Goal: Information Seeking & Learning: Learn about a topic

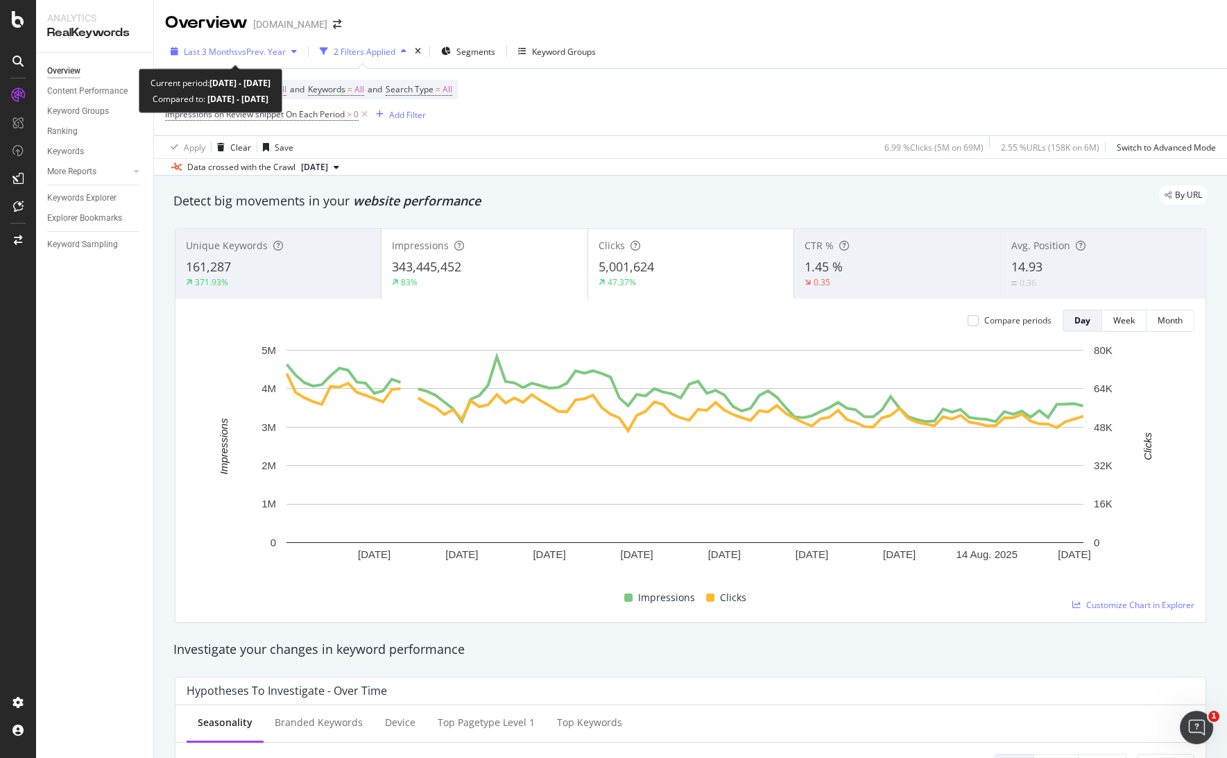
click at [264, 48] on span "vs Prev. Year" at bounding box center [262, 52] width 48 height 12
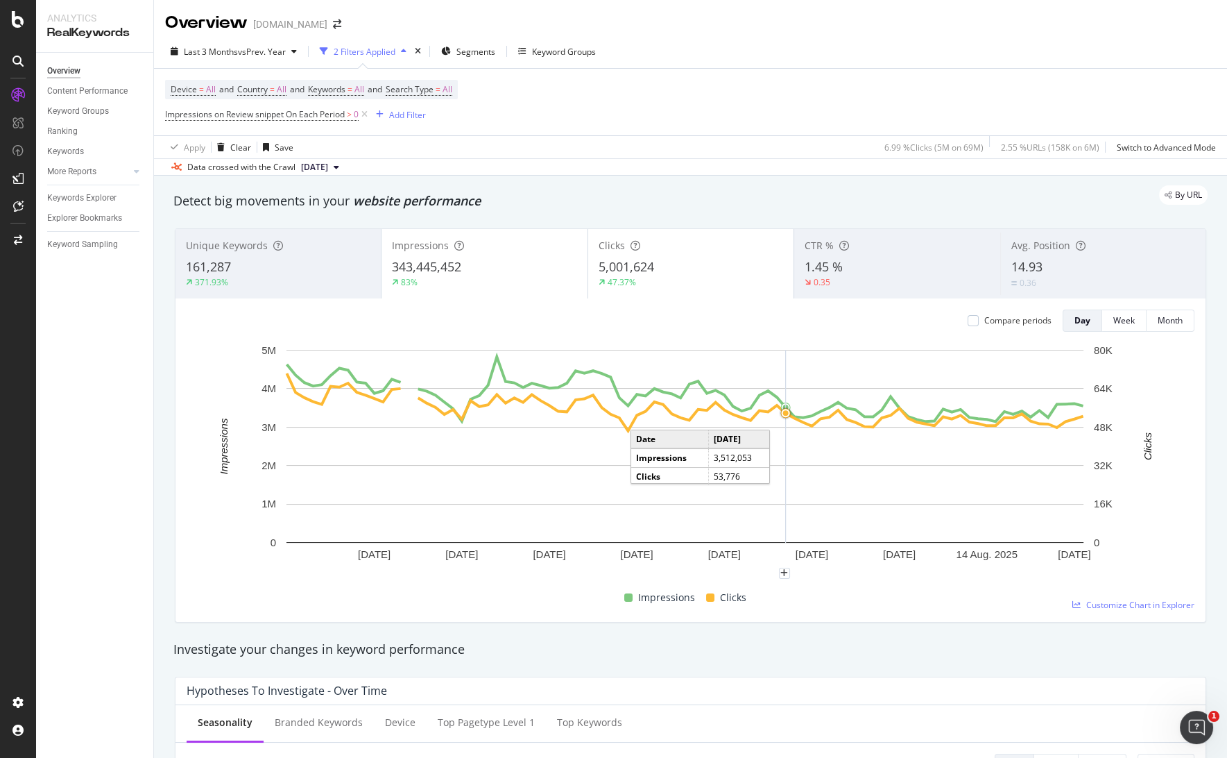
click at [742, 70] on div "Device = All and Country = All and Keywords = All and Search Type = All Impress…" at bounding box center [690, 102] width 1051 height 67
click at [207, 271] on span "161,287" at bounding box center [208, 266] width 45 height 17
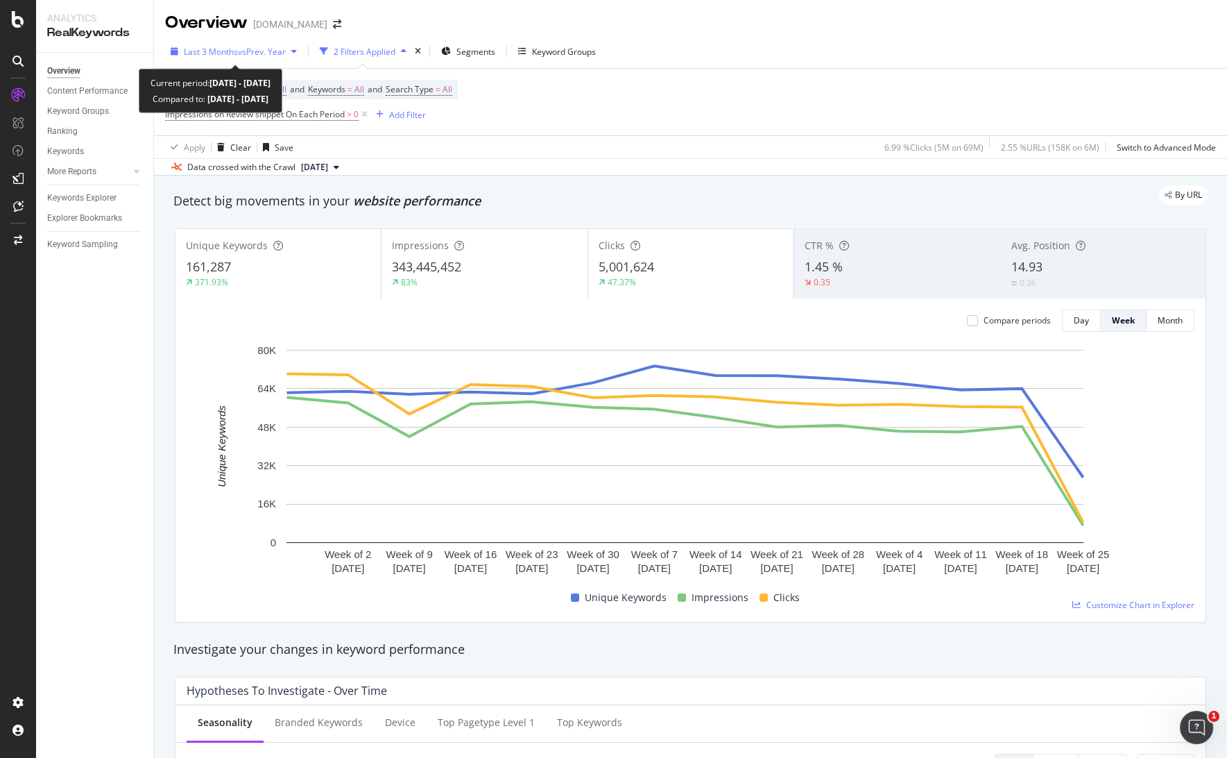
click at [252, 50] on span "vs Prev. Year" at bounding box center [262, 52] width 48 height 12
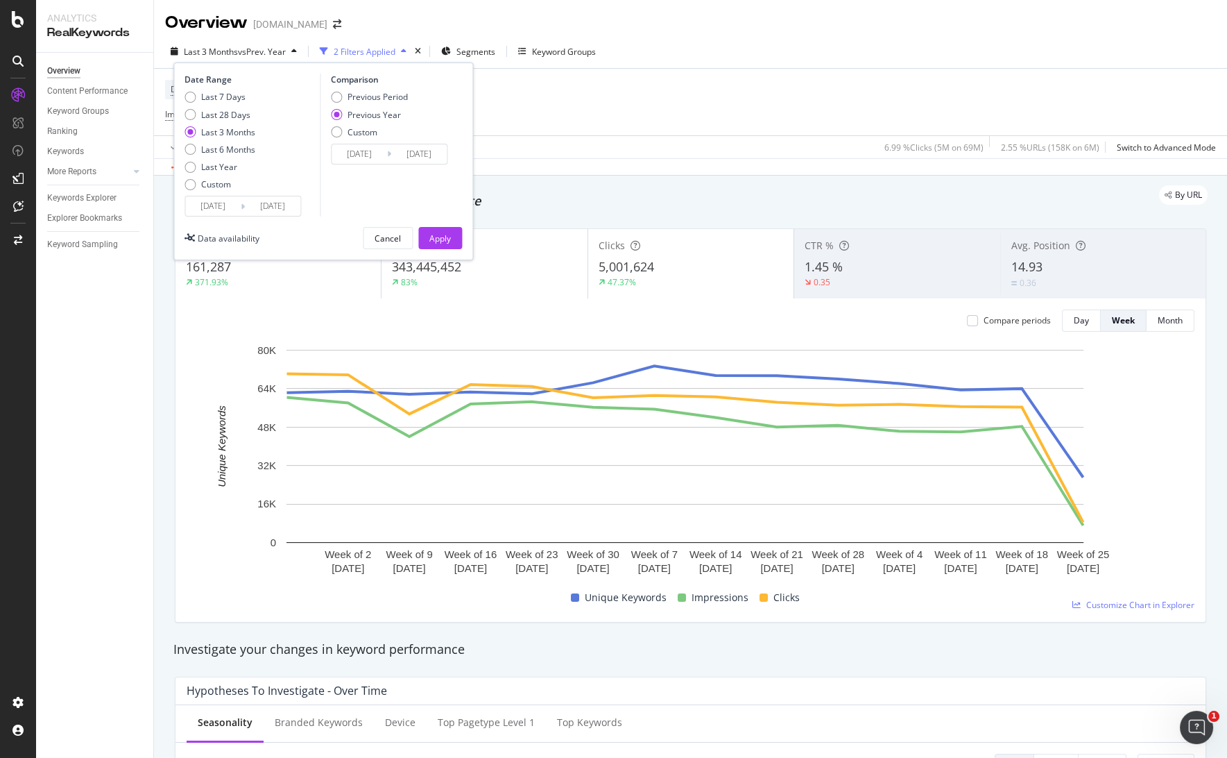
click at [212, 210] on input "[DATE]" at bounding box center [212, 205] width 55 height 19
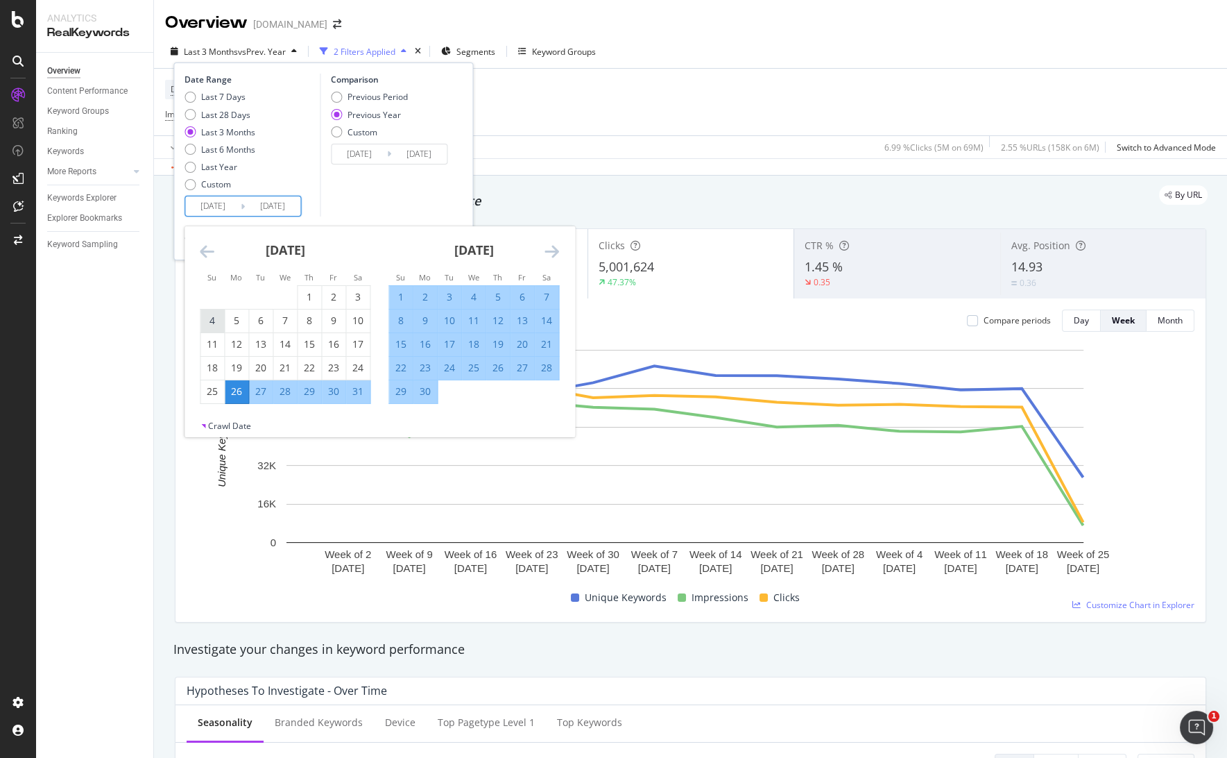
click at [216, 320] on div "4" at bounding box center [212, 321] width 24 height 14
type input "2025/05/04"
type input "2024/05/05"
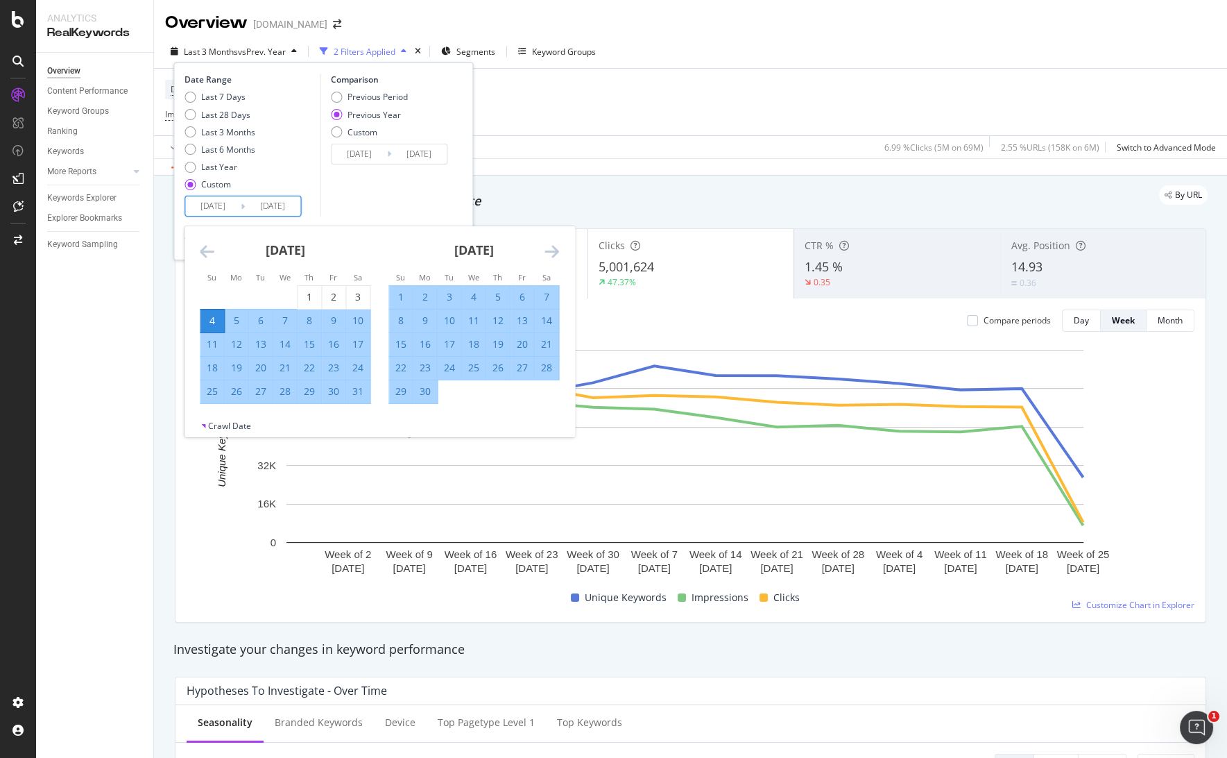
click at [552, 246] on icon "Move forward to switch to the next month." at bounding box center [552, 251] width 15 height 17
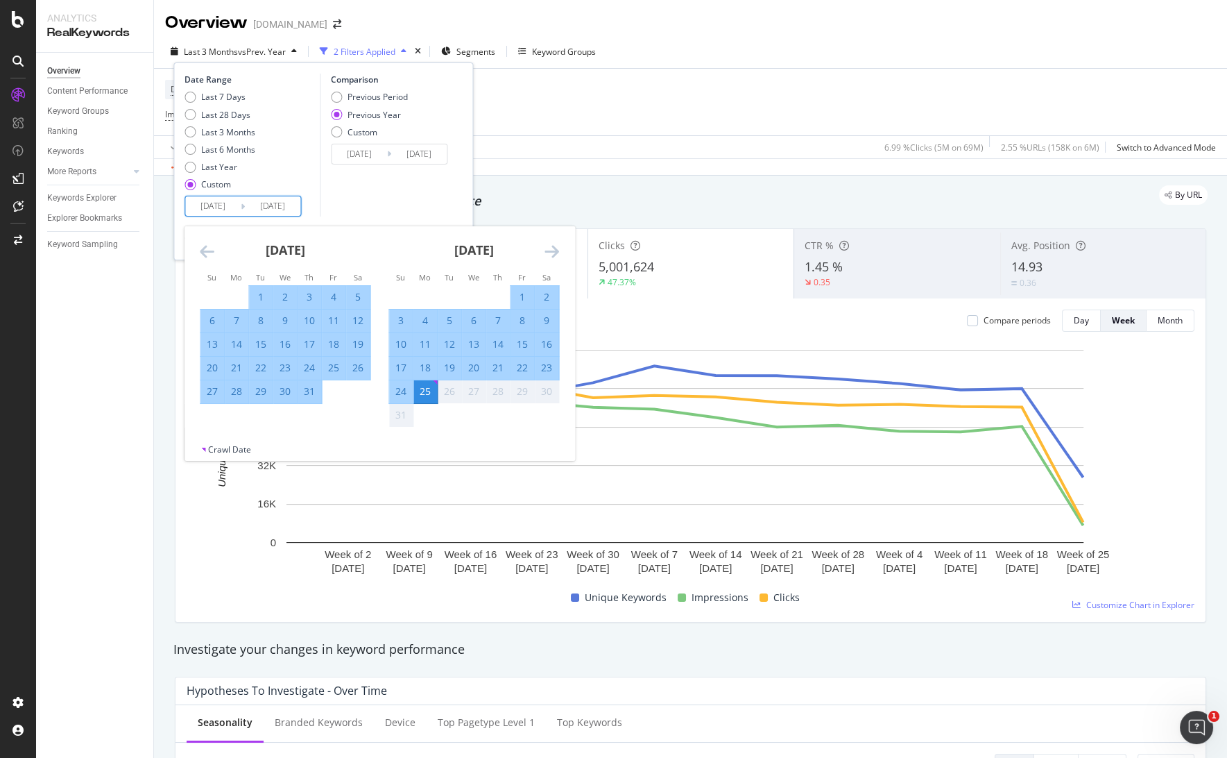
click at [551, 246] on icon "Move forward to switch to the next month." at bounding box center [552, 251] width 15 height 17
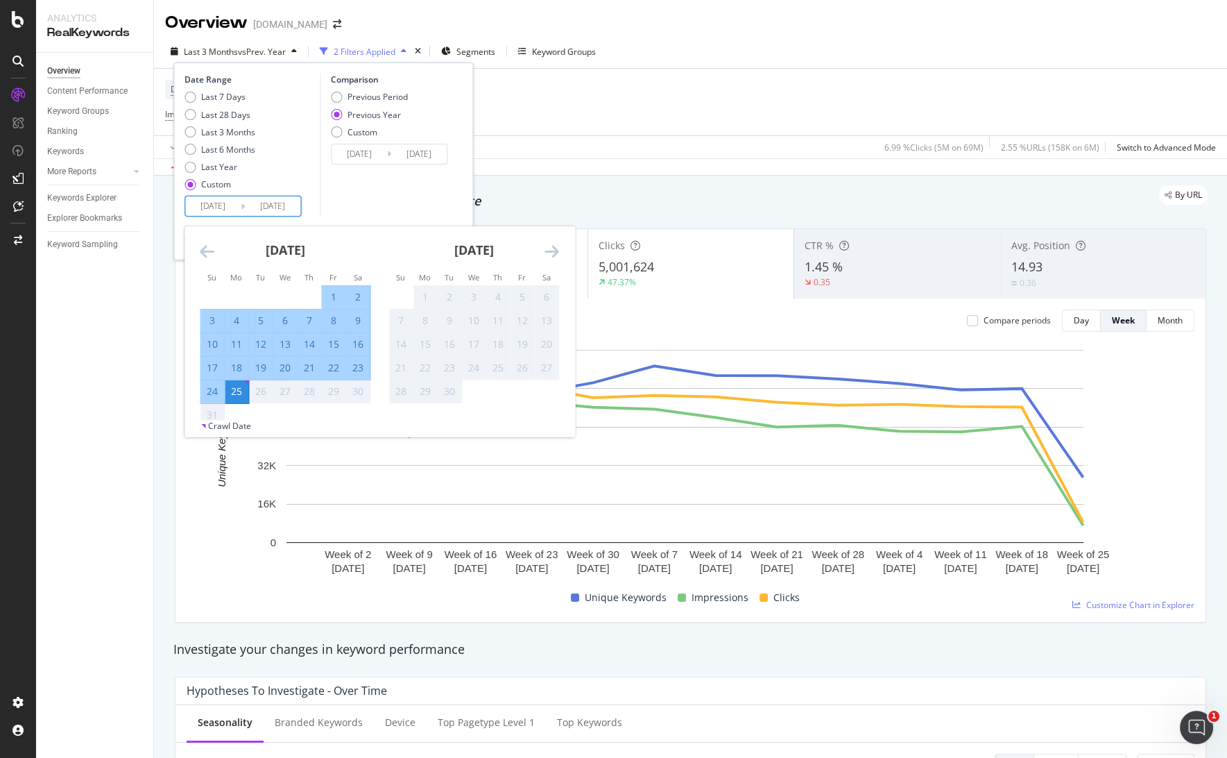
click at [357, 346] on div "16" at bounding box center [358, 344] width 24 height 14
type input "[DATE]"
type input "2024/08/17"
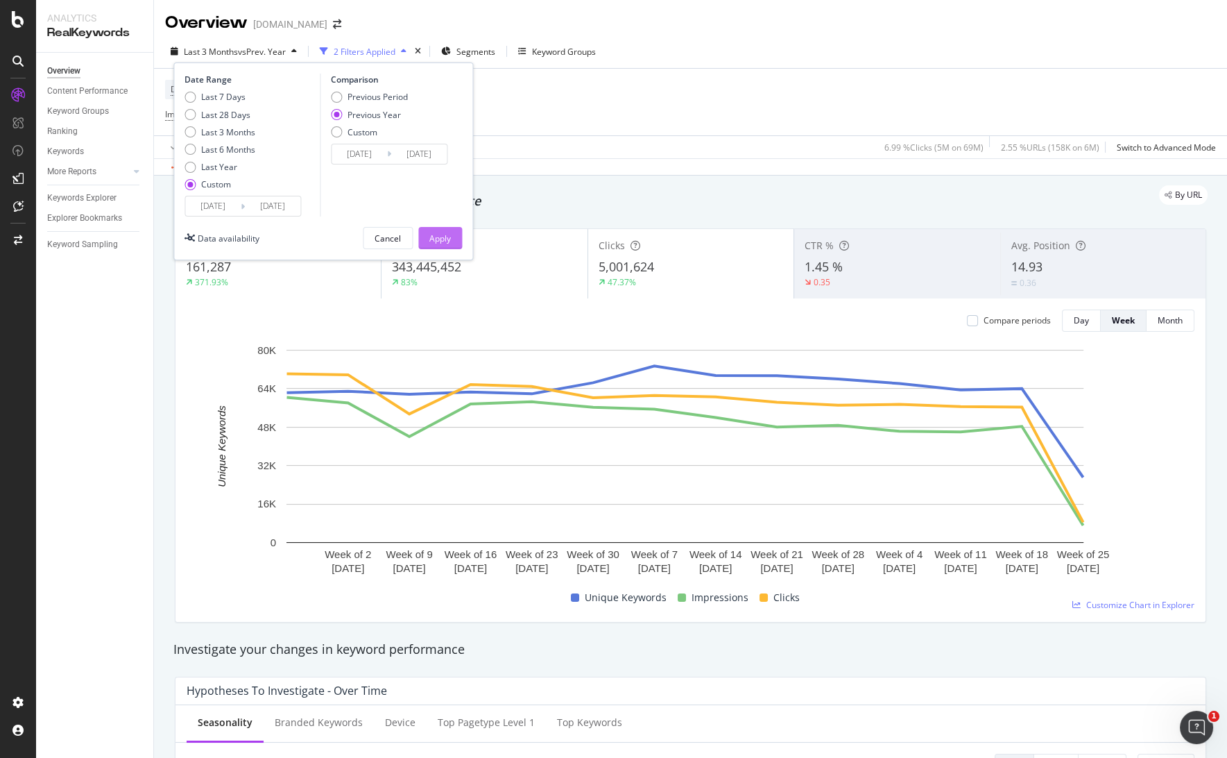
click at [427, 239] on button "Apply" at bounding box center [440, 238] width 44 height 22
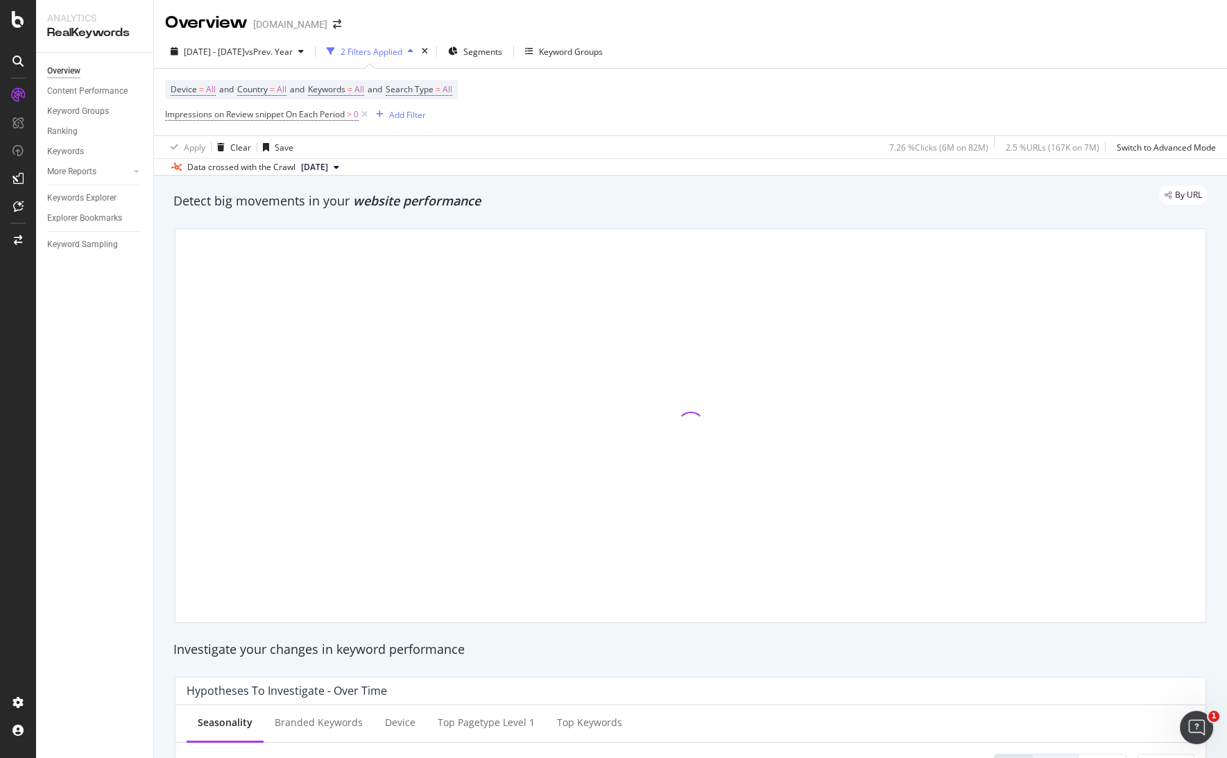
click at [888, 84] on div "Device = All and Country = All and Keywords = All and Search Type = All Impress…" at bounding box center [690, 102] width 1051 height 67
click at [964, 55] on div "2025 May. 4th - Aug. 16th vs Prev. Year 2 Filters Applied Segments Keyword Grou…" at bounding box center [690, 54] width 1073 height 28
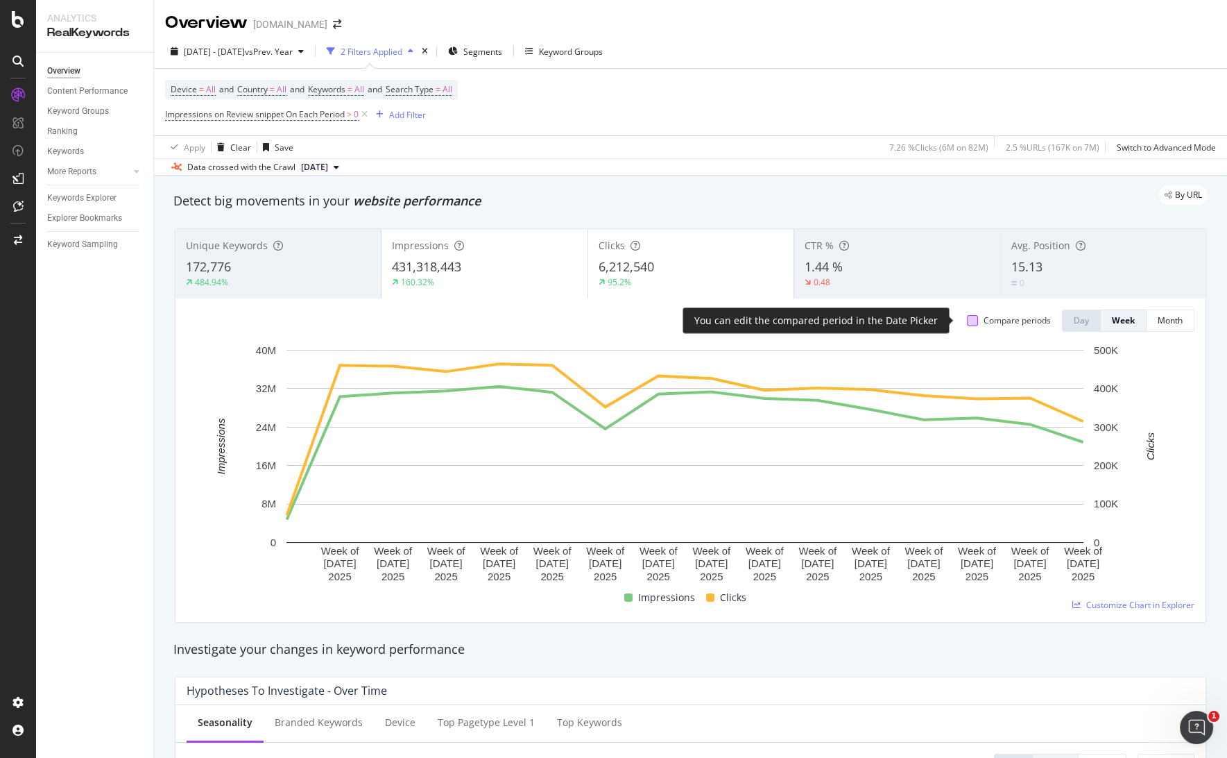
click at [967, 318] on div at bounding box center [972, 320] width 11 height 11
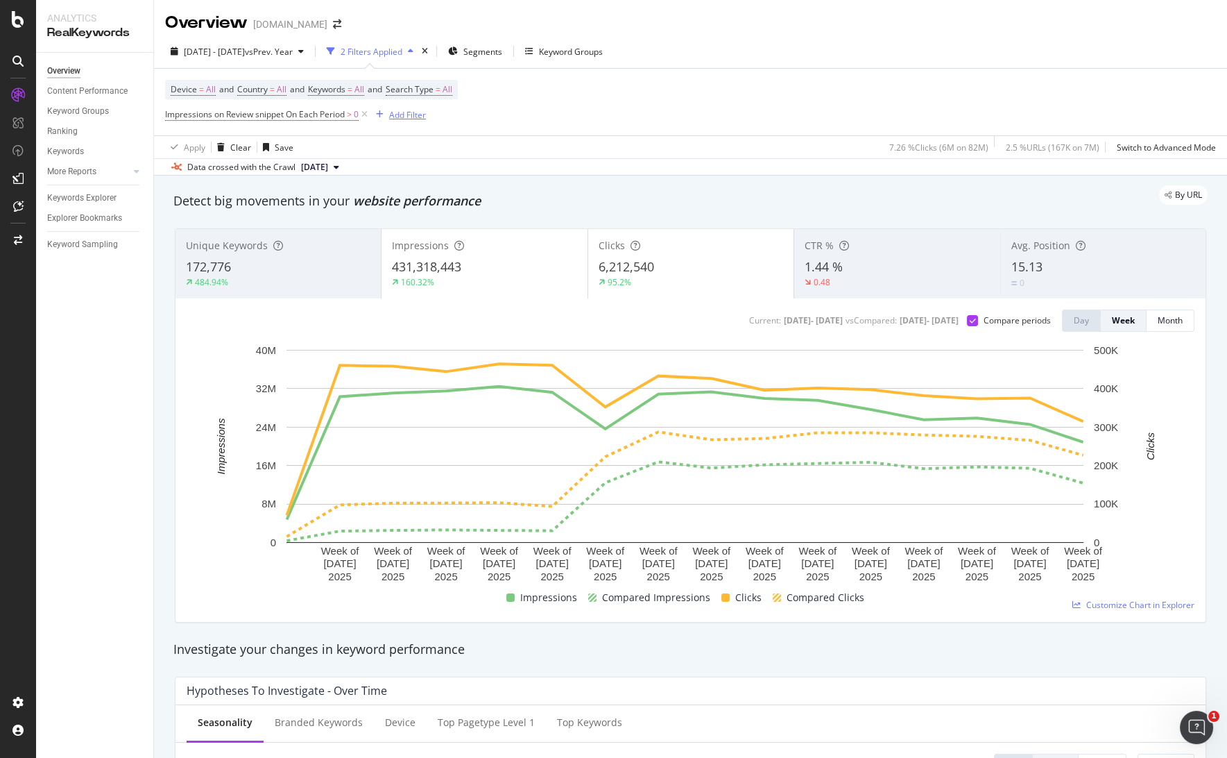
click at [411, 114] on div "Add Filter" at bounding box center [407, 115] width 37 height 12
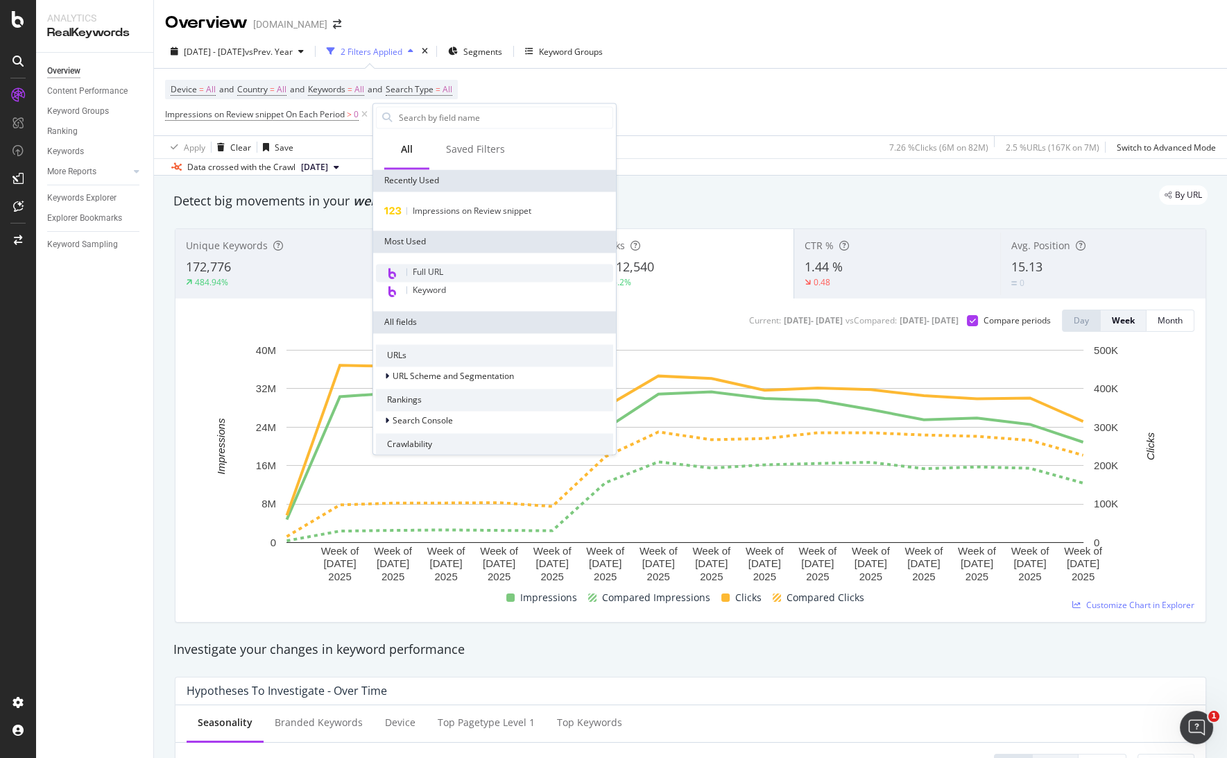
click at [429, 272] on span "Full URL" at bounding box center [428, 272] width 31 height 12
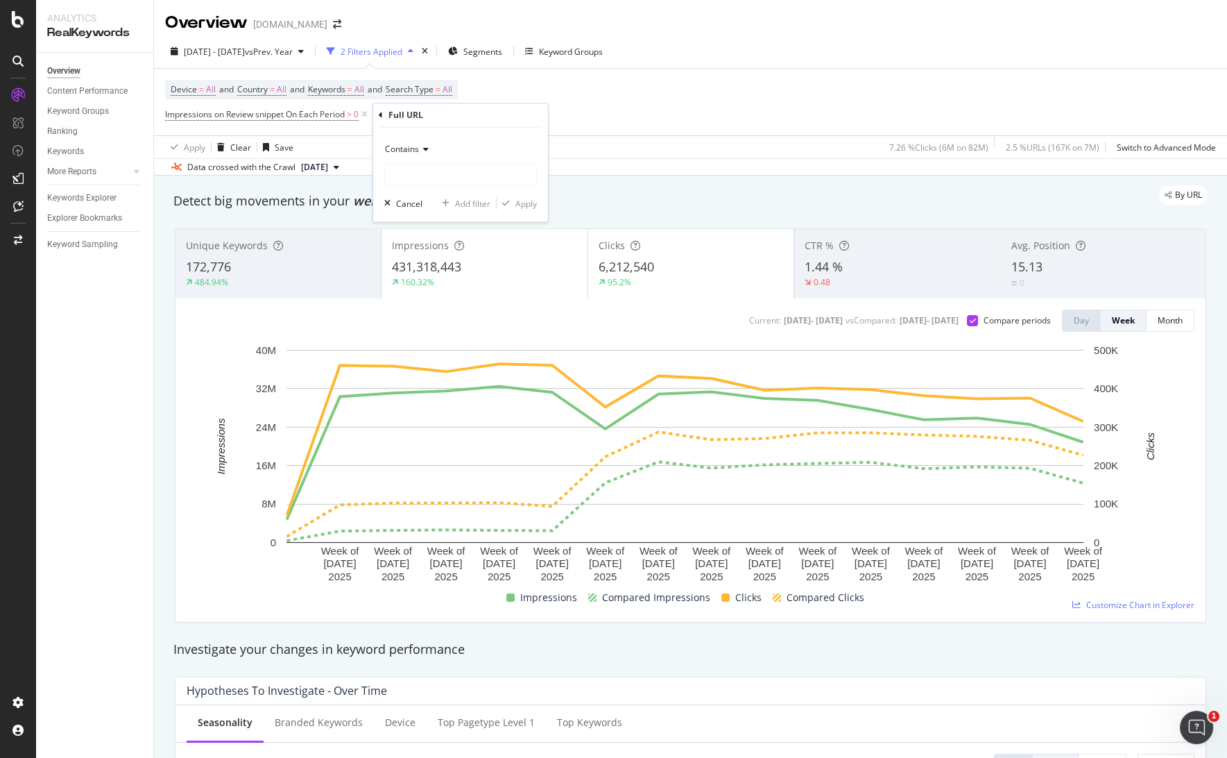
click at [408, 148] on span "Contains" at bounding box center [402, 150] width 34 height 12
click at [440, 320] on span "Matches regex" at bounding box center [420, 322] width 58 height 12
click at [441, 173] on input "text" at bounding box center [460, 175] width 151 height 22
click at [470, 173] on input "text" at bounding box center [460, 175] width 151 height 22
type input "(/pd/|/pl/)"
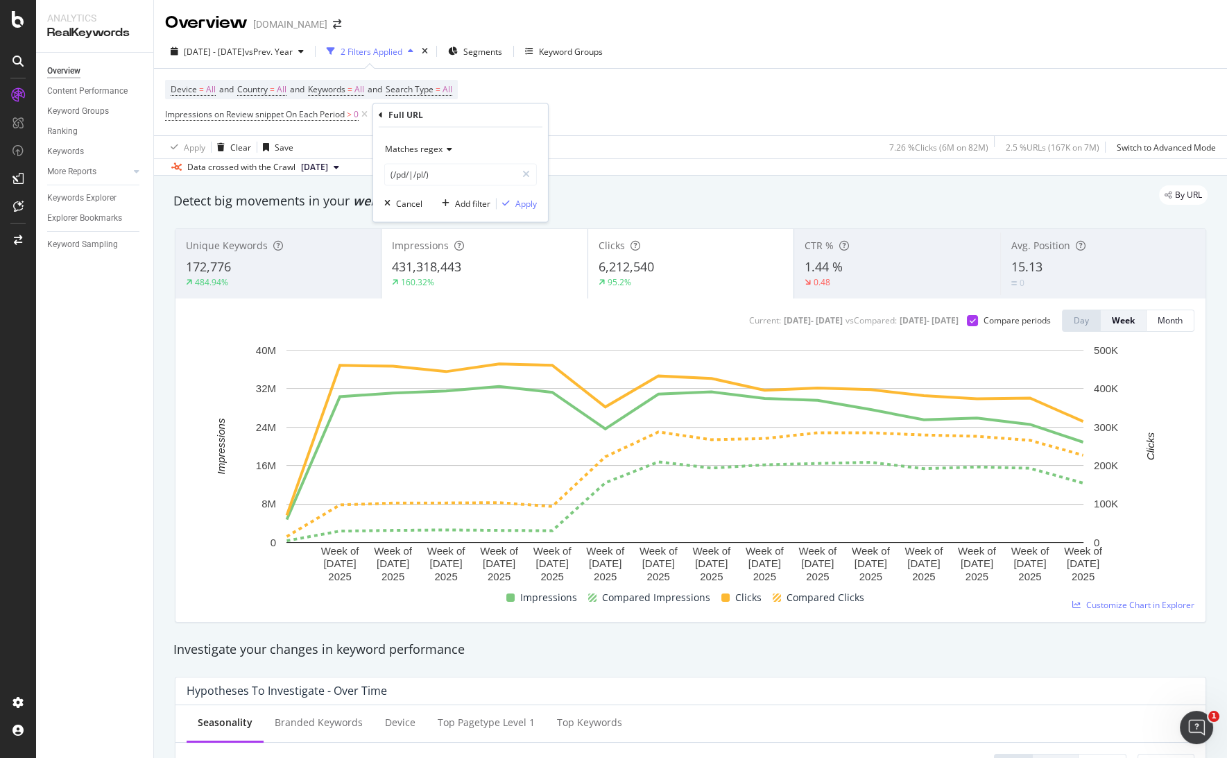
click at [520, 196] on div "Matches regex (/pd/|/pl/) Cancel Add filter Apply" at bounding box center [460, 175] width 175 height 94
click at [517, 206] on div "Apply" at bounding box center [526, 204] width 22 height 12
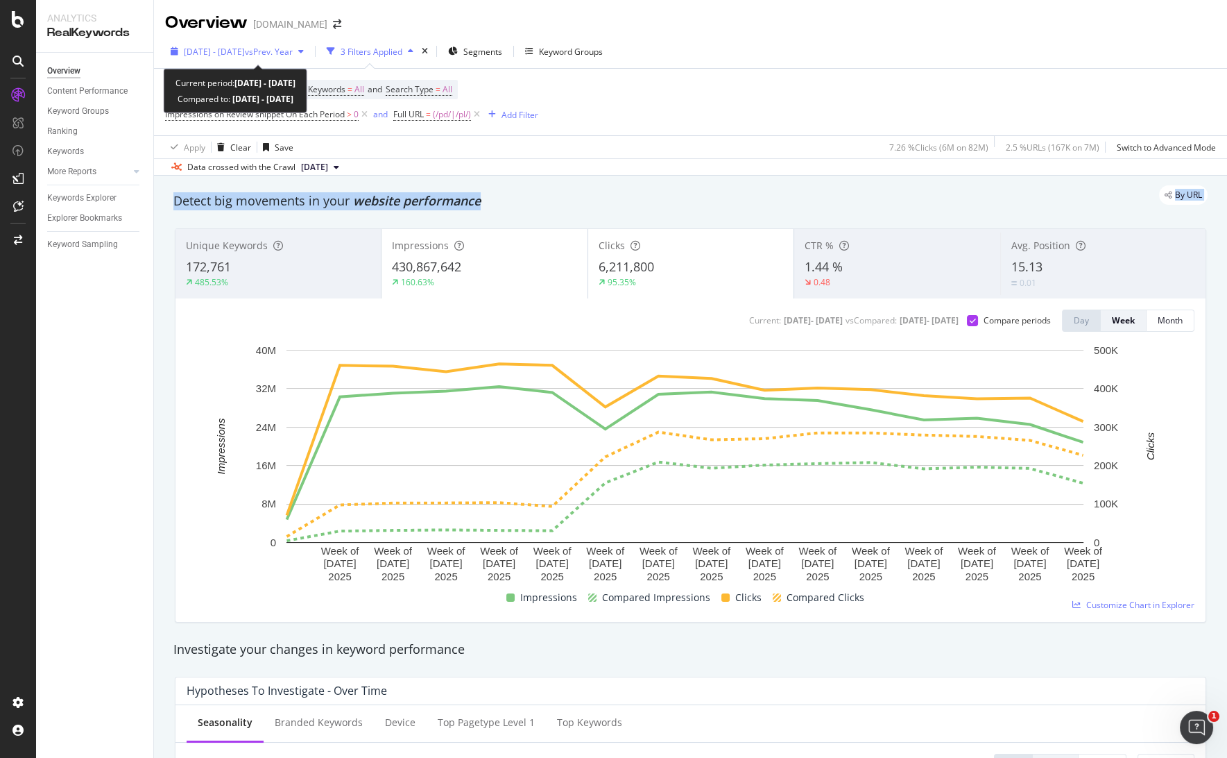
click at [237, 50] on span "2025 May. 4th - Aug. 16th" at bounding box center [214, 52] width 61 height 12
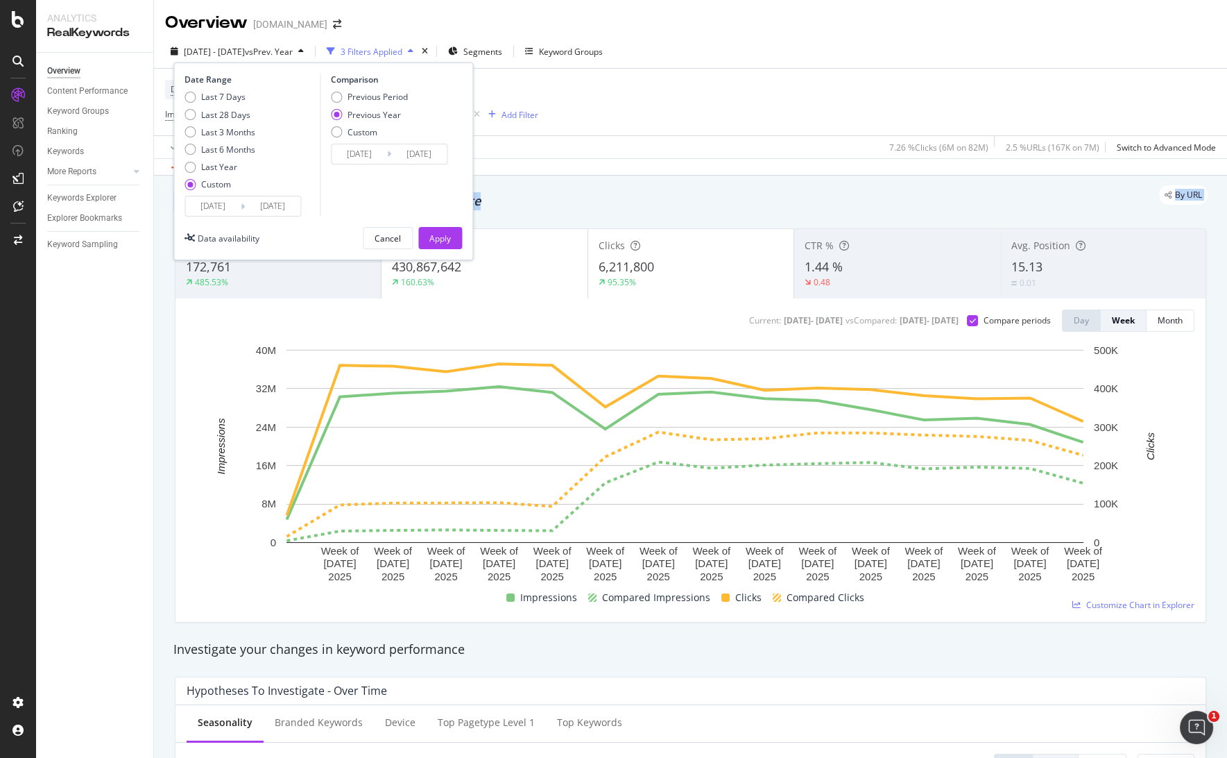
click at [219, 207] on input "2025/05/04" at bounding box center [212, 205] width 55 height 19
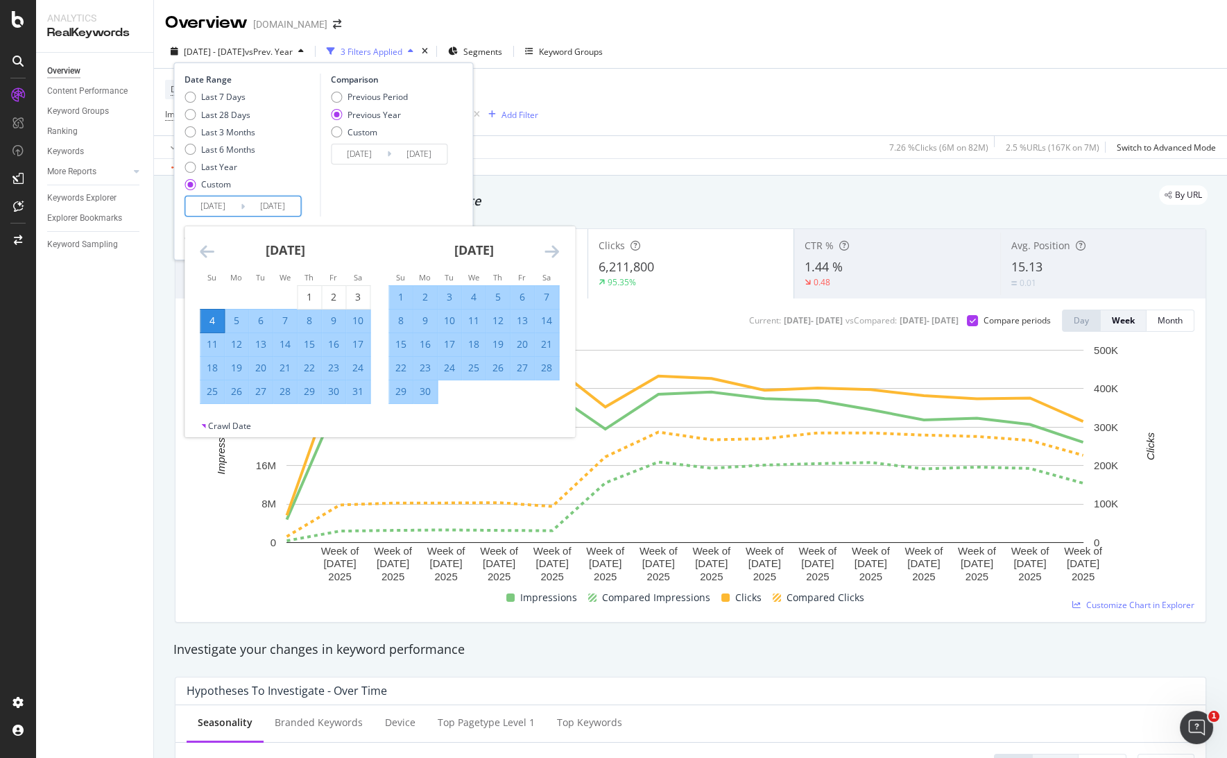
click at [550, 252] on icon "Move forward to switch to the next month." at bounding box center [552, 251] width 15 height 17
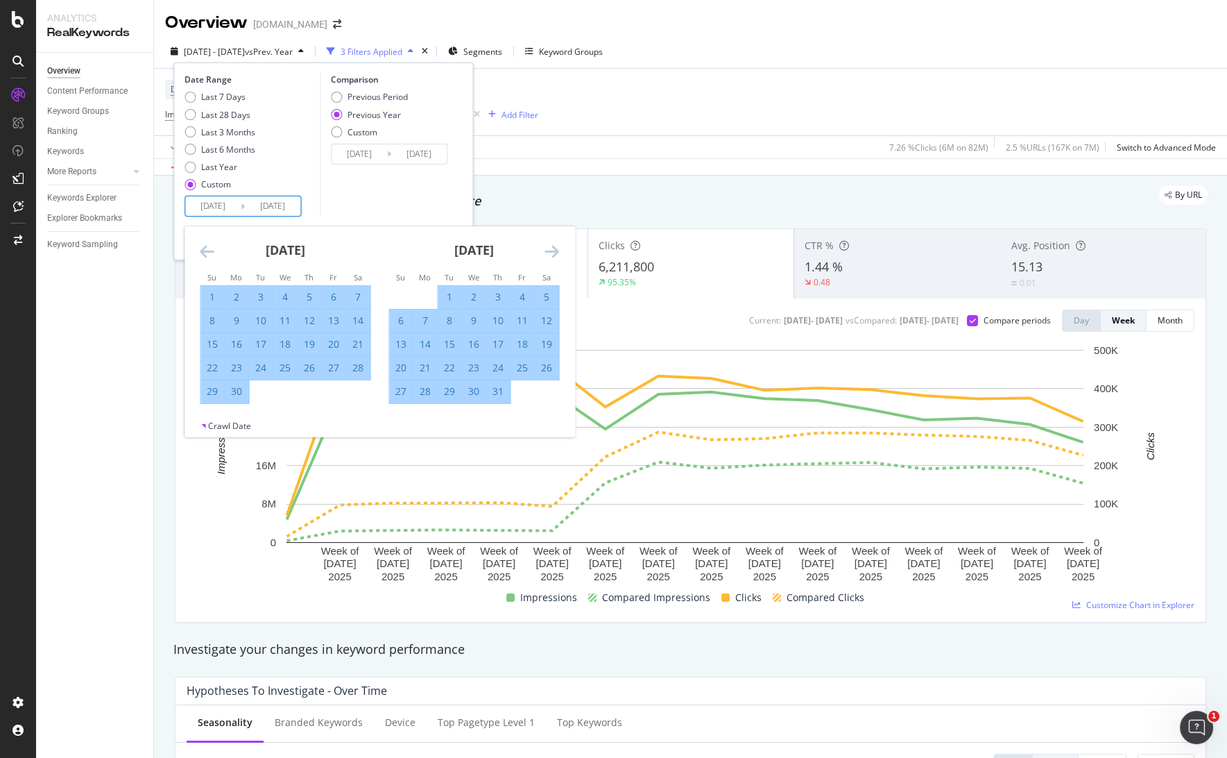
click at [397, 315] on div "6" at bounding box center [401, 321] width 24 height 14
type input "2025/07/06"
type input "2024/07/07"
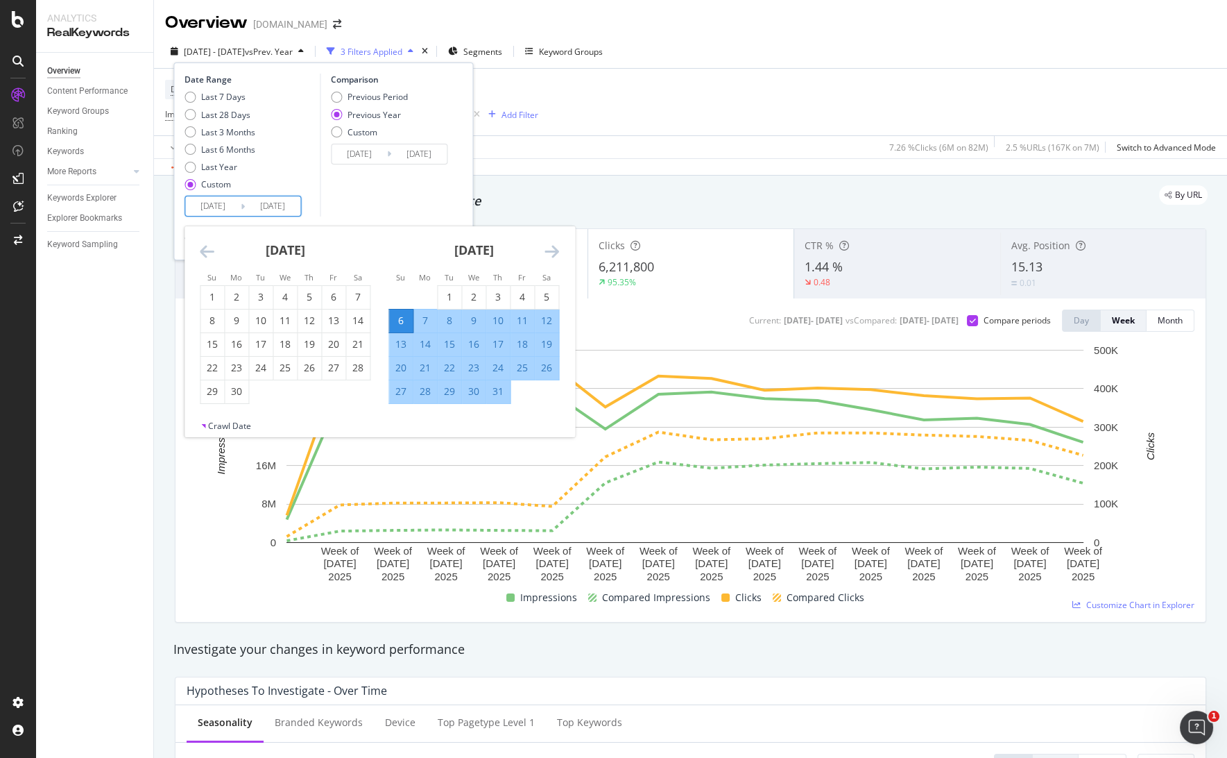
click at [548, 250] on icon "Move forward to switch to the next month." at bounding box center [552, 251] width 15 height 17
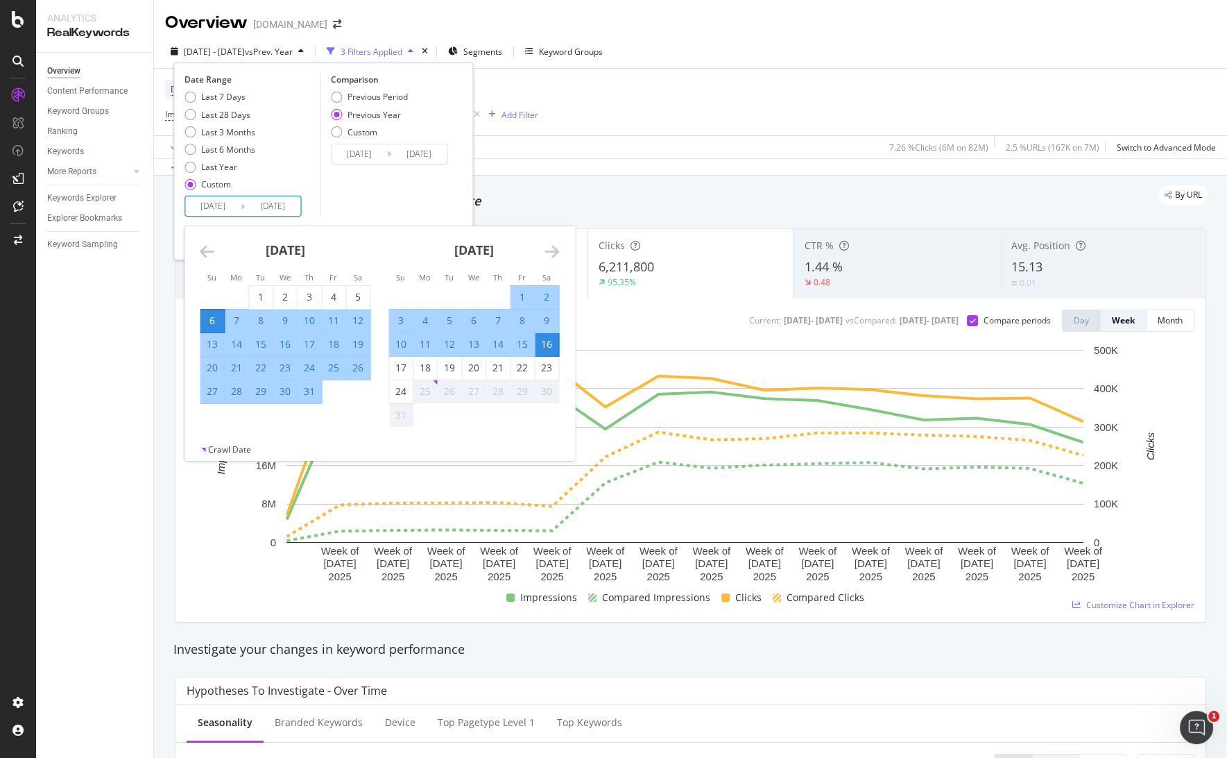
click at [548, 250] on icon "Move forward to switch to the next month." at bounding box center [552, 251] width 15 height 17
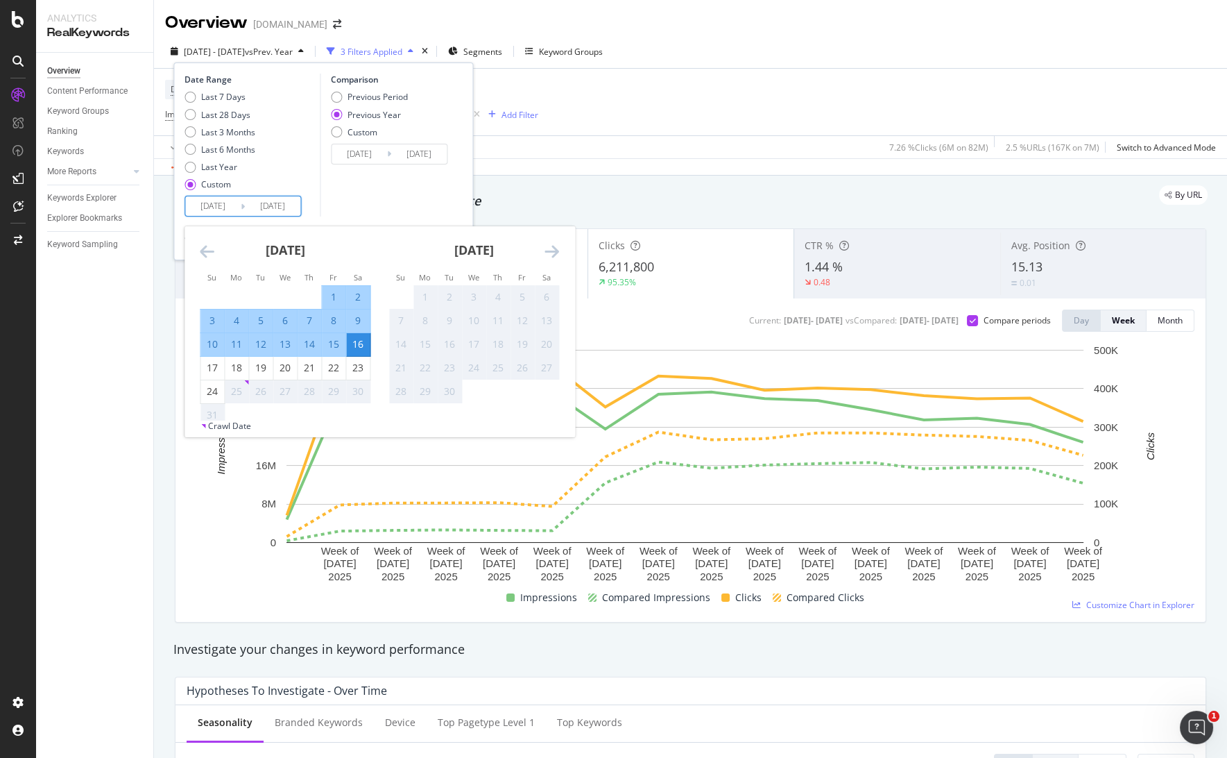
click at [361, 343] on div "16" at bounding box center [358, 344] width 24 height 14
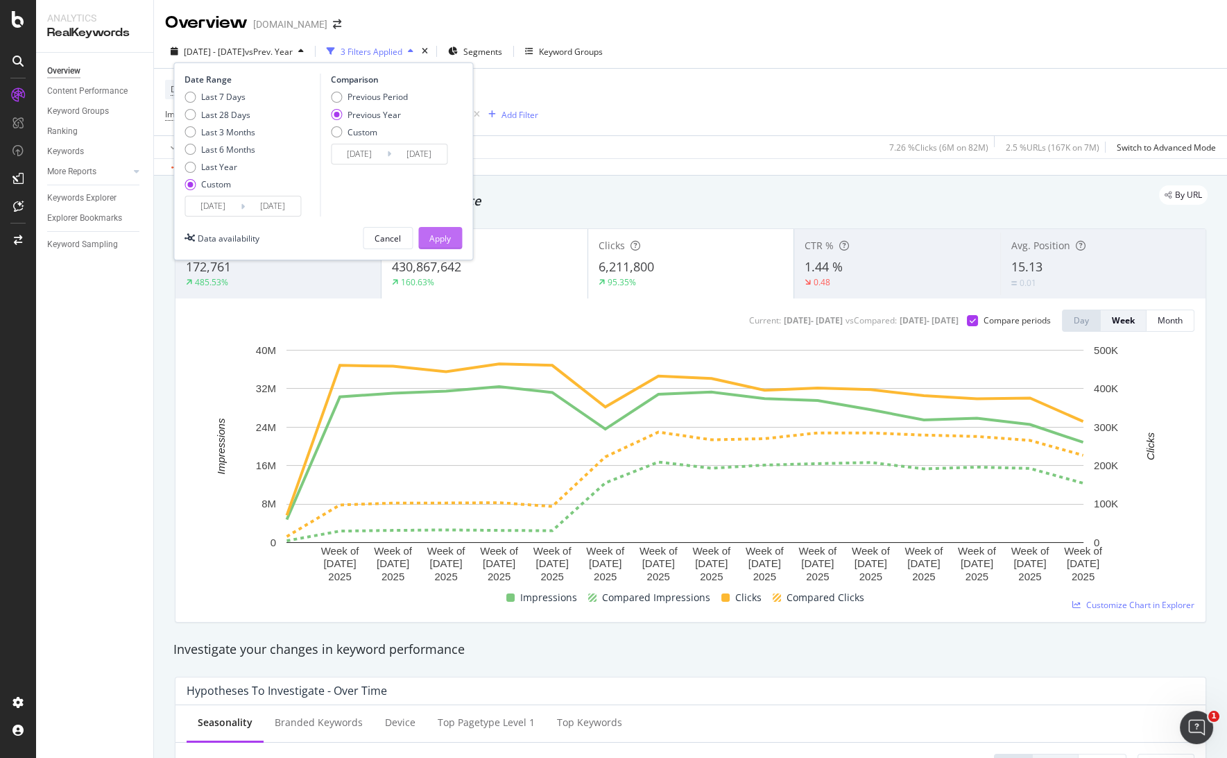
click at [436, 232] on div "Apply" at bounding box center [440, 238] width 22 height 12
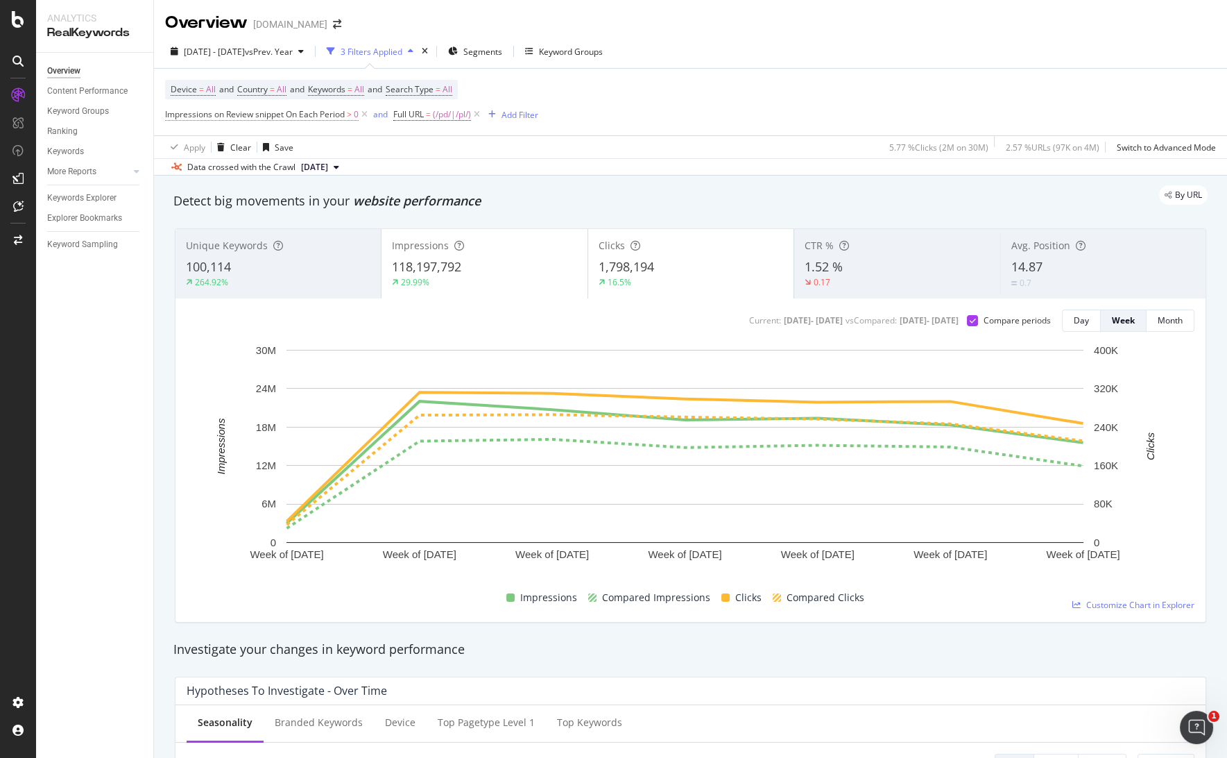
click at [323, 114] on span "Impressions on Review snippet On Each Period" at bounding box center [255, 114] width 180 height 12
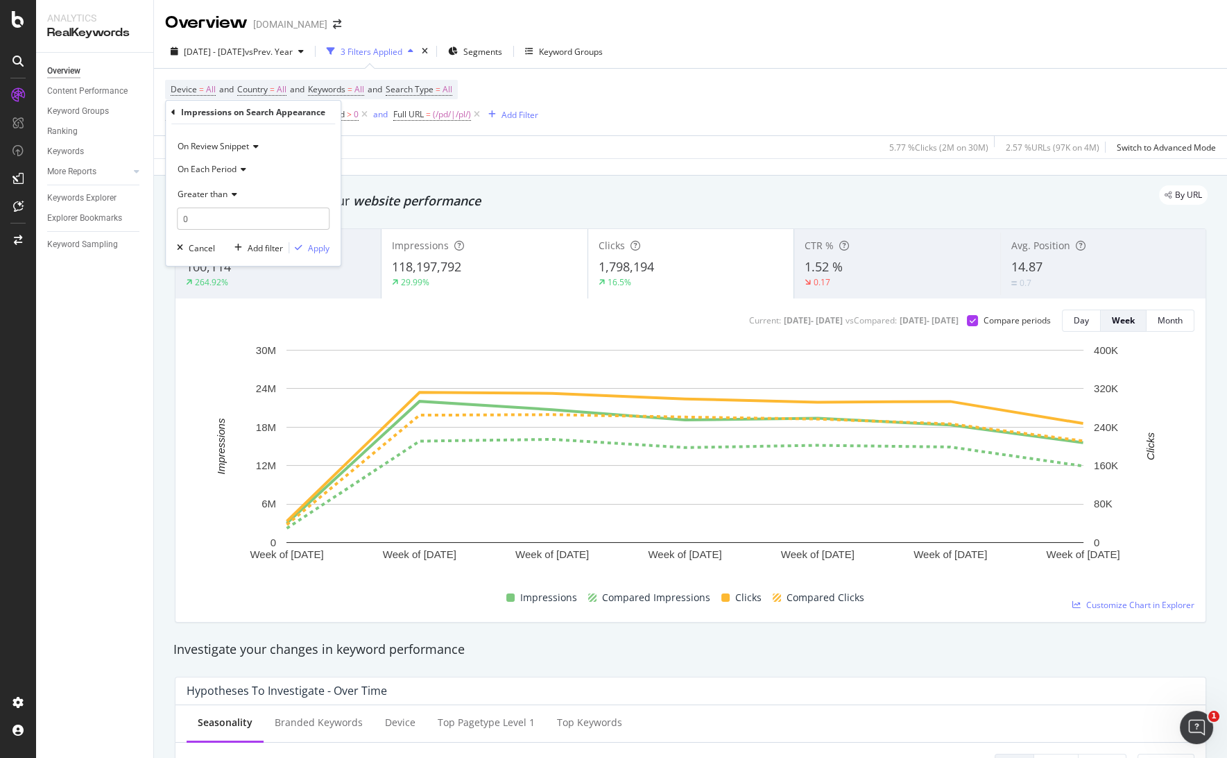
click at [625, 115] on div "Device = All and Country = All and Keywords = All and Search Type = All Impress…" at bounding box center [690, 102] width 1051 height 67
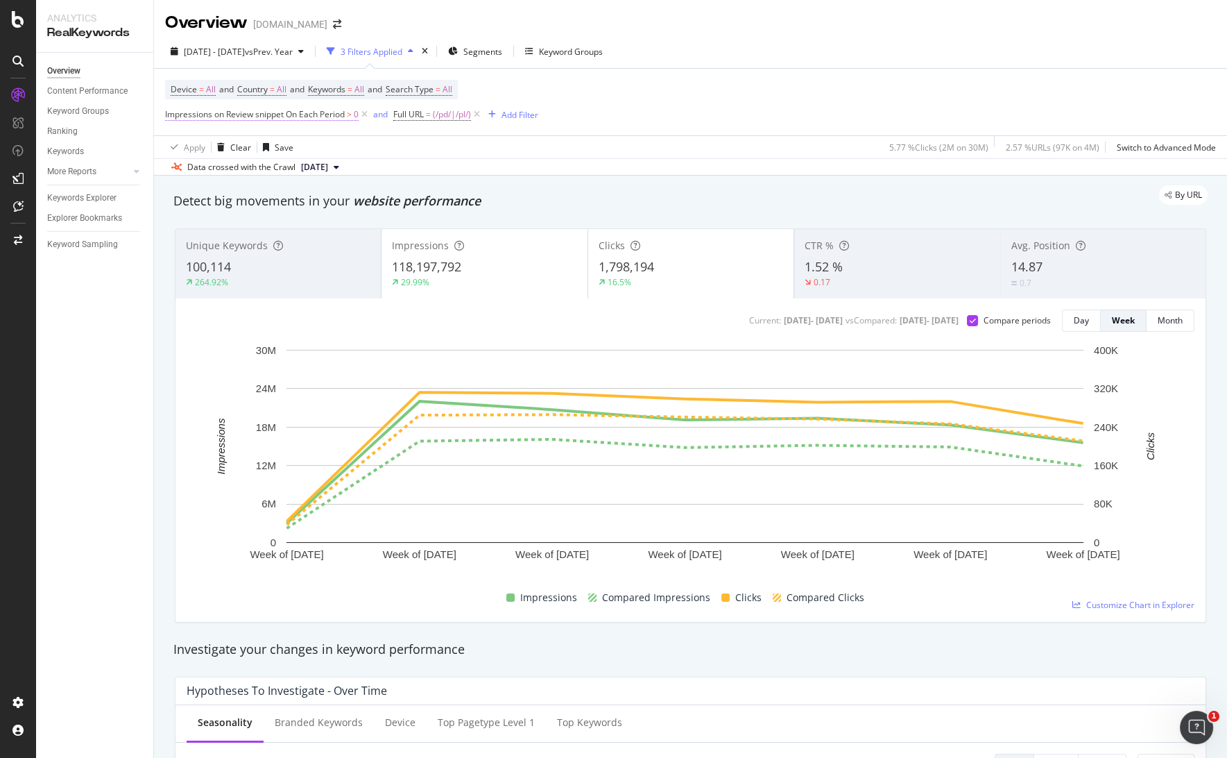
click at [304, 117] on span "Impressions on Review snippet On Each Period" at bounding box center [255, 114] width 180 height 12
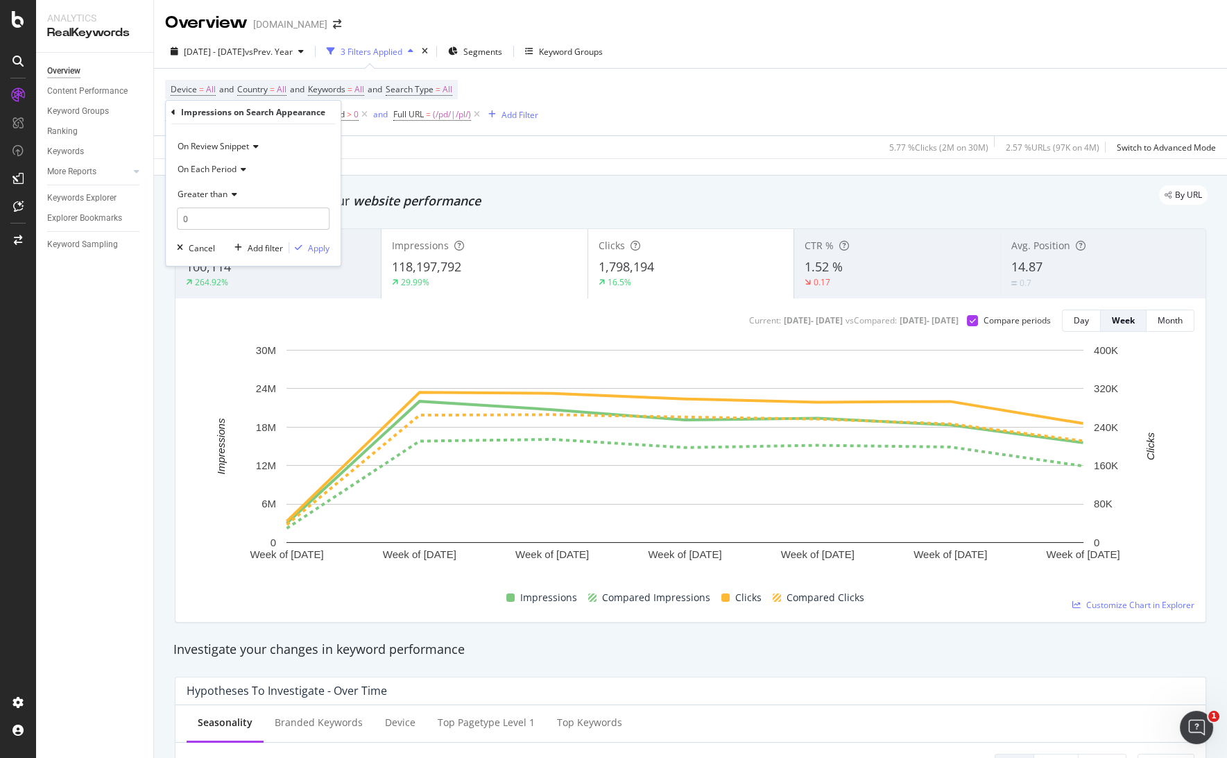
click at [558, 95] on div "Device = All and Country = All and Keywords = All and Search Type = All Impress…" at bounding box center [690, 102] width 1051 height 67
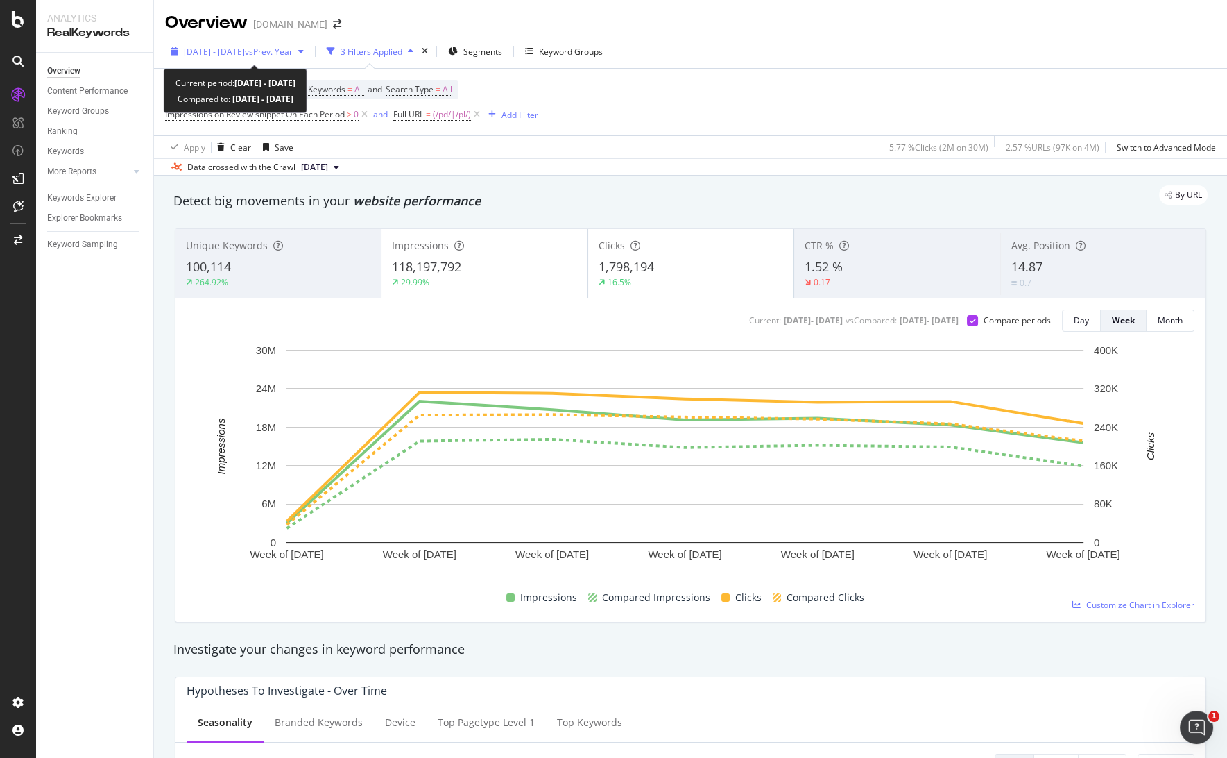
click at [270, 58] on div "2025 Jul. 6th - Aug. 16th vs Prev. Year" at bounding box center [237, 51] width 144 height 21
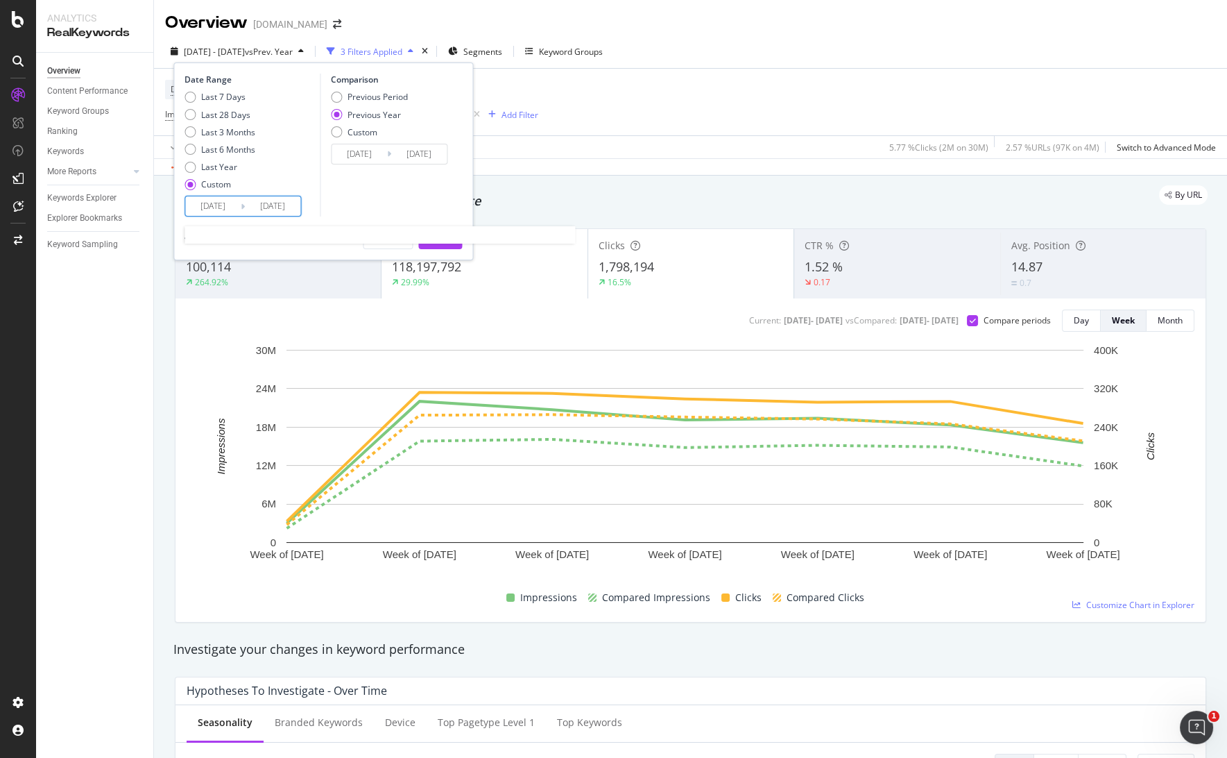
click at [216, 203] on input "2025/07/06" at bounding box center [212, 205] width 55 height 19
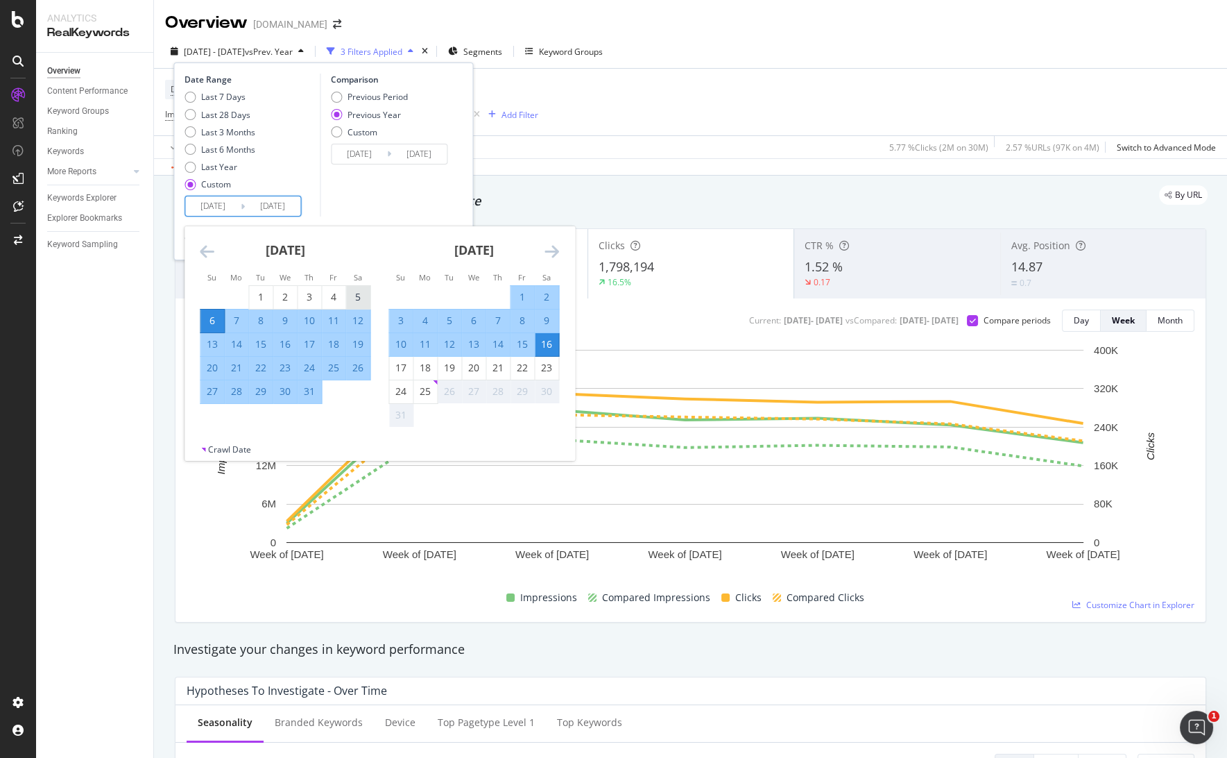
click at [353, 293] on div "5" at bounding box center [358, 297] width 24 height 14
type input "2025/07/05"
type input "2024/07/06"
click at [400, 371] on div "17" at bounding box center [401, 368] width 24 height 14
type input "[DATE]"
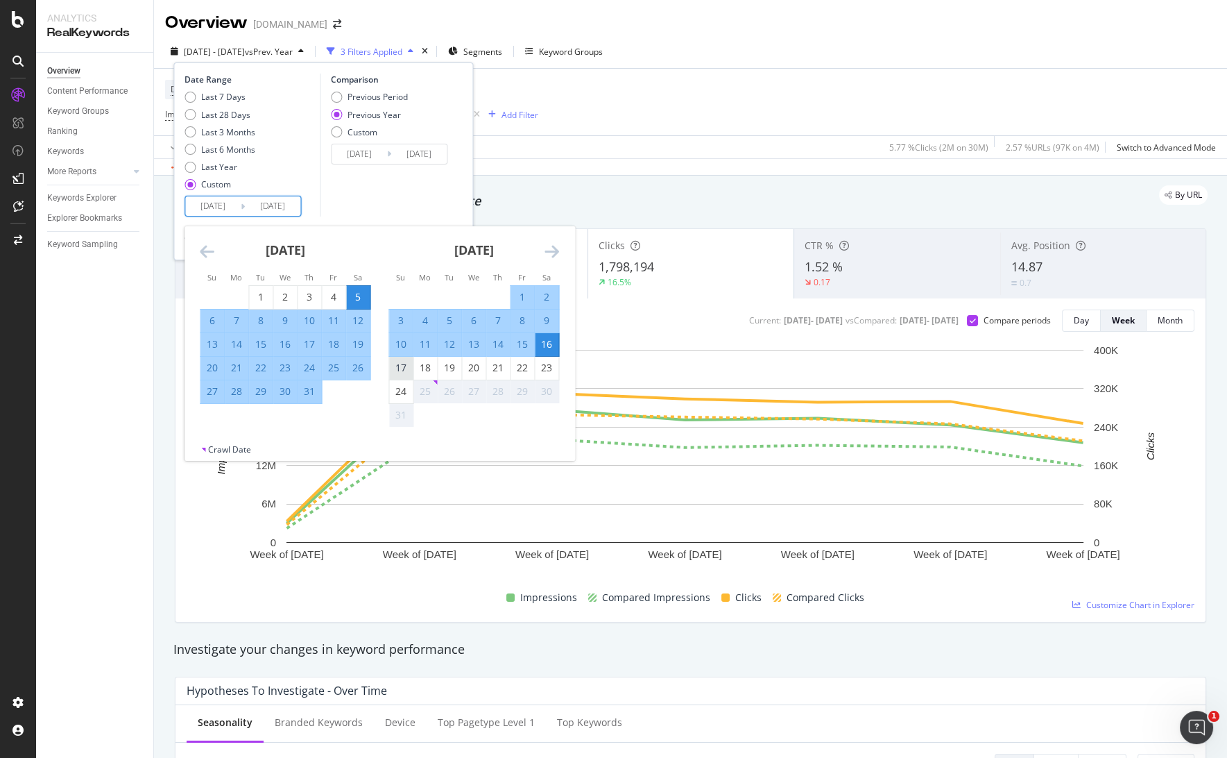
type input "[DATE]"
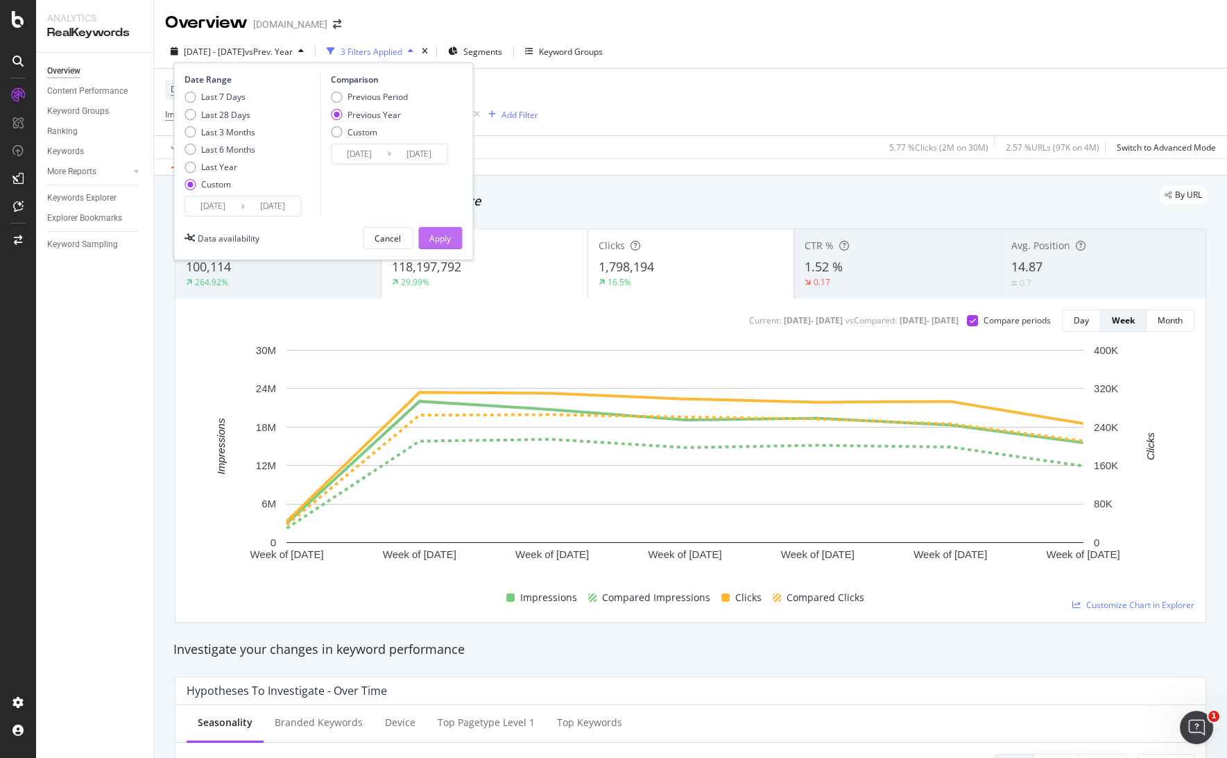
click at [442, 233] on div "Apply" at bounding box center [440, 238] width 22 height 12
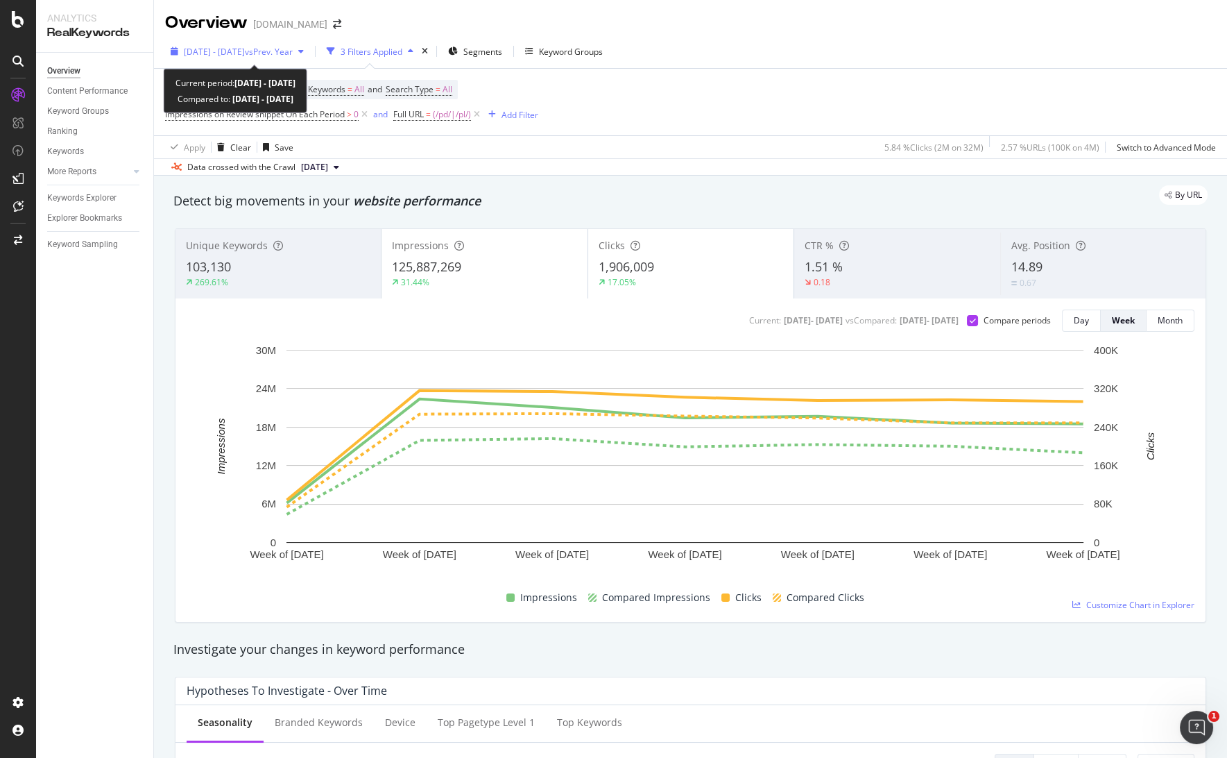
click at [244, 54] on span "2025 Jul. 5th - Aug. 17th" at bounding box center [214, 52] width 61 height 12
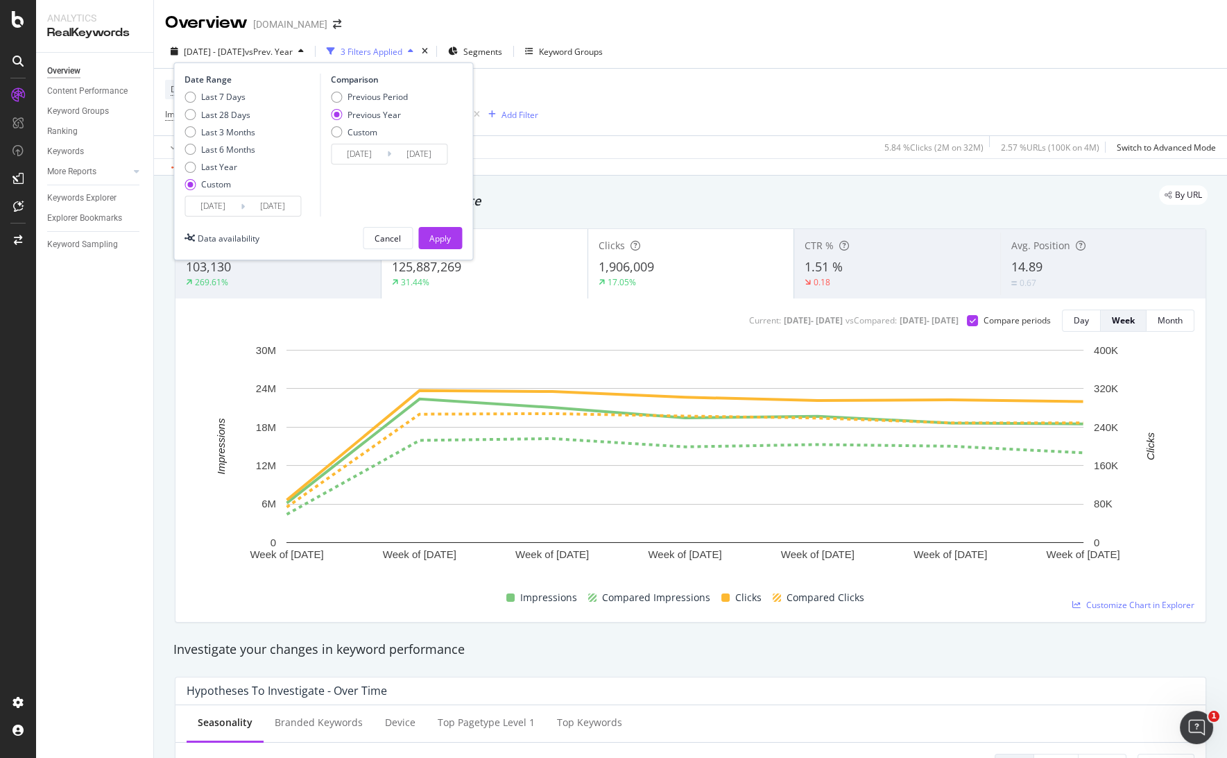
click at [217, 200] on input "2025/07/05" at bounding box center [212, 205] width 55 height 19
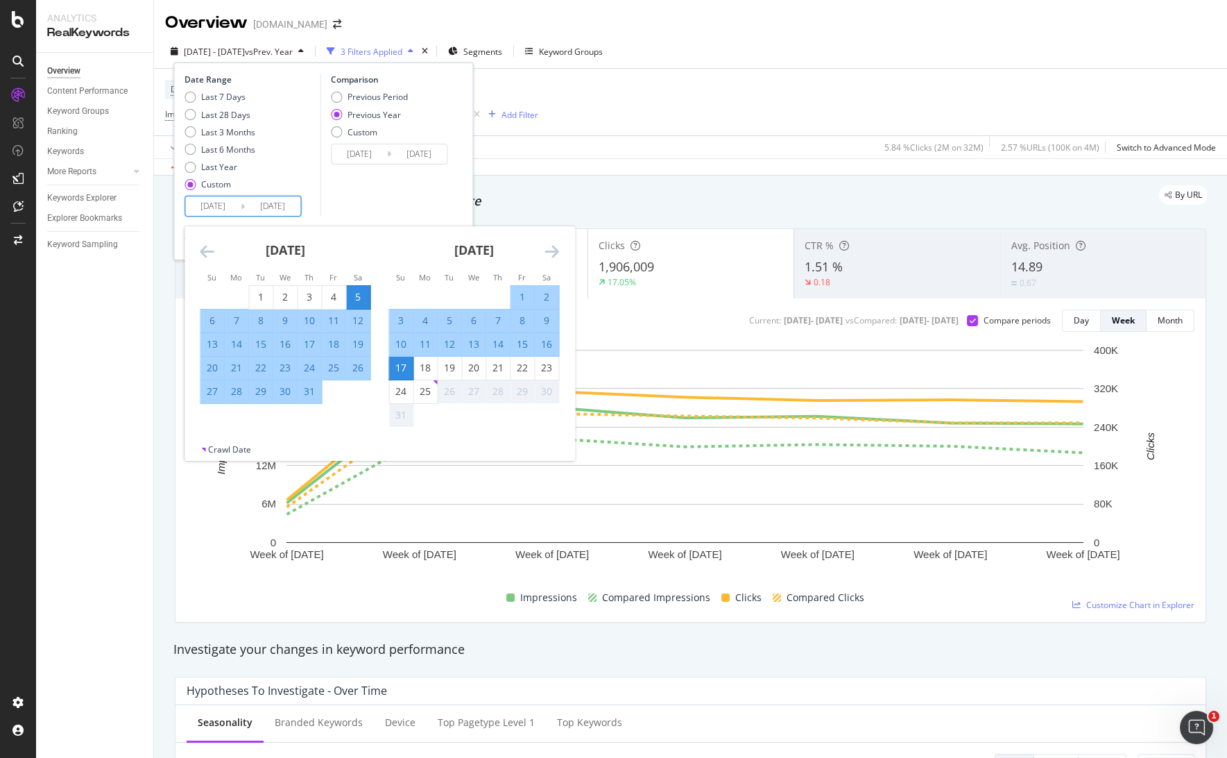
click at [569, 200] on div "By URL" at bounding box center [684, 194] width 1048 height 19
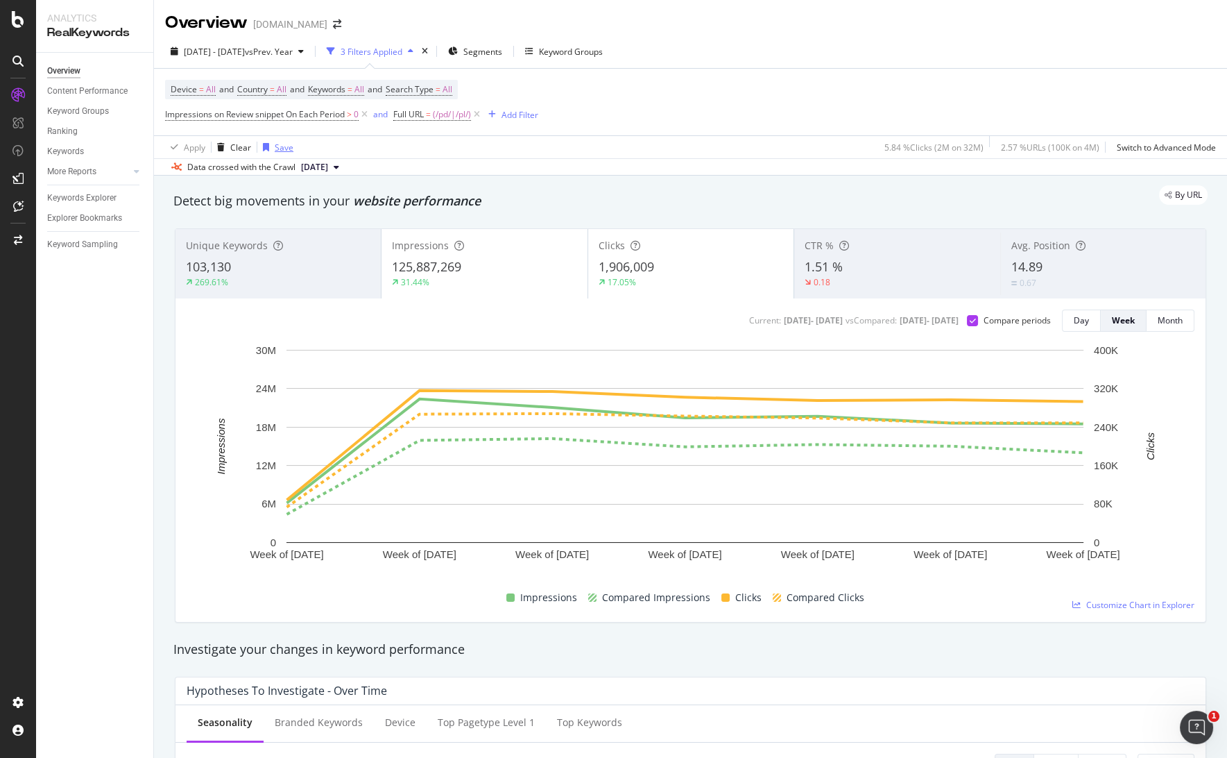
drag, startPoint x: 112, startPoint y: 332, endPoint x: 278, endPoint y: 148, distance: 248.0
click at [111, 333] on div "Overview Content Performance Keyword Groups Ranking Keywords More Reports Count…" at bounding box center [94, 405] width 117 height 705
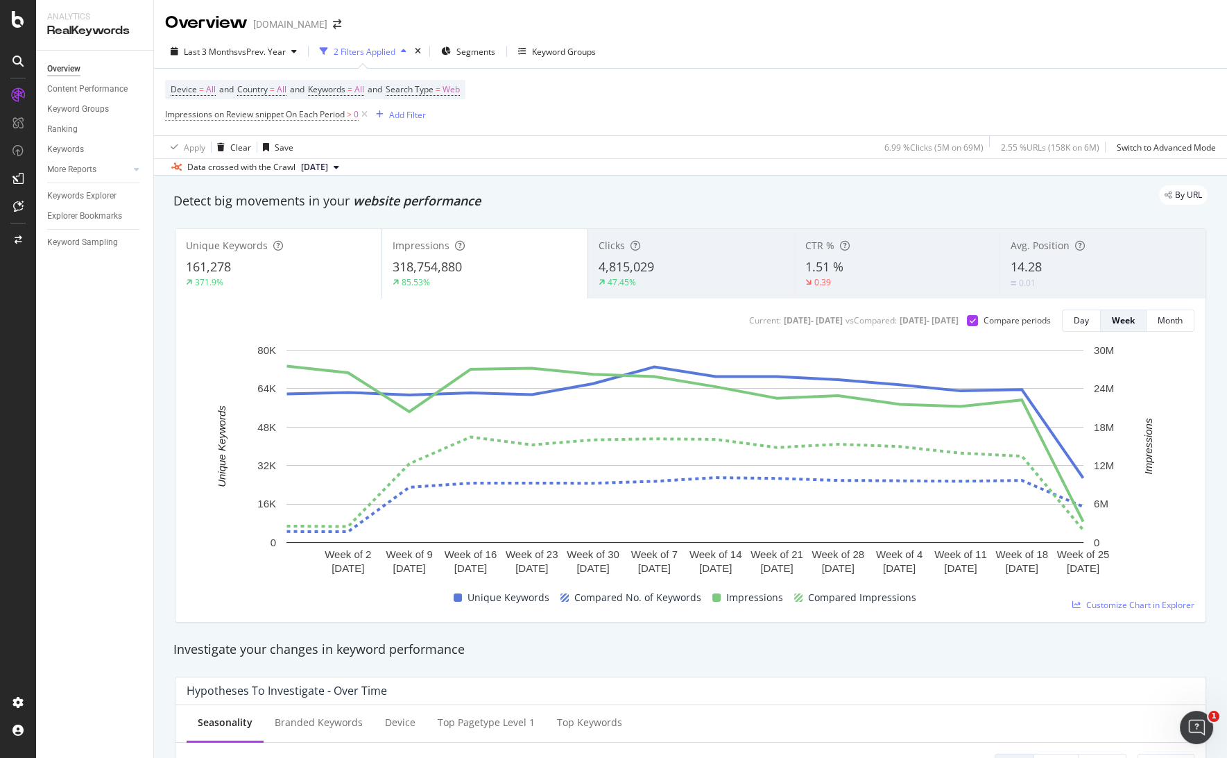
click at [323, 110] on span "Impressions on Review snippet On Each Period" at bounding box center [255, 114] width 180 height 12
click at [233, 143] on span "On Review Snippet" at bounding box center [213, 146] width 71 height 12
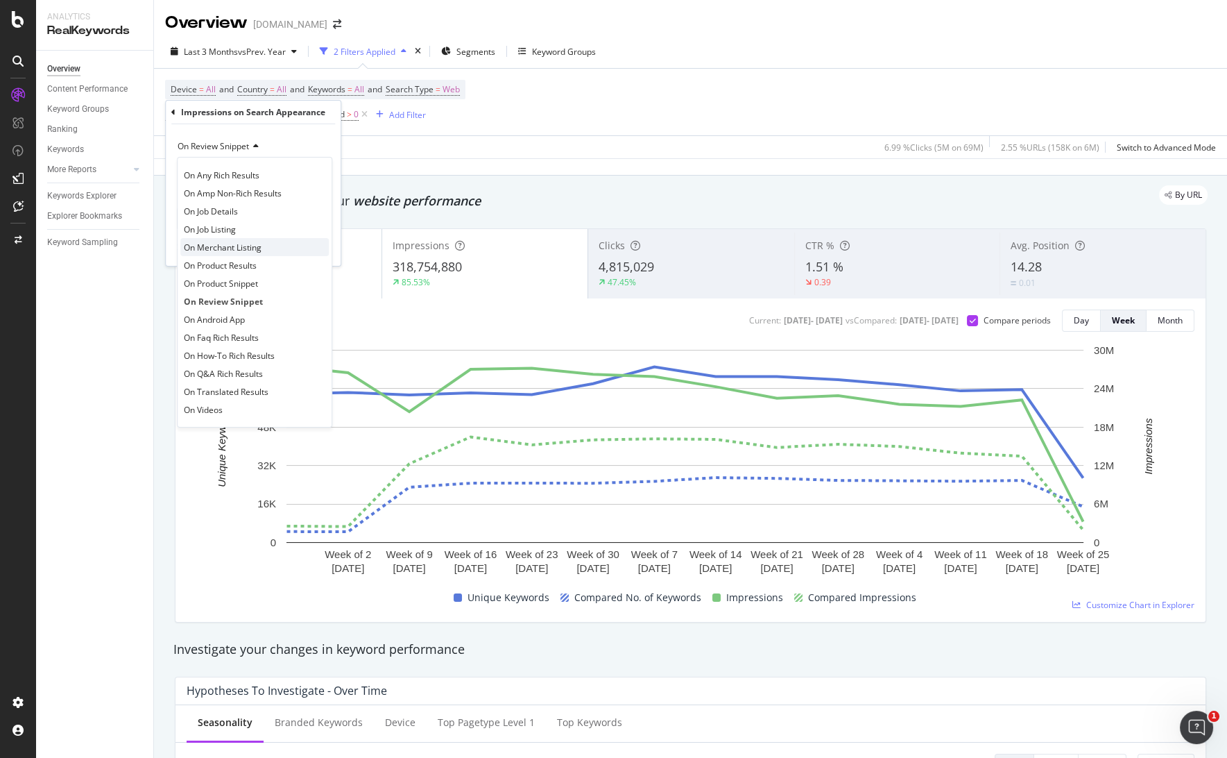
click at [251, 246] on span "On Merchant Listing" at bounding box center [223, 247] width 78 height 12
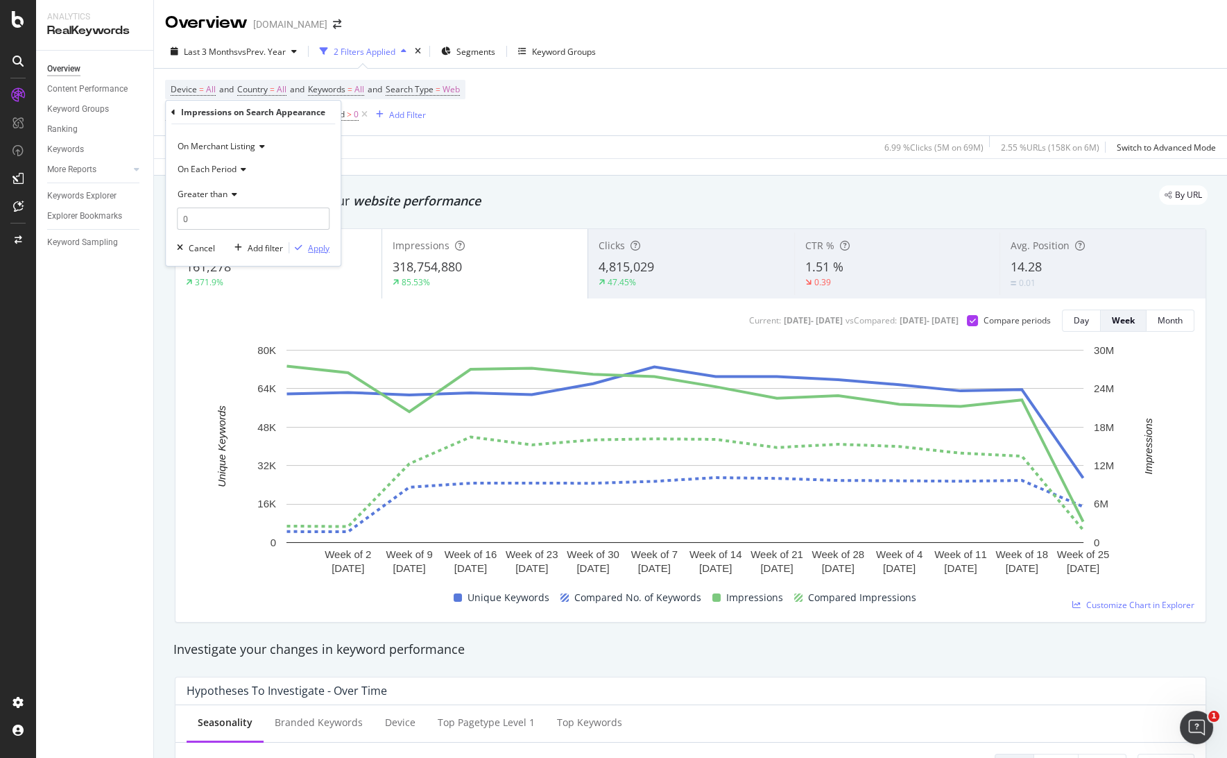
click at [311, 245] on div "Apply" at bounding box center [319, 248] width 22 height 12
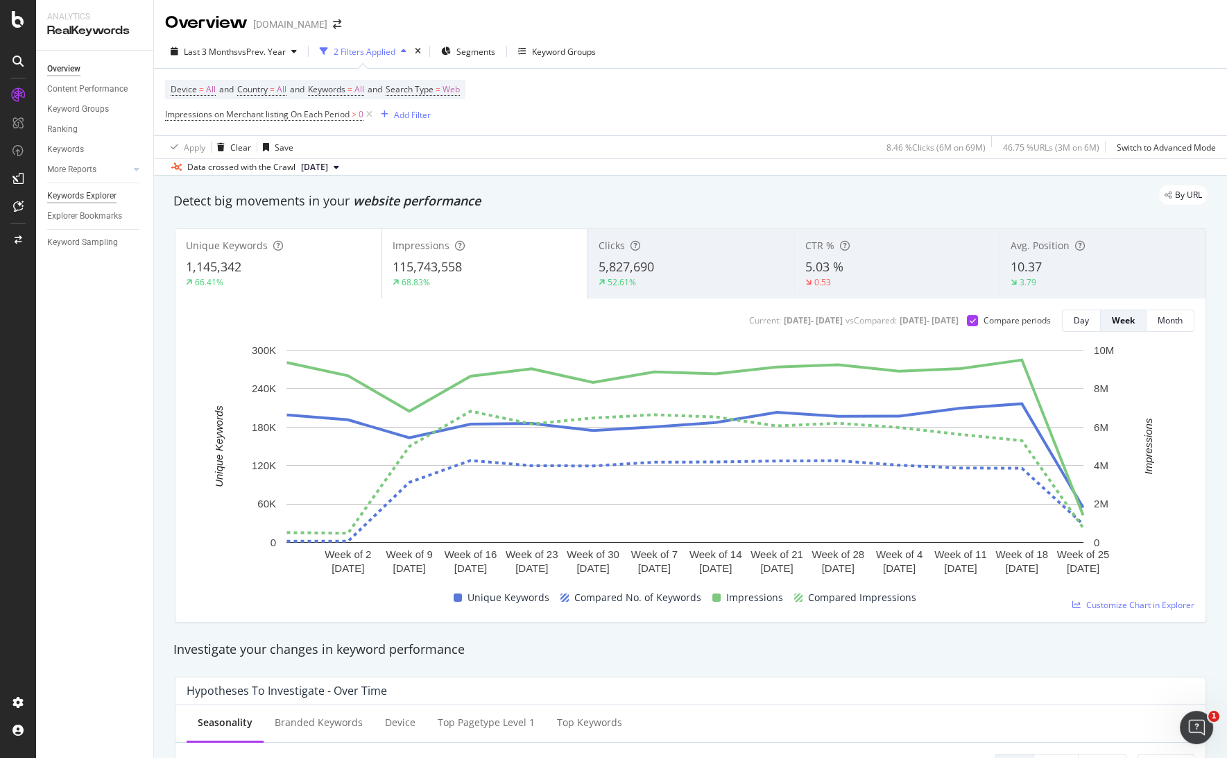
click at [95, 197] on div "Keywords Explorer" at bounding box center [81, 196] width 69 height 15
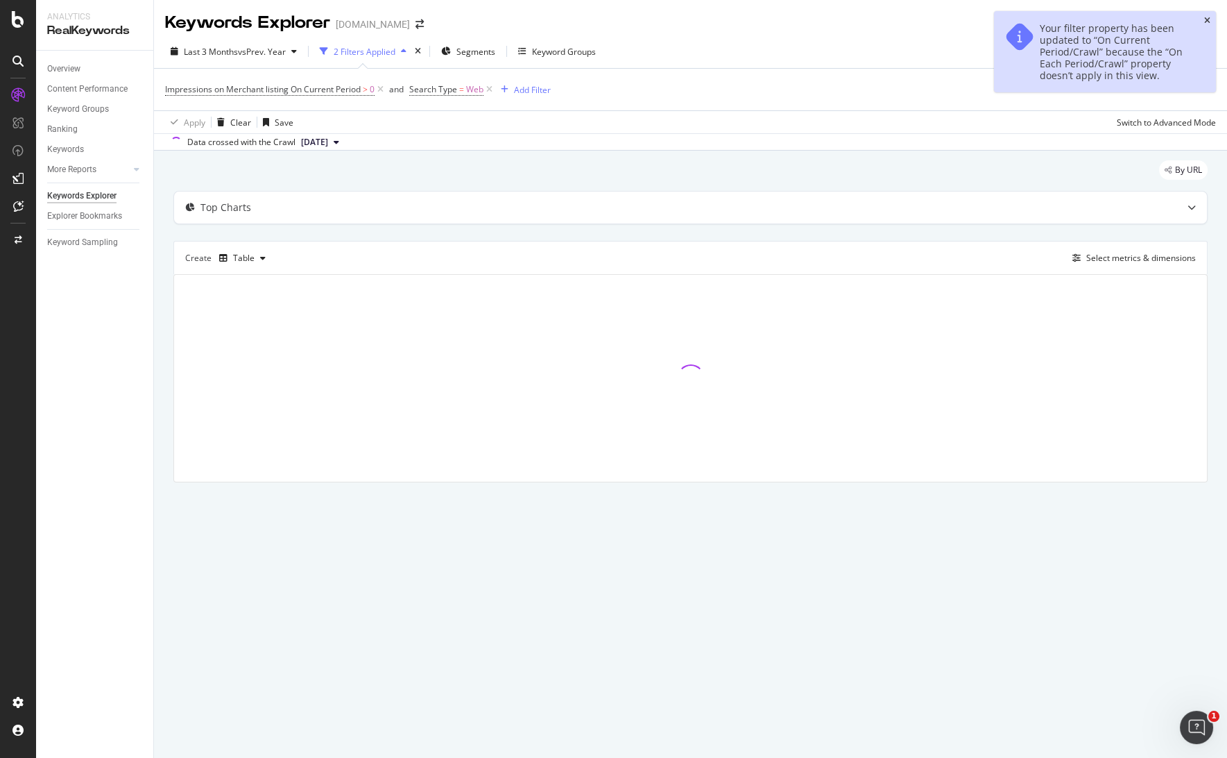
click at [1210, 16] on div "Your filter property has been updated to “On Current Period/Crawl” because the …" at bounding box center [1105, 51] width 222 height 81
click at [1201, 16] on div "Your filter property has been updated to “On Current Period/Crawl” because the …" at bounding box center [1105, 51] width 222 height 81
click at [1204, 20] on icon "close toast" at bounding box center [1207, 21] width 6 height 8
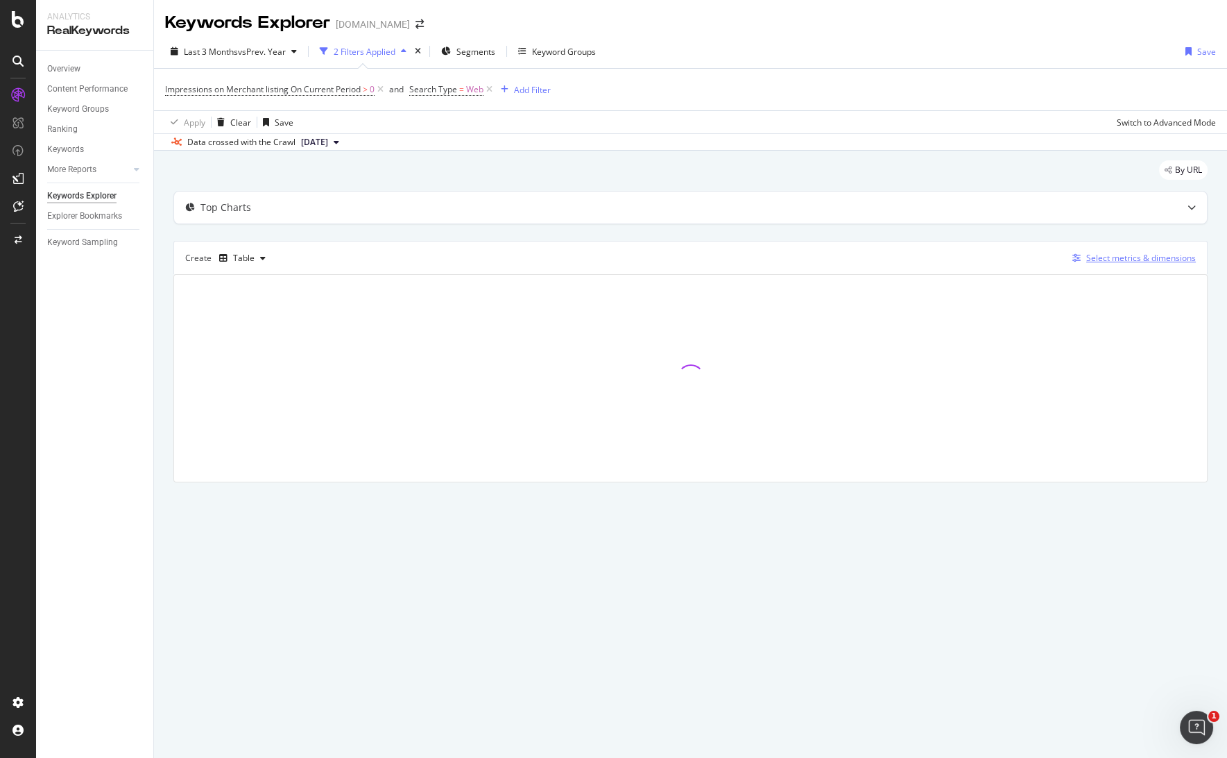
click at [1124, 255] on div "Select metrics & dimensions" at bounding box center [1141, 258] width 110 height 12
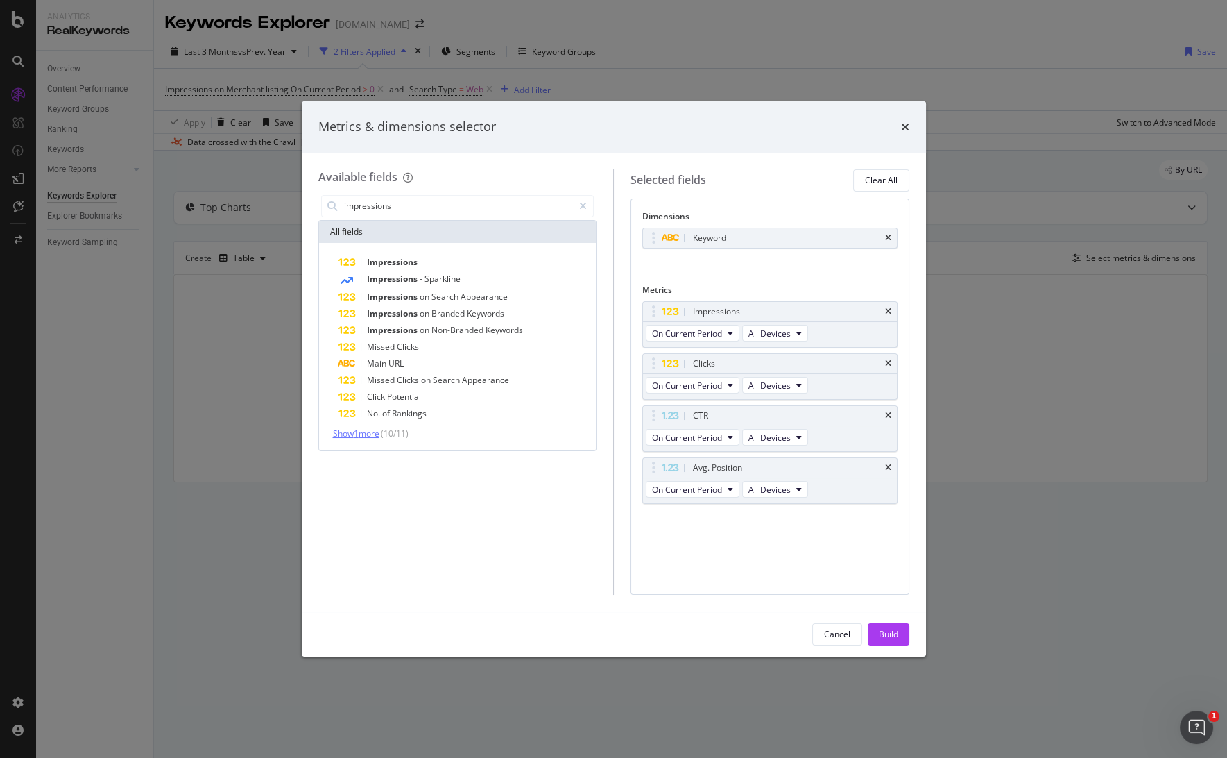
click at [373, 430] on span "Show 1 more" at bounding box center [356, 433] width 46 height 12
click at [435, 209] on input "impressions" at bounding box center [458, 206] width 231 height 21
type input "search"
click at [360, 428] on span "Show 10 more" at bounding box center [358, 432] width 51 height 12
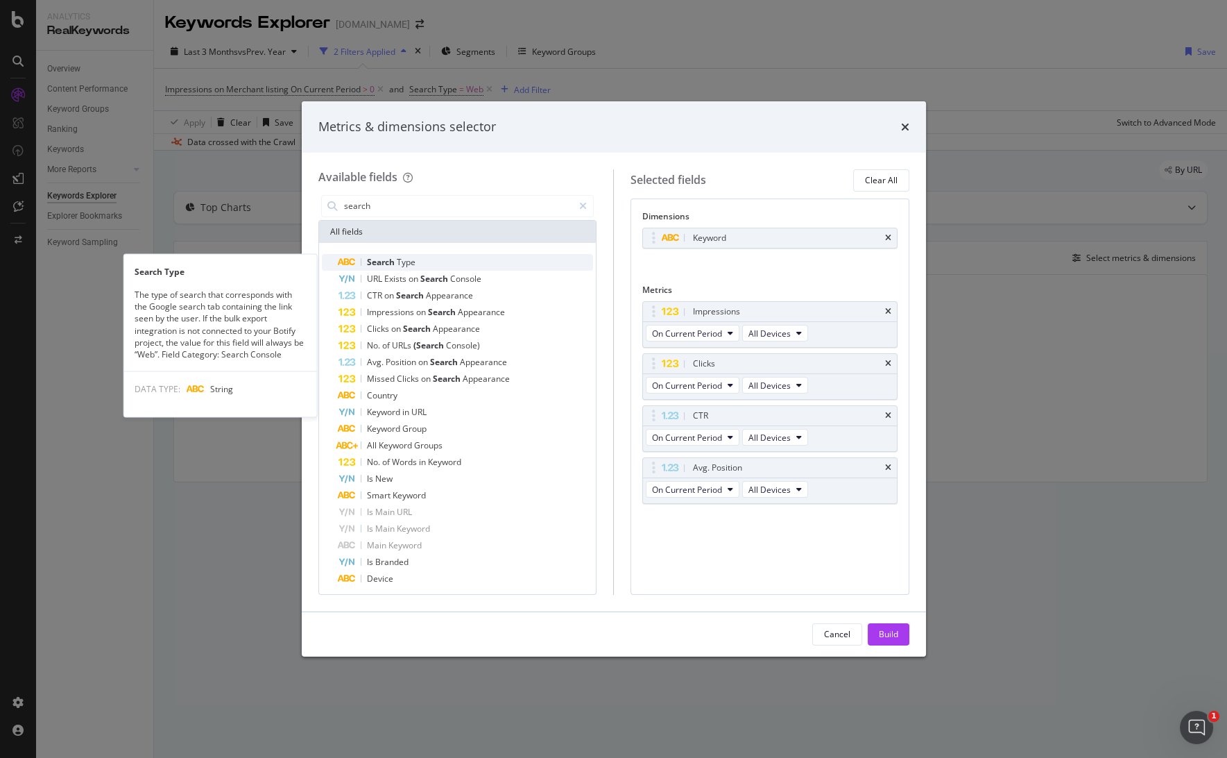
click at [413, 262] on span "Type" at bounding box center [406, 262] width 19 height 12
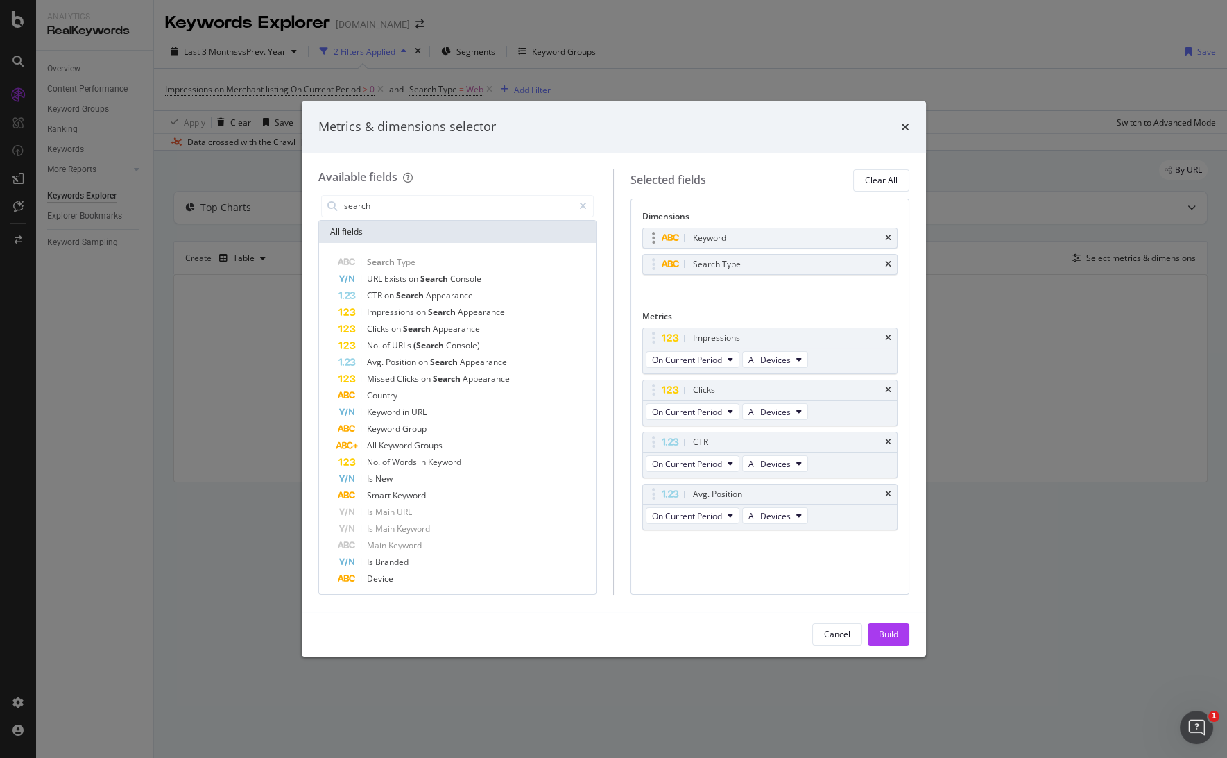
click at [893, 235] on div "Keyword" at bounding box center [770, 237] width 254 height 19
click at [890, 234] on icon "times" at bounding box center [888, 238] width 6 height 8
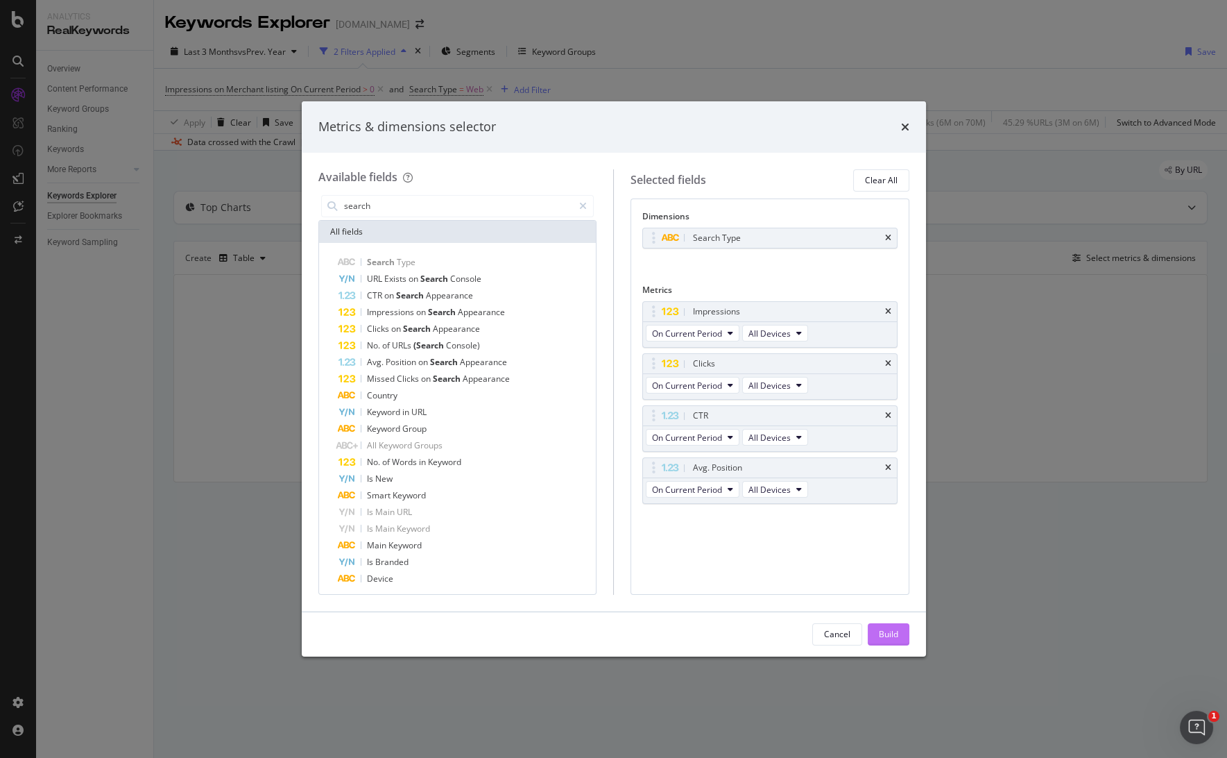
click at [889, 631] on div "Build" at bounding box center [888, 634] width 19 height 12
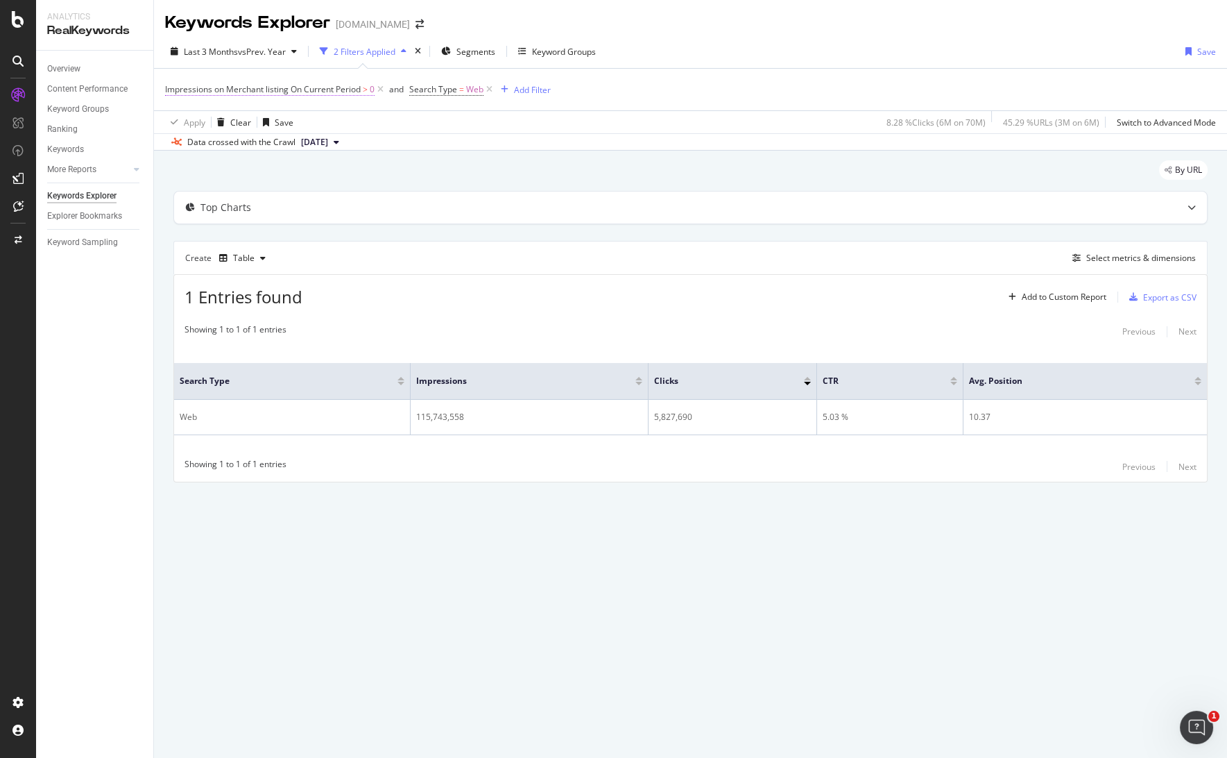
click at [297, 87] on span "Impressions on Merchant listing On Current Period" at bounding box center [263, 89] width 196 height 12
click at [252, 121] on span "On Merchant Listing" at bounding box center [217, 122] width 78 height 12
drag, startPoint x: 244, startPoint y: 86, endPoint x: 334, endPoint y: 86, distance: 90.2
click at [334, 86] on div "Impressions on Search Appearance" at bounding box center [253, 88] width 164 height 24
copy div "Search Appearance"
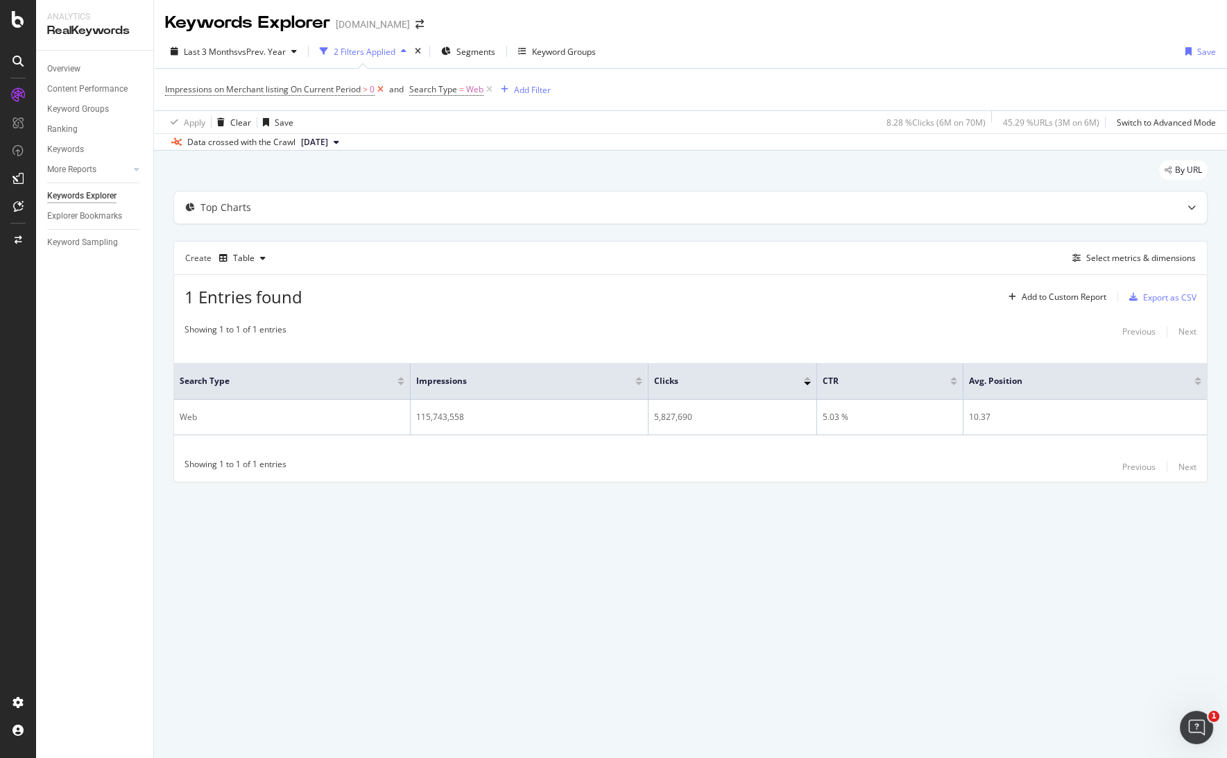
click at [377, 89] on icon at bounding box center [381, 90] width 12 height 14
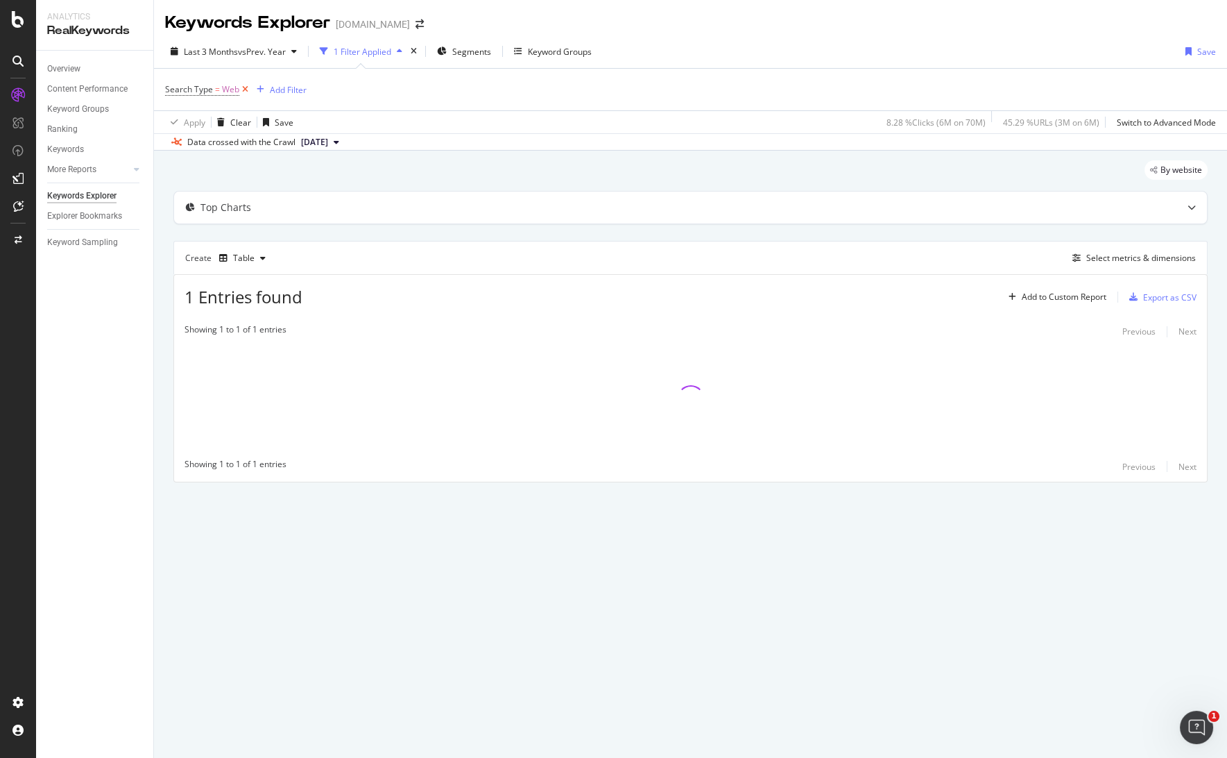
click at [243, 87] on icon at bounding box center [245, 90] width 12 height 14
click at [1112, 254] on div "Select metrics & dimensions" at bounding box center [1141, 256] width 110 height 12
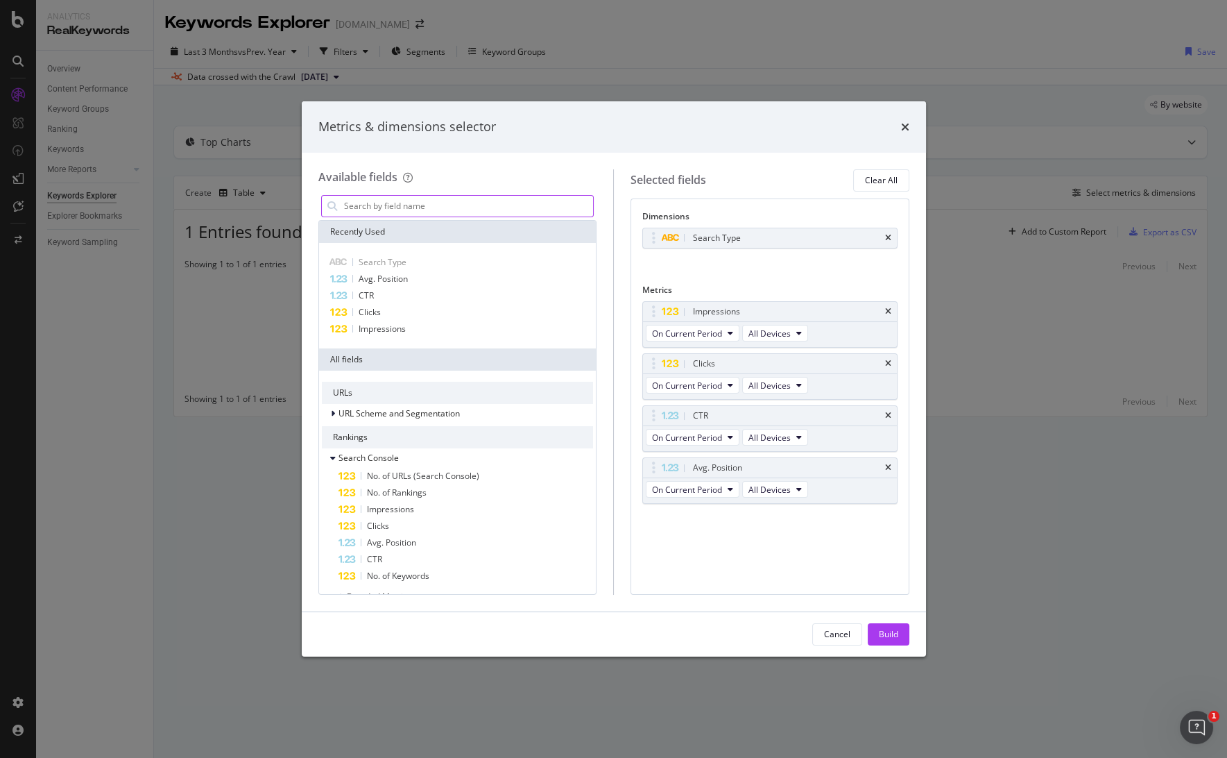
click at [397, 206] on input "modal" at bounding box center [468, 206] width 251 height 21
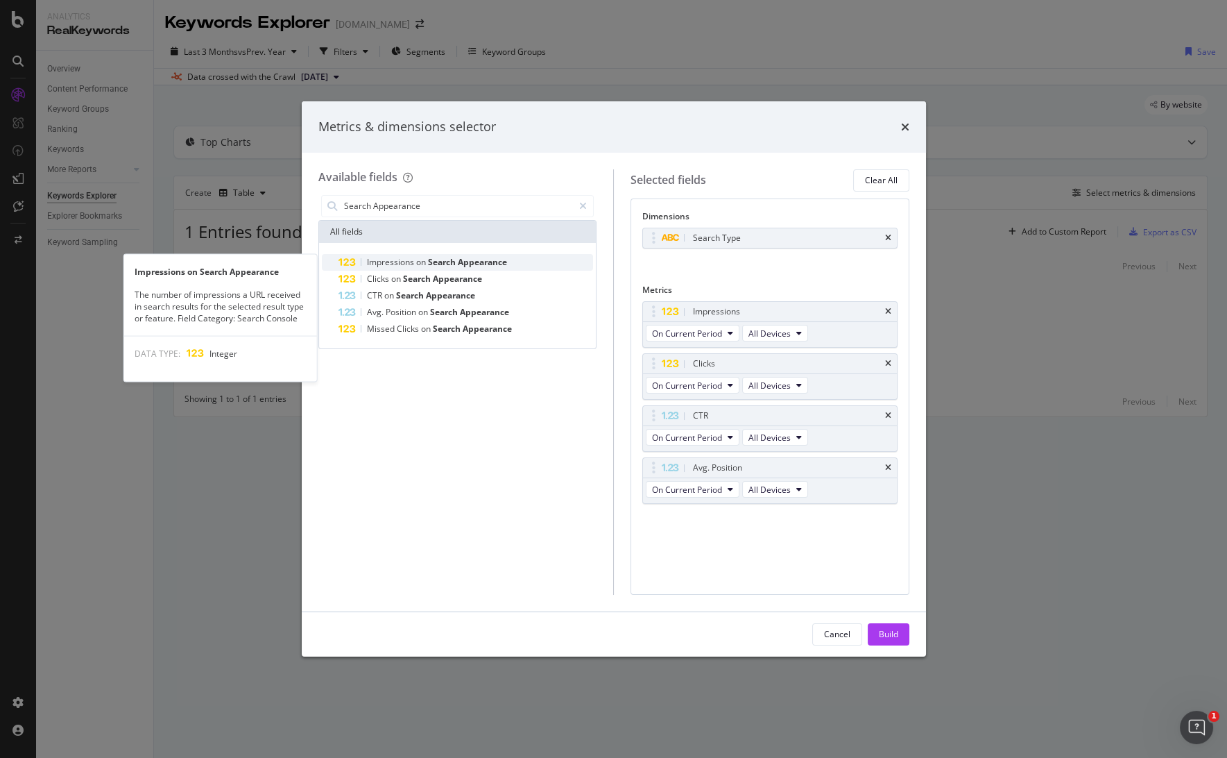
type input "Search Appearance"
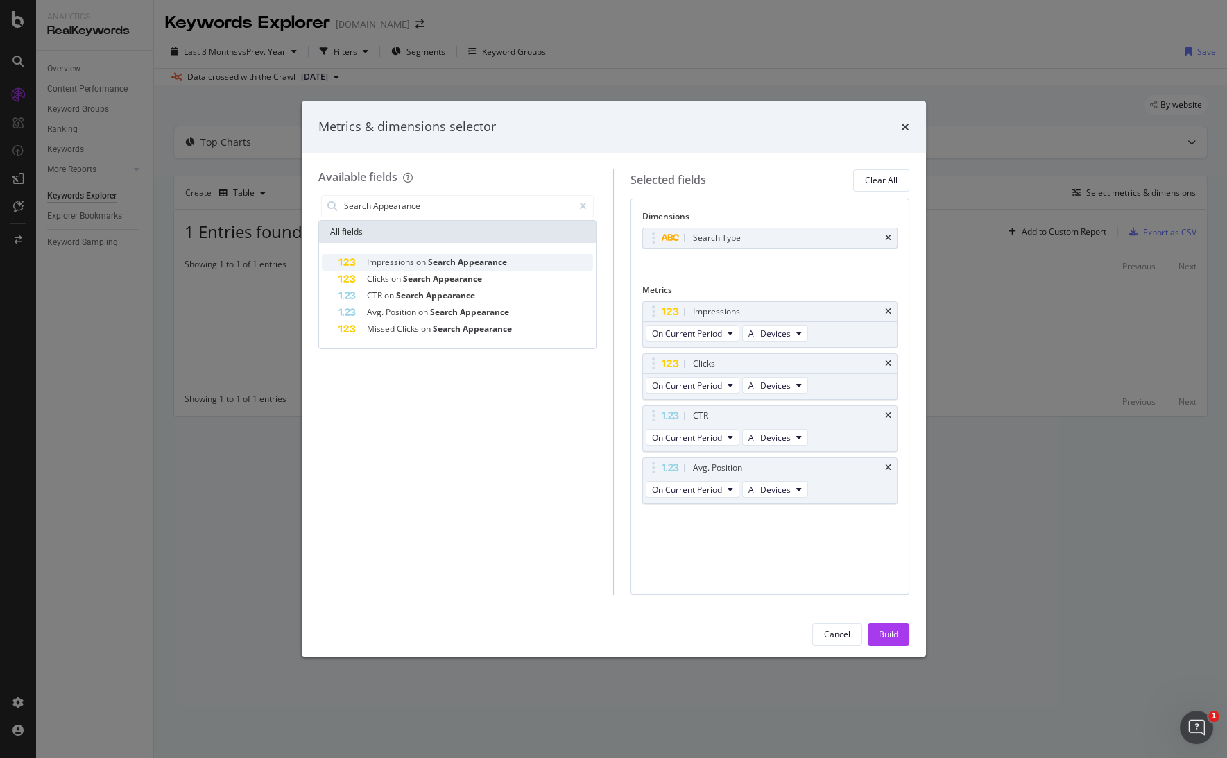
click at [461, 266] on span "Appearance" at bounding box center [482, 262] width 49 height 12
click at [885, 310] on icon "times" at bounding box center [888, 311] width 6 height 8
click at [877, 310] on div "Clicks" at bounding box center [786, 312] width 192 height 14
click at [887, 309] on icon "times" at bounding box center [888, 311] width 6 height 8
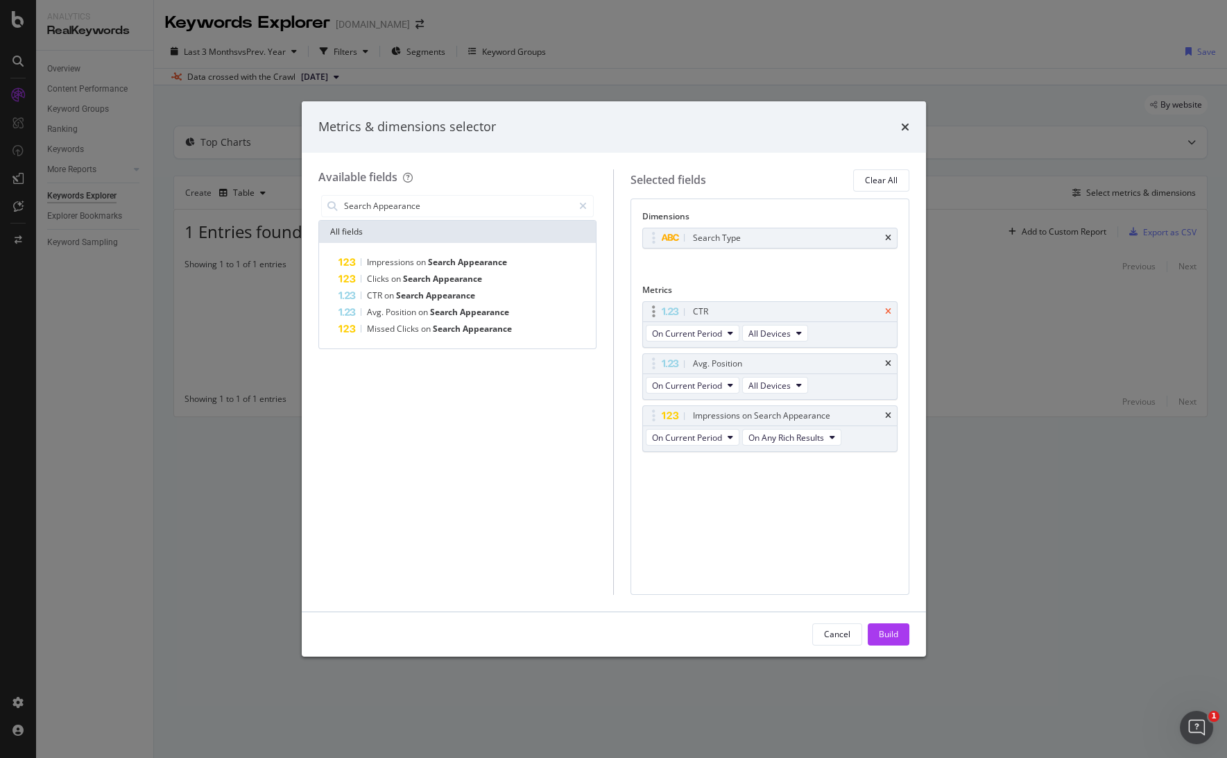
click at [890, 309] on icon "times" at bounding box center [888, 311] width 6 height 8
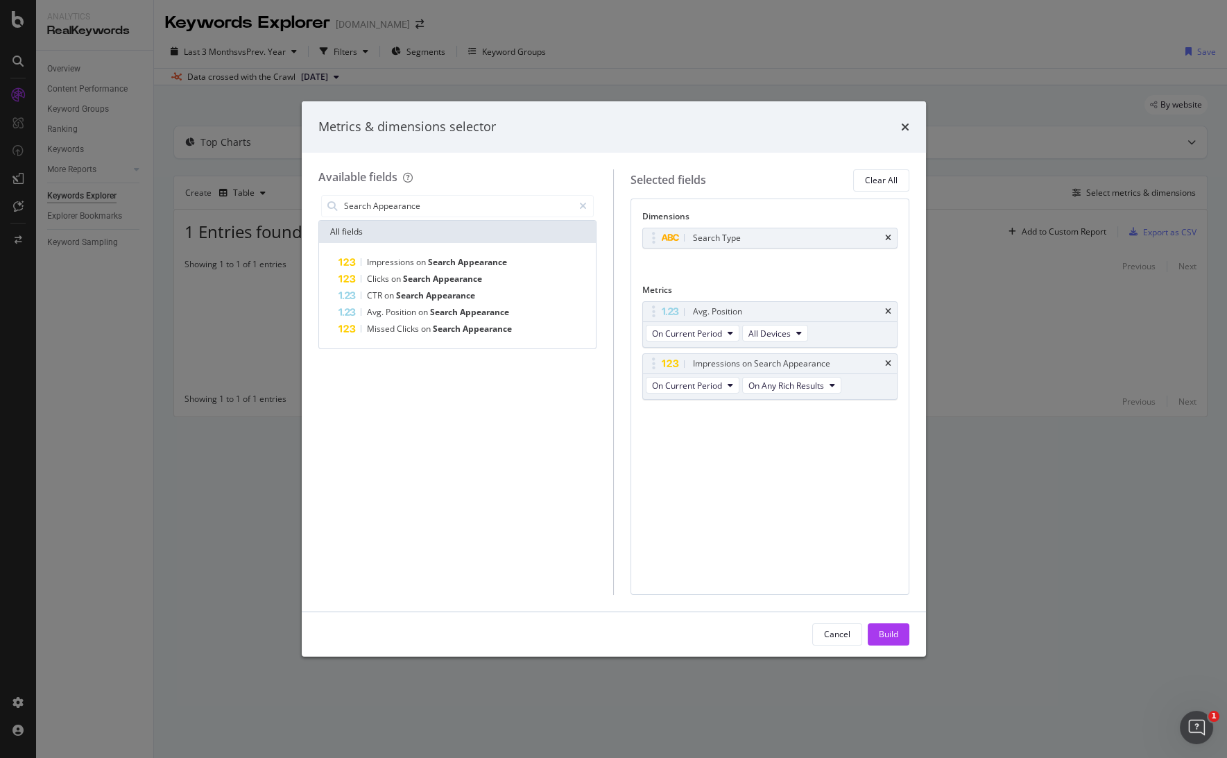
click at [890, 309] on icon "times" at bounding box center [888, 311] width 6 height 8
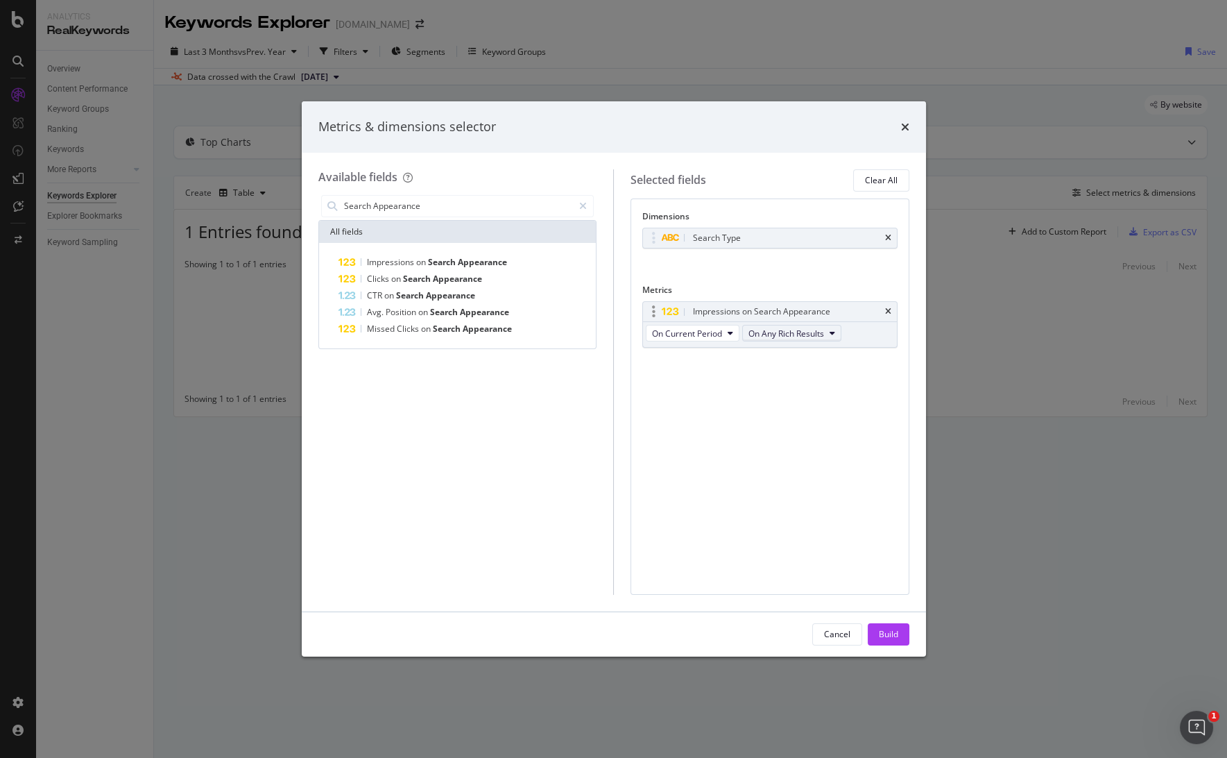
click at [802, 332] on span "On Any Rich Results" at bounding box center [786, 333] width 76 height 12
click at [816, 355] on span "On Any Rich Results" at bounding box center [803, 357] width 98 height 12
click at [756, 279] on div "Dimensions Search Type You can use this field as a dimension Metrics Impression…" at bounding box center [769, 294] width 255 height 168
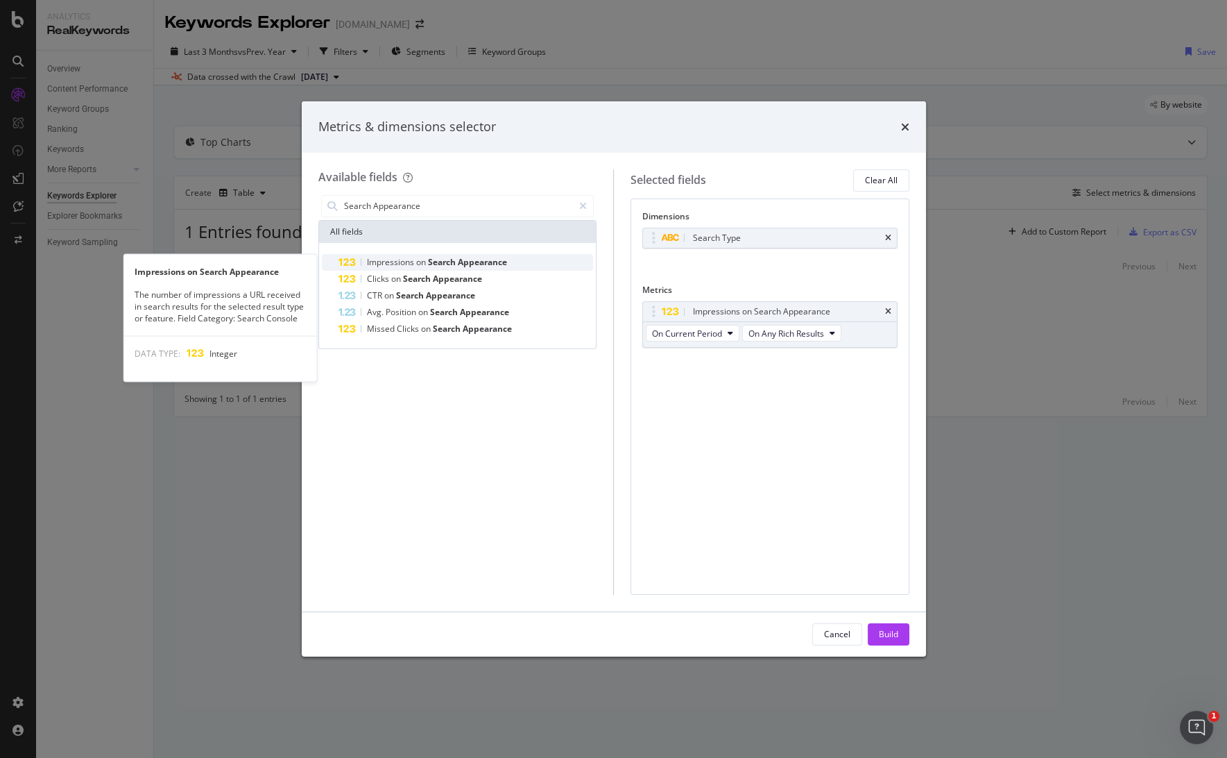
click at [481, 264] on span "Appearance" at bounding box center [482, 262] width 49 height 12
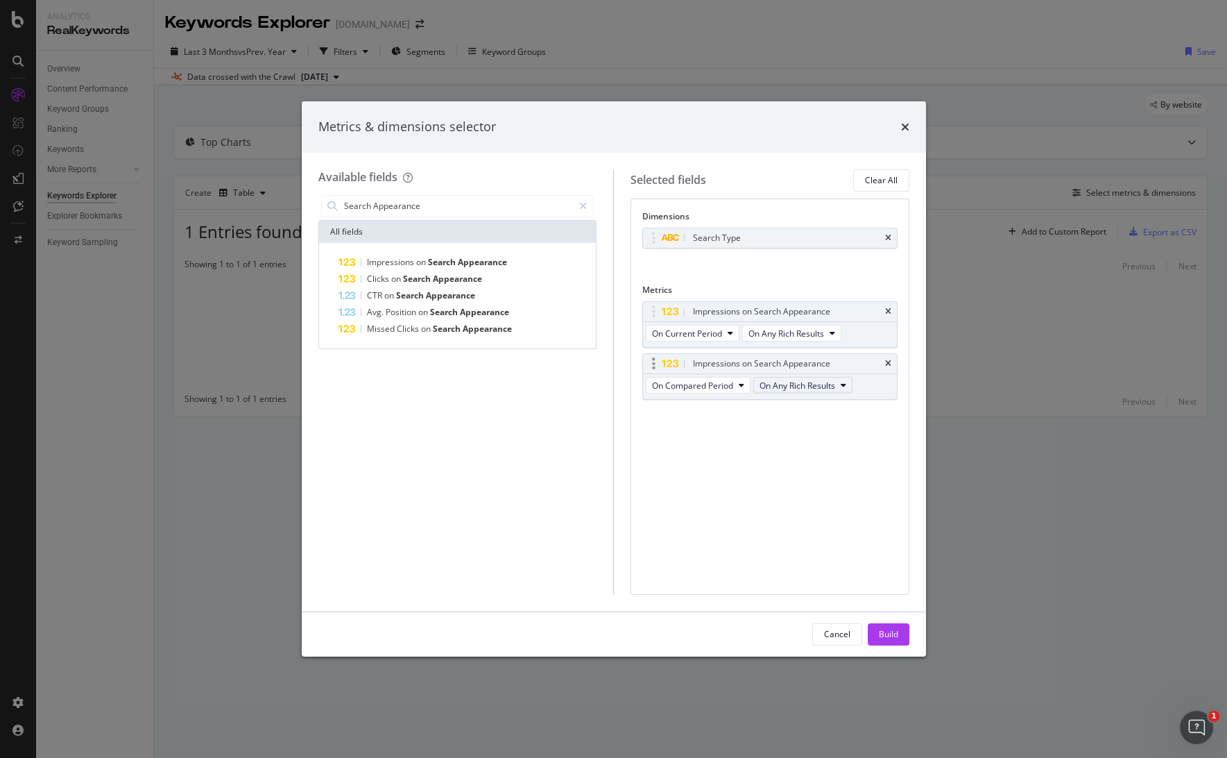
click at [849, 386] on button "On Any Rich Results" at bounding box center [802, 385] width 99 height 17
click at [689, 377] on button "On Compared Period" at bounding box center [698, 385] width 105 height 17
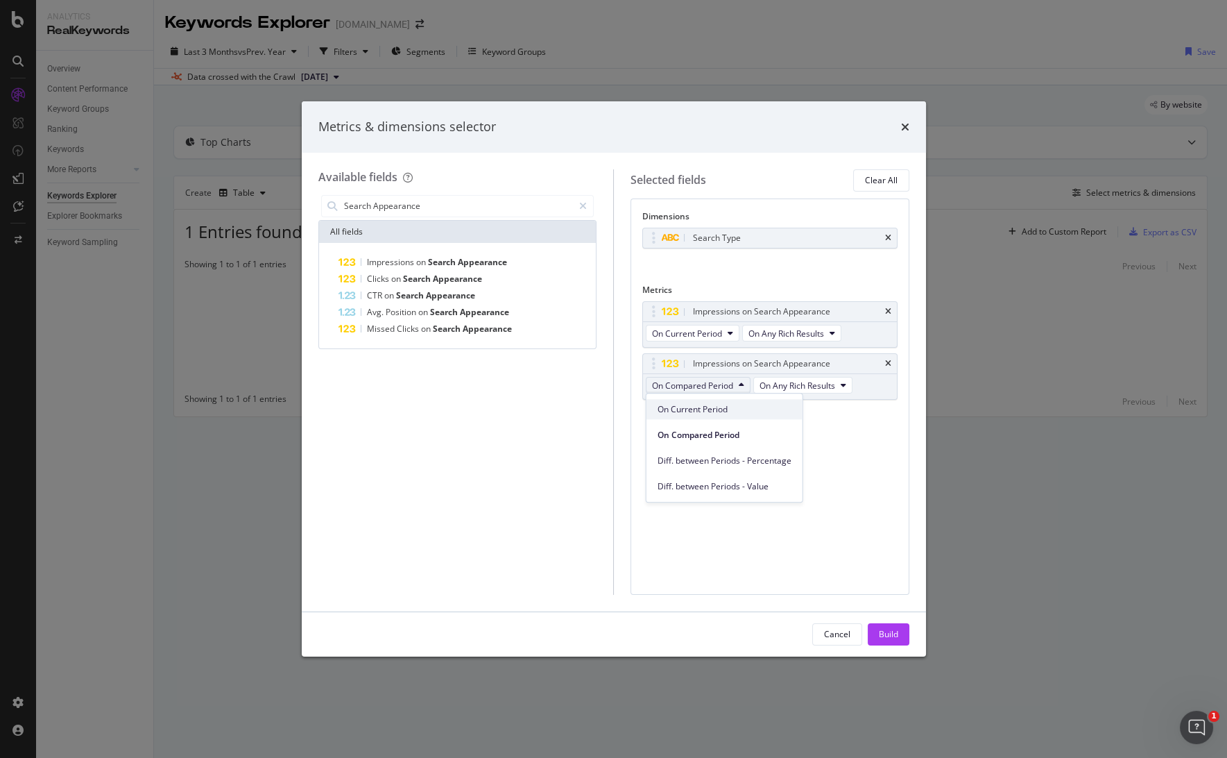
click at [710, 410] on span "On Current Period" at bounding box center [725, 409] width 134 height 12
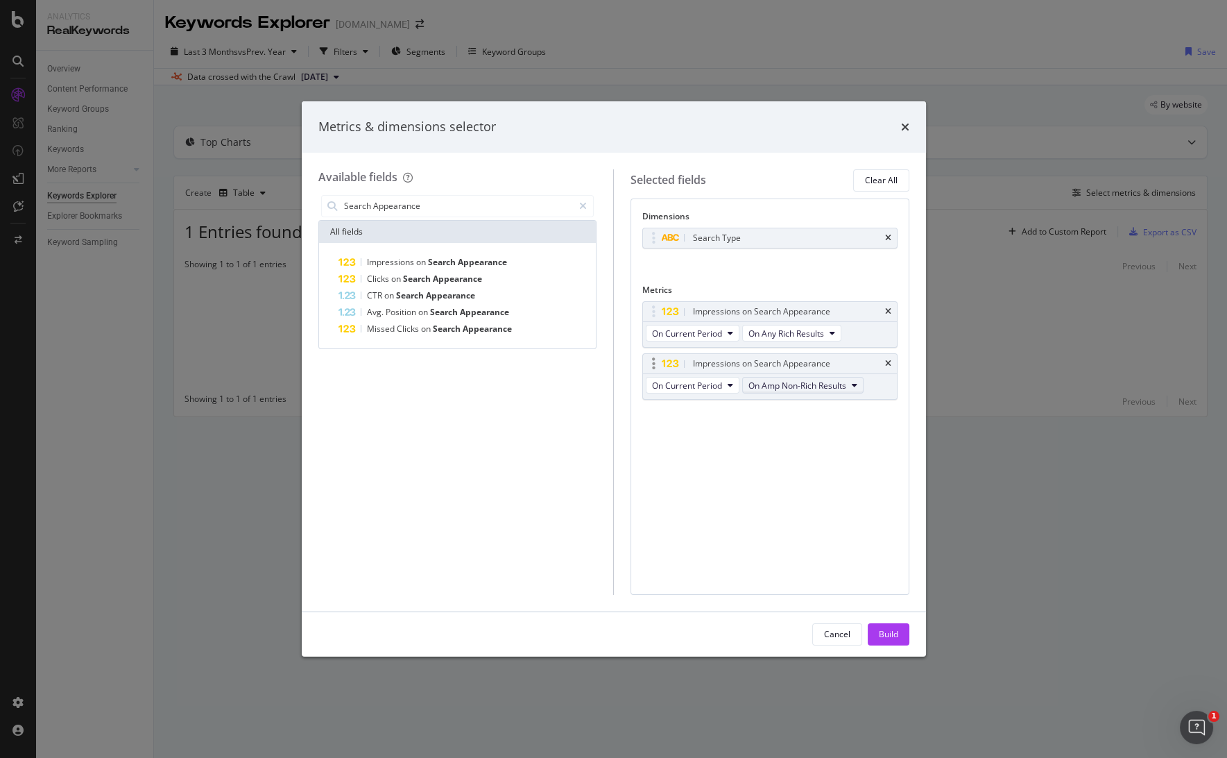
click at [815, 383] on span "On Amp Non-Rich Results" at bounding box center [797, 385] width 98 height 12
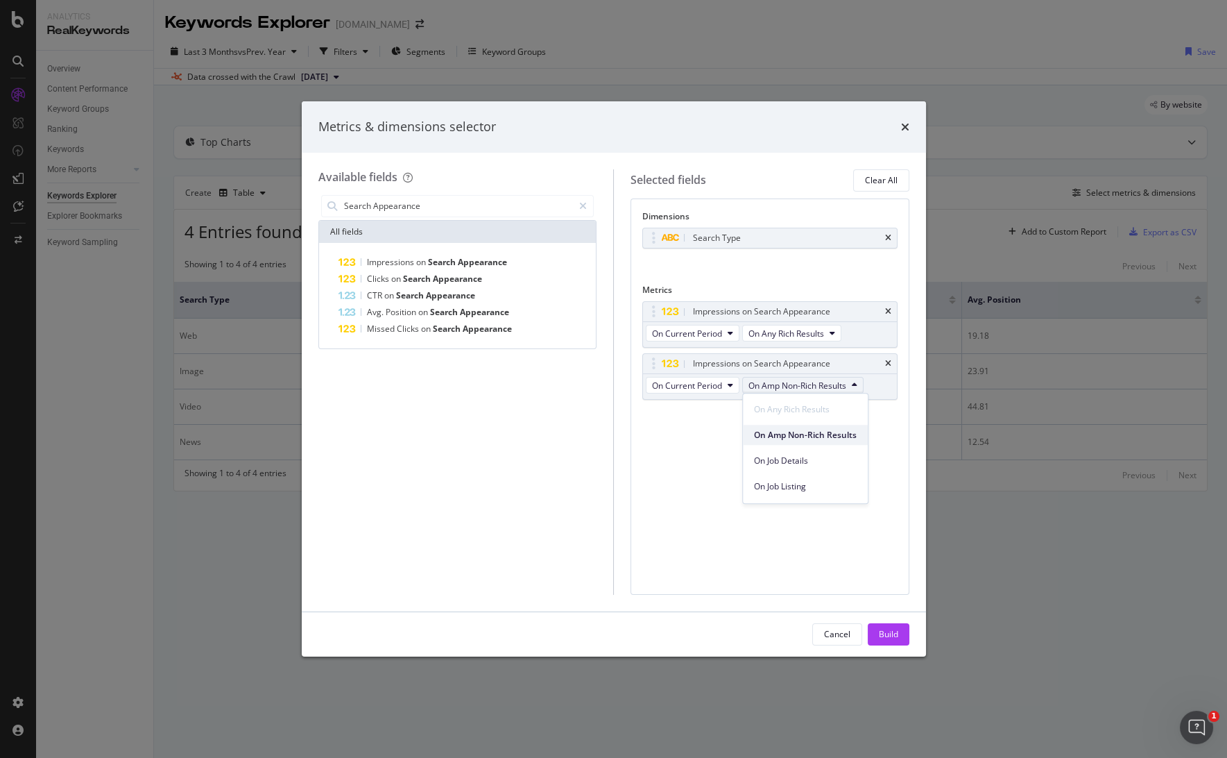
click at [810, 434] on span "On Amp Non-Rich Results" at bounding box center [805, 435] width 103 height 12
click at [805, 435] on span "On Amp Non-Rich Results" at bounding box center [805, 435] width 103 height 12
click at [781, 436] on span "On Amp Non-Rich Results" at bounding box center [805, 435] width 103 height 12
click at [789, 434] on span "On Amp Non-Rich Results" at bounding box center [805, 435] width 103 height 12
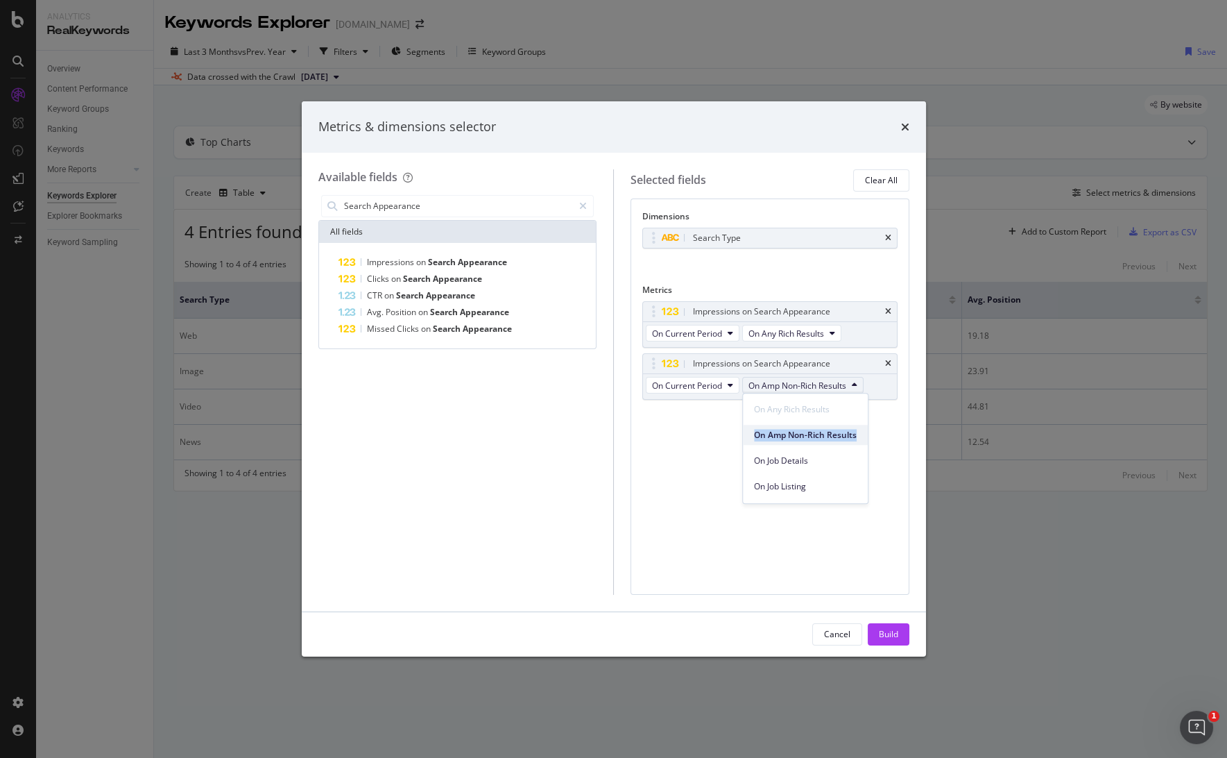
click at [789, 434] on span "On Amp Non-Rich Results" at bounding box center [805, 435] width 103 height 12
drag, startPoint x: 810, startPoint y: 433, endPoint x: 801, endPoint y: 449, distance: 18.3
click at [812, 433] on span "On Amp Non-Rich Results" at bounding box center [805, 435] width 103 height 12
click at [789, 462] on span "On Job Details" at bounding box center [805, 460] width 103 height 12
click at [794, 384] on span "On Job Details" at bounding box center [775, 385] width 54 height 12
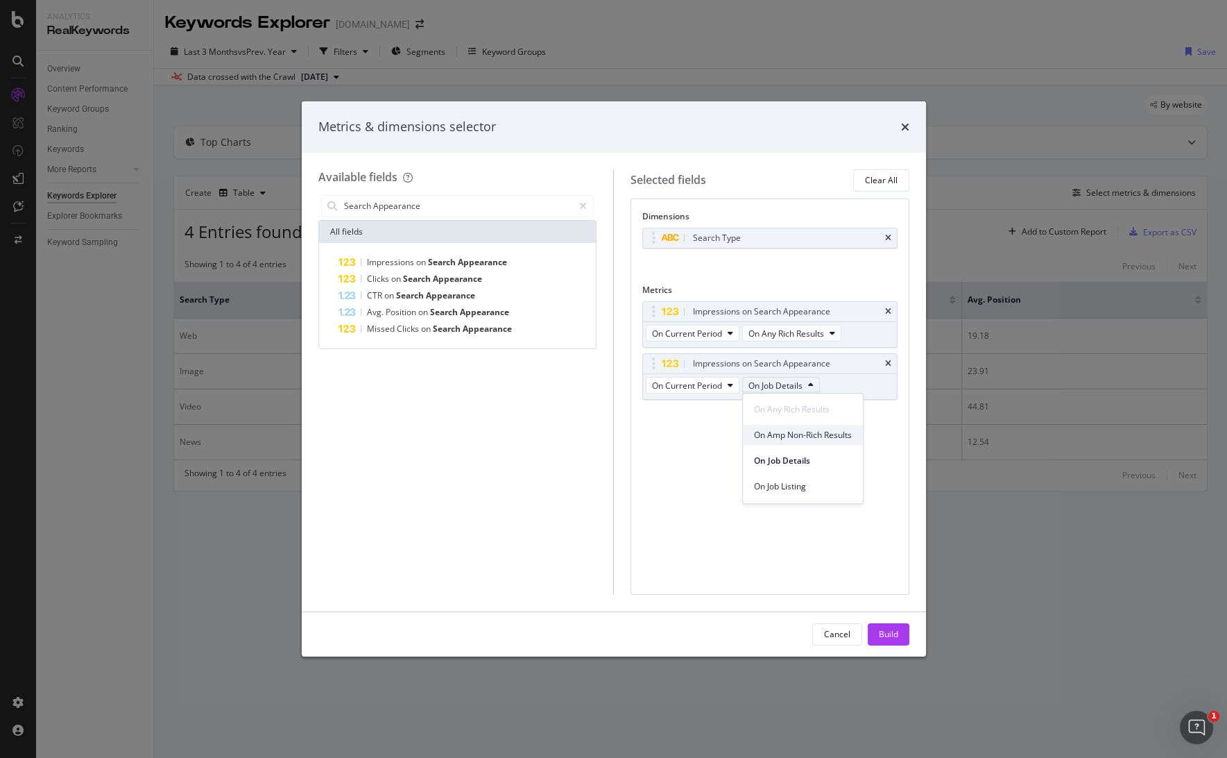
click at [797, 436] on span "On Amp Non-Rich Results" at bounding box center [803, 435] width 98 height 12
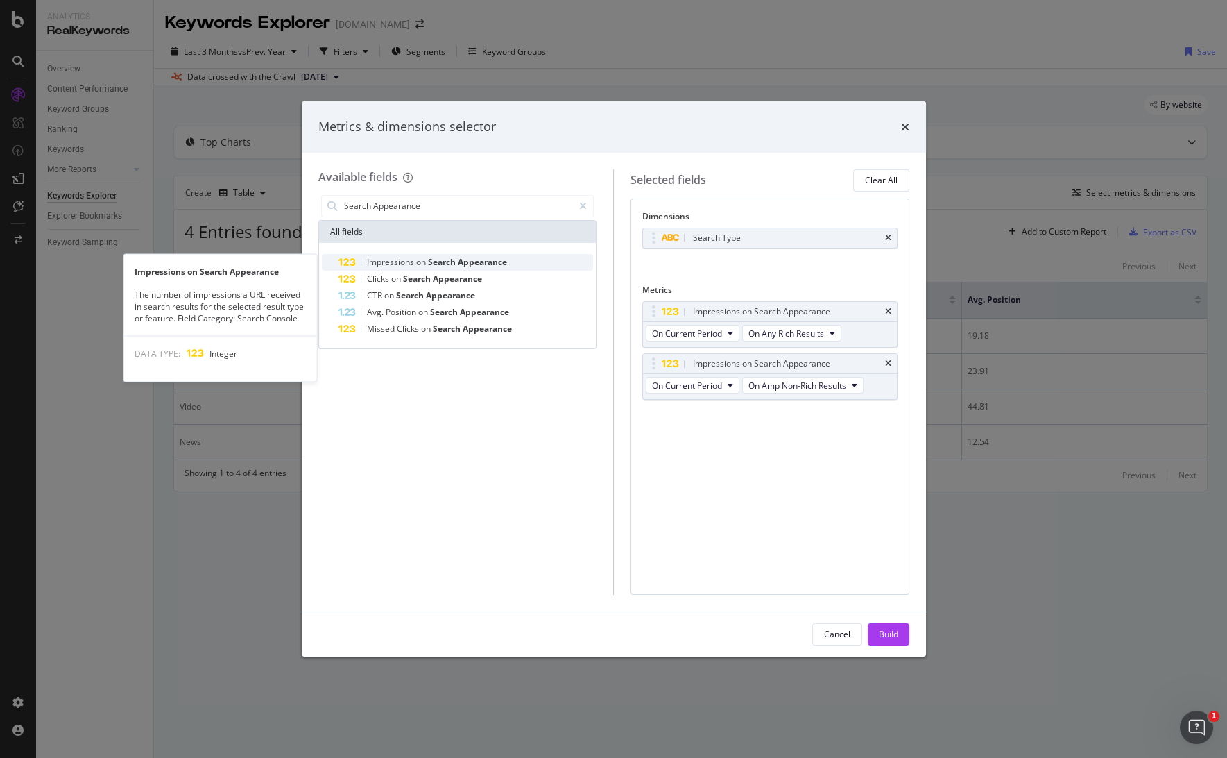
click at [463, 257] on span "Appearance" at bounding box center [482, 262] width 49 height 12
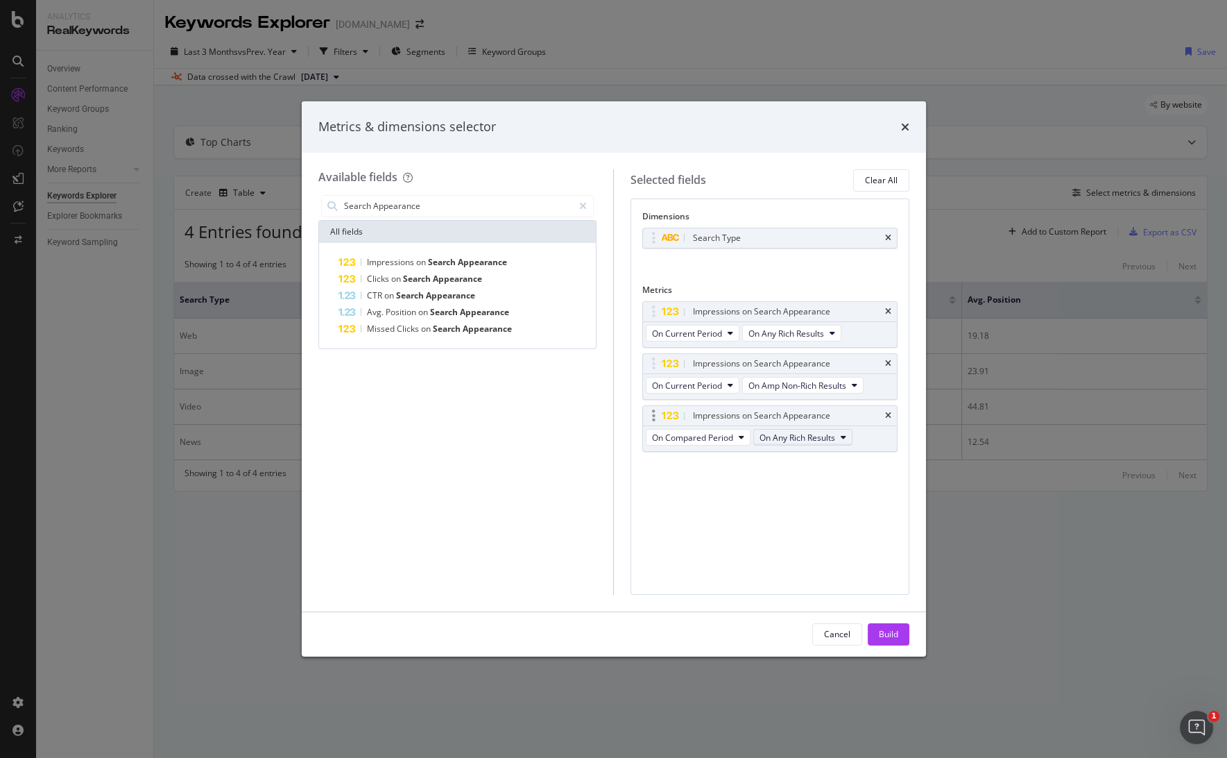
click at [820, 438] on span "On Any Rich Results" at bounding box center [798, 437] width 76 height 12
click at [809, 462] on span "On Any Rich Results" at bounding box center [814, 460] width 98 height 12
click at [823, 487] on span "On Amp Non-Rich Results" at bounding box center [814, 486] width 98 height 12
click at [733, 441] on span "On Compared Period" at bounding box center [692, 437] width 81 height 12
click at [727, 454] on span "On Current Period" at bounding box center [725, 460] width 134 height 12
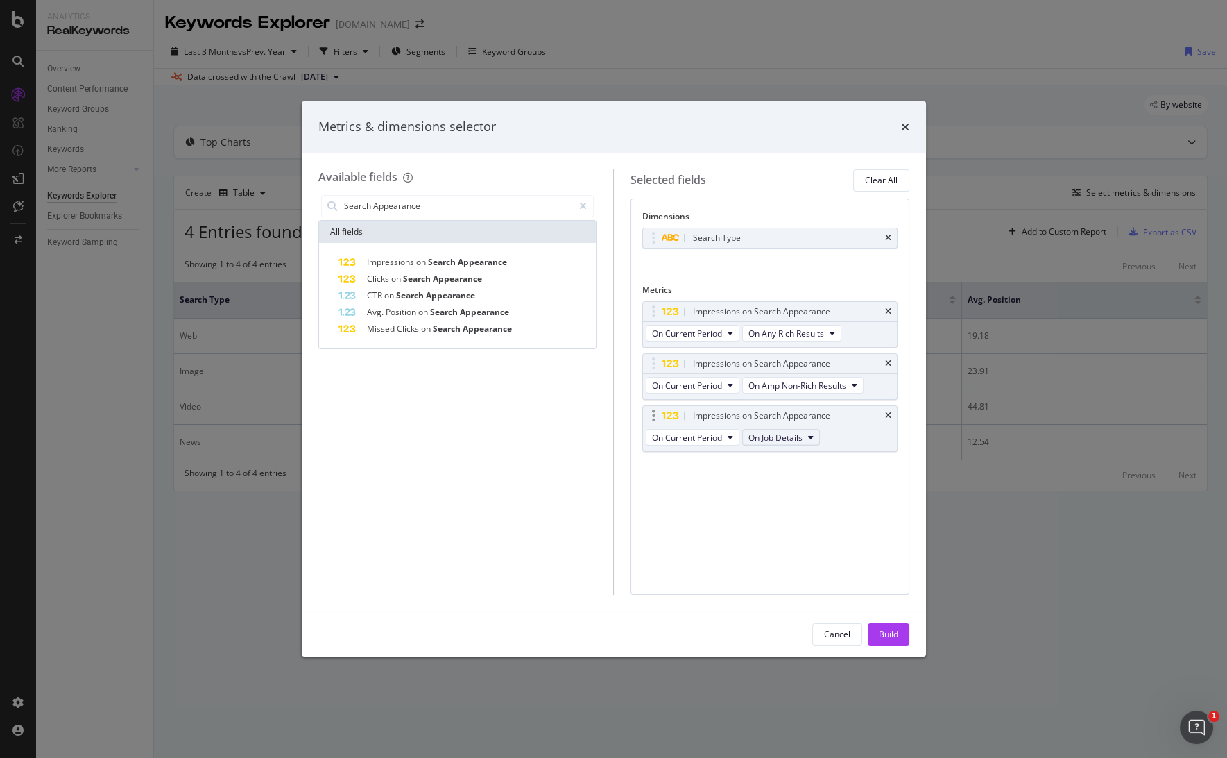
click at [805, 436] on button "On Job Details" at bounding box center [781, 437] width 78 height 17
click at [787, 508] on span "On Job Details" at bounding box center [803, 512] width 98 height 12
click at [696, 493] on div "Dimensions Search Type You can use this field as a dimension Metrics Impression…" at bounding box center [770, 396] width 279 height 396
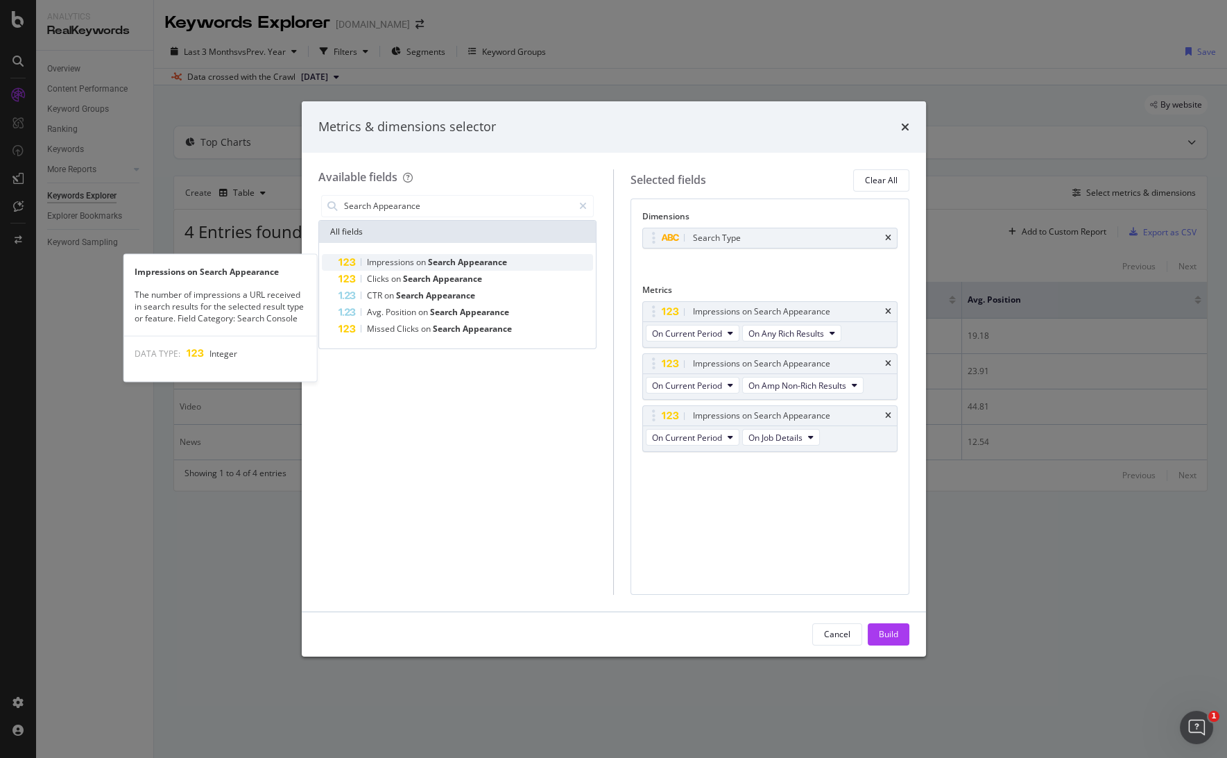
click at [477, 264] on span "Appearance" at bounding box center [482, 262] width 49 height 12
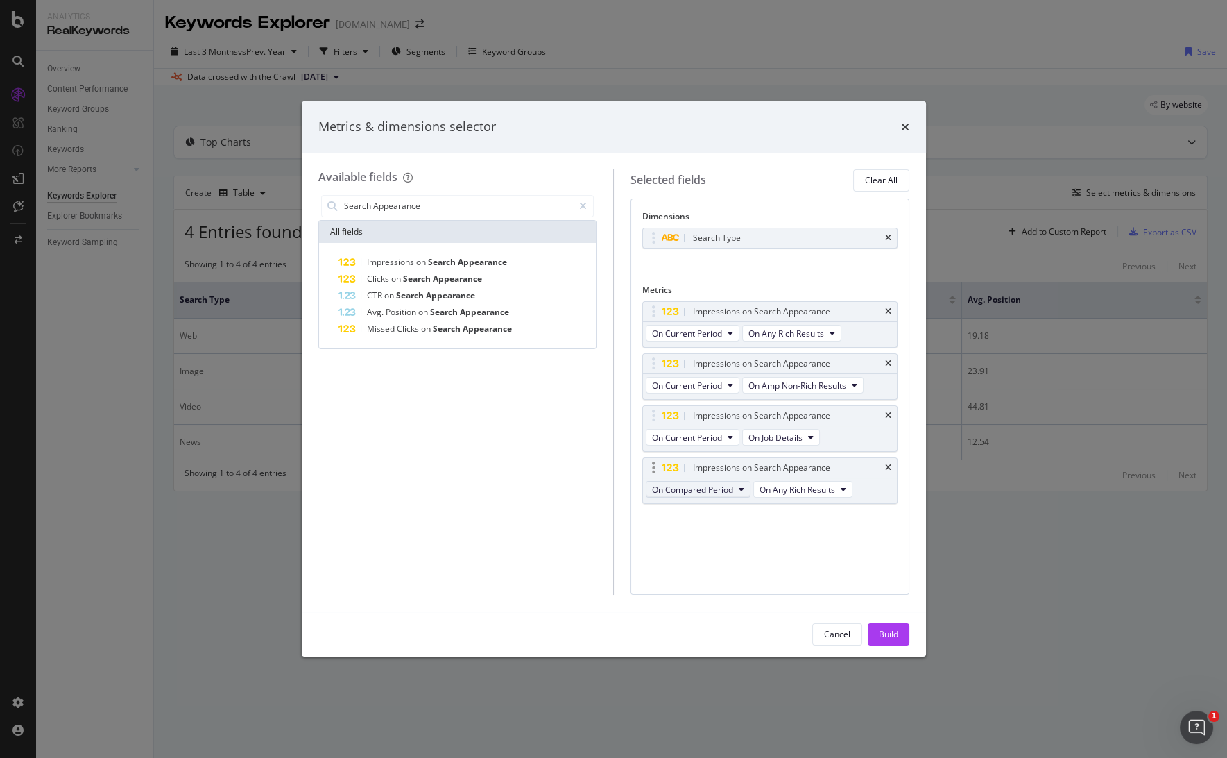
click at [729, 488] on span "On Compared Period" at bounding box center [692, 490] width 81 height 12
click at [710, 505] on div "On Current Period" at bounding box center [725, 513] width 156 height 20
click at [792, 494] on button "On Job Listing" at bounding box center [780, 489] width 76 height 17
click at [778, 586] on span "On Job Listing" at bounding box center [803, 590] width 98 height 12
click at [678, 540] on div "Dimensions Search Type You can use this field as a dimension Metrics Impression…" at bounding box center [770, 396] width 279 height 396
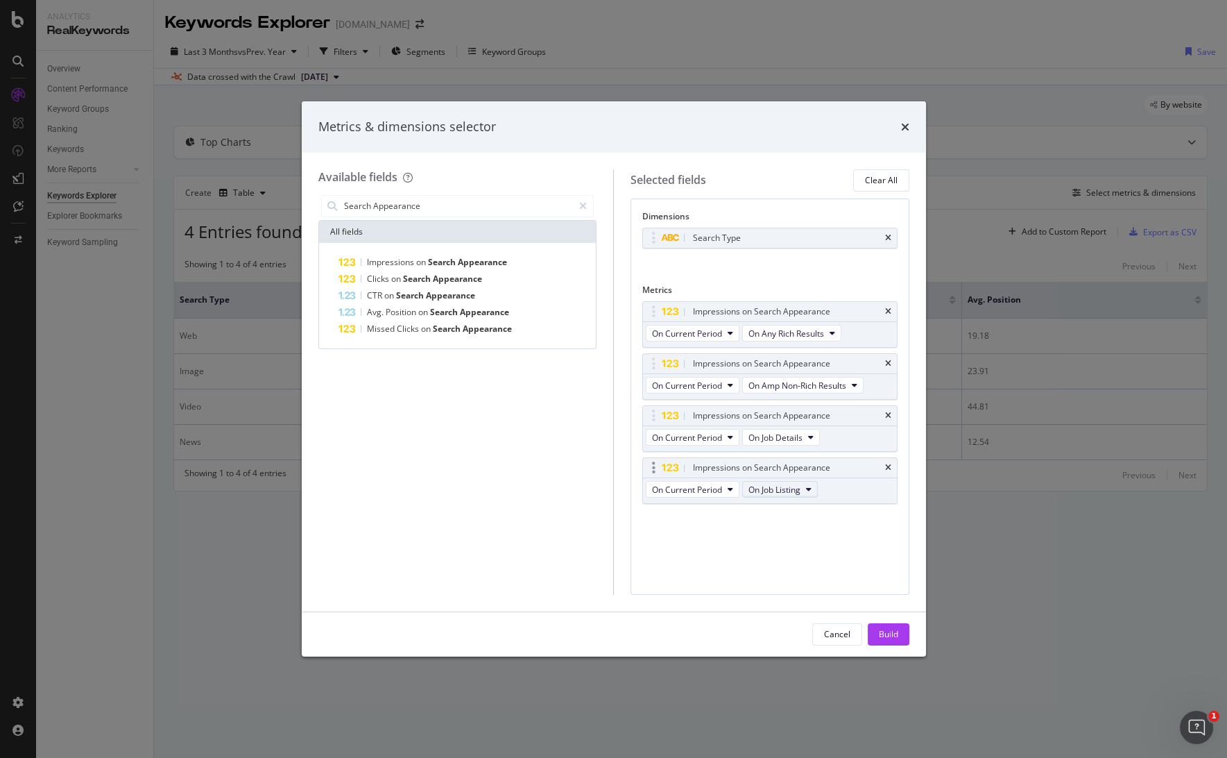
click at [781, 490] on span "On Job Listing" at bounding box center [774, 490] width 52 height 12
click at [794, 538] on span "On Merchant Listing" at bounding box center [803, 539] width 98 height 12
click at [696, 522] on div "Impressions on Search Appearance On Current Period On Any Rich Results Impressi…" at bounding box center [769, 417] width 255 height 232
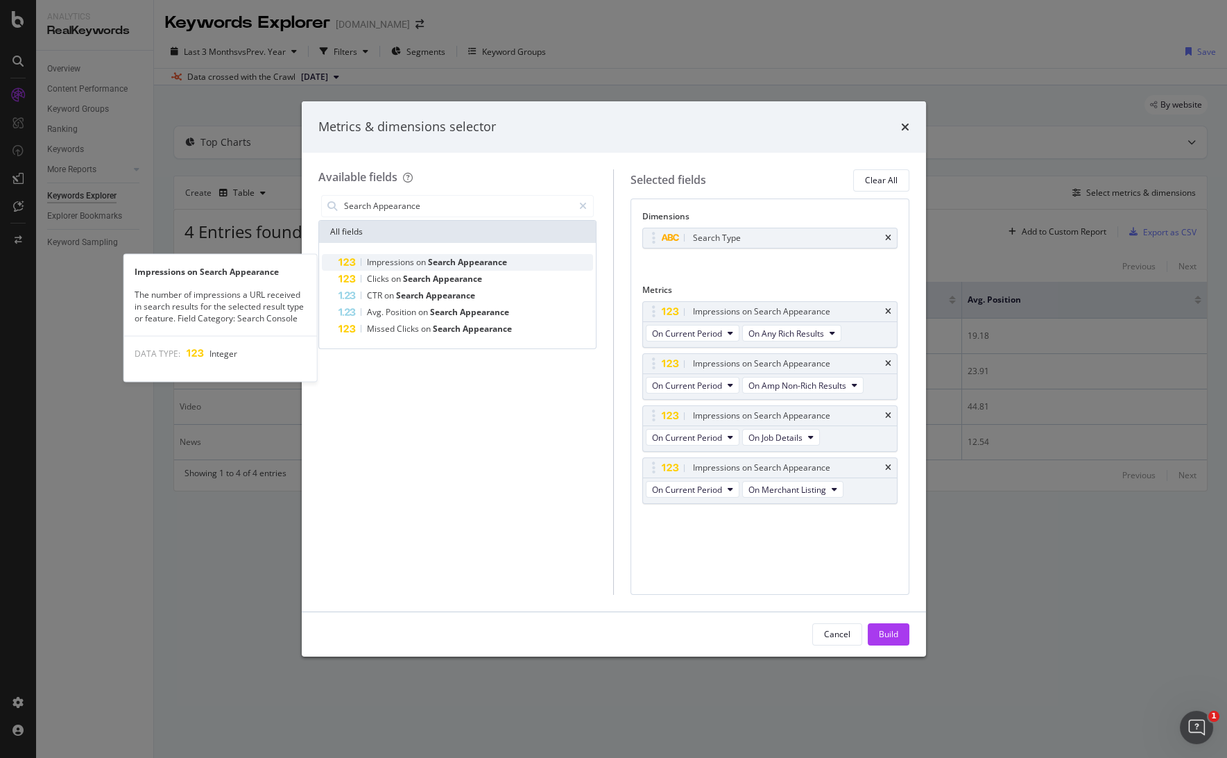
click at [466, 259] on span "Appearance" at bounding box center [482, 262] width 49 height 12
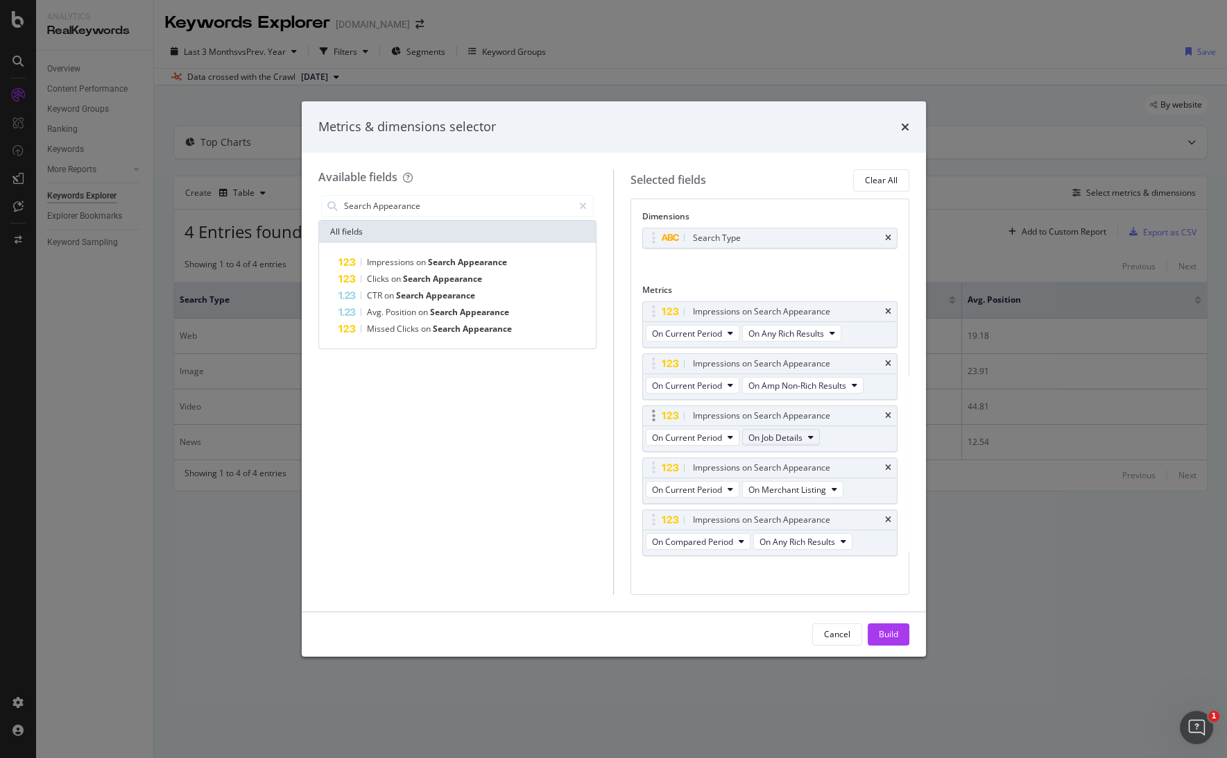
scroll to position [6, 0]
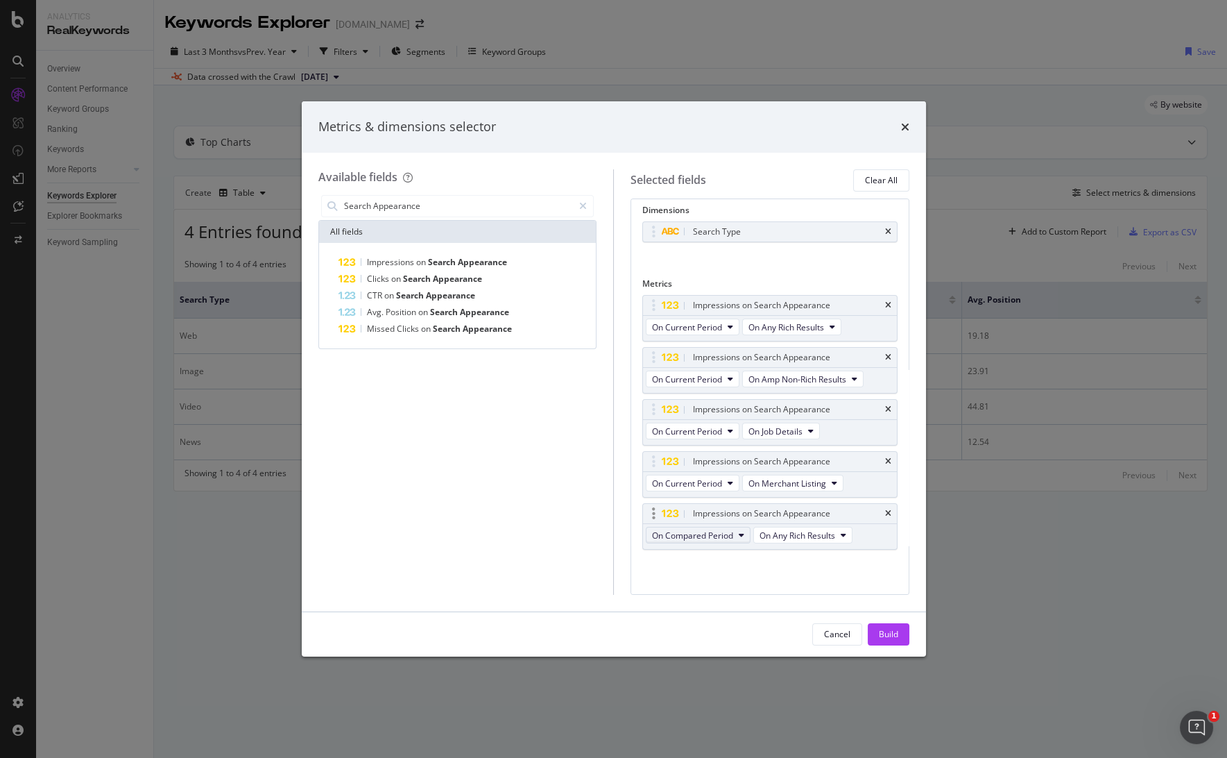
click at [720, 529] on span "On Compared Period" at bounding box center [692, 535] width 81 height 12
click at [709, 550] on div "On Current Period" at bounding box center [725, 558] width 156 height 20
click at [828, 532] on div "Impressions on Search Appearance On Current Period On Job Listing" at bounding box center [769, 526] width 255 height 46
click at [794, 533] on span "On Job Listing" at bounding box center [774, 535] width 52 height 12
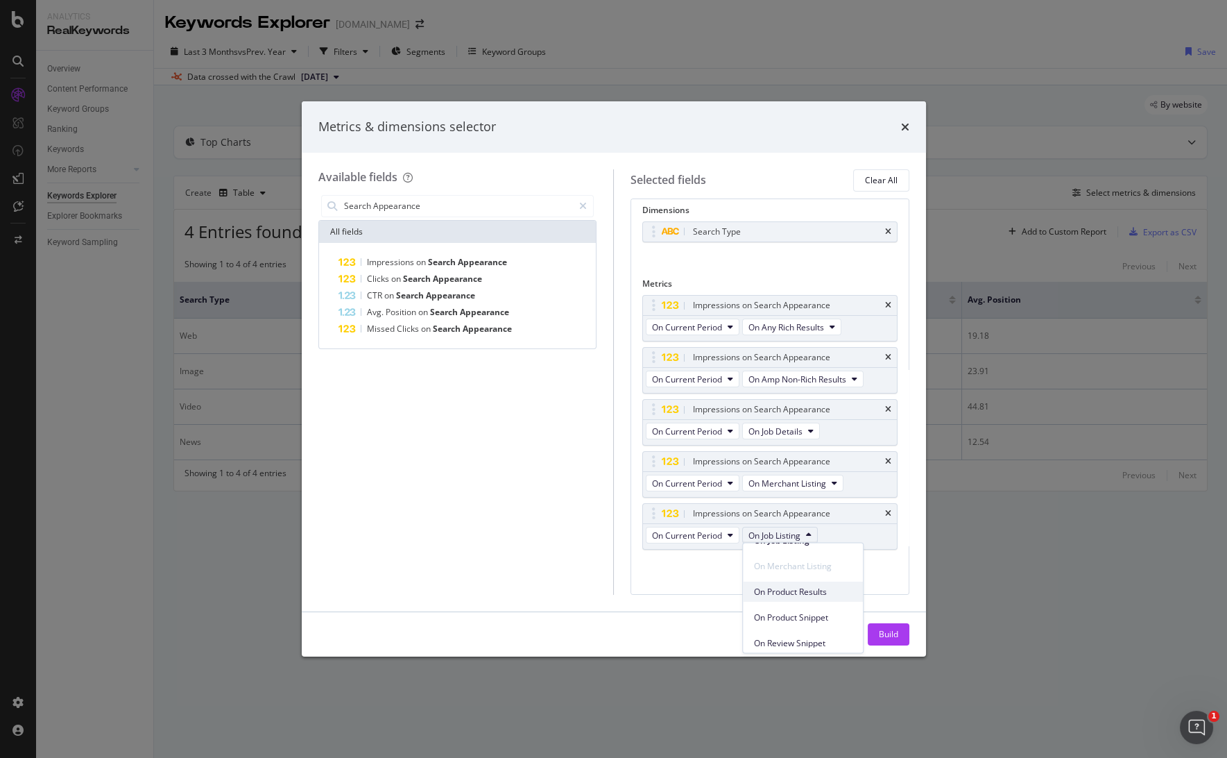
click at [812, 588] on span "On Product Results" at bounding box center [803, 591] width 98 height 12
click at [735, 577] on div "Impressions on Search Appearance On Current Period On Any Rich Results Impressi…" at bounding box center [769, 437] width 255 height 284
click at [452, 259] on span "Search" at bounding box center [443, 262] width 30 height 12
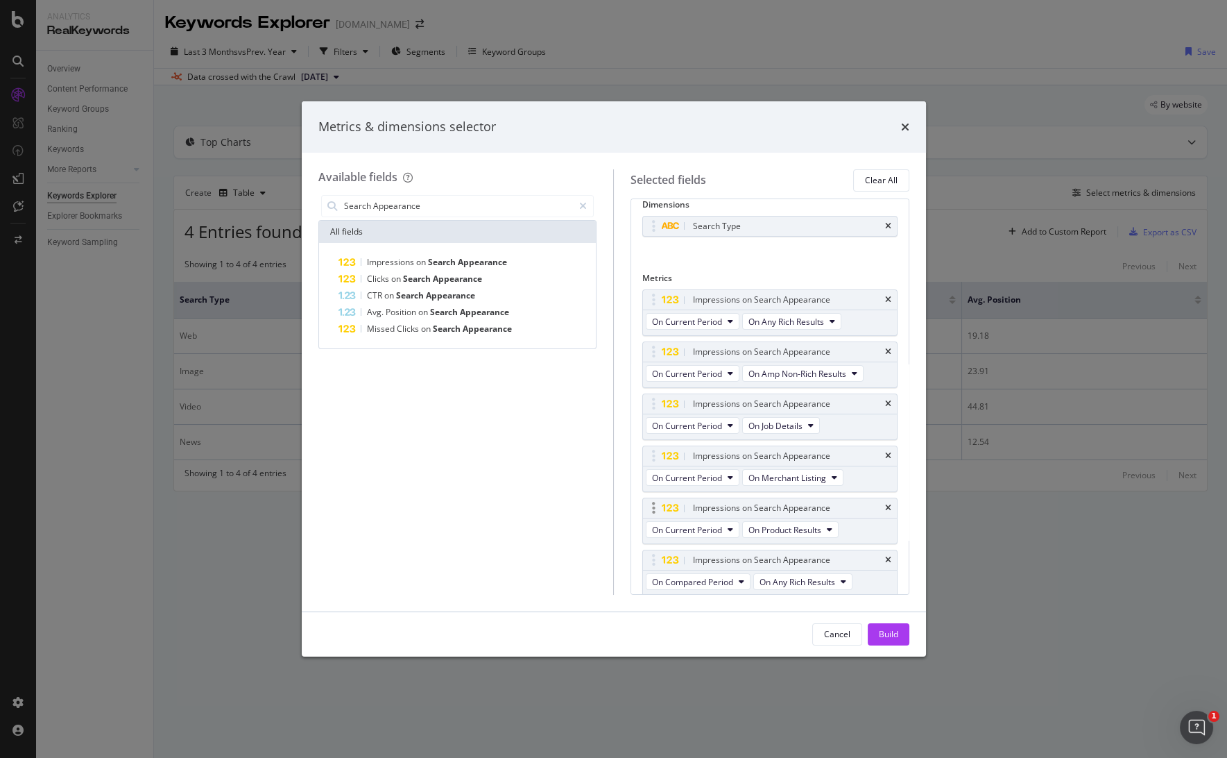
scroll to position [58, 0]
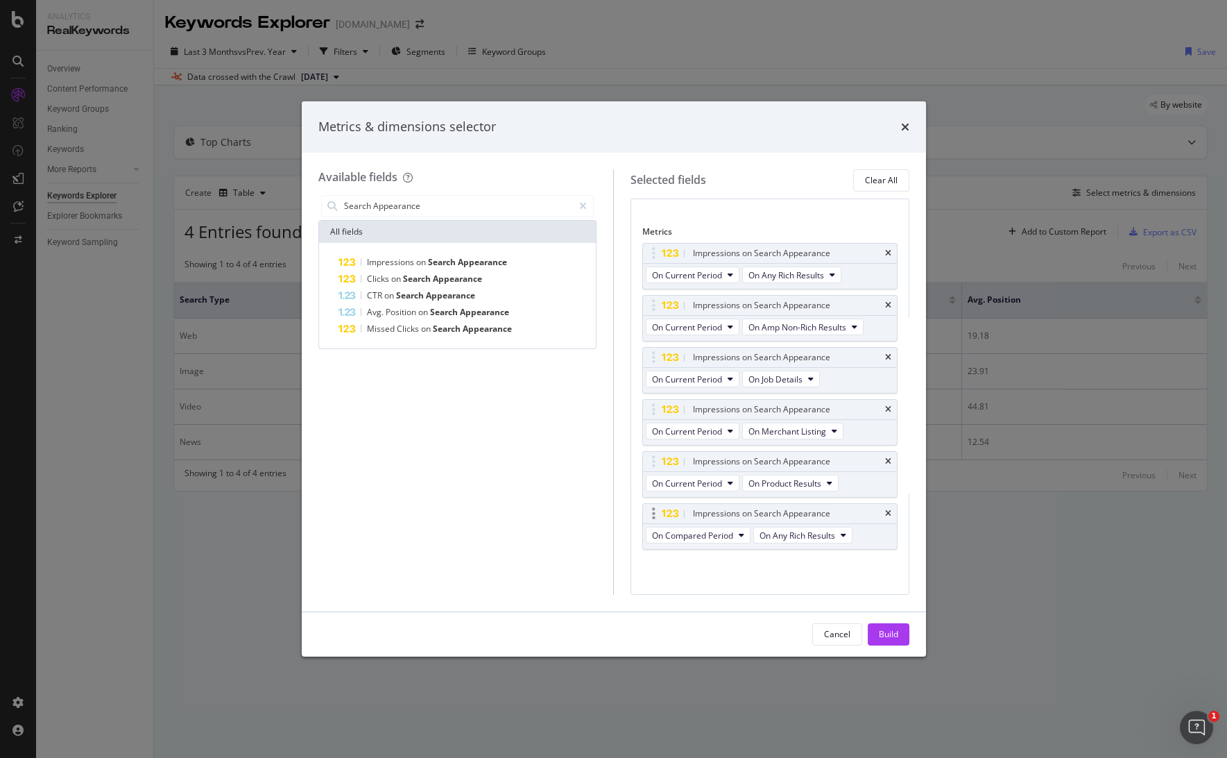
click at [690, 546] on div "On Compared Period On Any Rich Results" at bounding box center [750, 536] width 215 height 25
click at [692, 537] on span "On Compared Period" at bounding box center [692, 535] width 81 height 12
click at [703, 552] on span "On Current Period" at bounding box center [725, 558] width 134 height 12
click at [805, 531] on button "On Job Listing" at bounding box center [780, 535] width 76 height 17
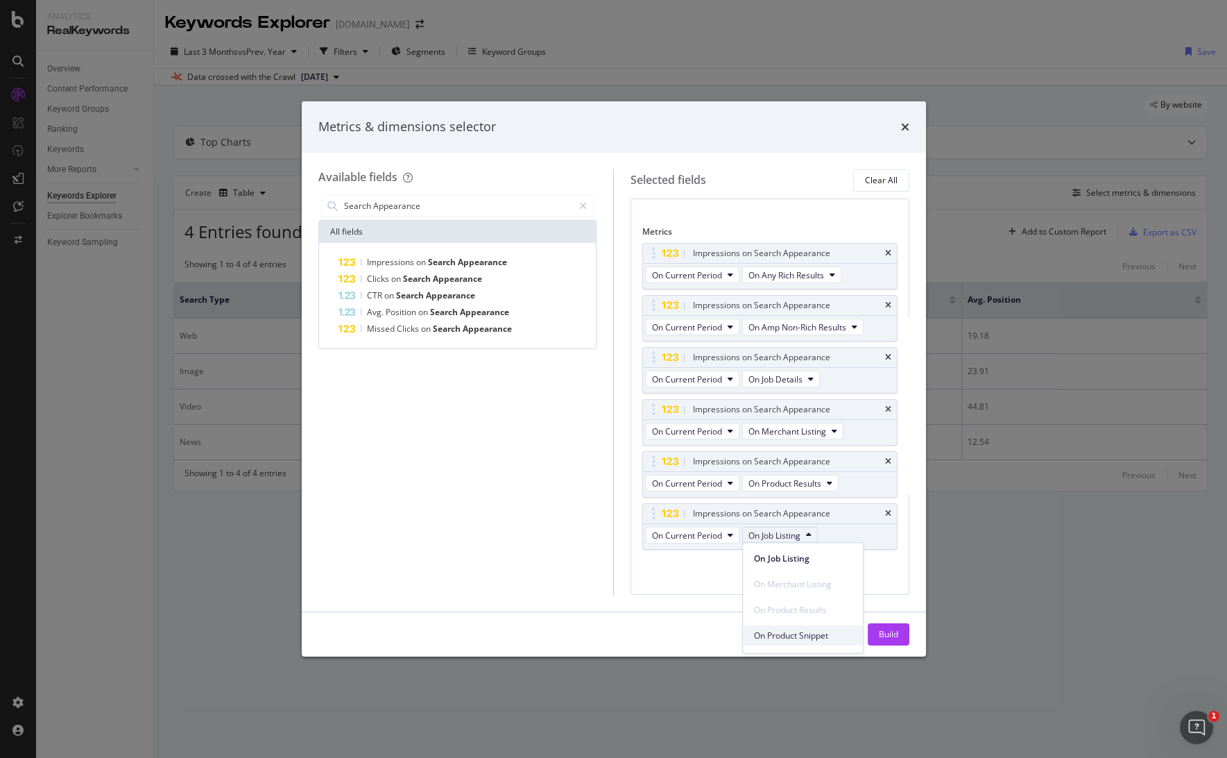
click at [794, 636] on span "On Product Snippet" at bounding box center [803, 635] width 98 height 12
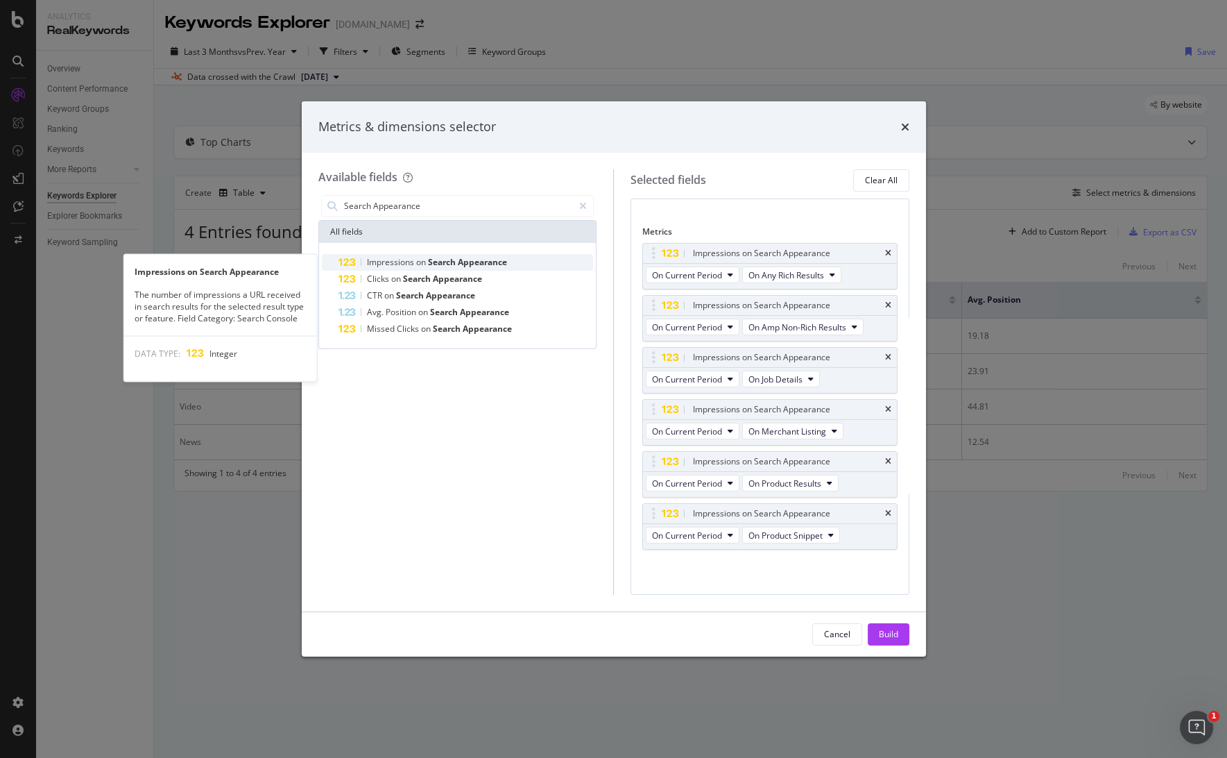
click at [468, 262] on span "Appearance" at bounding box center [482, 262] width 49 height 12
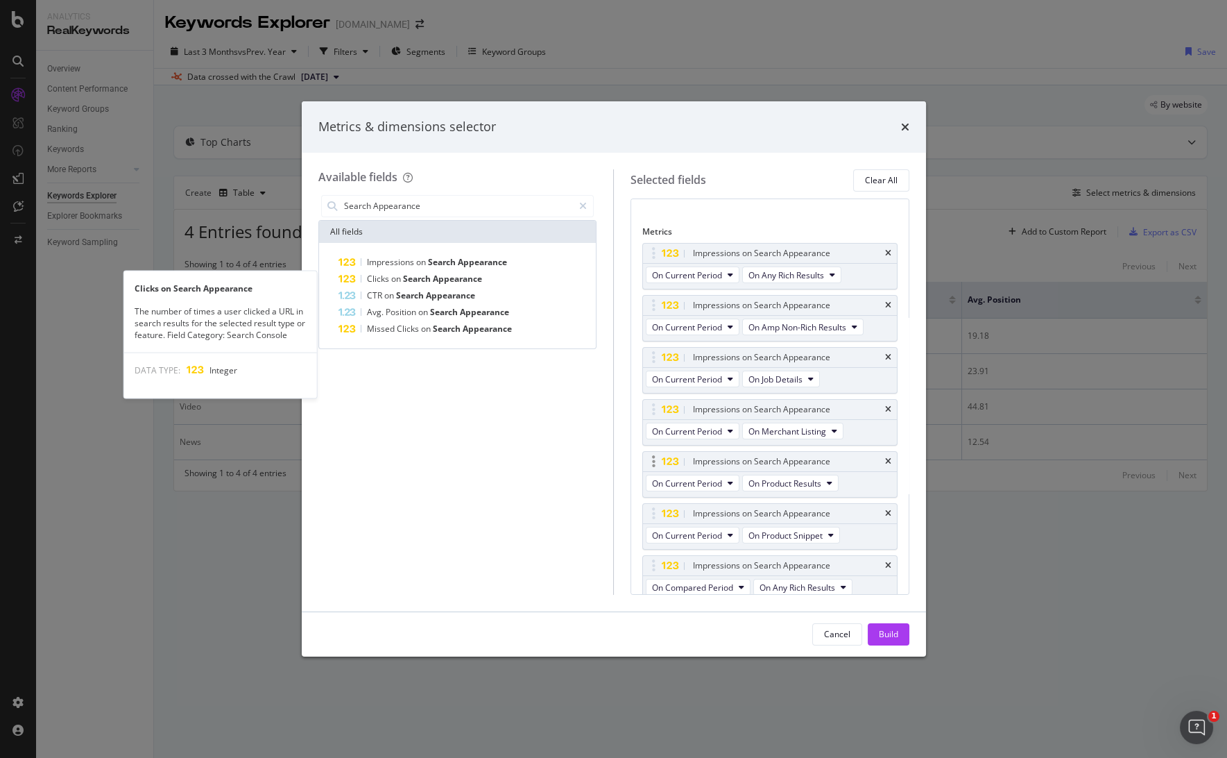
scroll to position [65, 0]
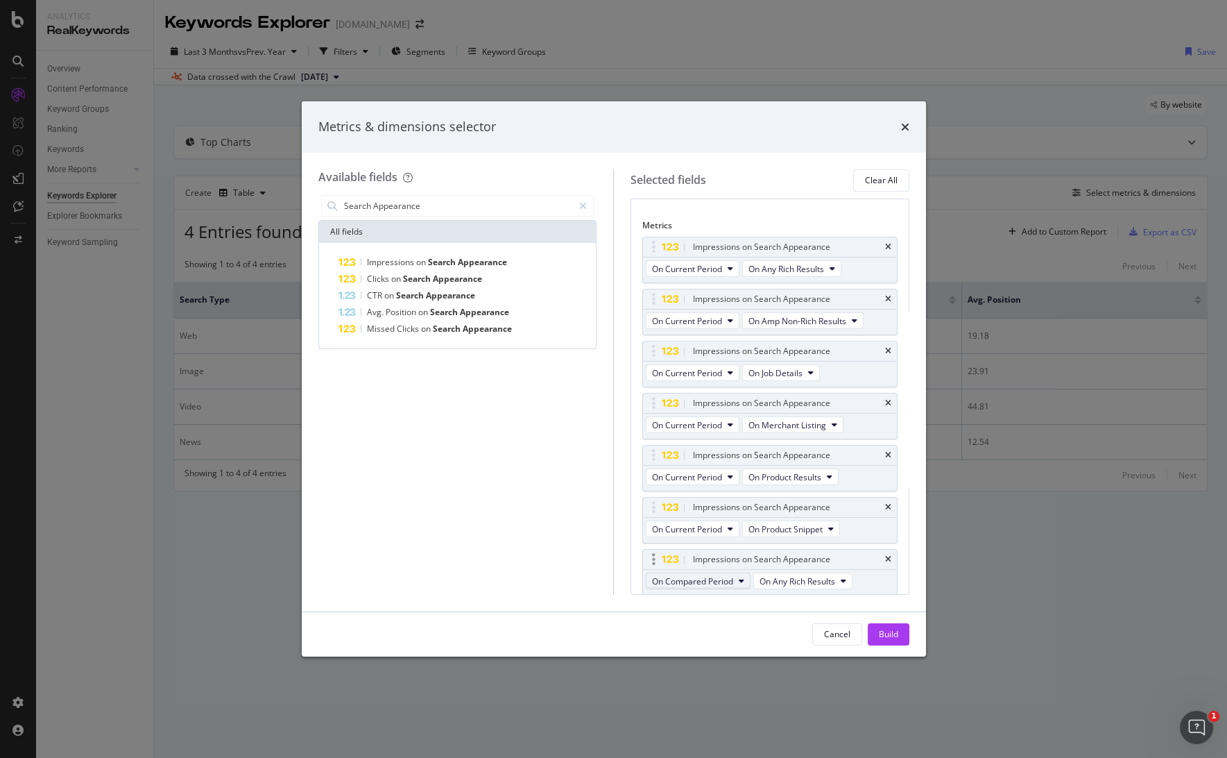
click at [727, 576] on span "On Compared Period" at bounding box center [692, 581] width 81 height 12
click at [705, 599] on span "On Current Period" at bounding box center [725, 604] width 134 height 12
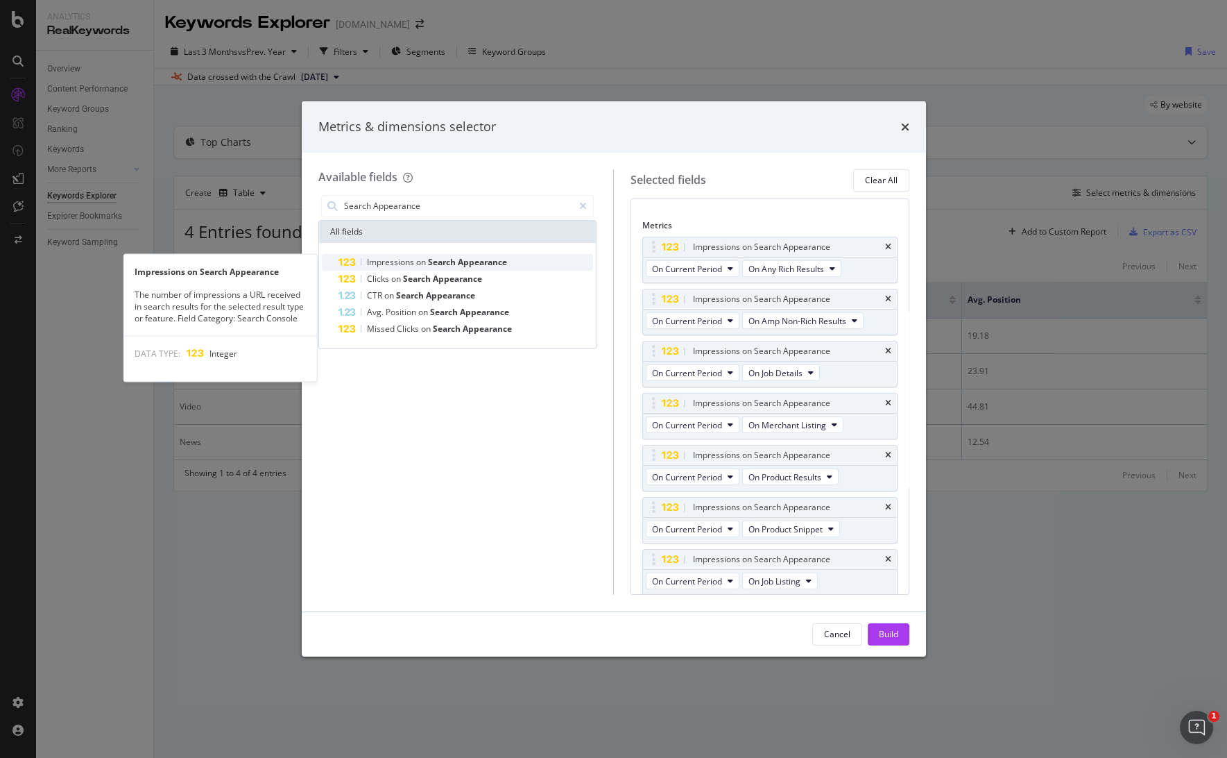
click at [496, 259] on span "Appearance" at bounding box center [482, 262] width 49 height 12
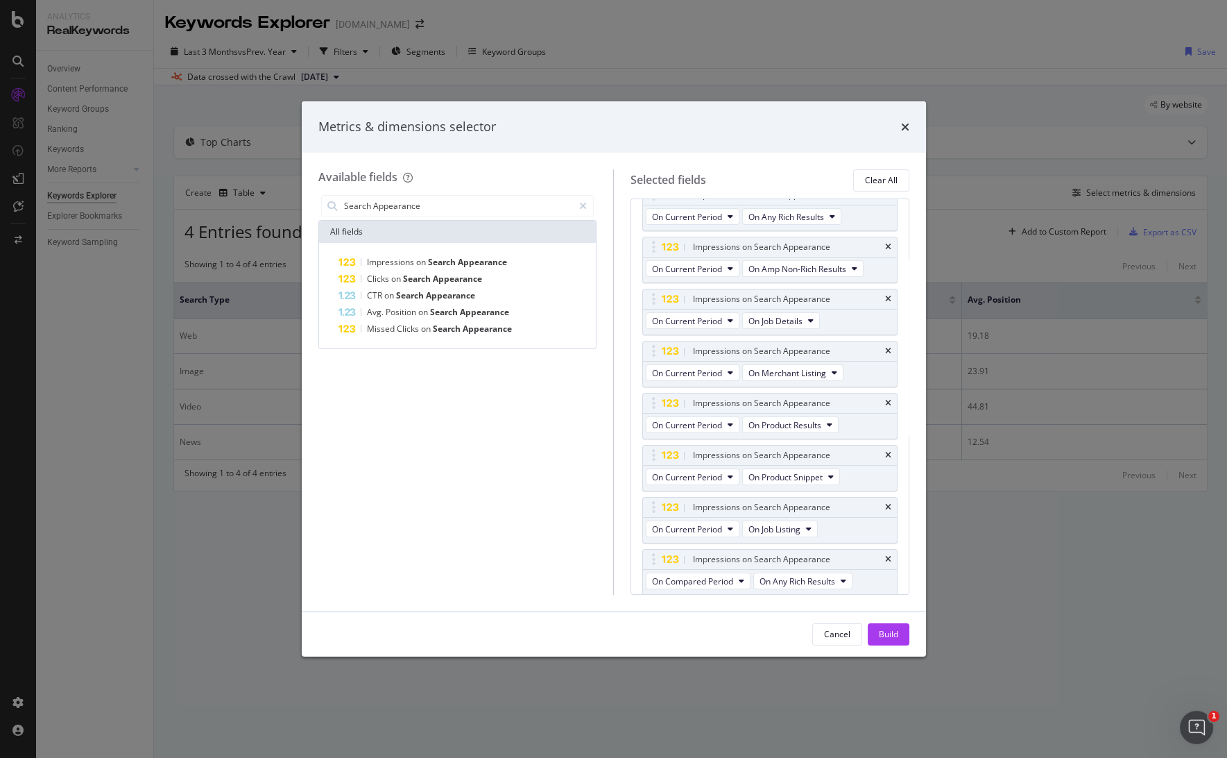
scroll to position [162, 0]
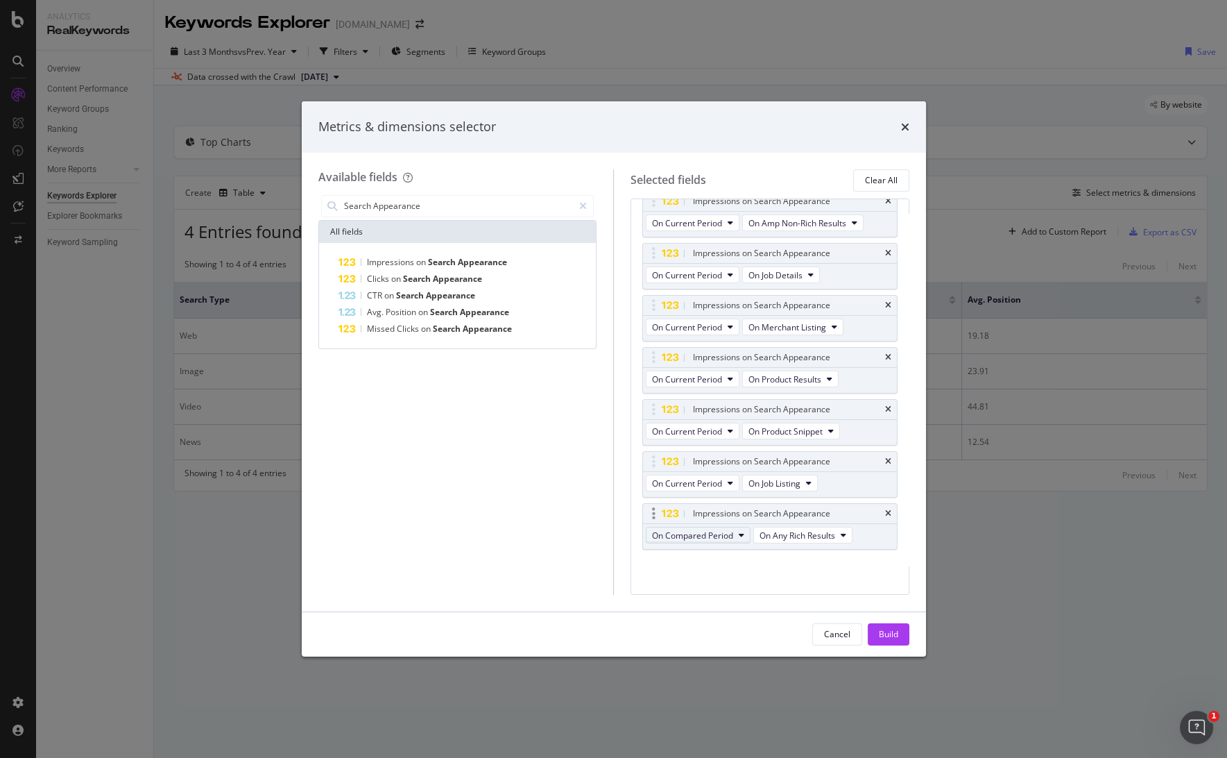
click at [713, 530] on span "On Compared Period" at bounding box center [692, 535] width 81 height 12
click at [698, 550] on div "On Current Period" at bounding box center [725, 557] width 156 height 20
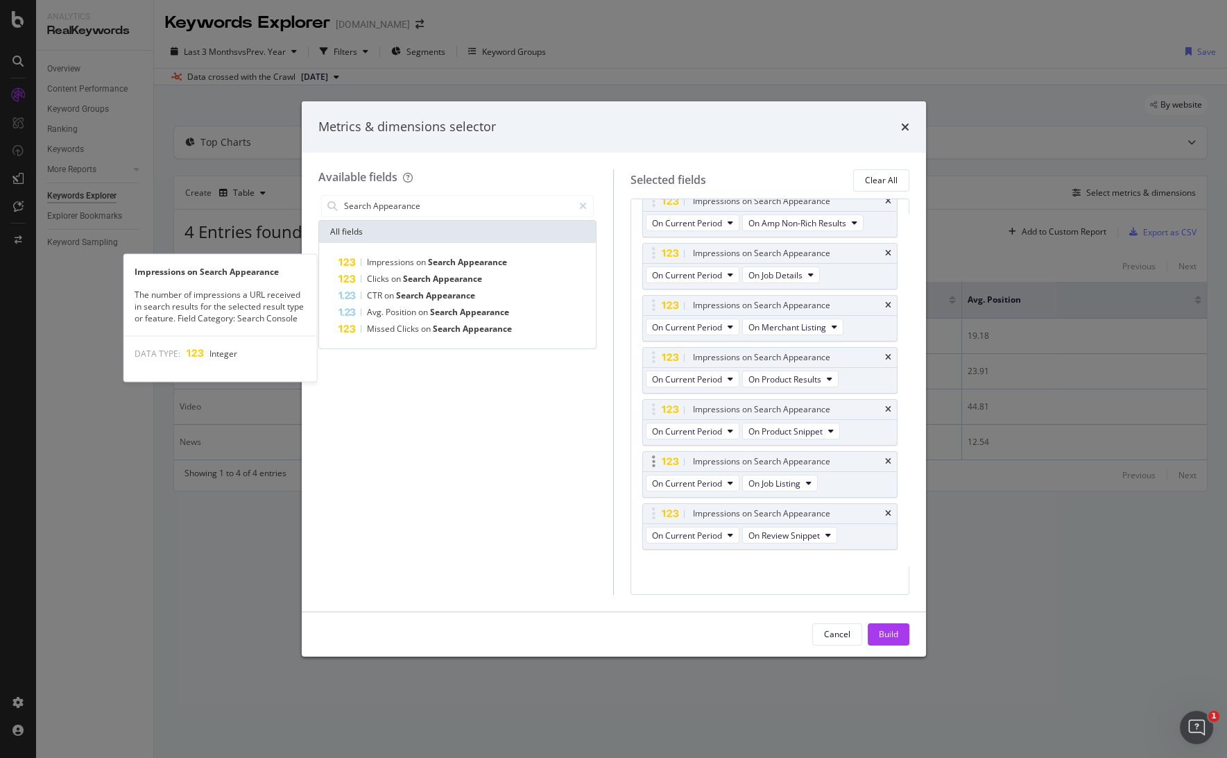
click at [471, 259] on span "Appearance" at bounding box center [482, 262] width 49 height 12
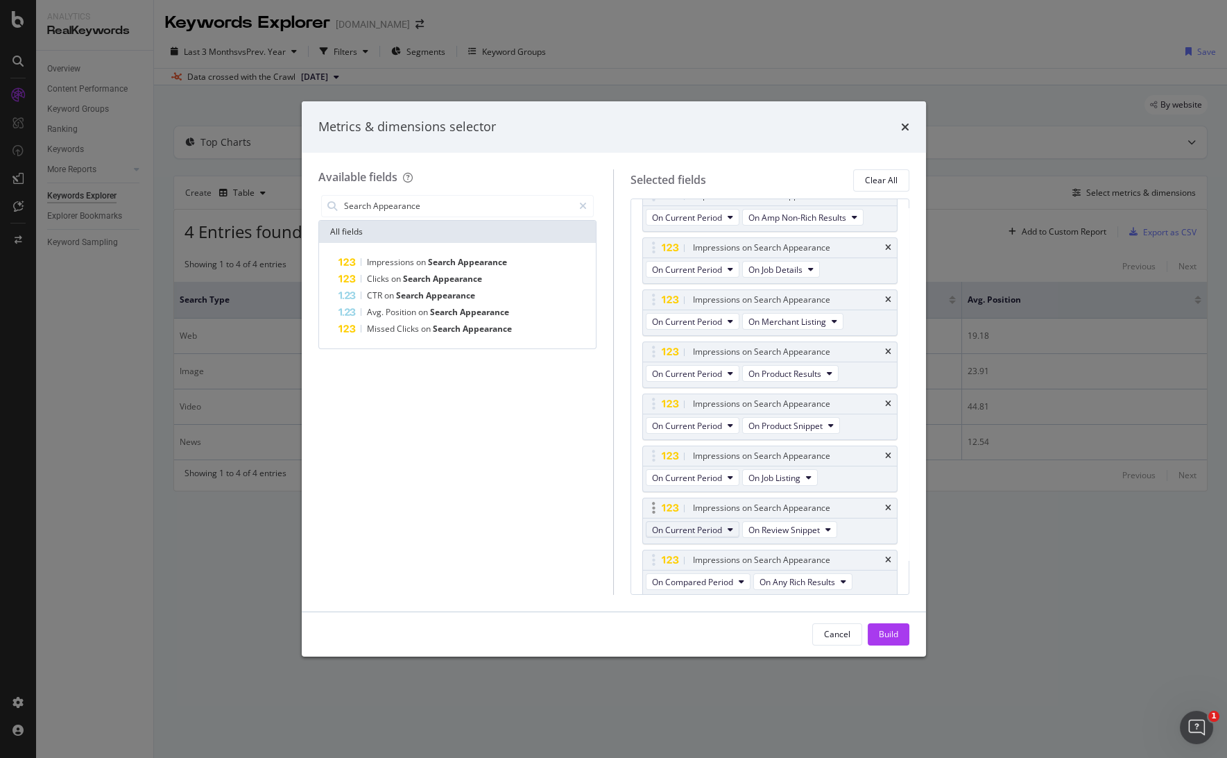
scroll to position [214, 0]
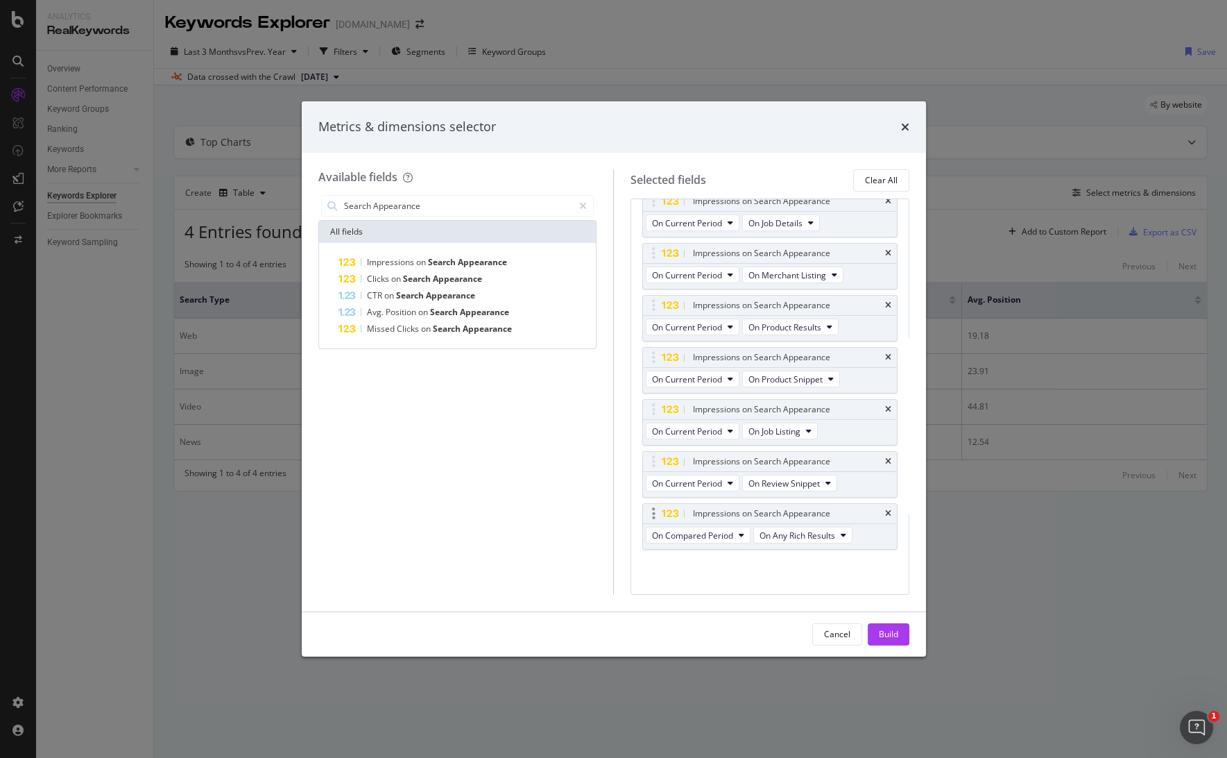
click at [705, 542] on div "On Compared Period On Any Rich Results" at bounding box center [750, 536] width 215 height 25
click at [705, 535] on span "On Compared Period" at bounding box center [692, 535] width 81 height 12
click at [696, 551] on span "On Current Period" at bounding box center [725, 557] width 134 height 12
click at [477, 264] on span "Appearance" at bounding box center [482, 262] width 49 height 12
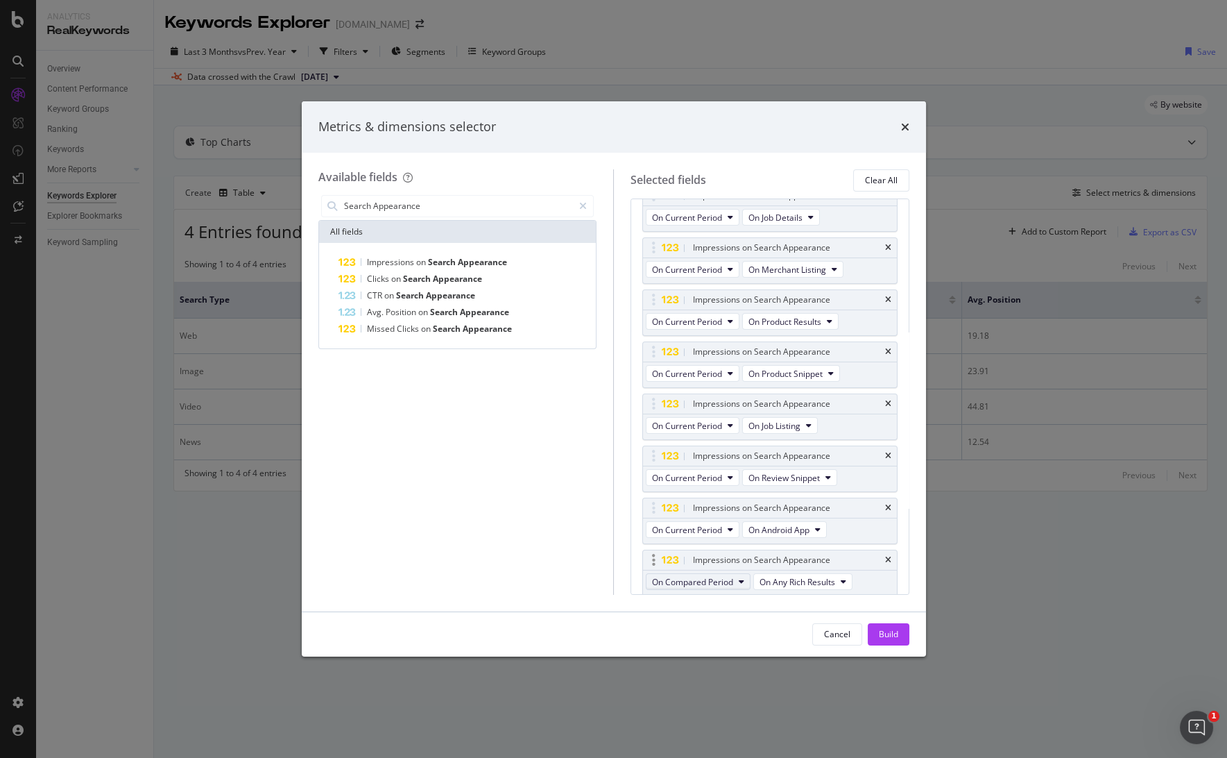
scroll to position [266, 0]
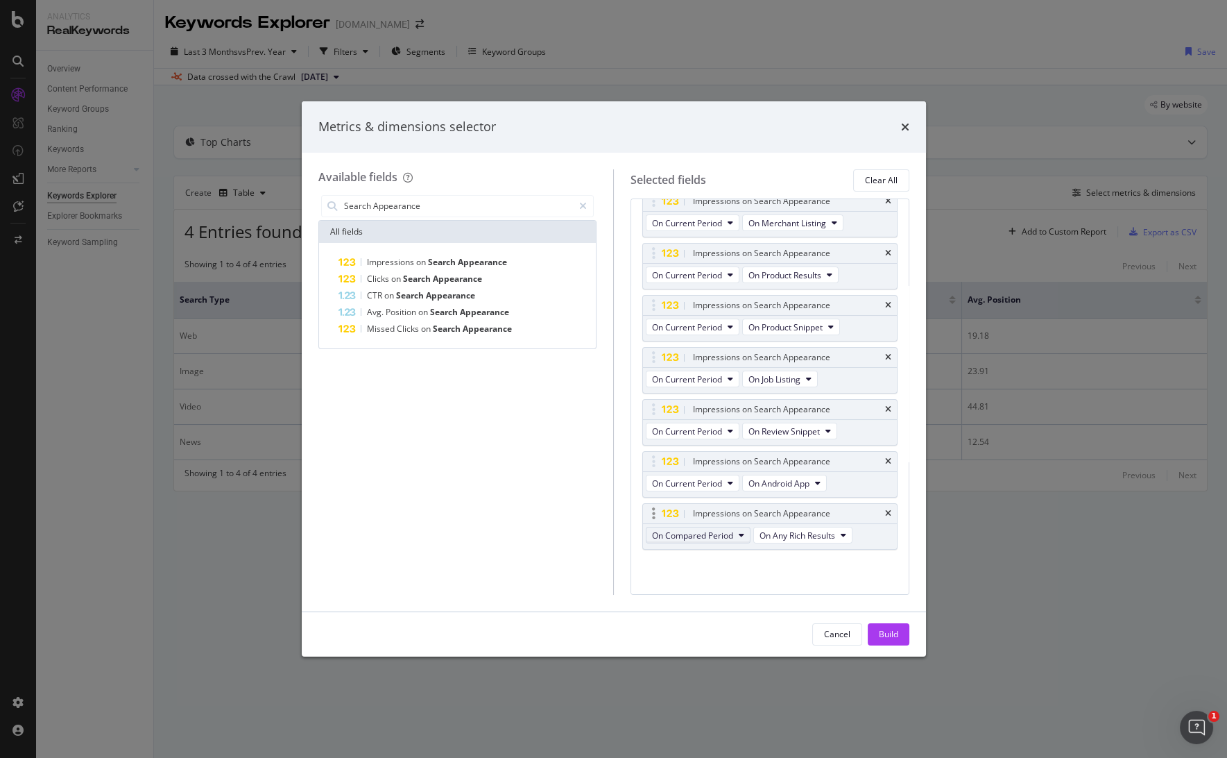
click at [710, 533] on span "On Compared Period" at bounding box center [692, 535] width 81 height 12
drag, startPoint x: 696, startPoint y: 551, endPoint x: 727, endPoint y: 549, distance: 31.3
click at [696, 551] on span "On Current Period" at bounding box center [725, 557] width 134 height 12
click at [786, 535] on span "On Faq Rich Results" at bounding box center [785, 535] width 75 height 12
click at [787, 534] on span "On Faq Rich Results" at bounding box center [785, 535] width 75 height 12
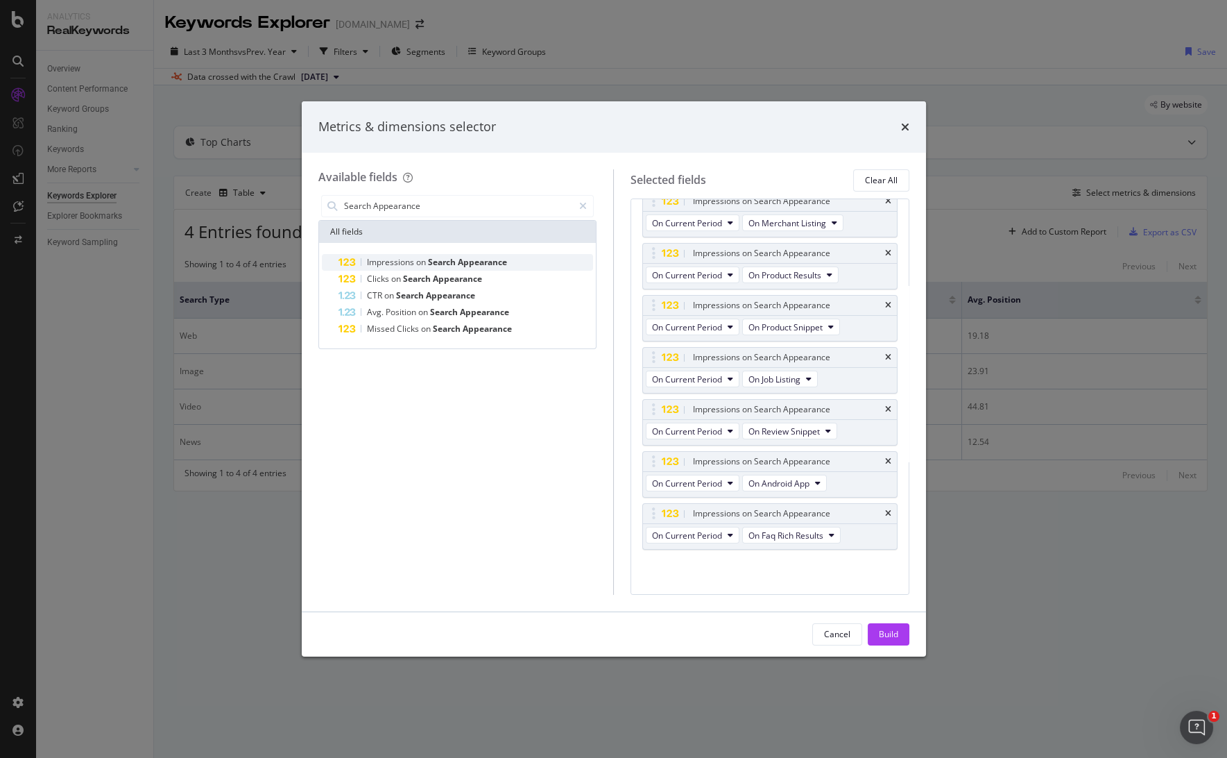
click at [433, 263] on span "Search" at bounding box center [443, 262] width 30 height 12
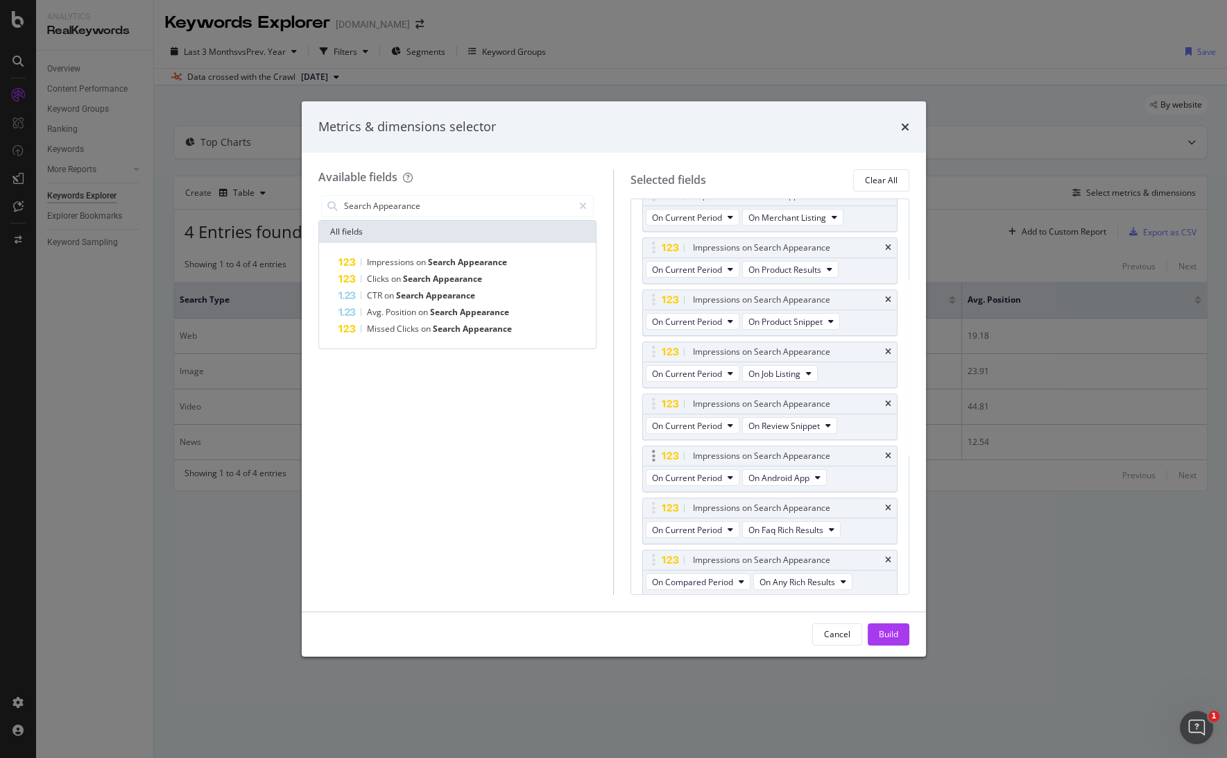
scroll to position [318, 0]
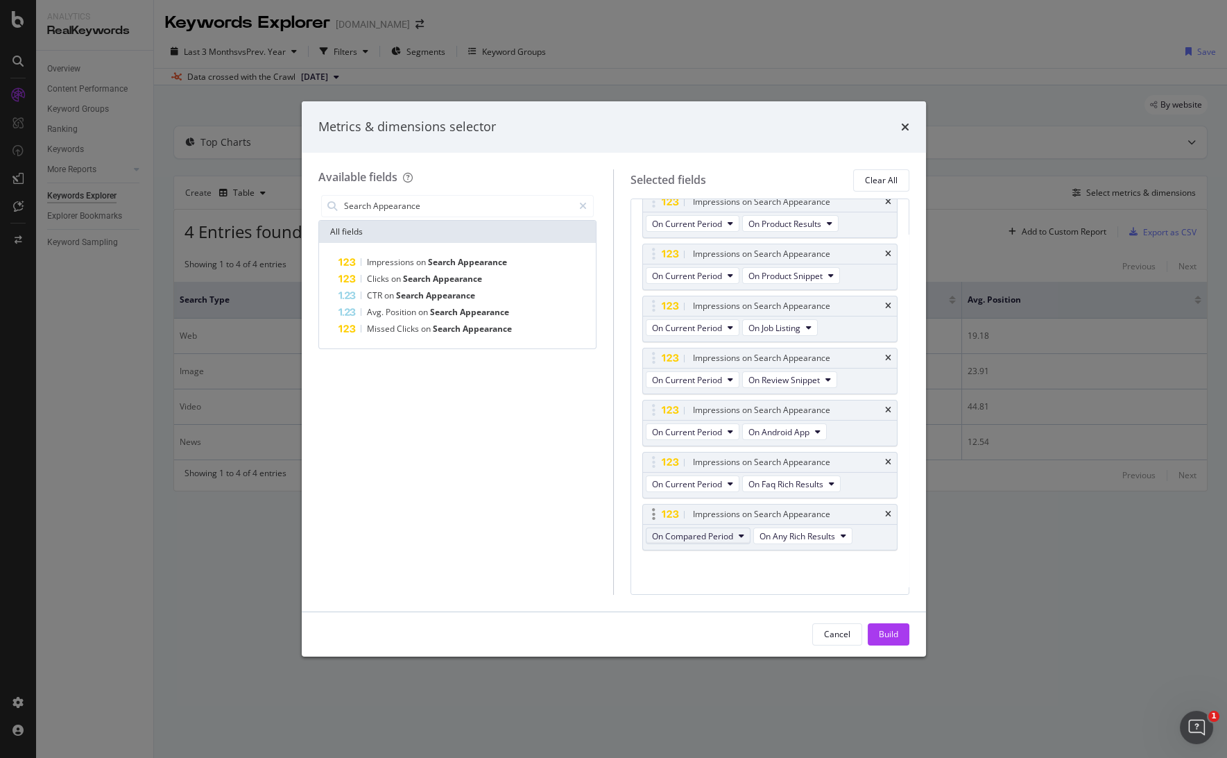
click at [705, 530] on span "On Compared Period" at bounding box center [692, 536] width 81 height 12
click at [705, 542] on div "On Current Period" at bounding box center [725, 555] width 156 height 26
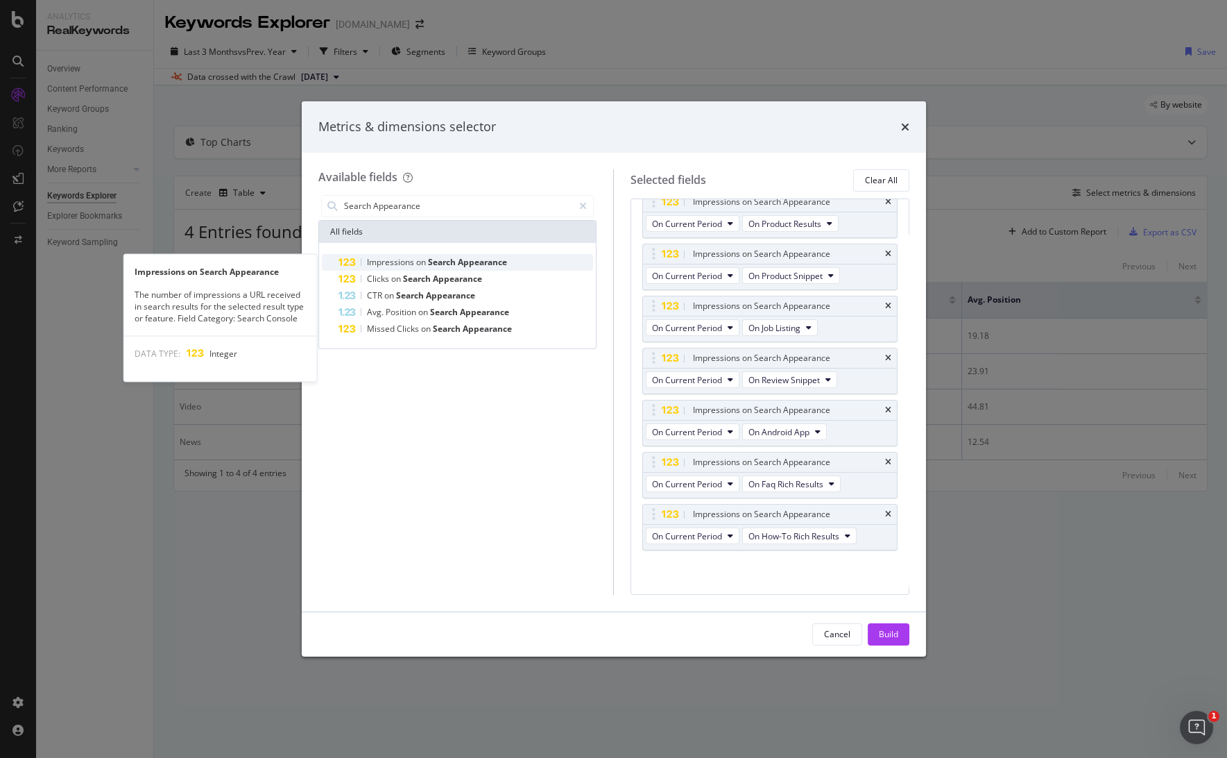
click at [421, 259] on span "on" at bounding box center [422, 262] width 12 height 12
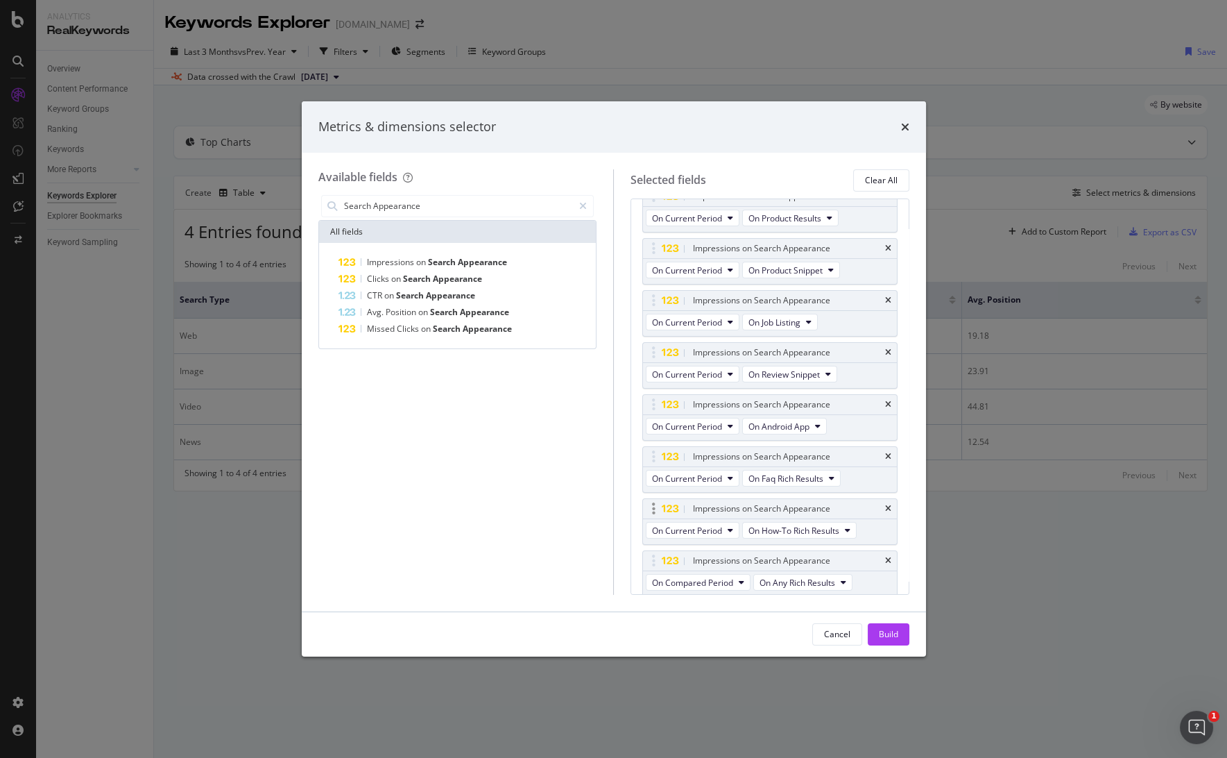
scroll to position [370, 0]
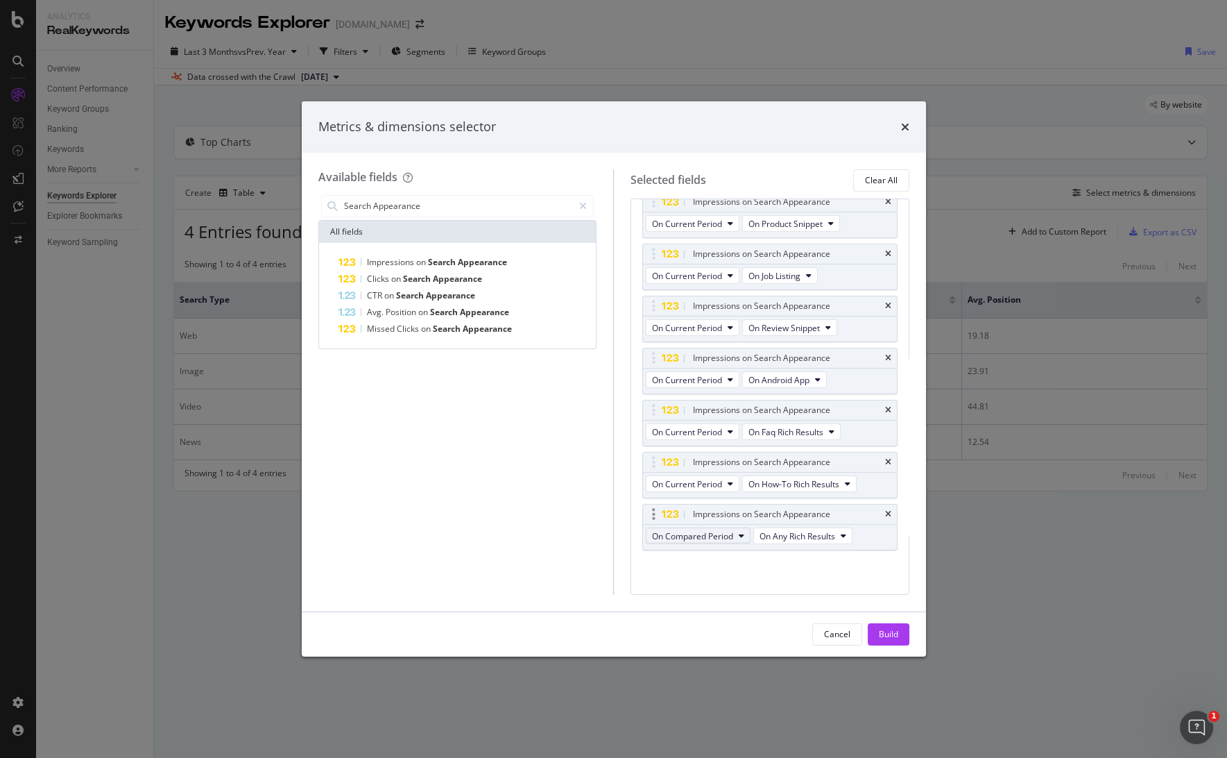
click at [704, 533] on span "On Compared Period" at bounding box center [692, 536] width 81 height 12
click at [699, 548] on div "On Current Period" at bounding box center [725, 558] width 156 height 20
click at [458, 266] on span "Appearance" at bounding box center [482, 262] width 49 height 12
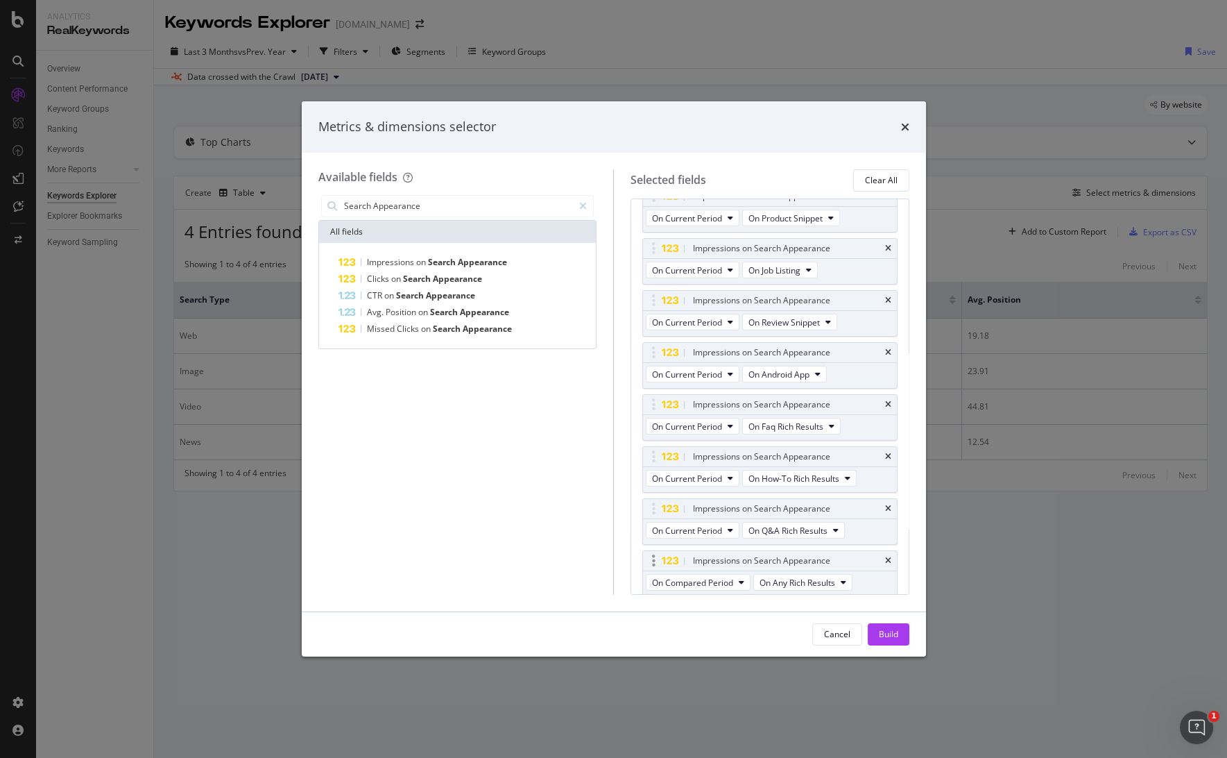
scroll to position [422, 0]
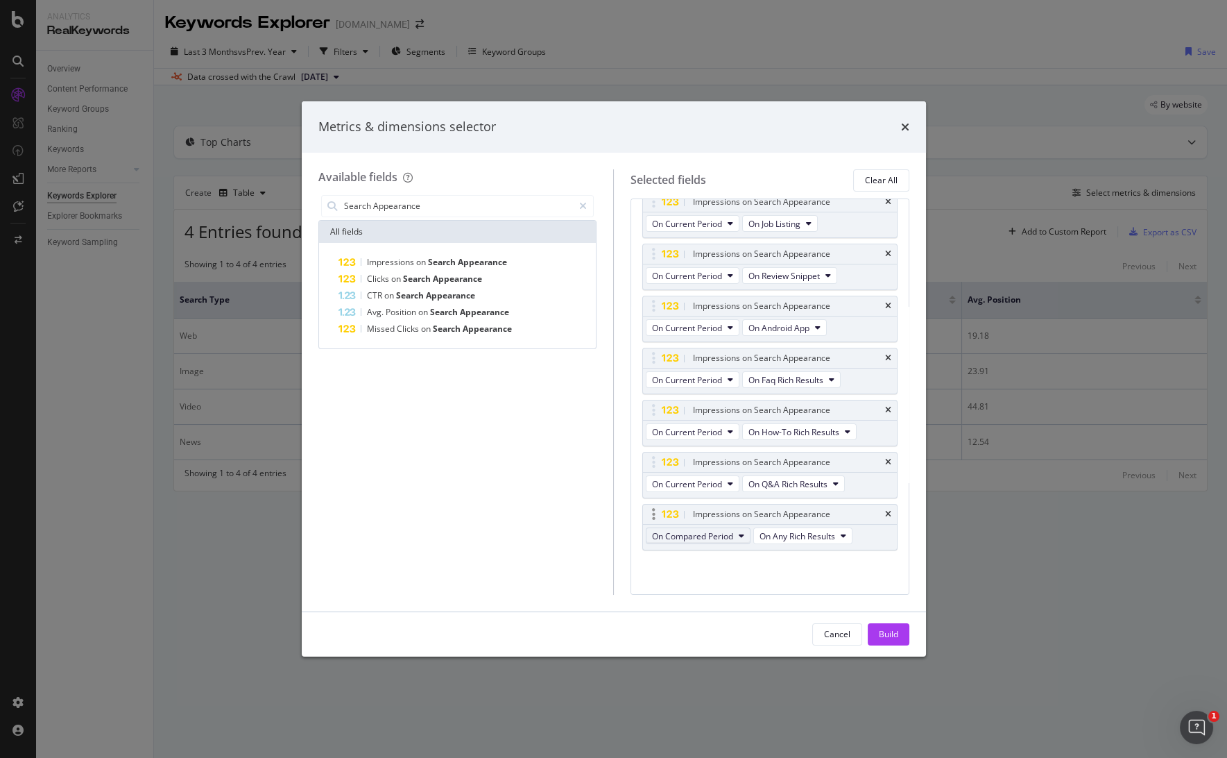
click at [713, 531] on span "On Compared Period" at bounding box center [692, 536] width 81 height 12
click at [702, 555] on span "On Current Period" at bounding box center [725, 558] width 134 height 12
click at [422, 261] on span "on" at bounding box center [422, 262] width 12 height 12
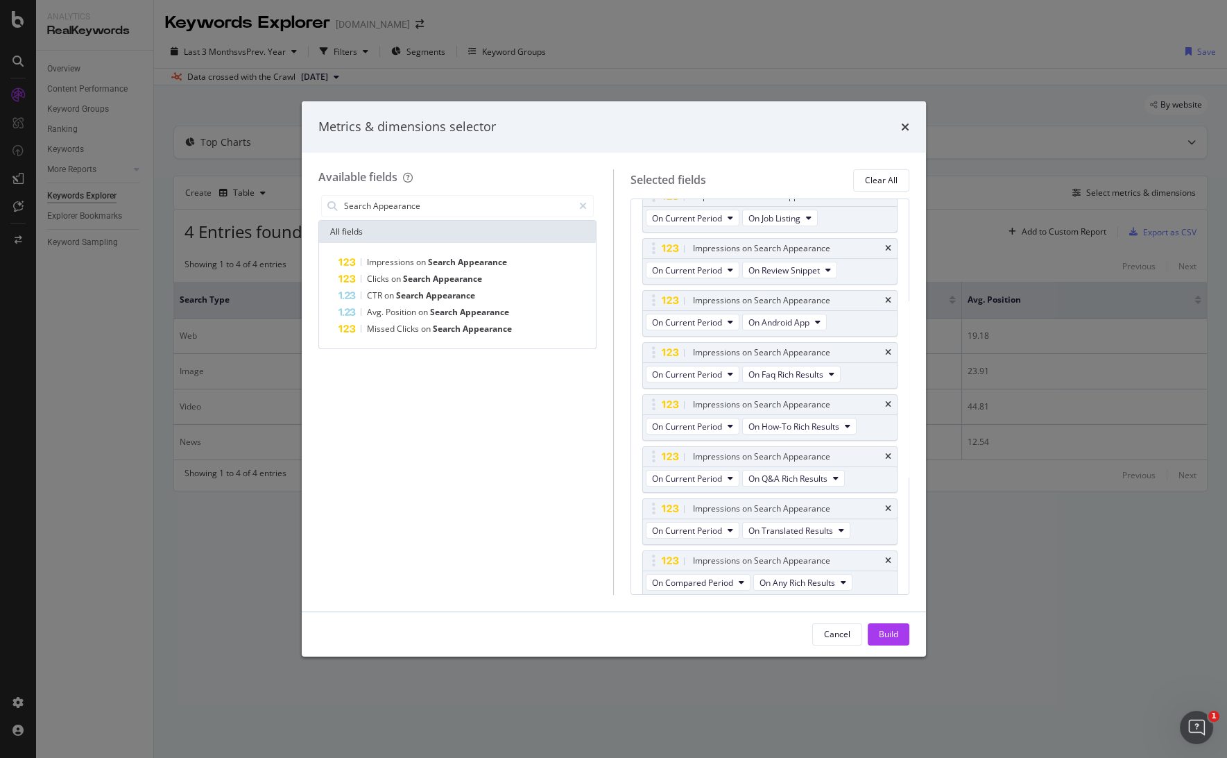
scroll to position [473, 0]
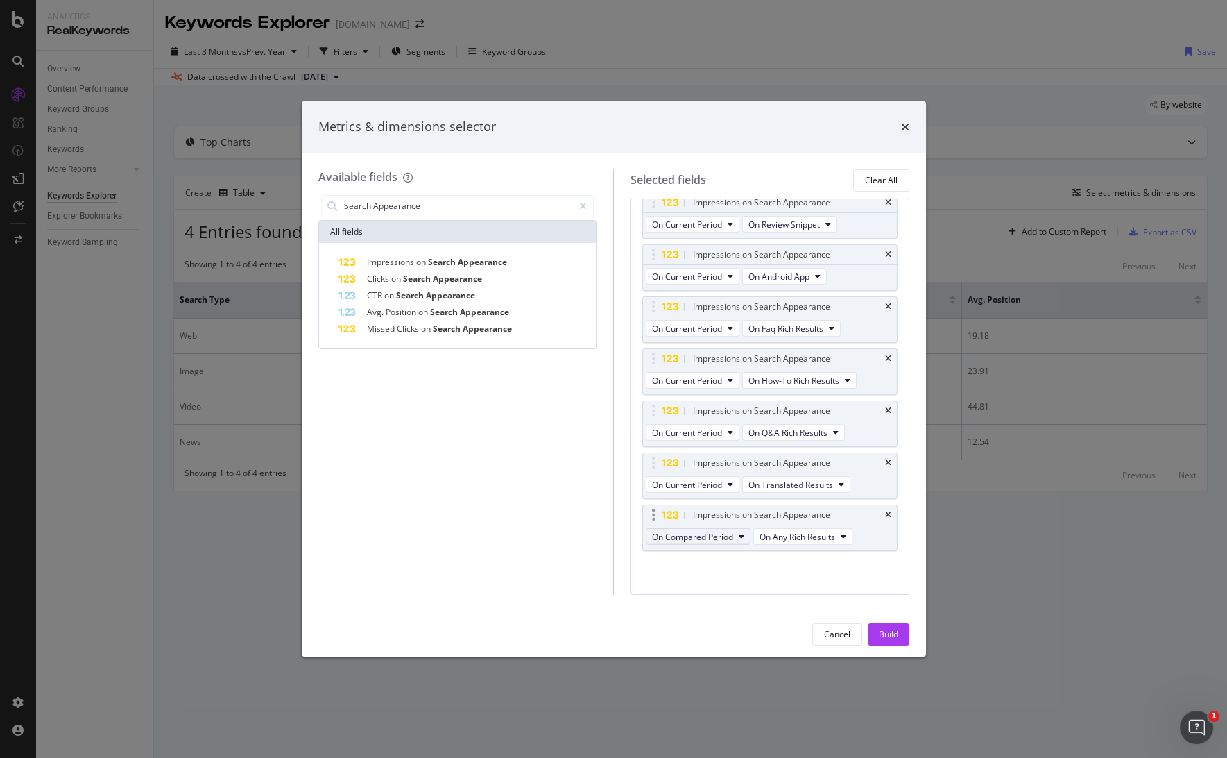
click at [690, 528] on button "On Compared Period" at bounding box center [698, 536] width 105 height 17
click at [683, 556] on span "On Current Period" at bounding box center [725, 558] width 134 height 12
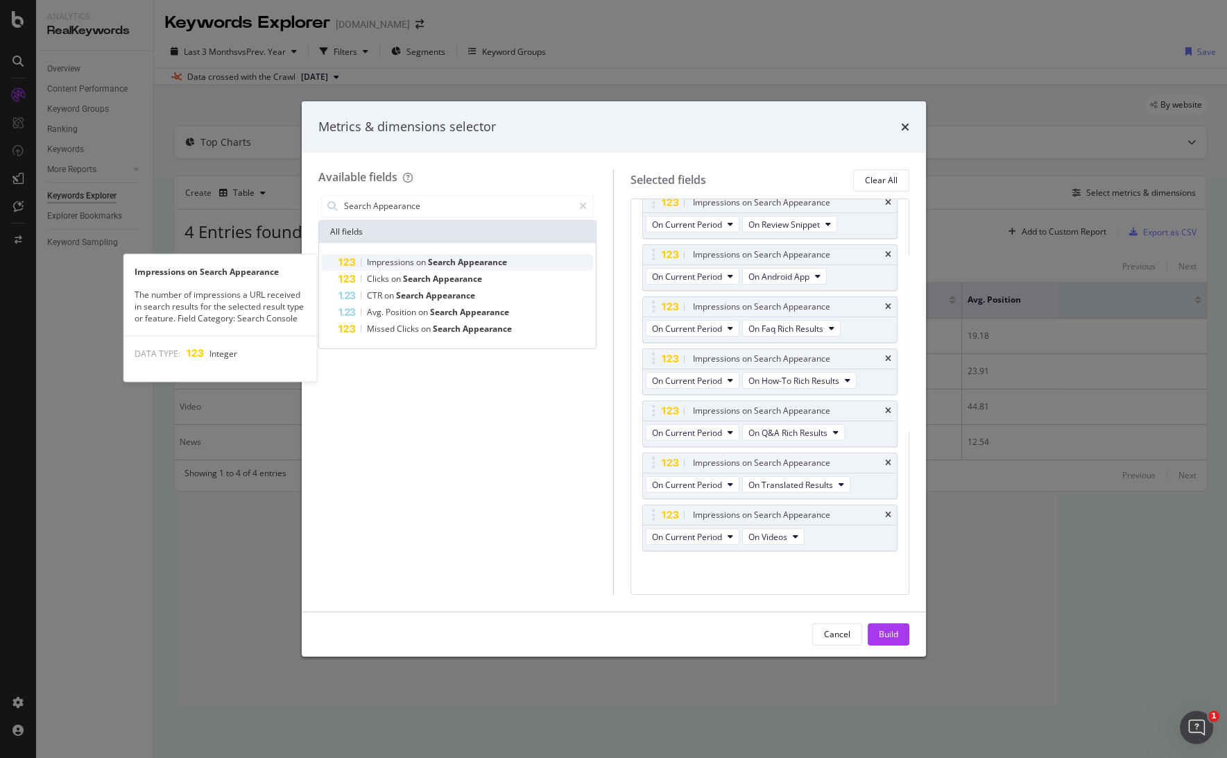
click at [437, 260] on span "Search" at bounding box center [443, 262] width 30 height 12
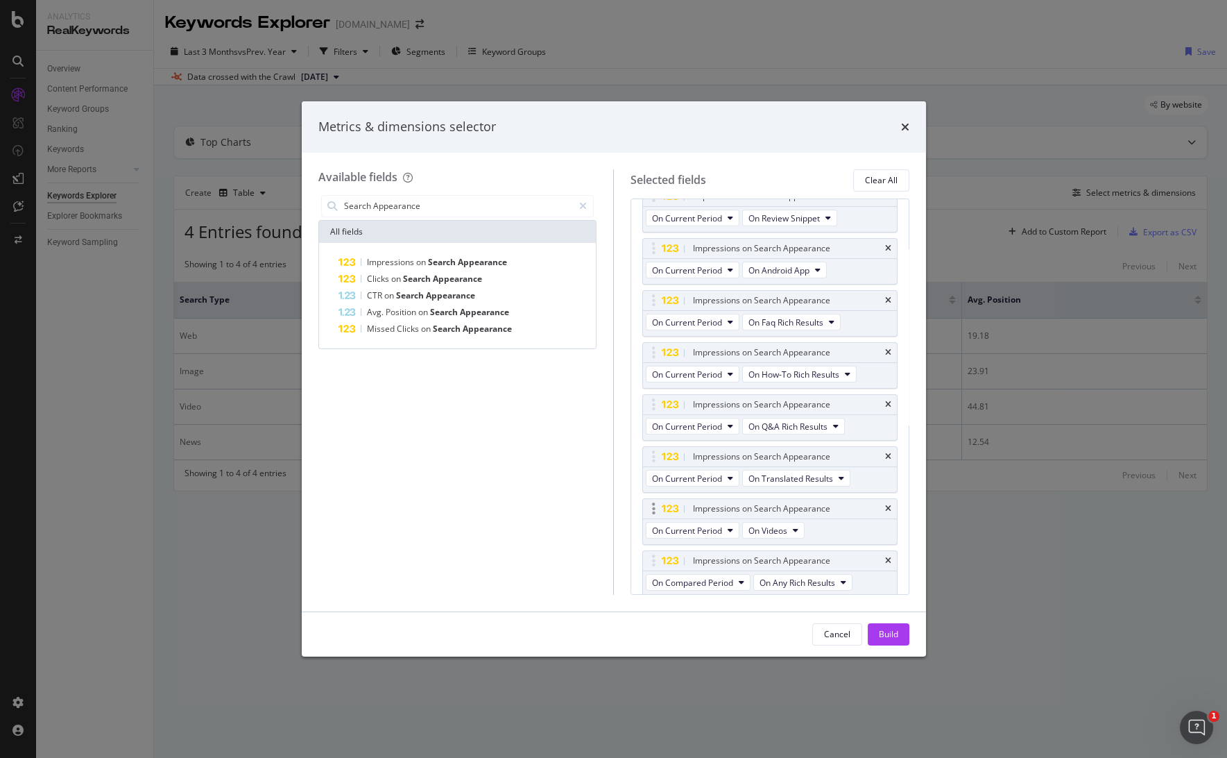
scroll to position [526, 0]
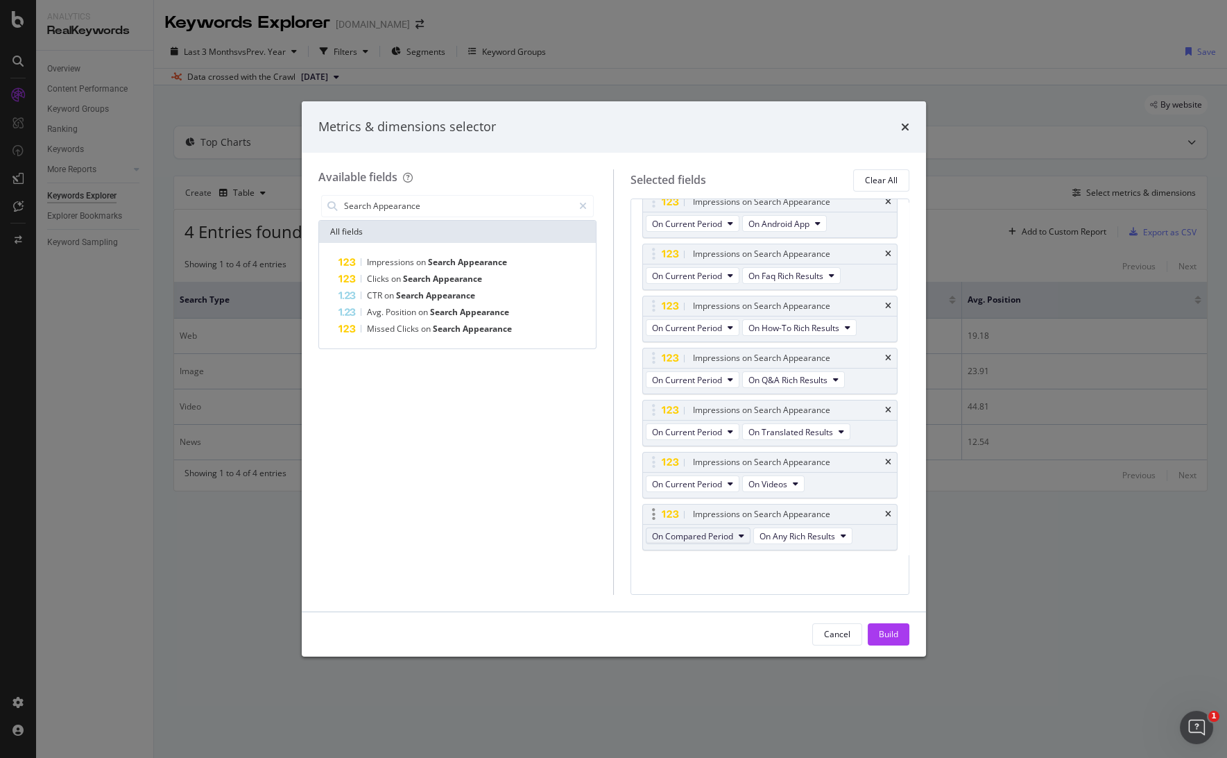
click at [691, 530] on span "On Compared Period" at bounding box center [692, 536] width 81 height 12
click at [576, 511] on div "Search Appearance All fields Impressions on Search Appearance Clicks on Search …" at bounding box center [457, 393] width 279 height 402
click at [885, 510] on icon "times" at bounding box center [888, 514] width 6 height 8
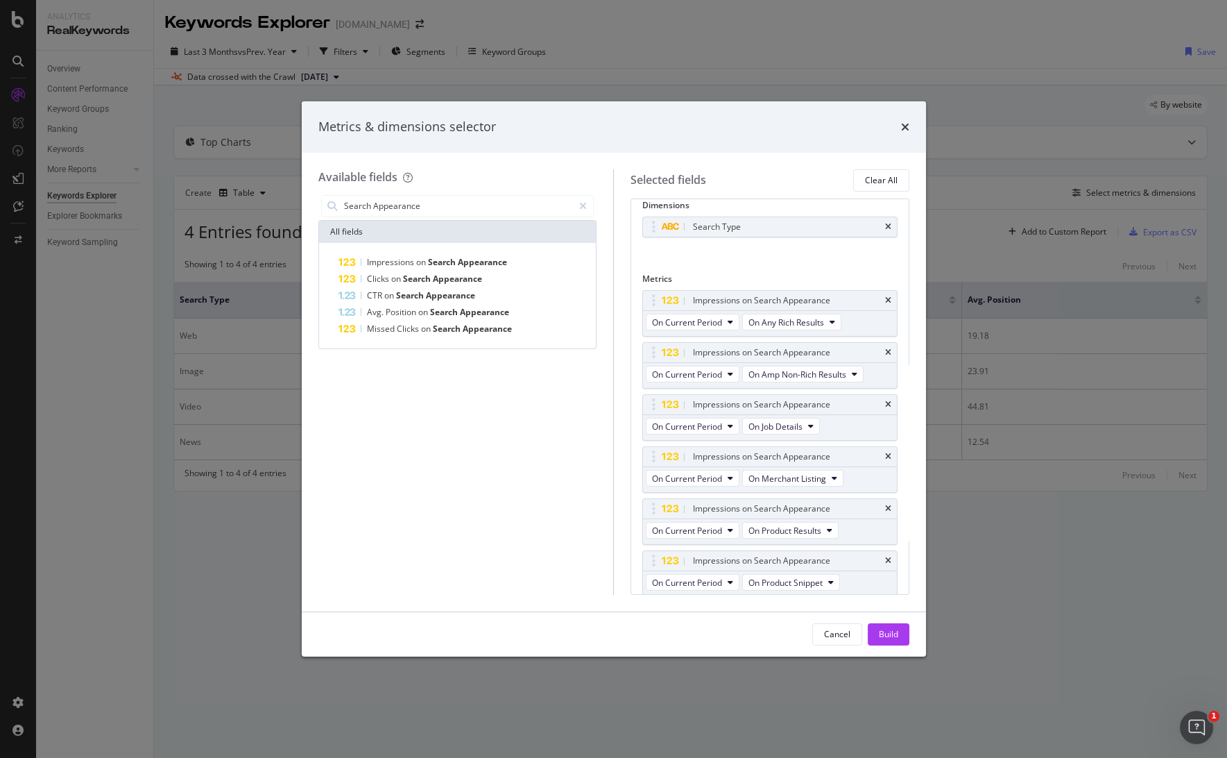
scroll to position [0, 0]
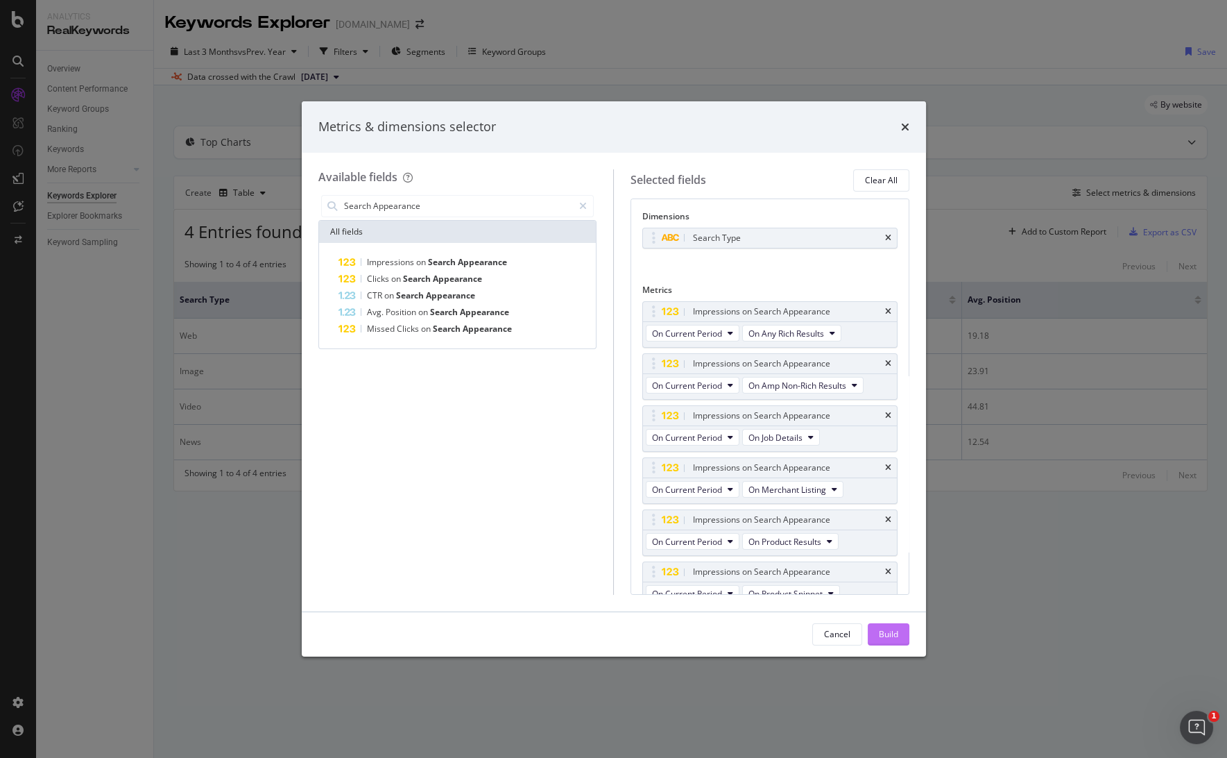
click at [879, 631] on div "Build" at bounding box center [888, 634] width 19 height 12
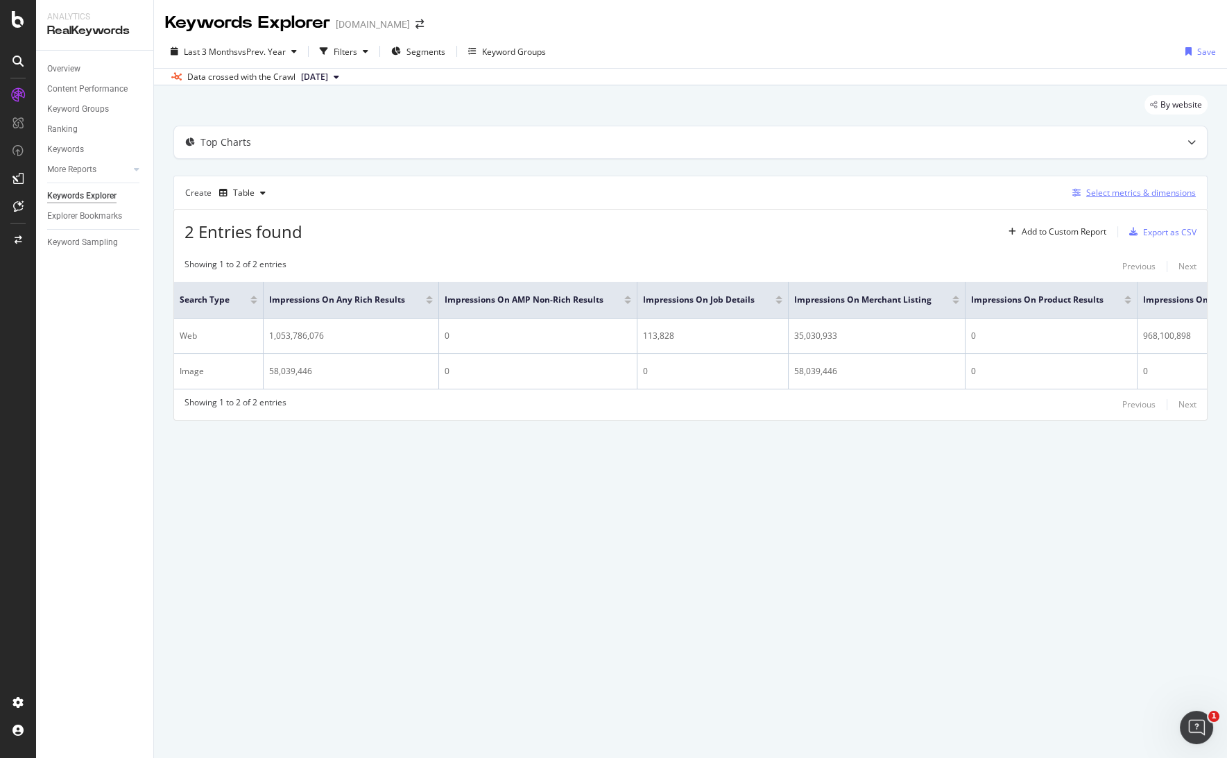
click at [1116, 197] on div "Select metrics & dimensions" at bounding box center [1141, 193] width 110 height 12
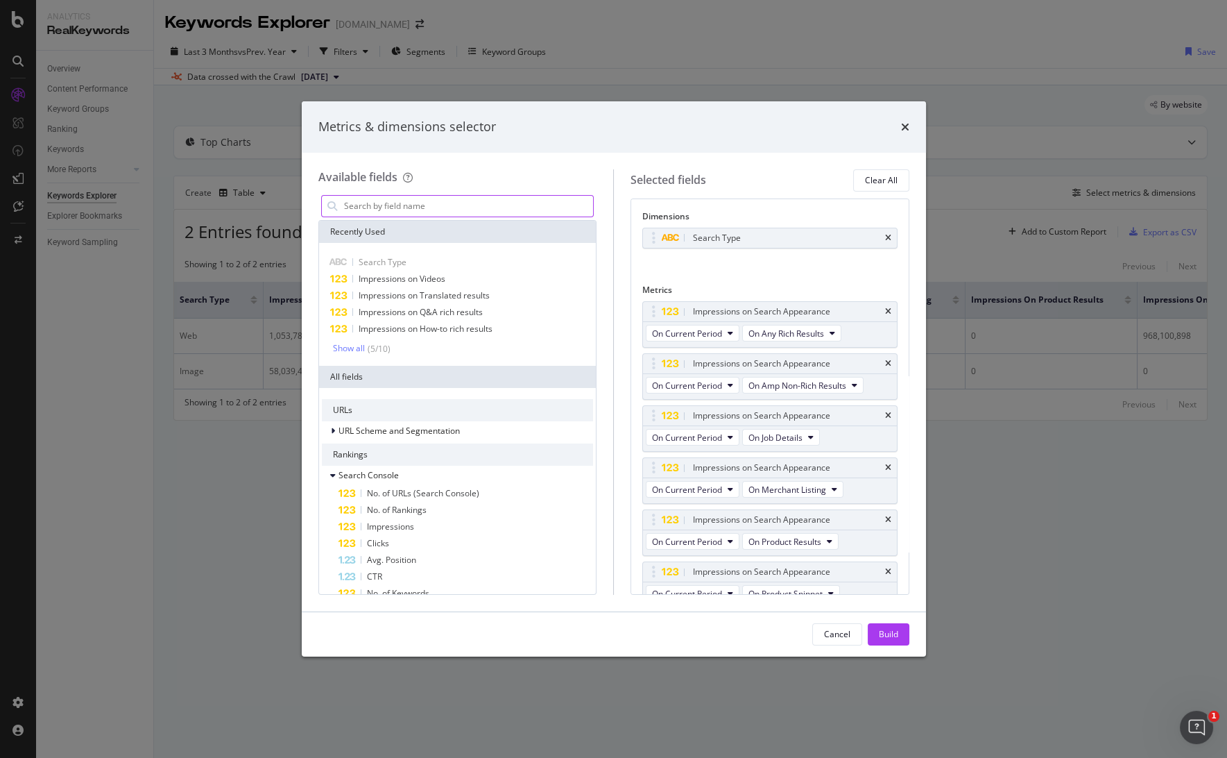
click at [431, 199] on input "modal" at bounding box center [468, 206] width 251 height 21
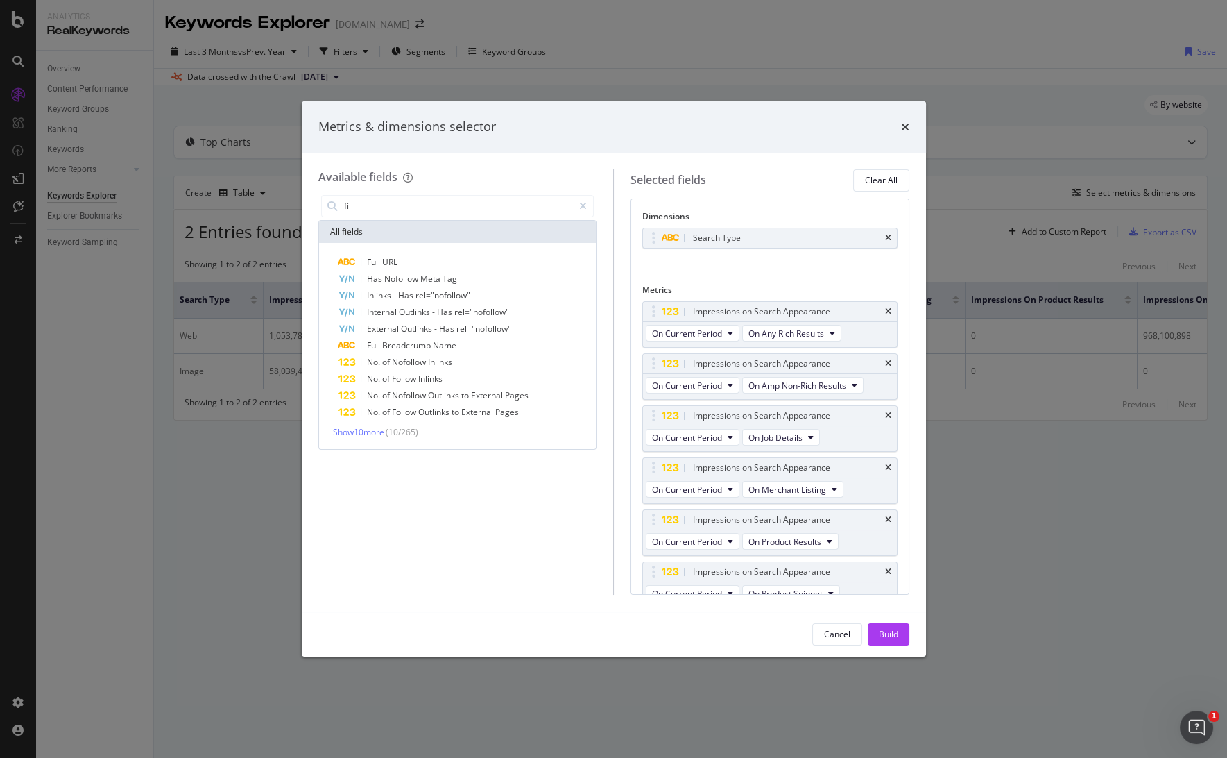
type input "f"
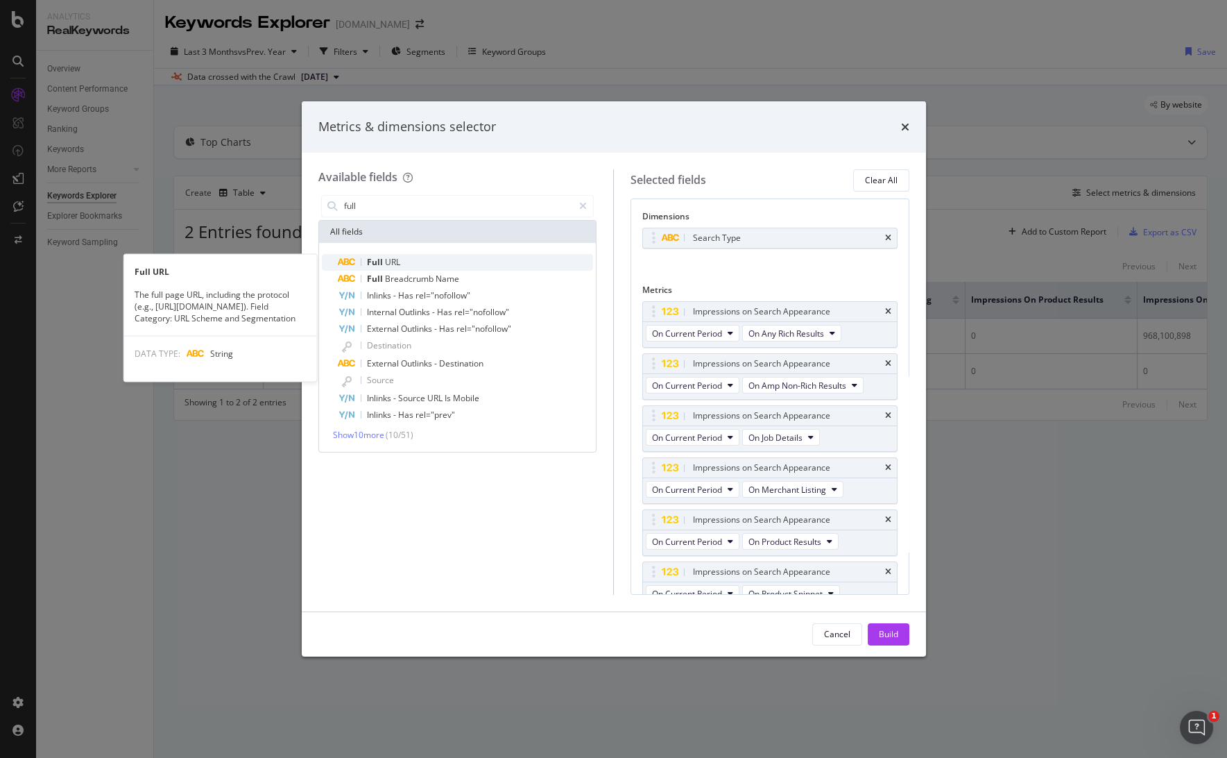
type input "full"
click at [433, 262] on div "Full URL" at bounding box center [466, 262] width 255 height 17
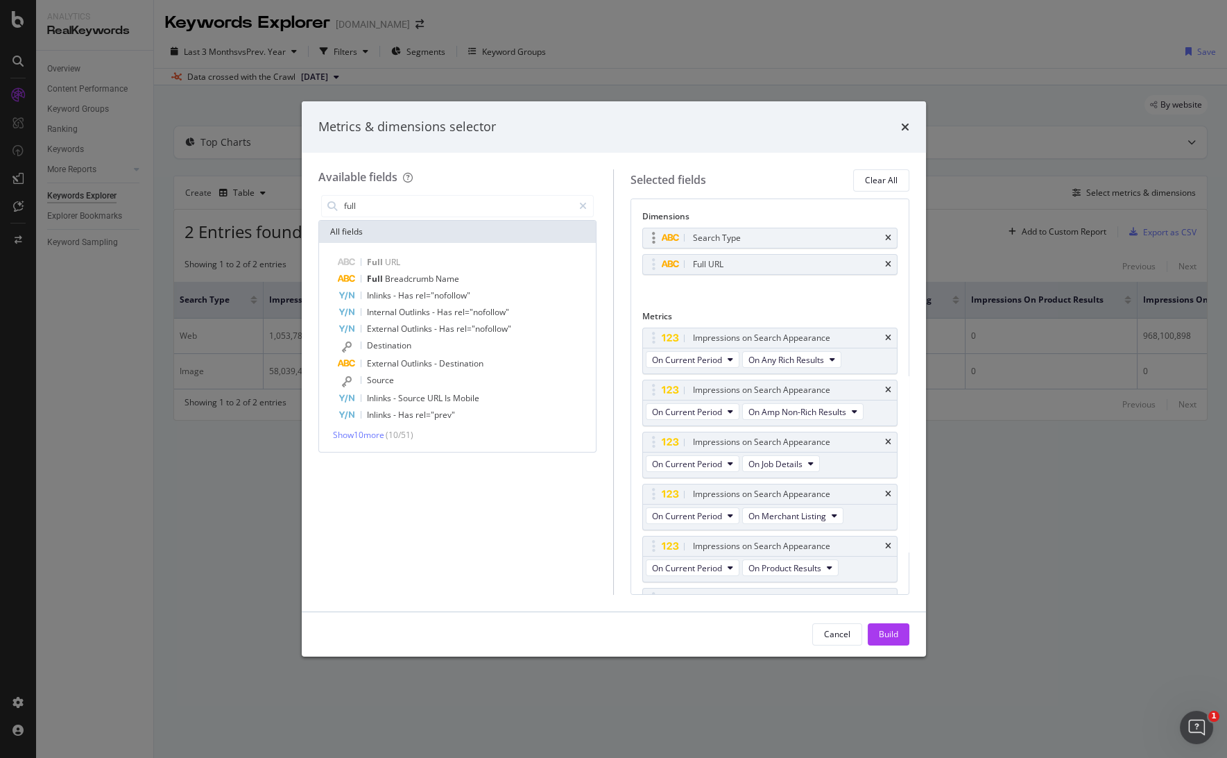
click at [816, 233] on div "Search Type" at bounding box center [786, 238] width 192 height 14
click at [885, 235] on icon "times" at bounding box center [888, 238] width 6 height 8
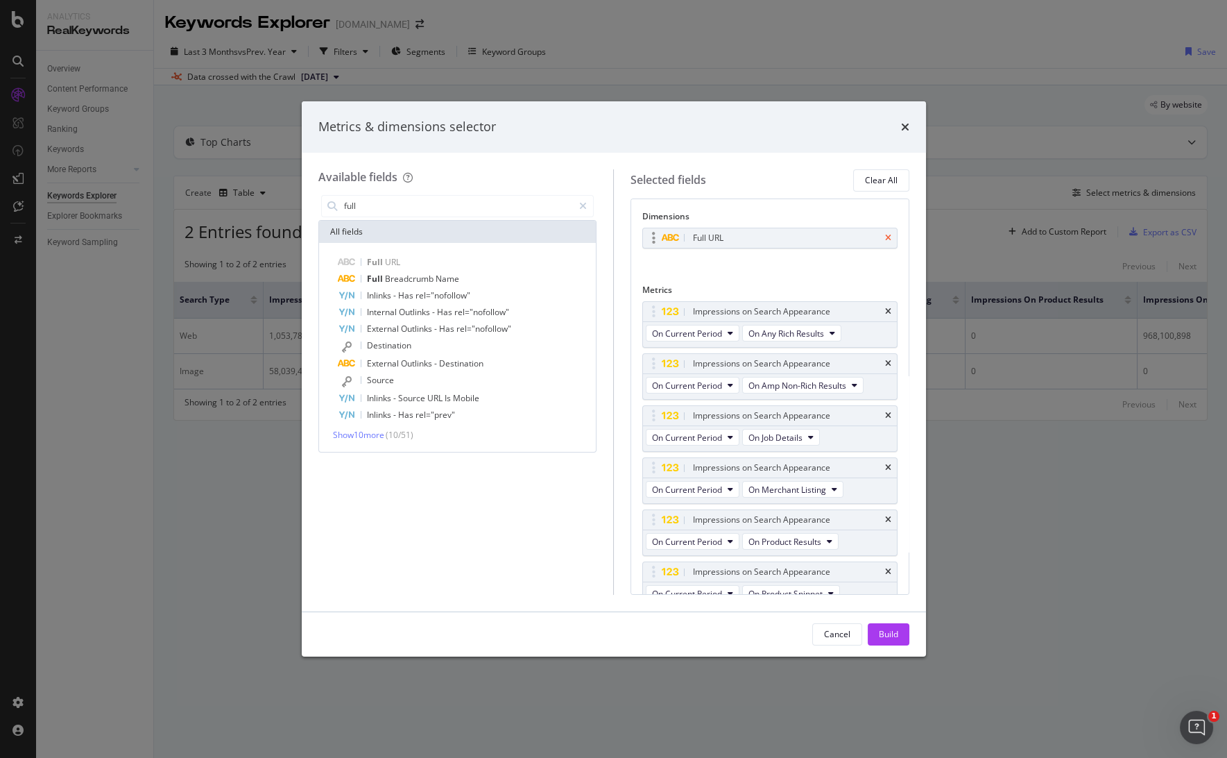
click at [885, 236] on icon "times" at bounding box center [888, 238] width 6 height 8
click at [425, 197] on input "full" at bounding box center [458, 206] width 231 height 21
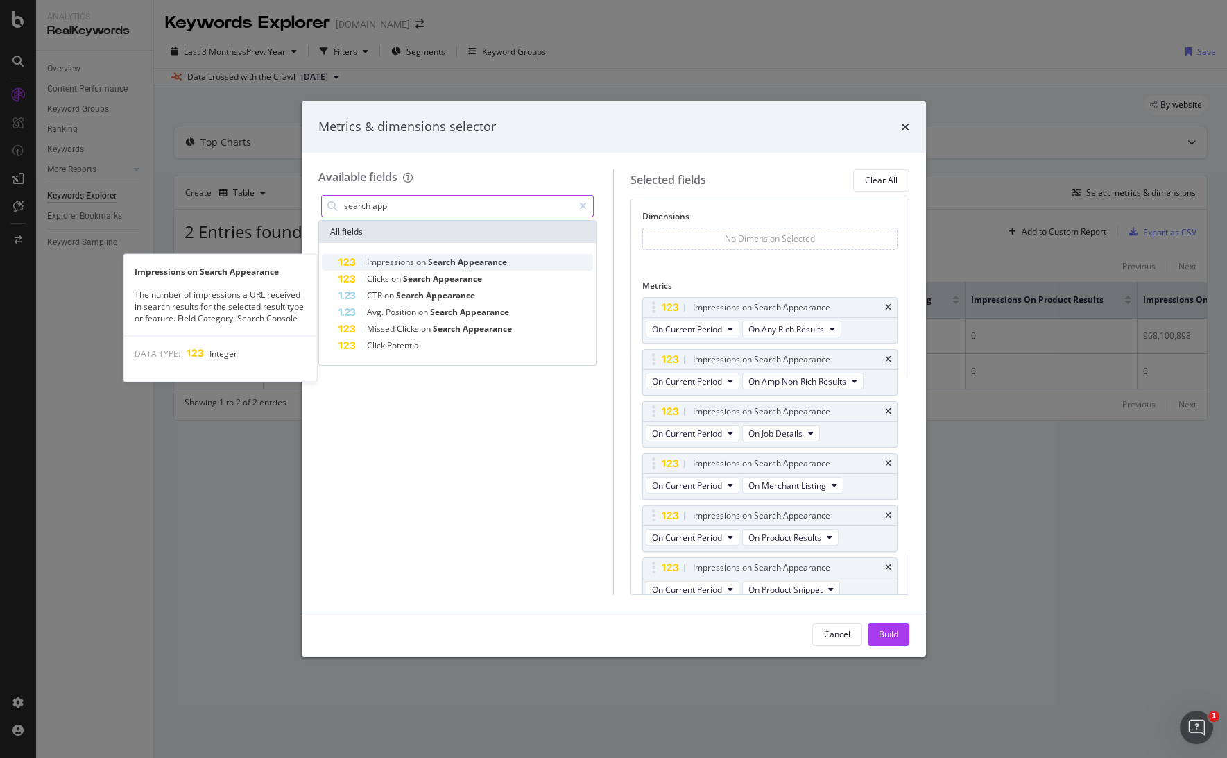
type input "search app"
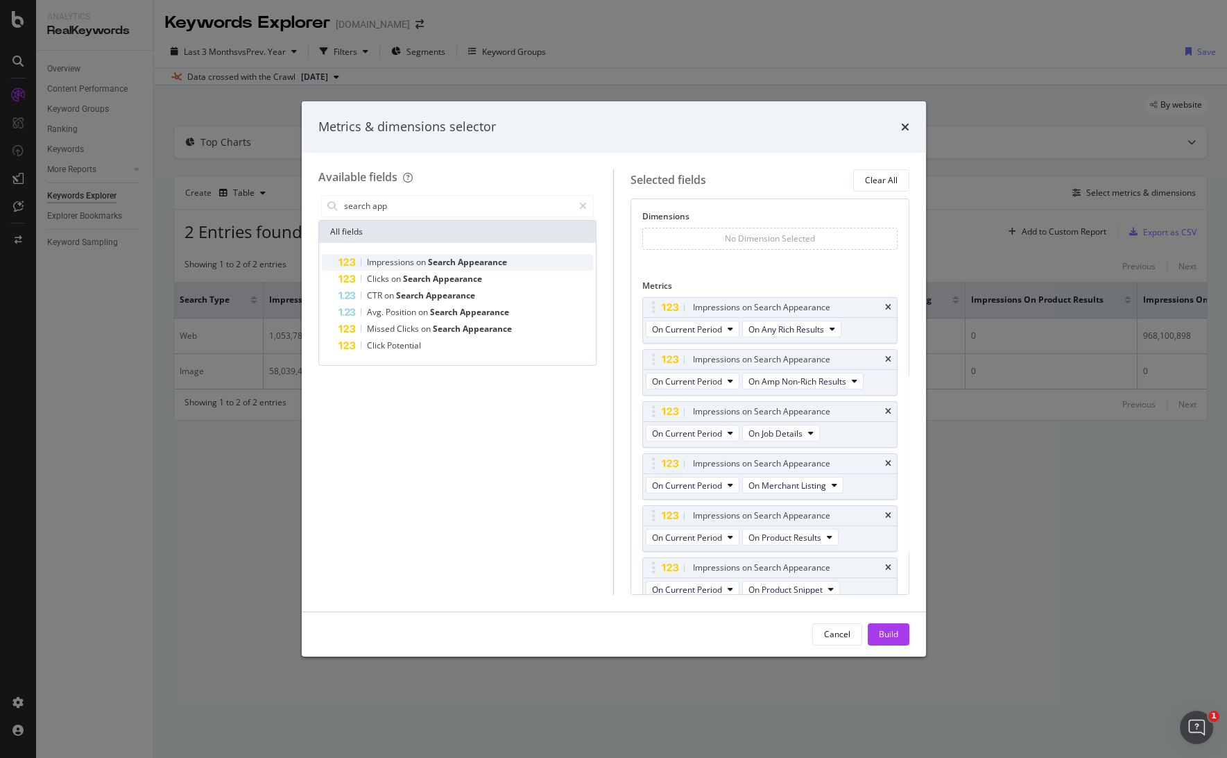
click at [486, 259] on span "Appearance" at bounding box center [482, 262] width 49 height 12
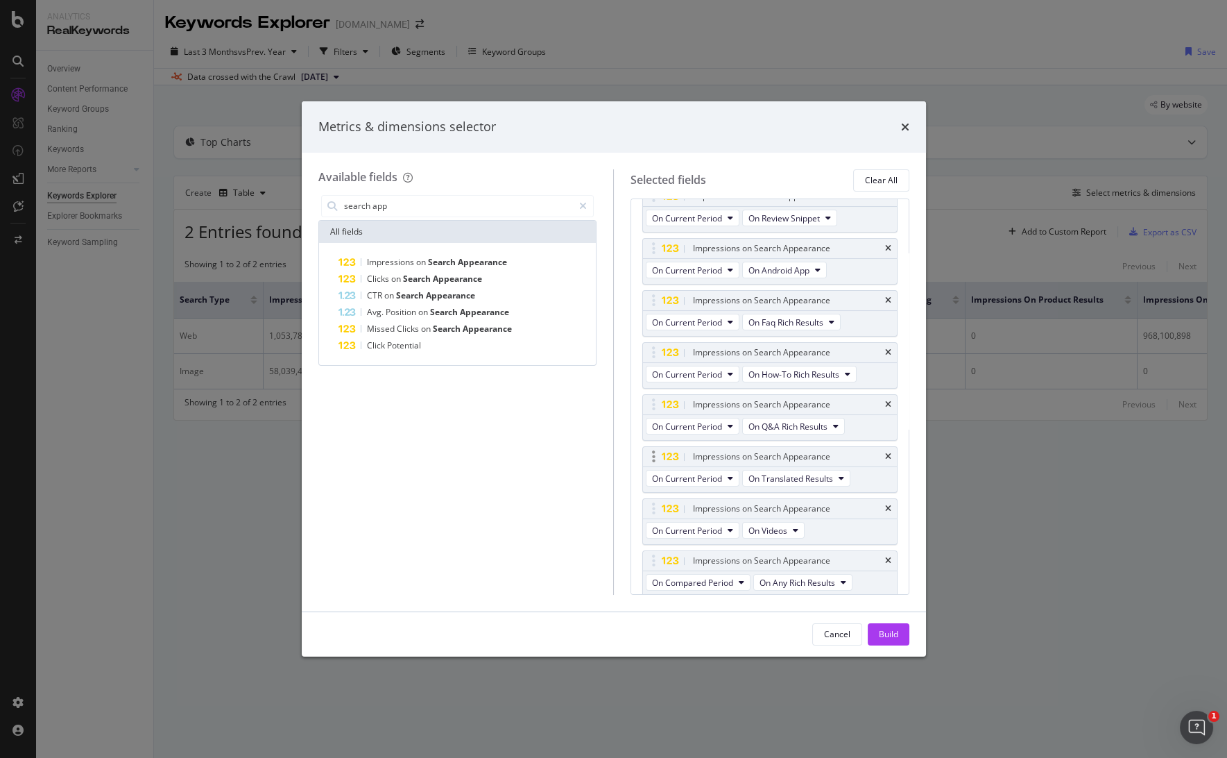
scroll to position [522, 0]
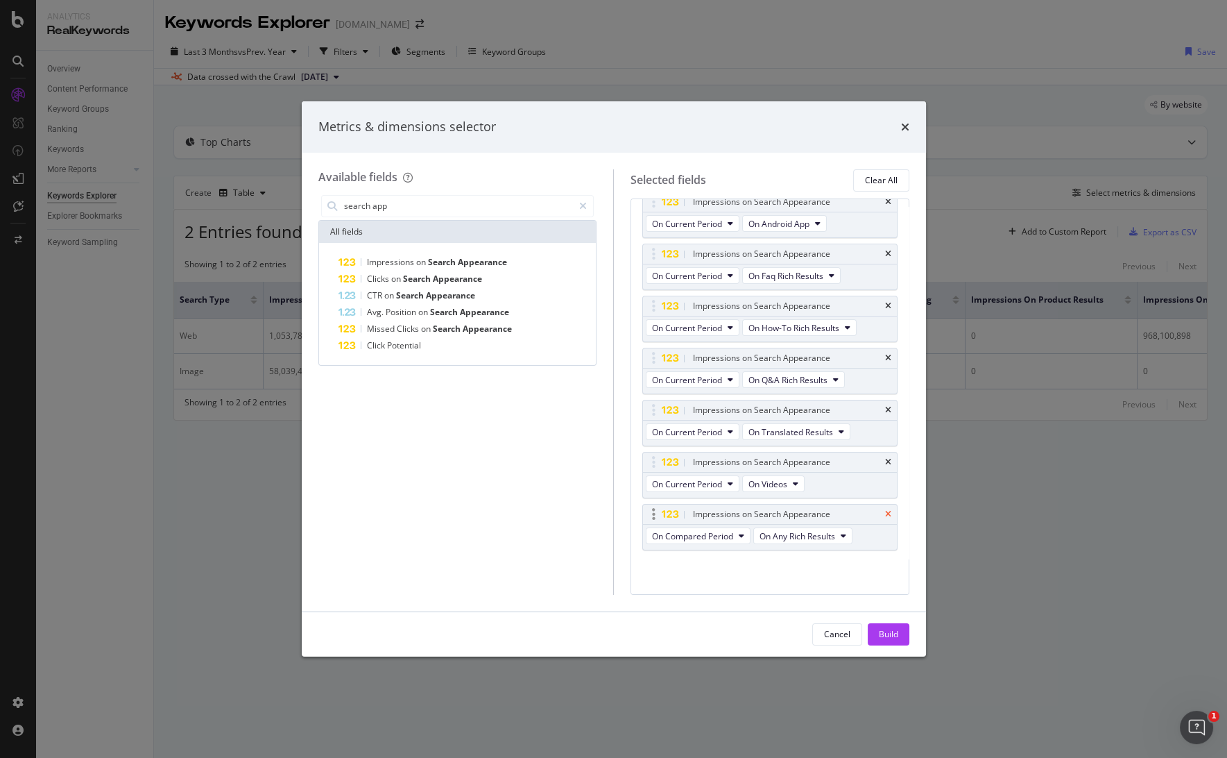
click at [885, 511] on icon "times" at bounding box center [888, 514] width 6 height 8
click at [426, 195] on div "search app" at bounding box center [457, 206] width 273 height 22
click at [427, 203] on input "search app" at bounding box center [458, 206] width 231 height 21
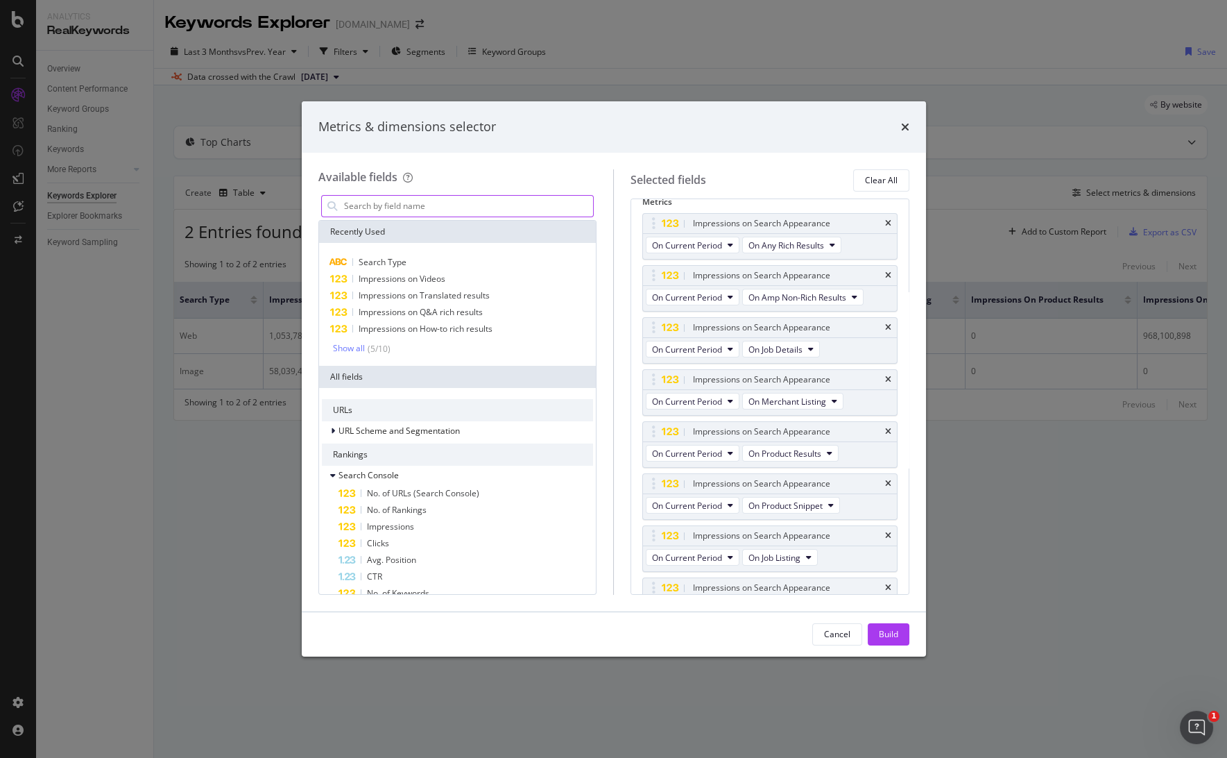
scroll to position [0, 0]
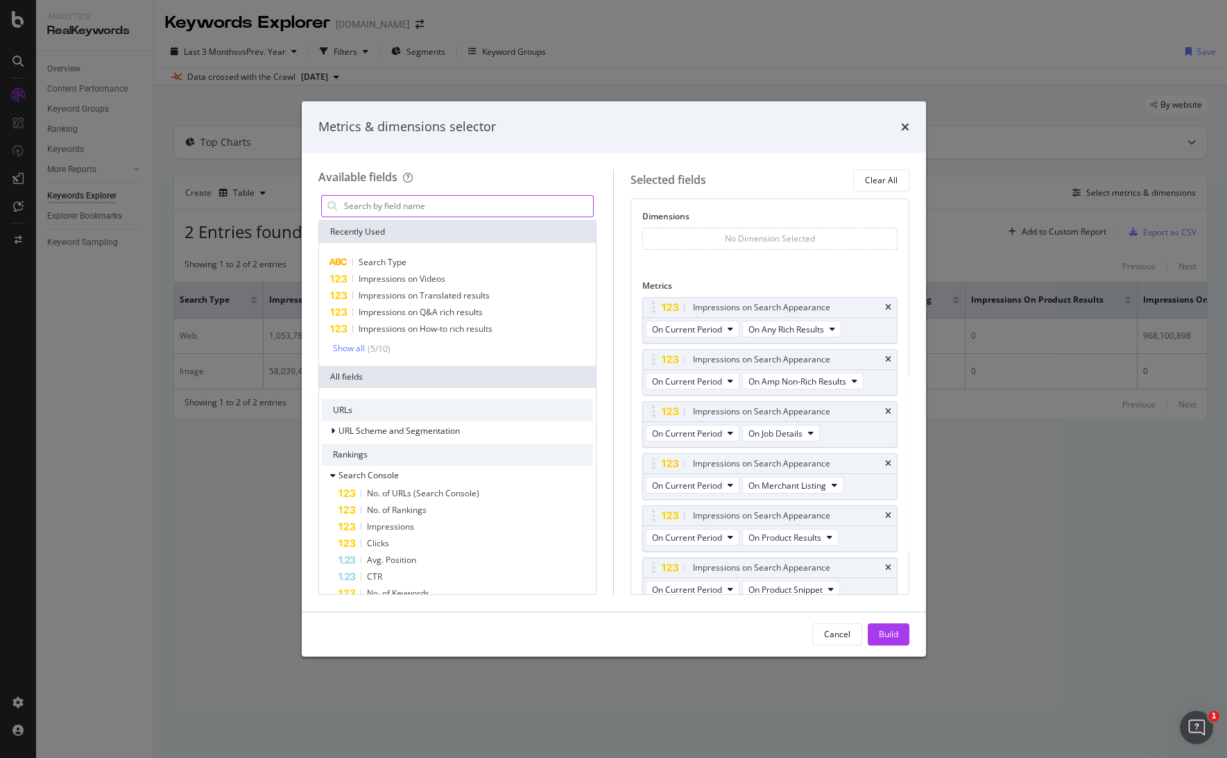
click at [431, 196] on input "modal" at bounding box center [468, 206] width 251 height 21
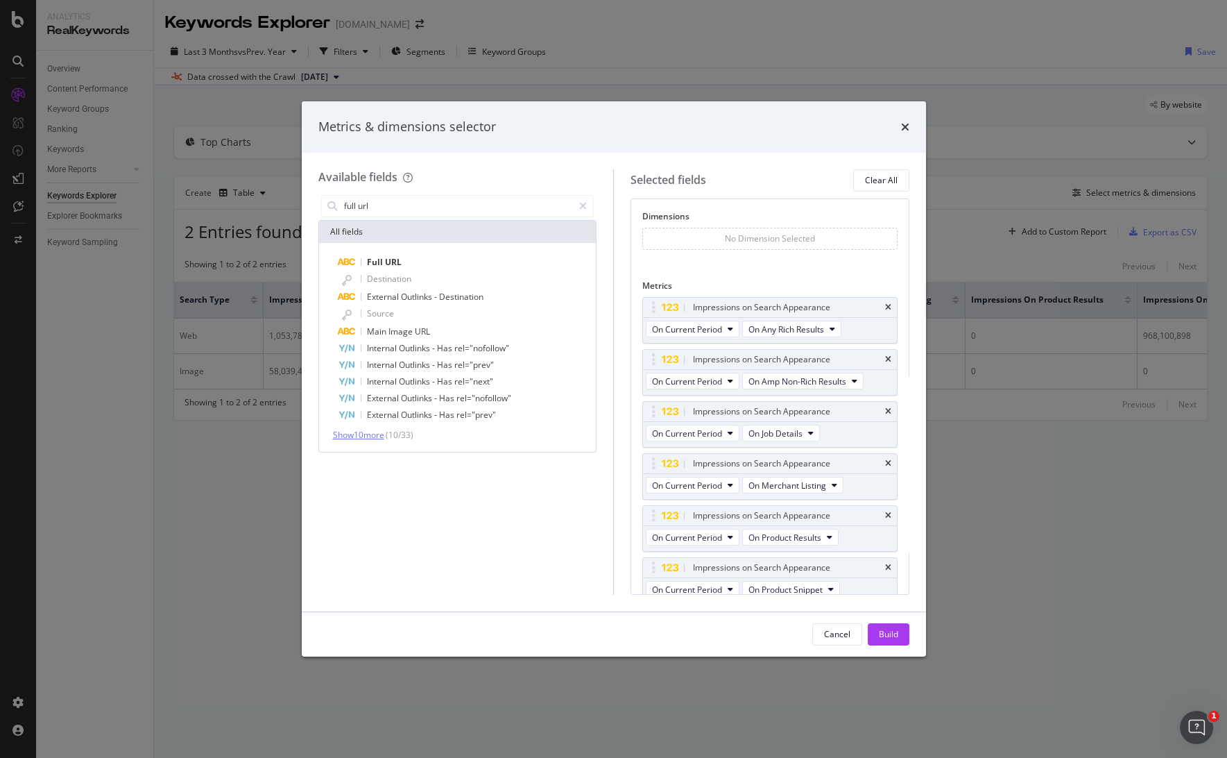
click at [369, 434] on span "Show 10 more" at bounding box center [358, 435] width 51 height 12
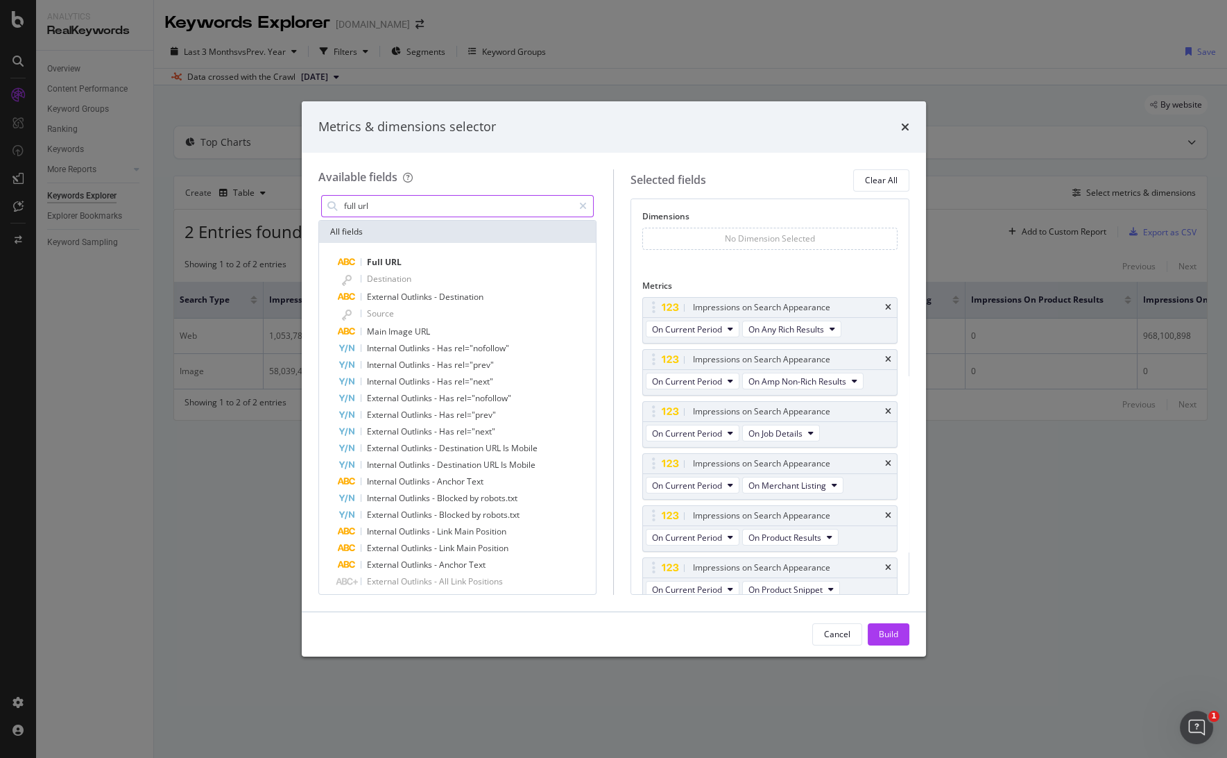
click at [466, 198] on input "full url" at bounding box center [458, 206] width 231 height 21
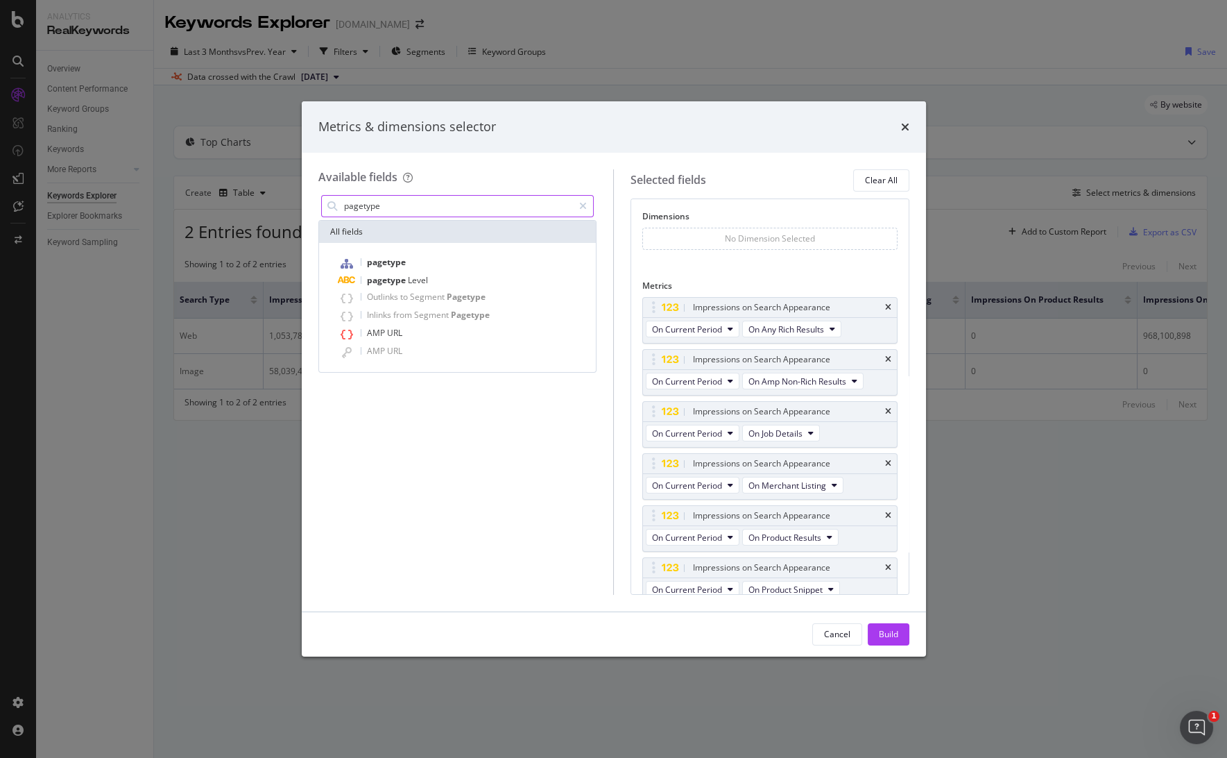
click at [393, 210] on input "pagetype" at bounding box center [458, 206] width 231 height 21
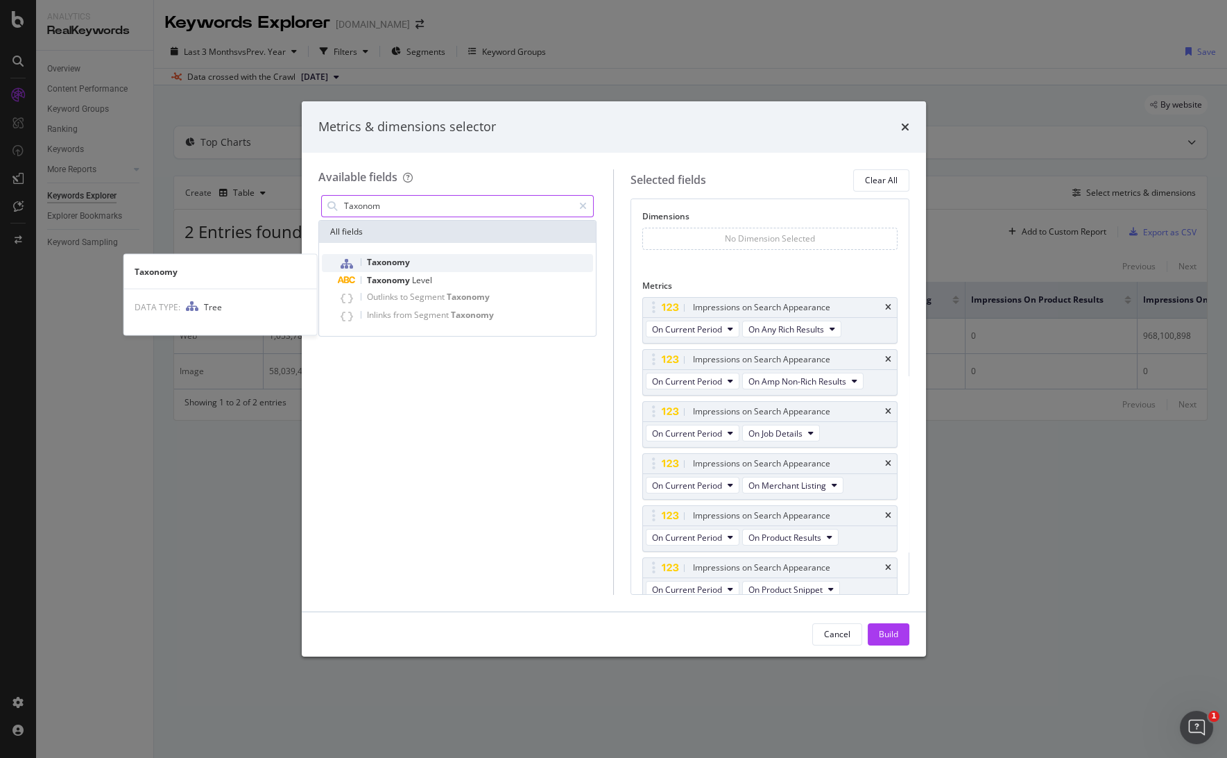
type input "Taxonom"
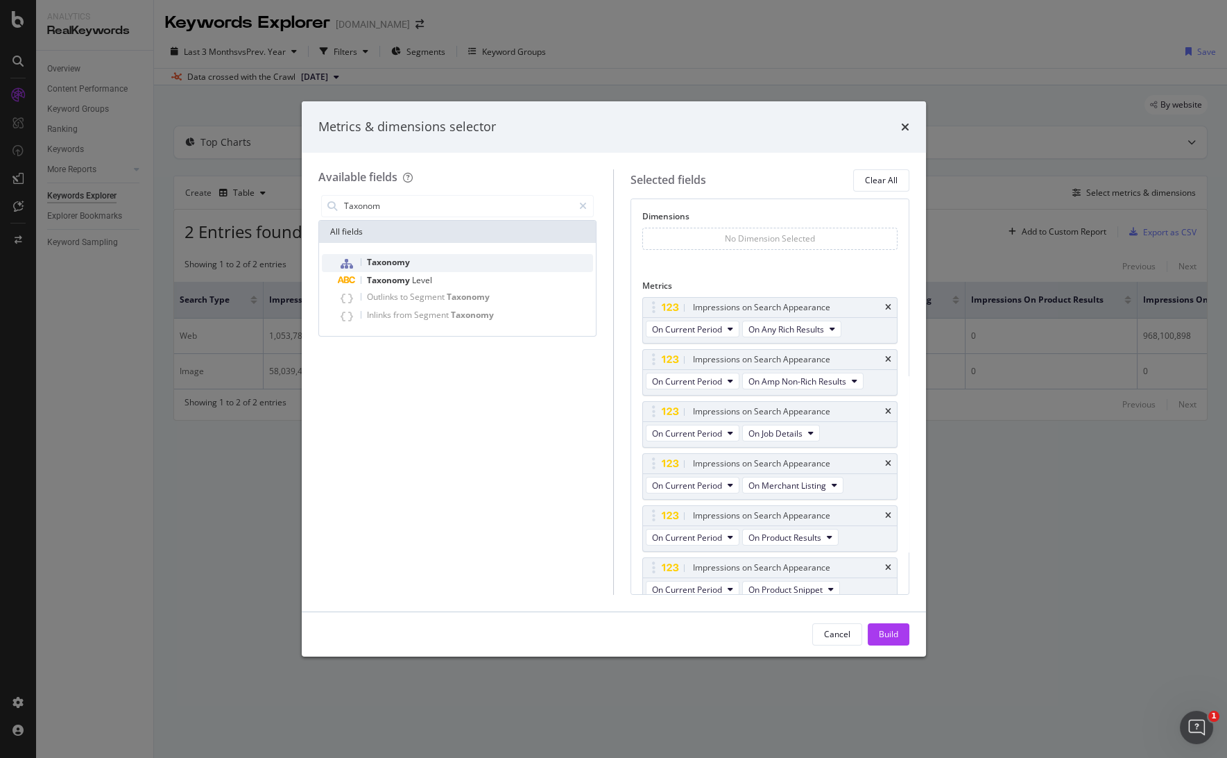
click at [398, 266] on span "Taxonomy" at bounding box center [388, 262] width 43 height 12
click at [893, 627] on div "Build" at bounding box center [888, 634] width 19 height 21
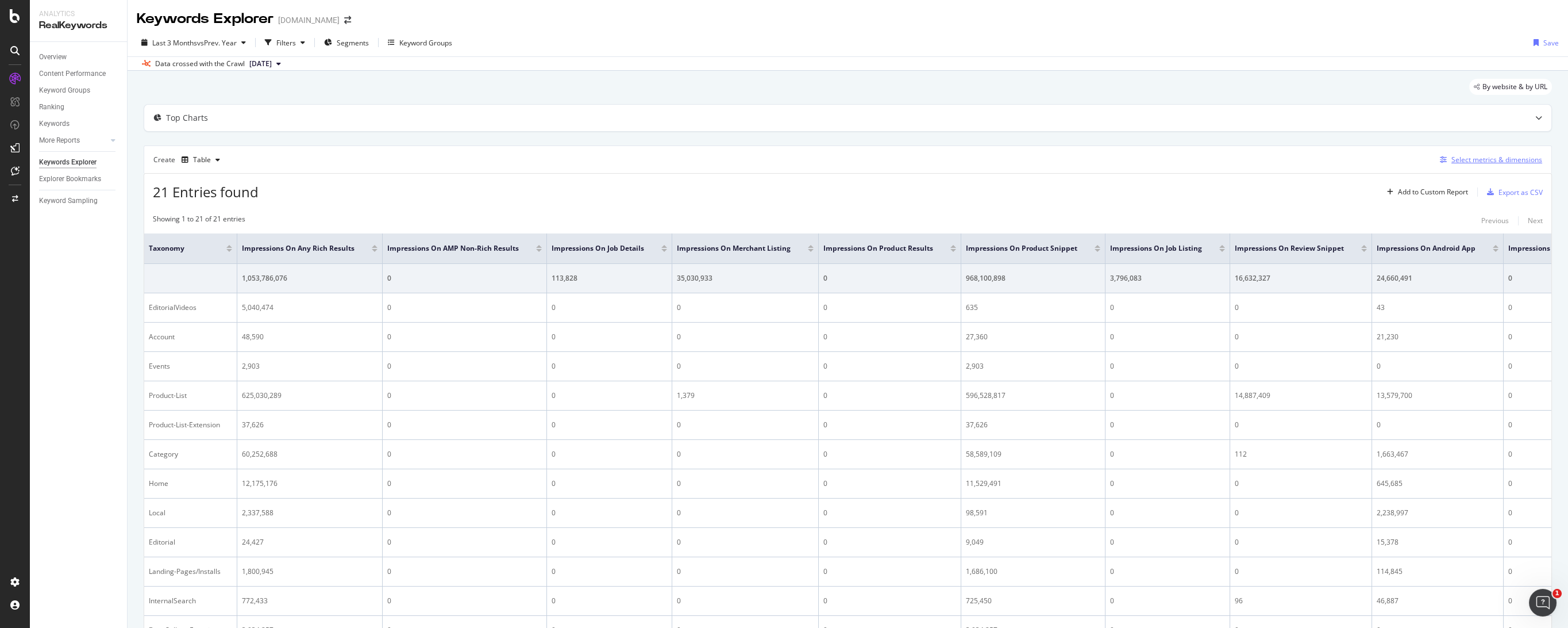
click at [1016, 156] on div "Select metrics & dimensions" at bounding box center [1497, 160] width 91 height 10
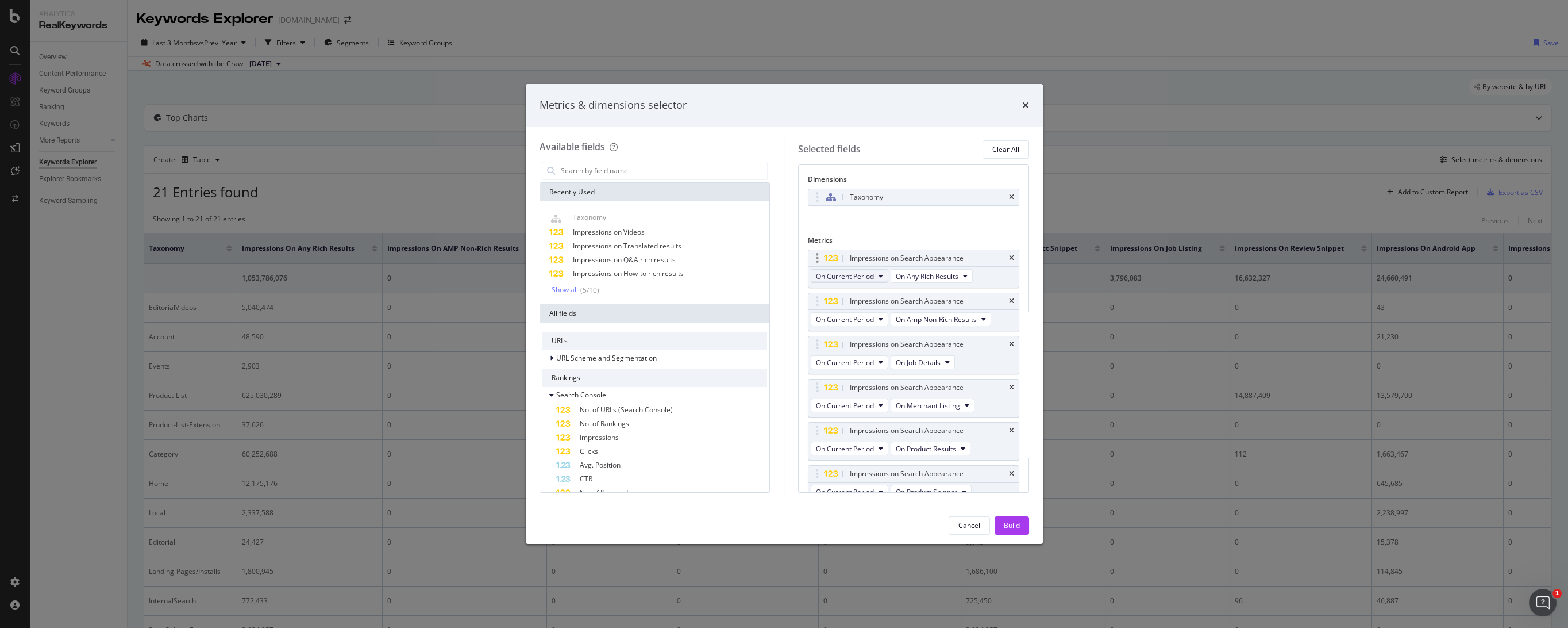
click at [867, 279] on span "On Current Period" at bounding box center [845, 276] width 58 height 10
drag, startPoint x: 880, startPoint y: 355, endPoint x: 890, endPoint y: 338, distance: 19.7
click at [879, 355] on span "Diff. between Periods - Value" at bounding box center [876, 360] width 111 height 10
click at [871, 324] on span "On Current Period" at bounding box center [845, 319] width 58 height 10
click at [880, 418] on span "Diff. between Periods - Value" at bounding box center [876, 418] width 111 height 10
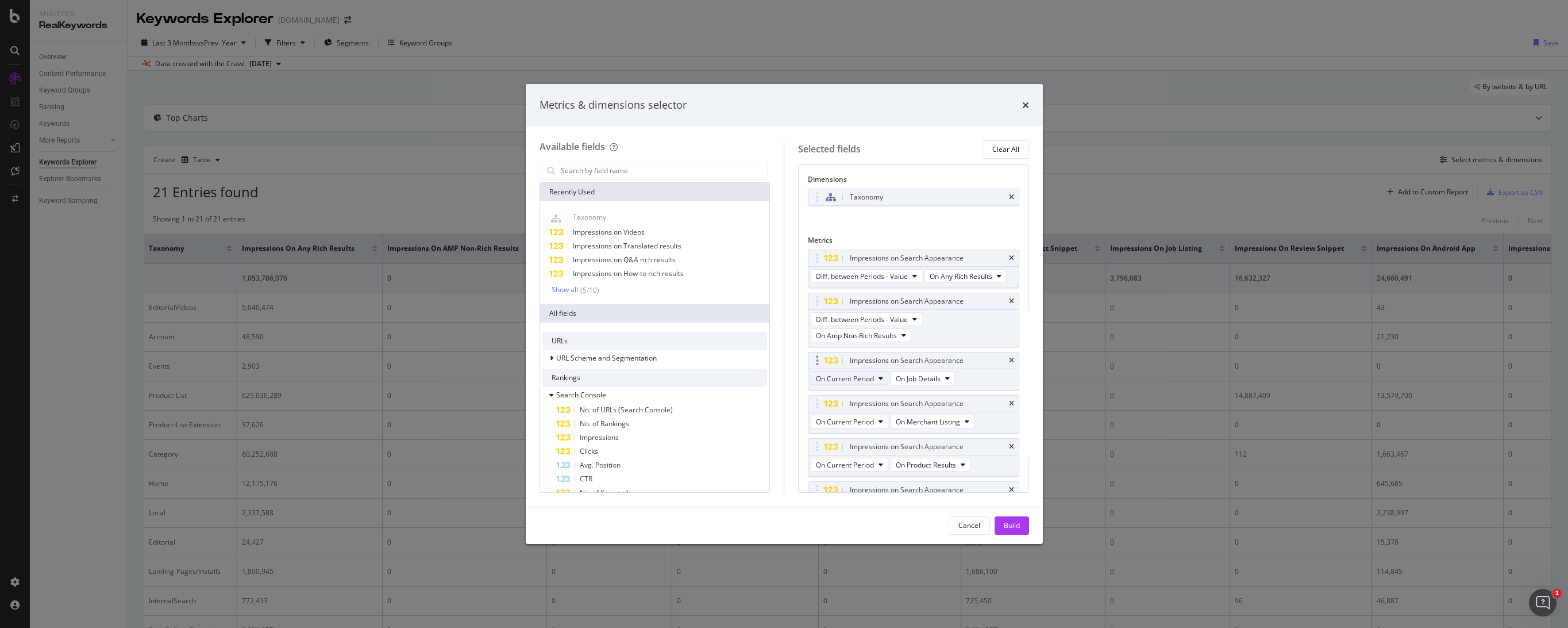
click at [860, 384] on span "On Current Period" at bounding box center [845, 379] width 58 height 10
click at [871, 470] on div "Diff. between Periods - Value" at bounding box center [876, 478] width 129 height 17
click at [863, 428] on button "On Current Period" at bounding box center [850, 421] width 78 height 14
click at [861, 515] on div "Diff. between Periods - Value" at bounding box center [876, 521] width 129 height 17
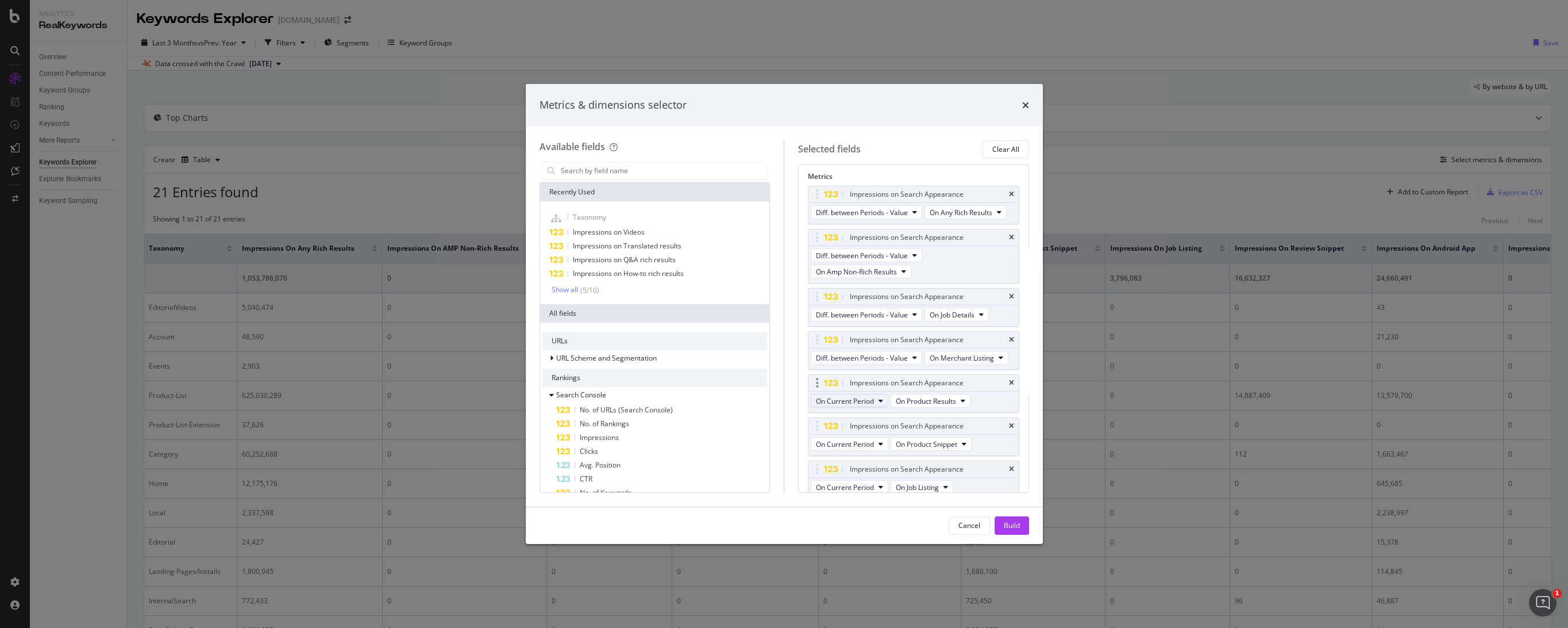
click at [862, 406] on span "On Current Period" at bounding box center [845, 401] width 58 height 10
click at [871, 511] on span "Diff. between Periods - Value" at bounding box center [876, 516] width 111 height 10
click at [869, 258] on span "On Current Period" at bounding box center [845, 253] width 58 height 10
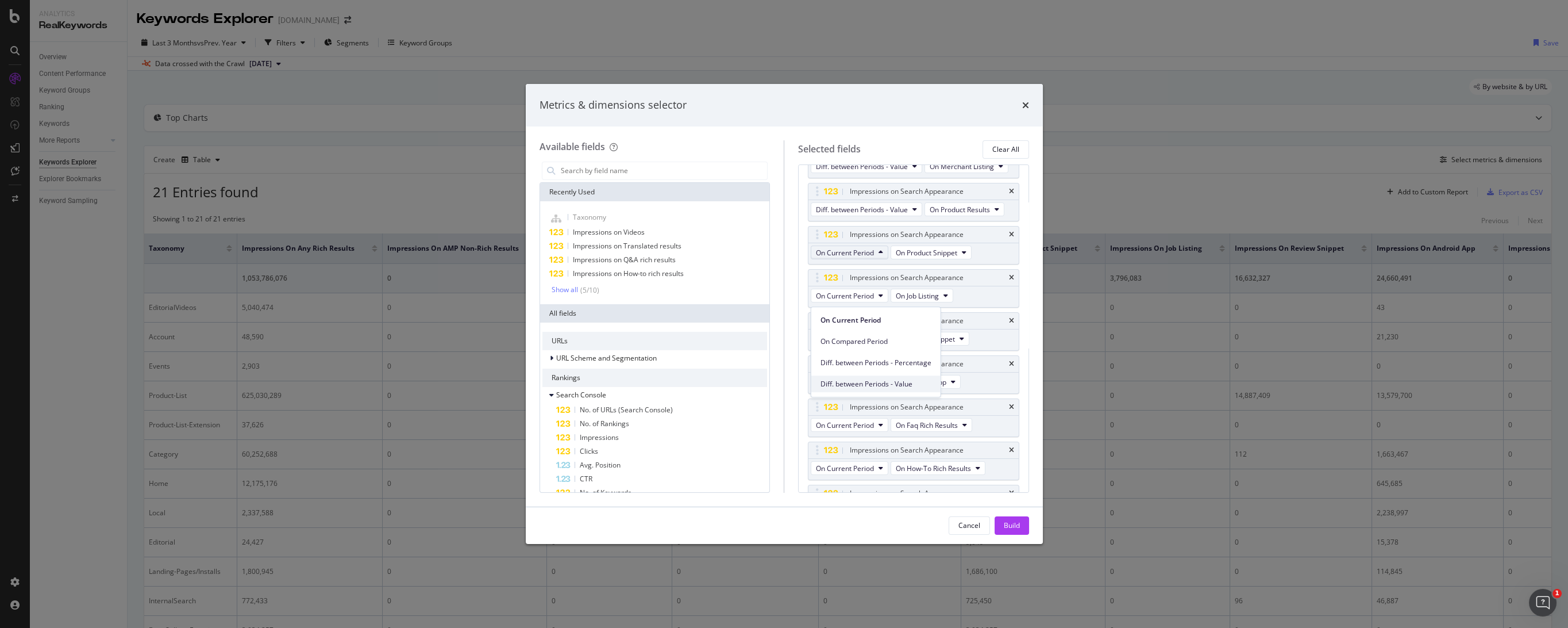
click at [872, 376] on div "Diff. between Periods - Value" at bounding box center [876, 384] width 129 height 17
click at [849, 301] on span "On Current Period" at bounding box center [845, 296] width 58 height 10
click at [859, 446] on span "Diff. between Periods - Value" at bounding box center [876, 442] width 111 height 10
click at [856, 326] on div "Impressions on Search Appearance" at bounding box center [906, 321] width 113 height 12
click at [856, 344] on span "On Current Period" at bounding box center [845, 339] width 58 height 10
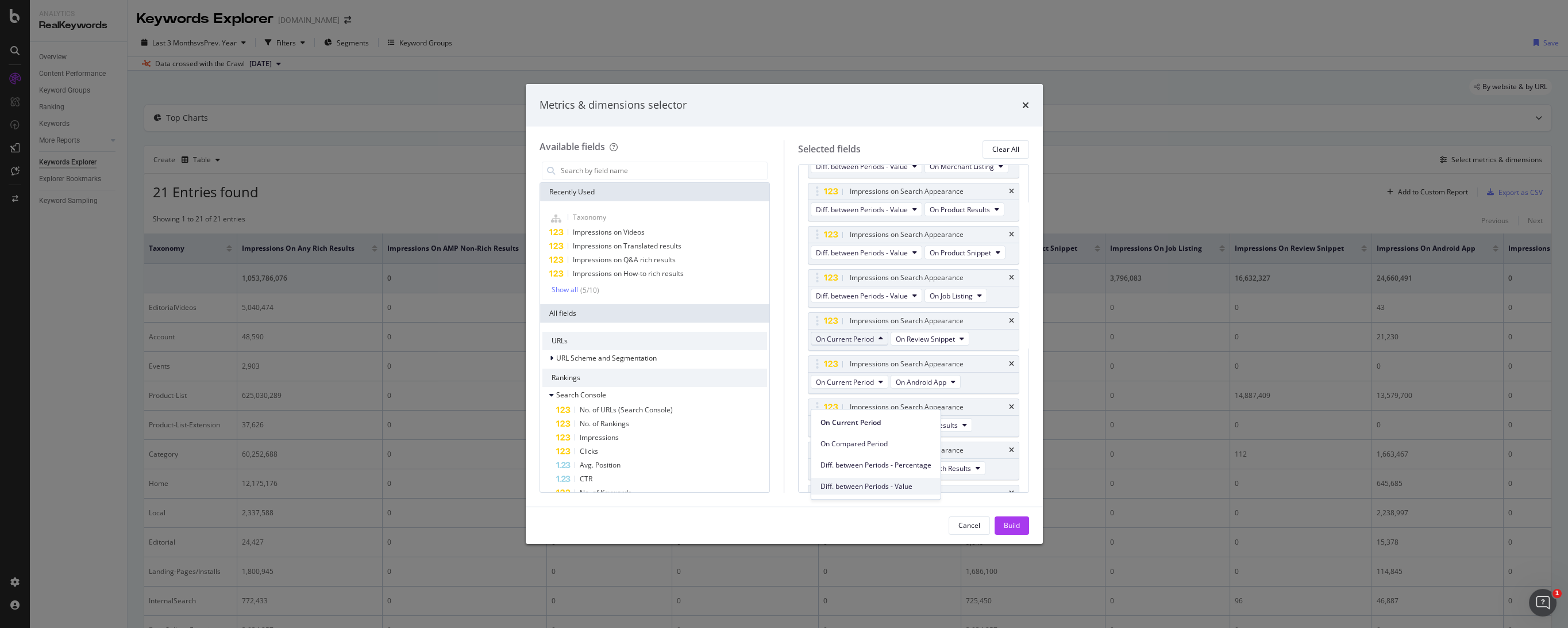
click at [856, 483] on span "Diff. between Periods - Value" at bounding box center [876, 486] width 111 height 10
click at [857, 387] on span "On Current Period" at bounding box center [845, 382] width 58 height 10
click at [869, 523] on div "Diff. between Periods - Value" at bounding box center [876, 529] width 129 height 17
click at [865, 345] on span "On Current Period" at bounding box center [845, 341] width 58 height 10
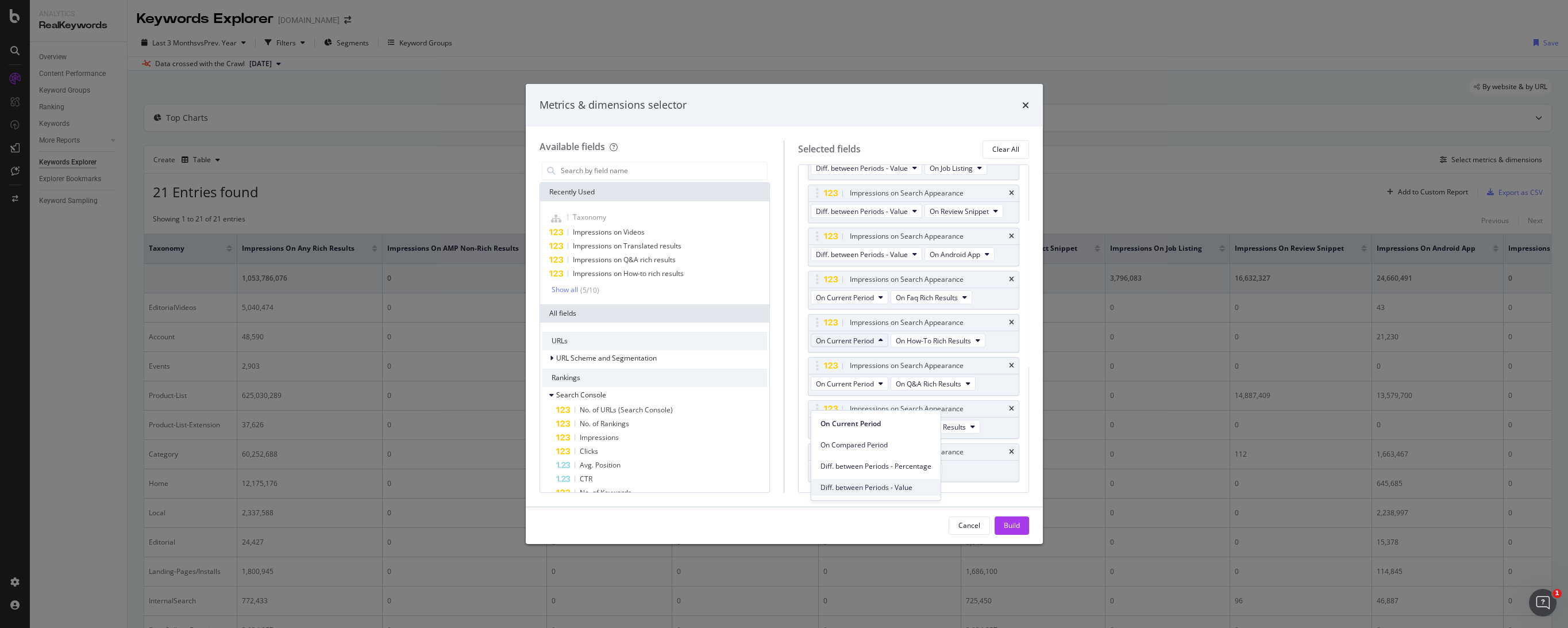
click at [870, 483] on span "Diff. between Periods - Value" at bounding box center [876, 486] width 111 height 10
click at [860, 360] on span "On Current Period" at bounding box center [845, 355] width 58 height 10
click at [868, 477] on span "Diff. between Periods - Value" at bounding box center [876, 482] width 111 height 10
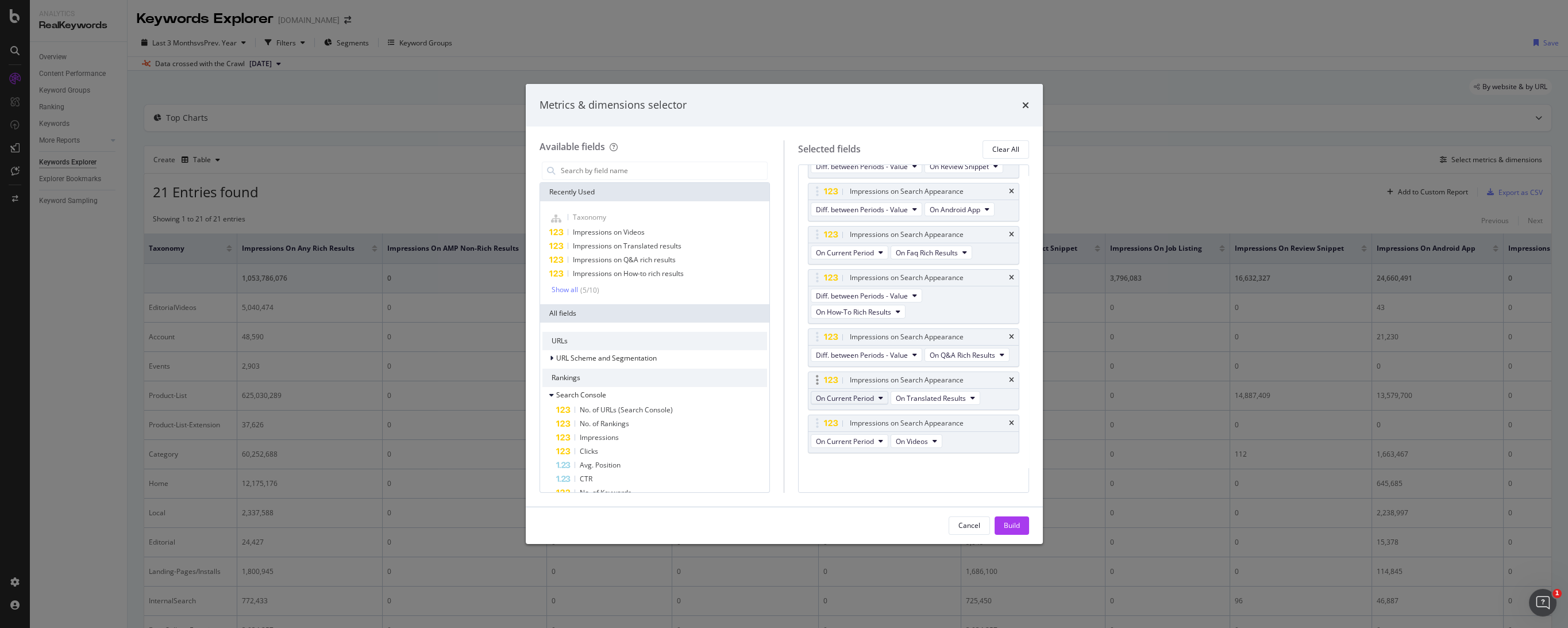
click at [864, 401] on span "On Current Period" at bounding box center [845, 398] width 58 height 10
click at [869, 484] on span "Diff. between Periods - Value" at bounding box center [876, 482] width 111 height 10
click at [856, 446] on span "On Current Period" at bounding box center [845, 442] width 58 height 10
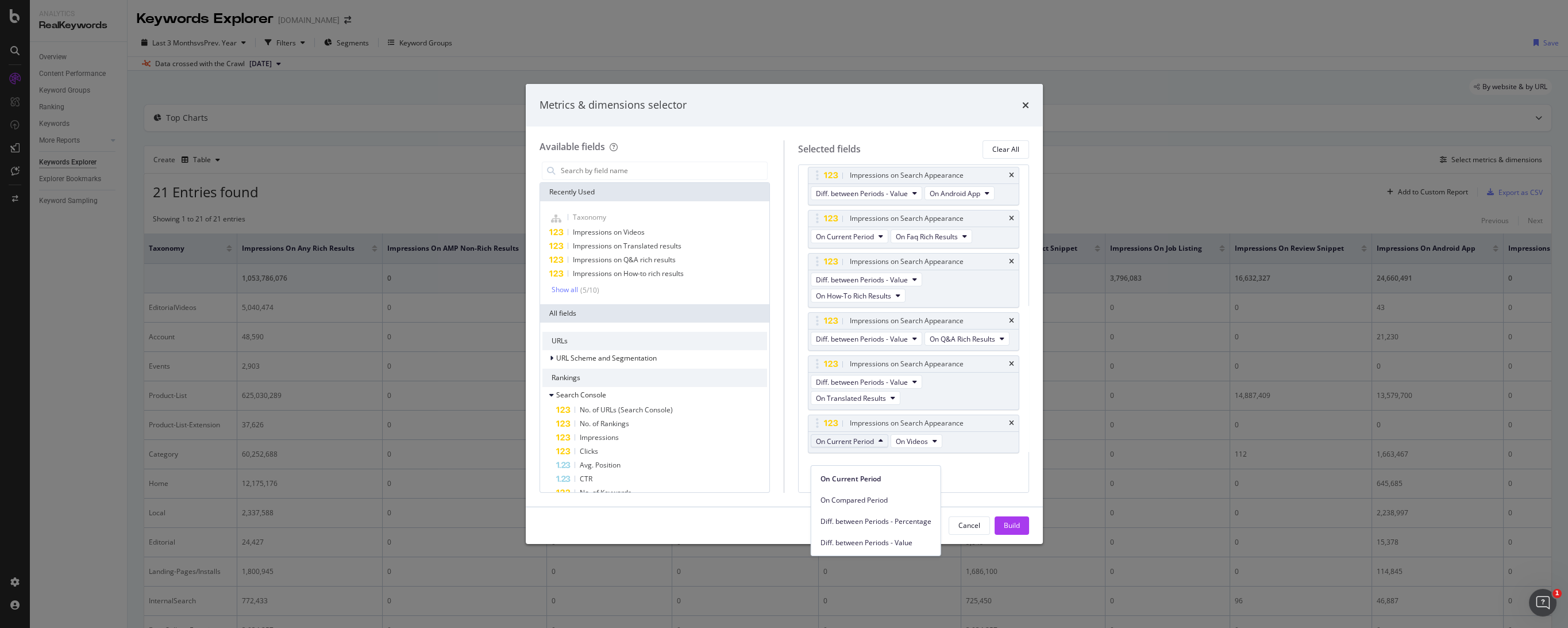
click at [870, 535] on div "Diff. between Periods - Value" at bounding box center [876, 542] width 129 height 17
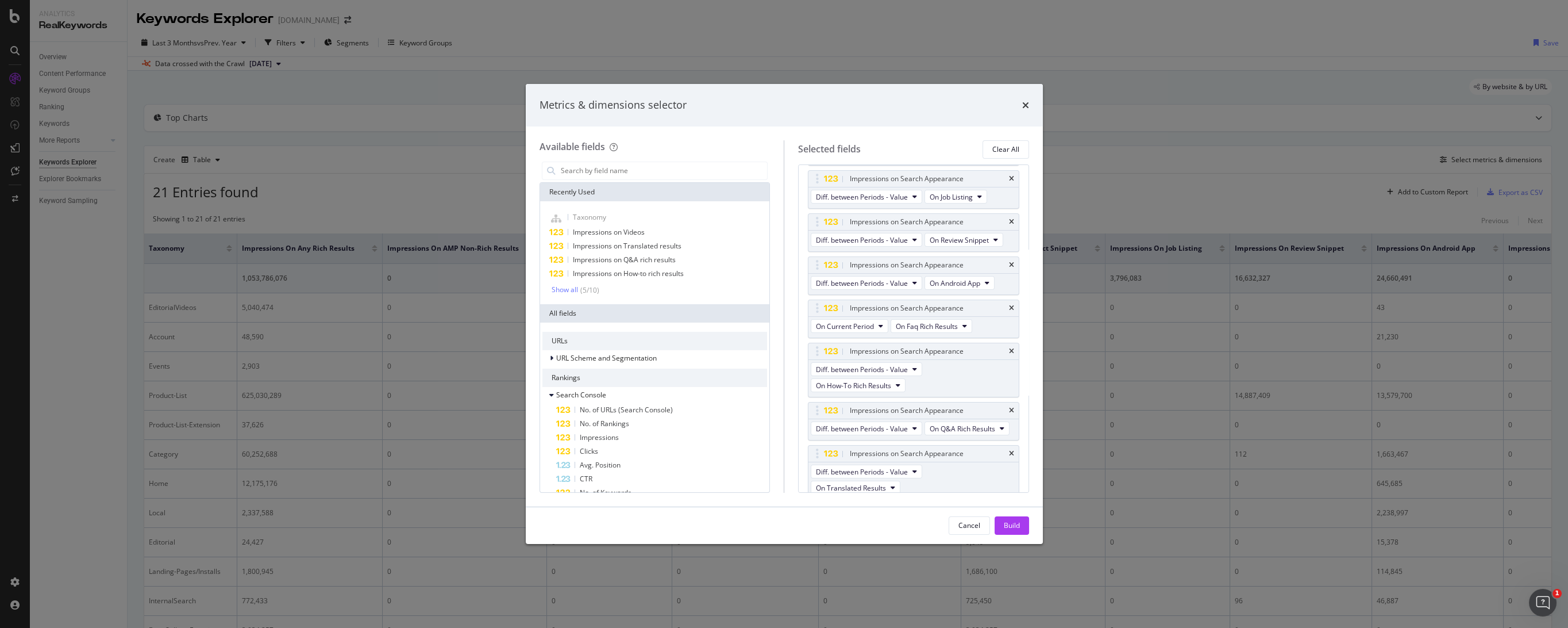
scroll to position [351, 0]
click at [852, 334] on span "On Current Period" at bounding box center [845, 329] width 58 height 10
click at [836, 478] on span "Diff. between Periods - Value" at bounding box center [876, 476] width 111 height 10
drag, startPoint x: 904, startPoint y: 100, endPoint x: 823, endPoint y: 115, distance: 82.4
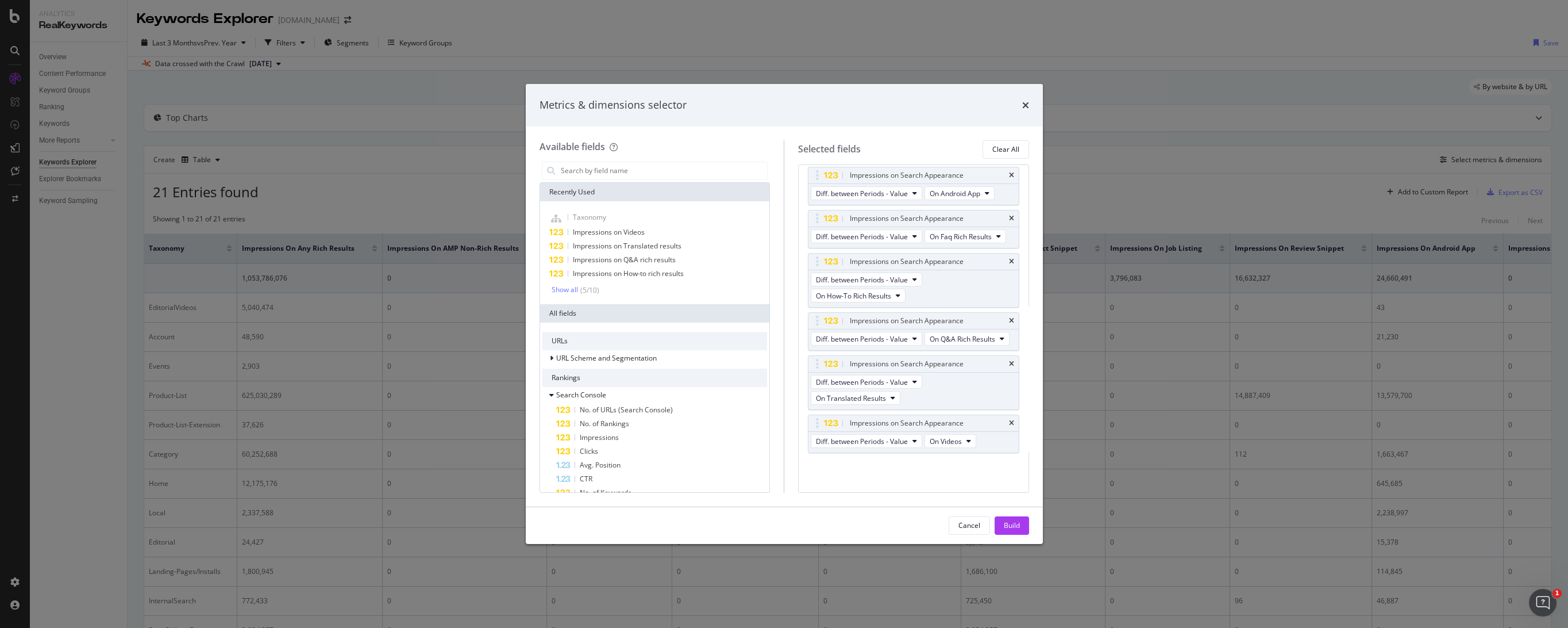
click at [815, 114] on div "Metrics & dimensions selector" at bounding box center [784, 104] width 517 height 42
click at [1016, 524] on button "Build" at bounding box center [1012, 525] width 35 height 18
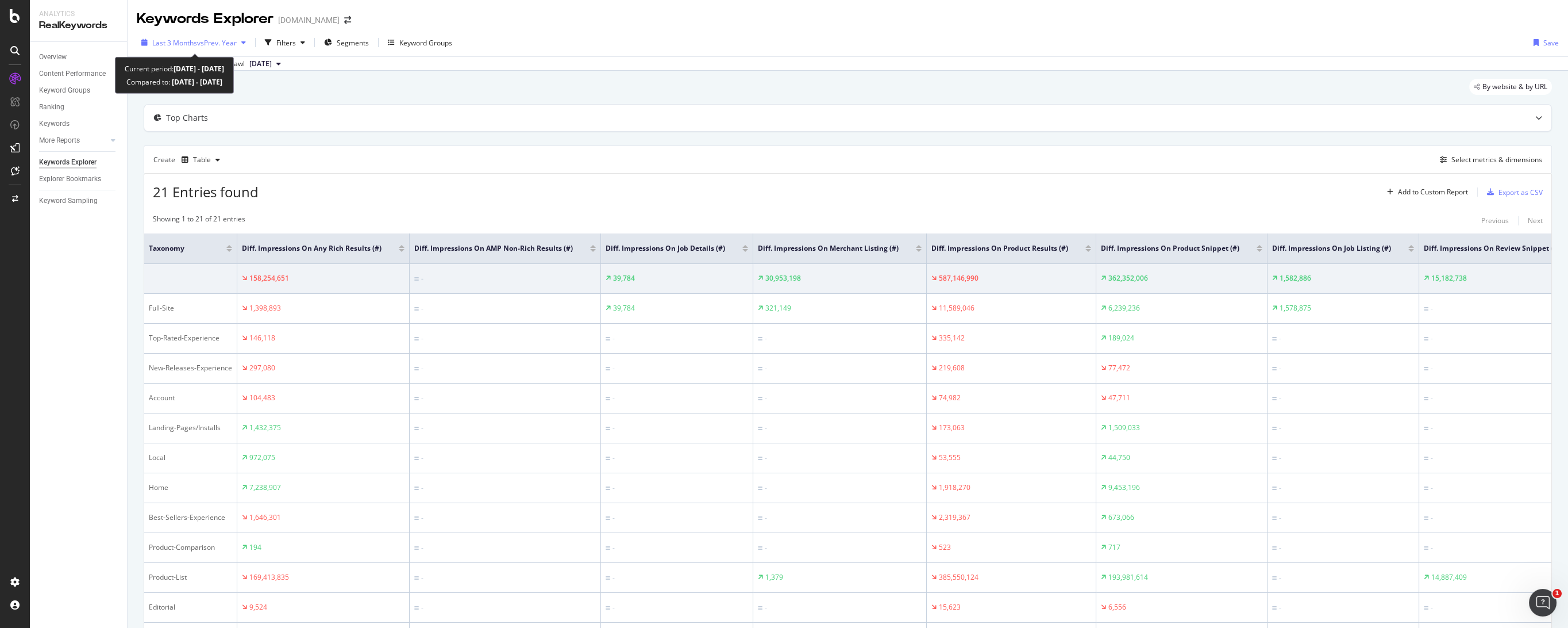
click at [213, 44] on span "vs Prev. Year" at bounding box center [217, 43] width 40 height 10
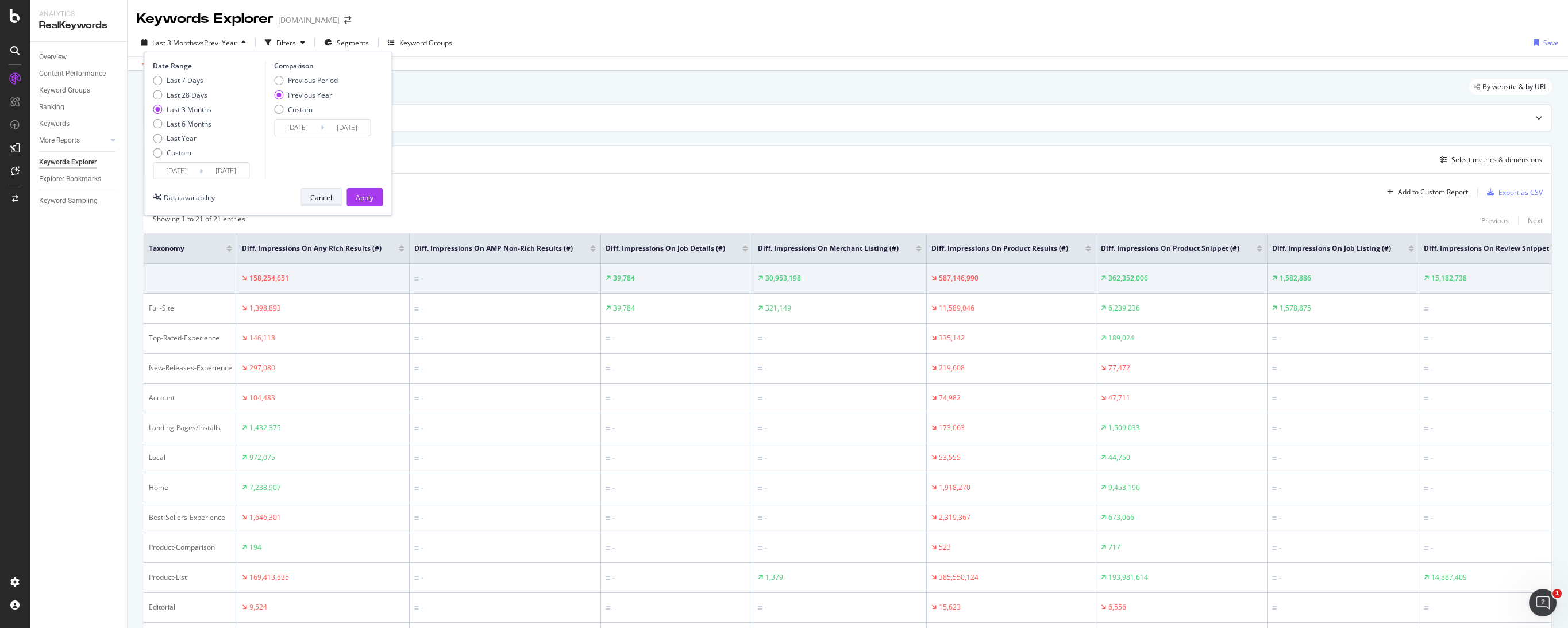
click at [321, 203] on div "Cancel" at bounding box center [321, 196] width 22 height 16
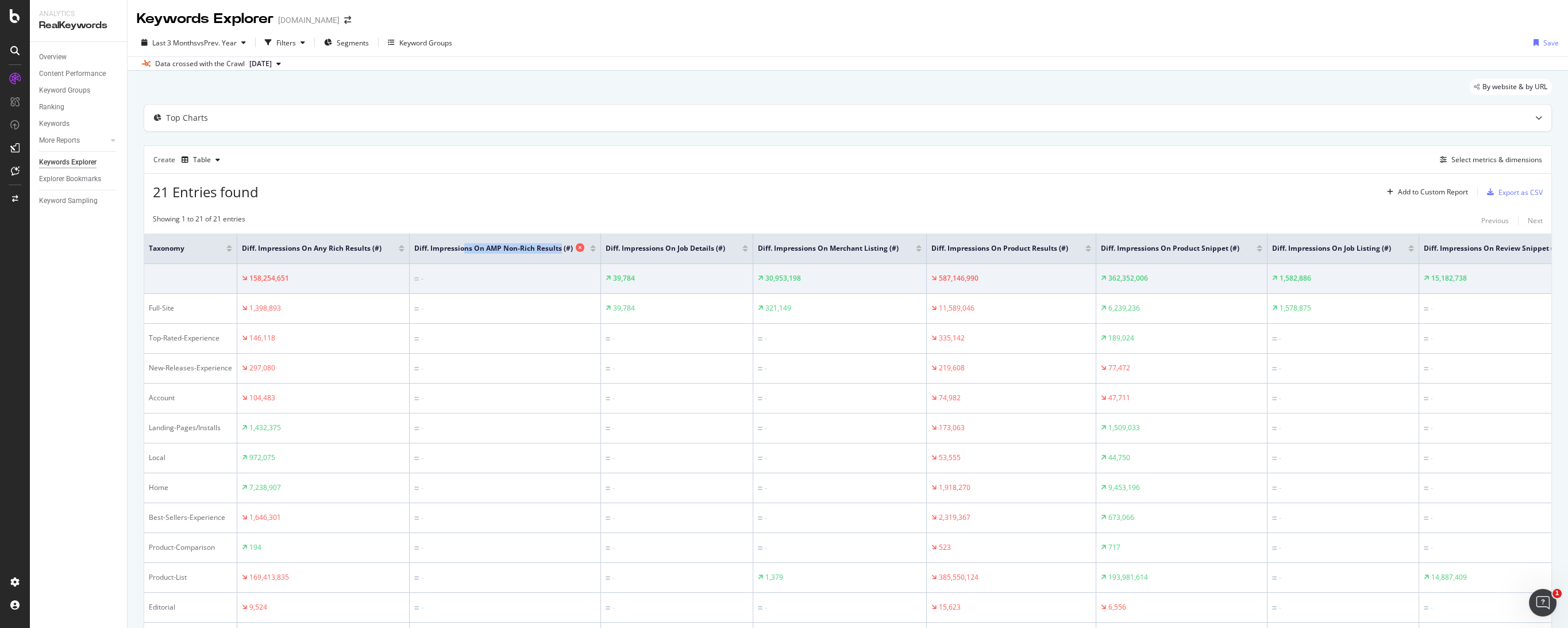
drag, startPoint x: 465, startPoint y: 247, endPoint x: 558, endPoint y: 247, distance: 93.0
click at [558, 247] on span "Diff. Impressions on AMP non-rich results (#)" at bounding box center [493, 248] width 158 height 10
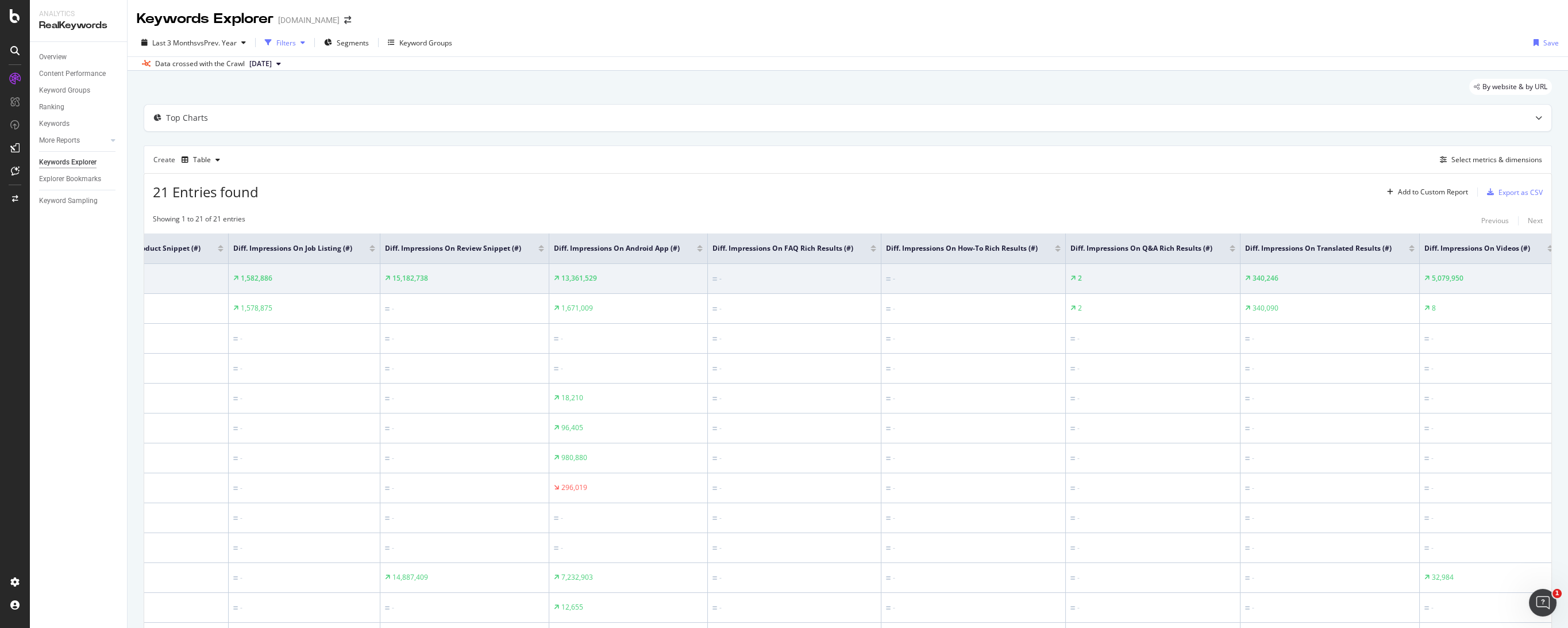
click at [290, 44] on div "Filters" at bounding box center [287, 43] width 20 height 10
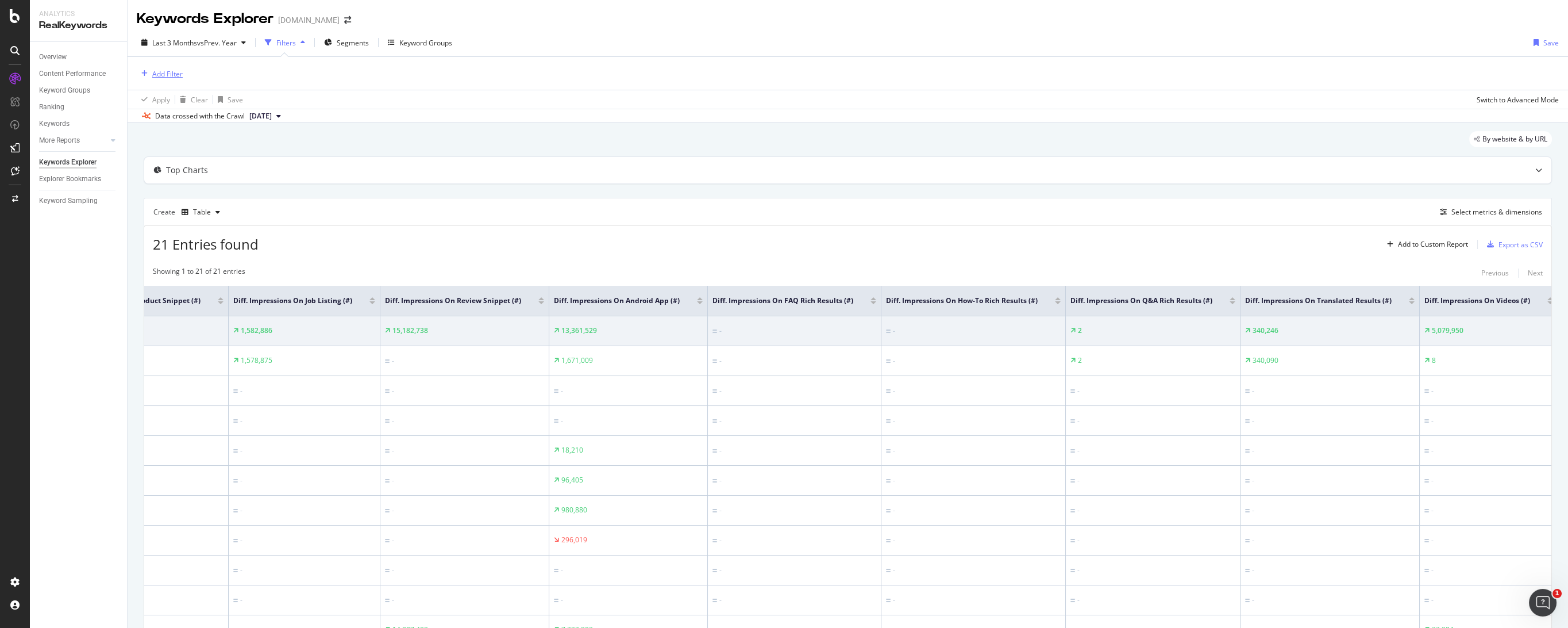
click at [171, 74] on div "Add Filter" at bounding box center [167, 74] width 31 height 10
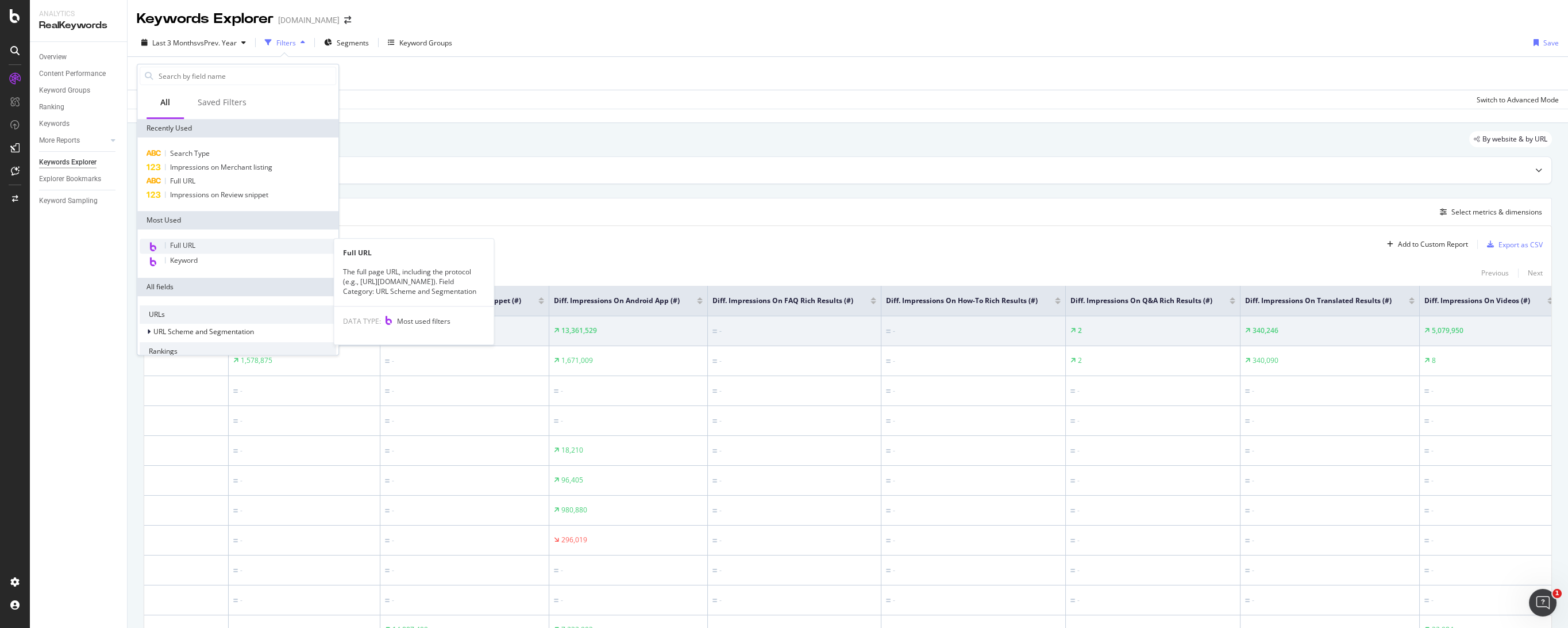
click at [195, 245] on span "Full URL" at bounding box center [182, 245] width 26 height 10
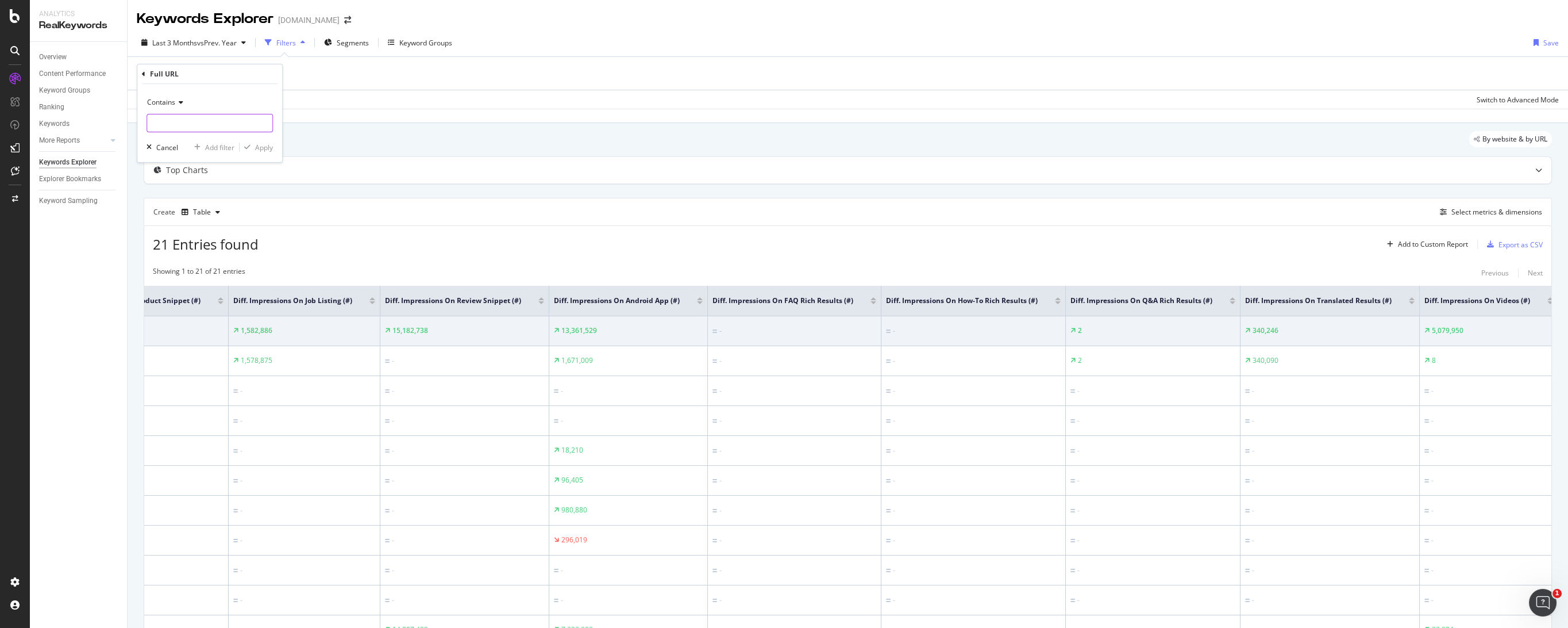
drag, startPoint x: 181, startPoint y: 122, endPoint x: 191, endPoint y: 123, distance: 10.0
click at [183, 123] on input "text" at bounding box center [210, 123] width 125 height 18
type input "[DOMAIN_NAME]"
click at [258, 146] on div "Apply" at bounding box center [264, 147] width 18 height 10
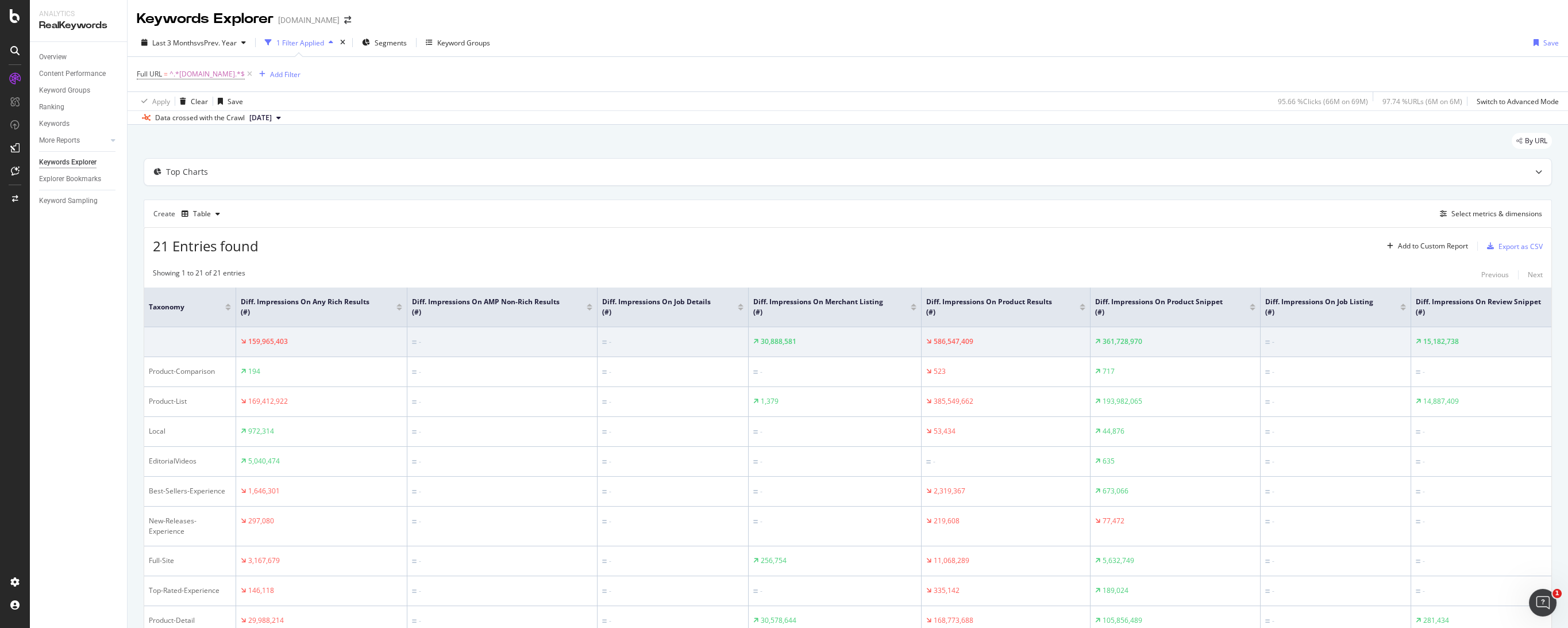
scroll to position [64, 0]
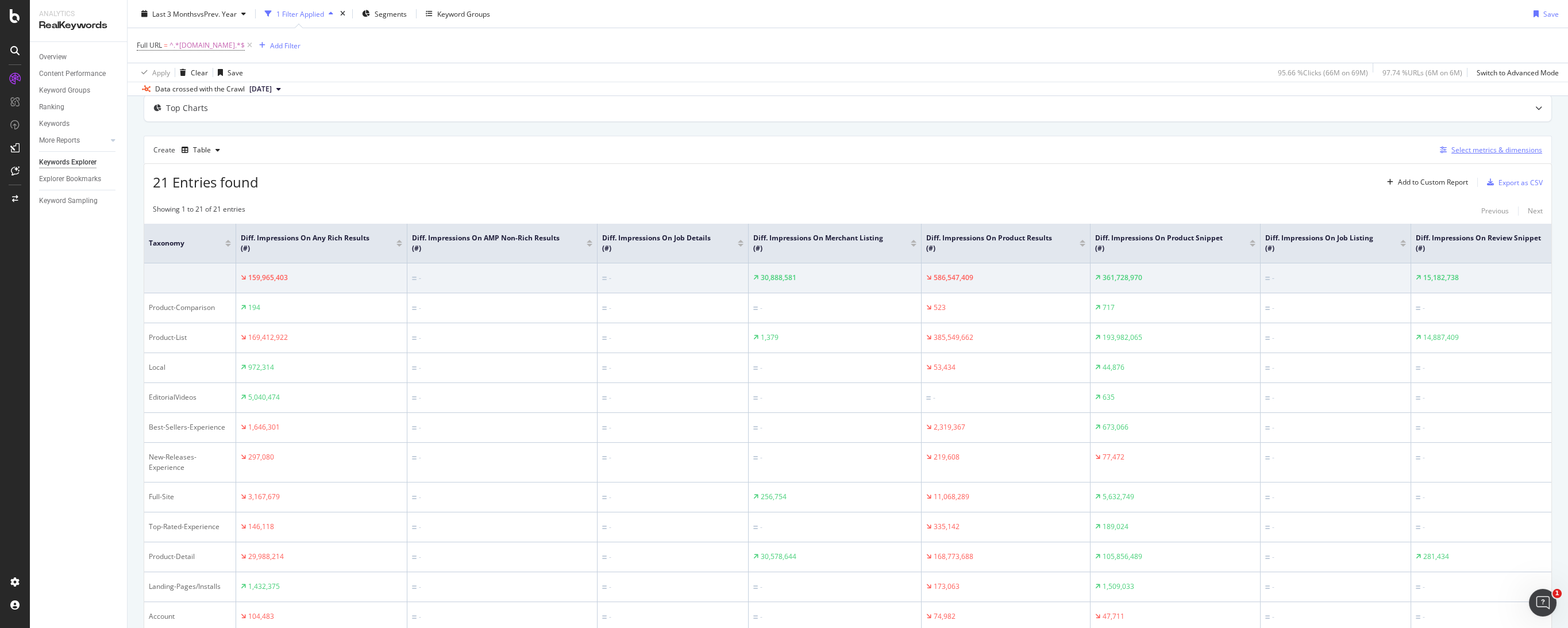
click at [1016, 143] on div "Select metrics & dimensions" at bounding box center [1488, 149] width 107 height 12
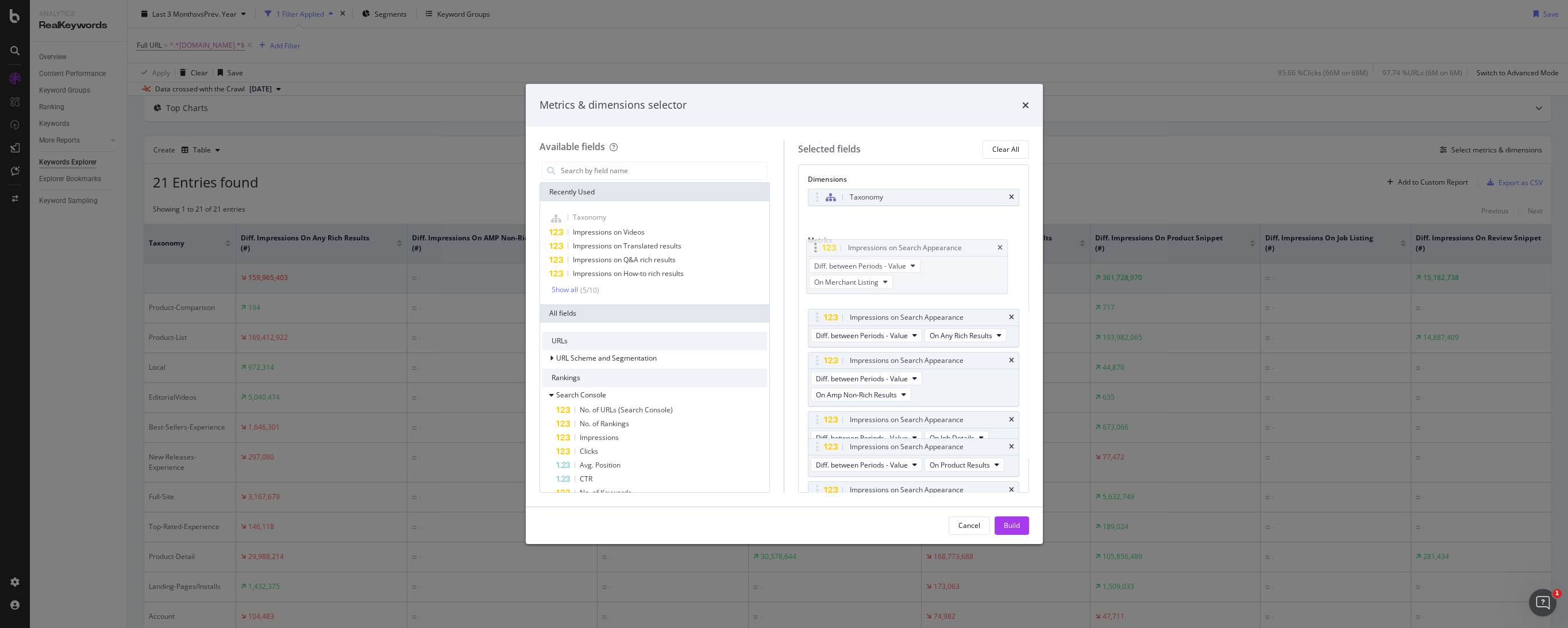
drag, startPoint x: 817, startPoint y: 417, endPoint x: 814, endPoint y: 247, distance: 170.0
click at [814, 247] on body "Analytics RealKeywords Overview Content Performance Keyword Groups Ranking Keyw…" at bounding box center [784, 314] width 1568 height 628
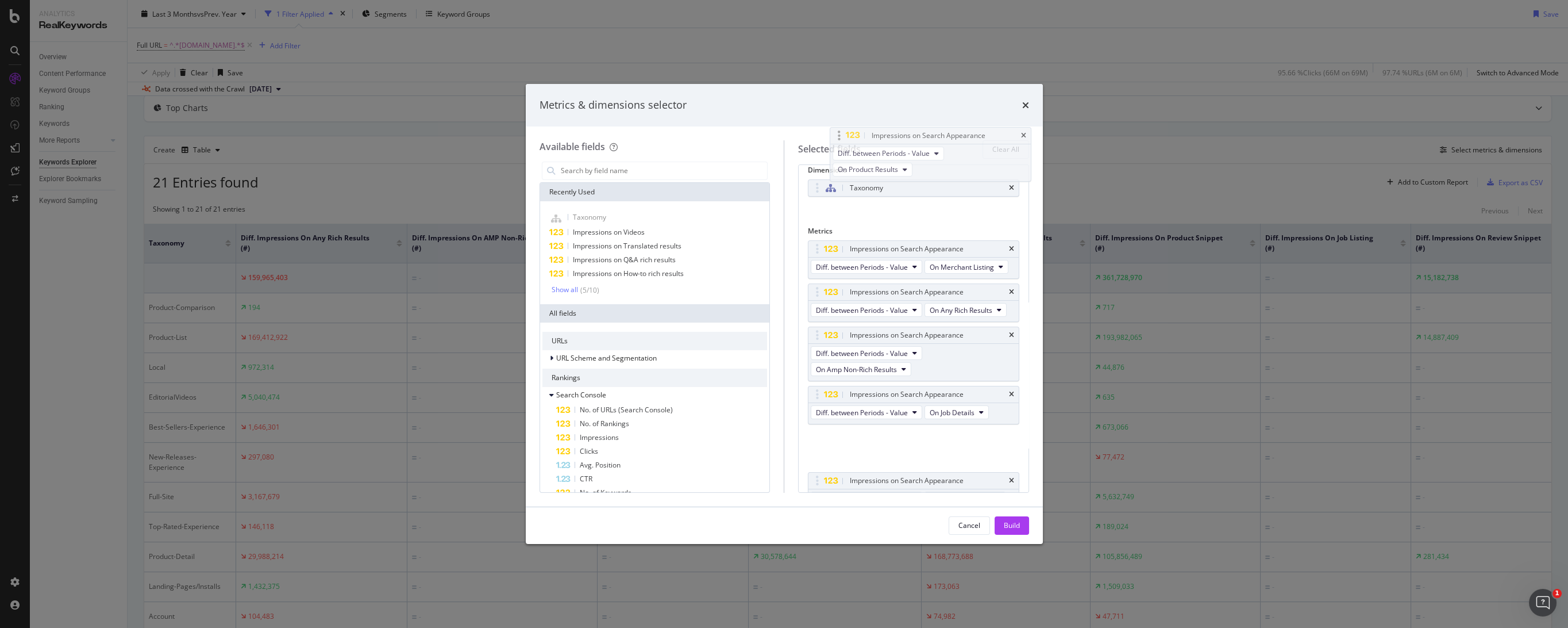
scroll to position [0, 0]
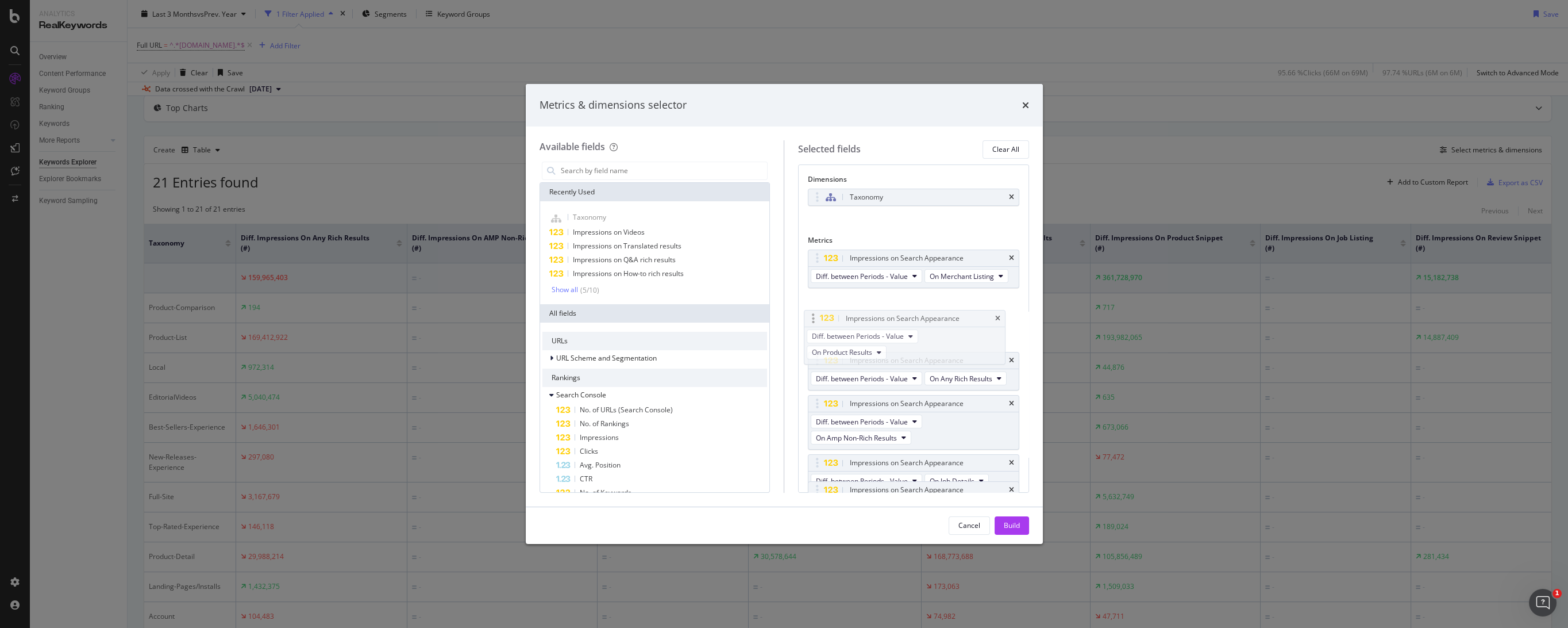
drag, startPoint x: 821, startPoint y: 413, endPoint x: 817, endPoint y: 317, distance: 96.1
click at [817, 317] on body "Analytics RealKeywords Overview Content Performance Keyword Groups Ranking Keyw…" at bounding box center [784, 314] width 1568 height 628
drag, startPoint x: 811, startPoint y: 378, endPoint x: 812, endPoint y: 262, distance: 116.0
click at [812, 262] on body "Analytics RealKeywords Overview Content Performance Keyword Groups Ranking Keyw…" at bounding box center [784, 314] width 1568 height 628
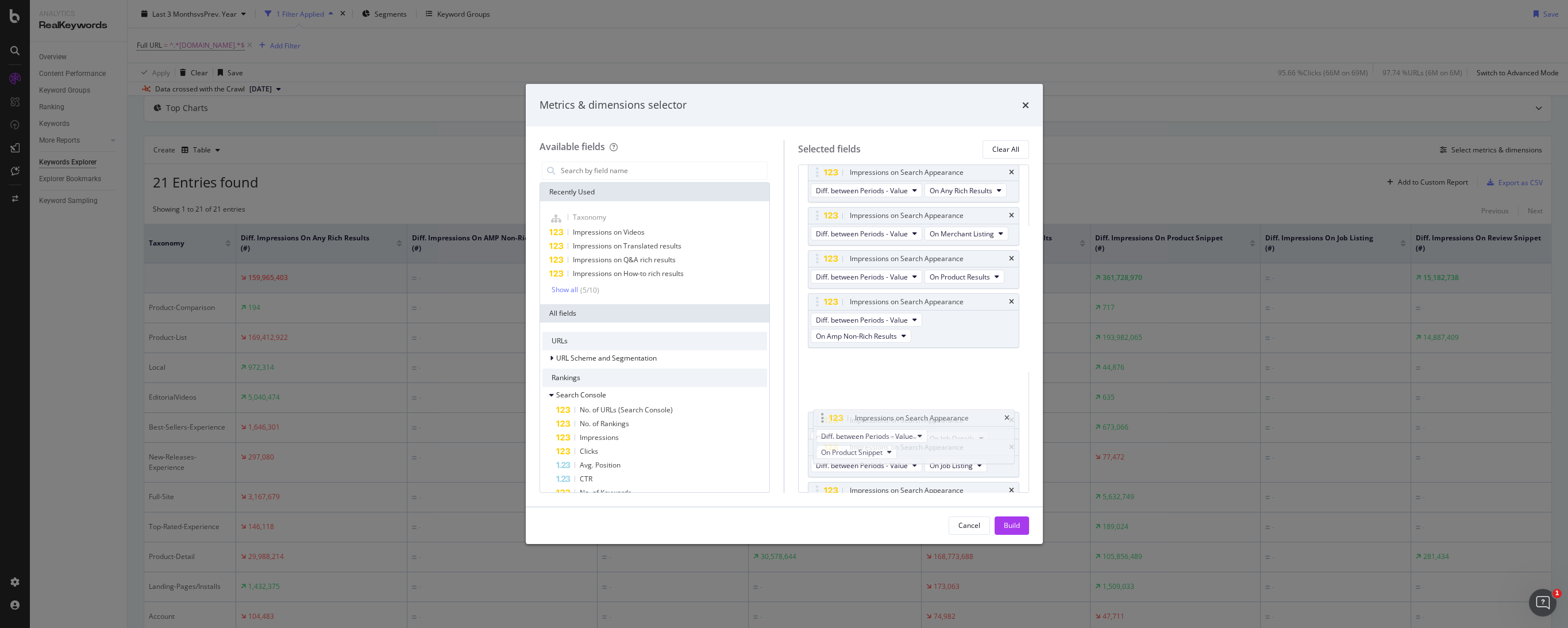
scroll to position [87, 0]
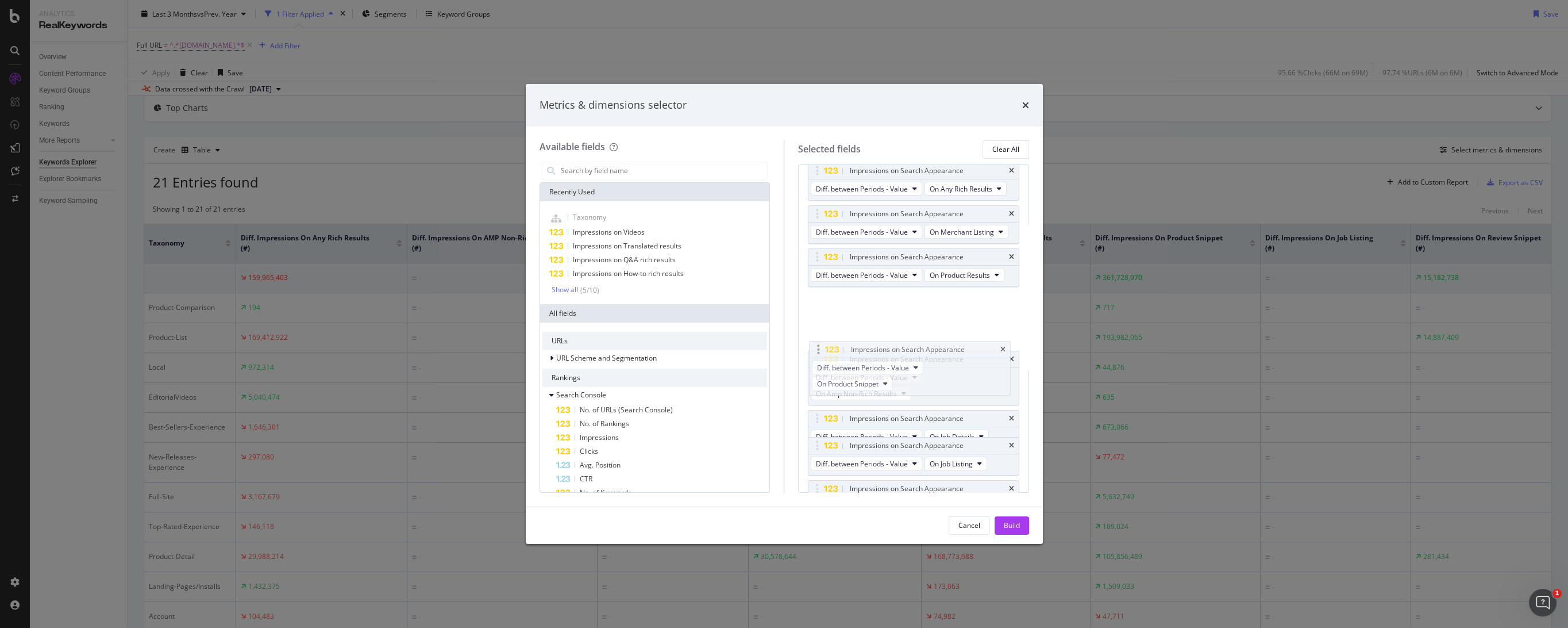
drag, startPoint x: 892, startPoint y: 339, endPoint x: 894, endPoint y: 352, distance: 13.2
click at [894, 352] on body "Analytics RealKeywords Overview Content Performance Keyword Groups Ranking Keyw…" at bounding box center [784, 314] width 1568 height 628
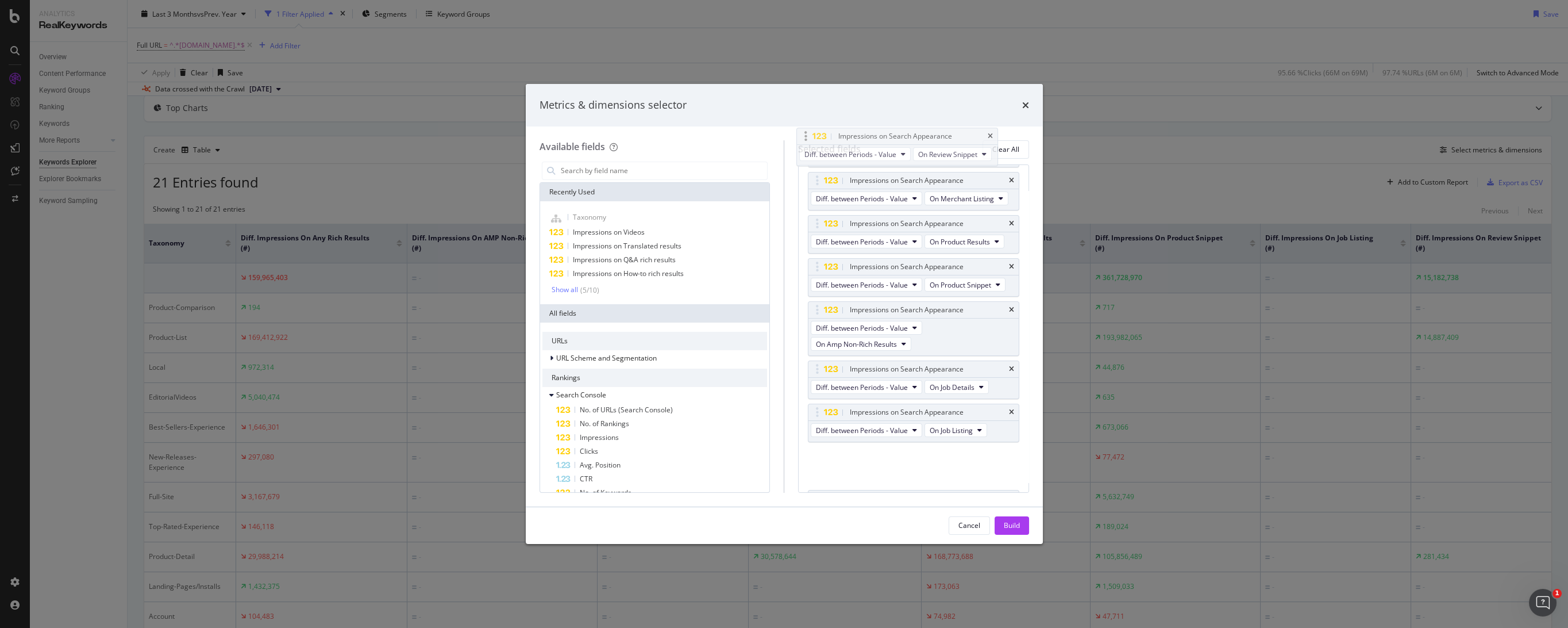
scroll to position [0, 0]
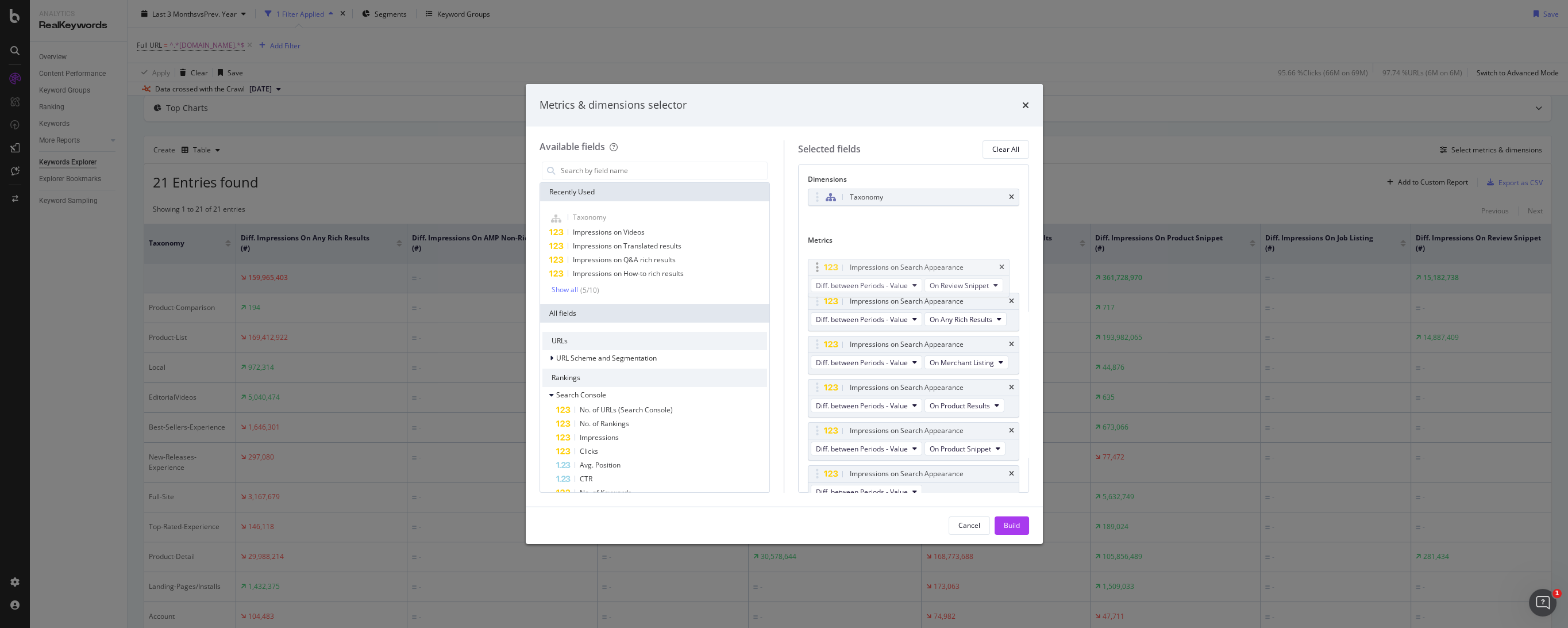
drag, startPoint x: 814, startPoint y: 326, endPoint x: 814, endPoint y: 263, distance: 63.0
click at [814, 263] on body "Analytics RealKeywords Overview Content Performance Keyword Groups Ranking Keyw…" at bounding box center [784, 314] width 1568 height 628
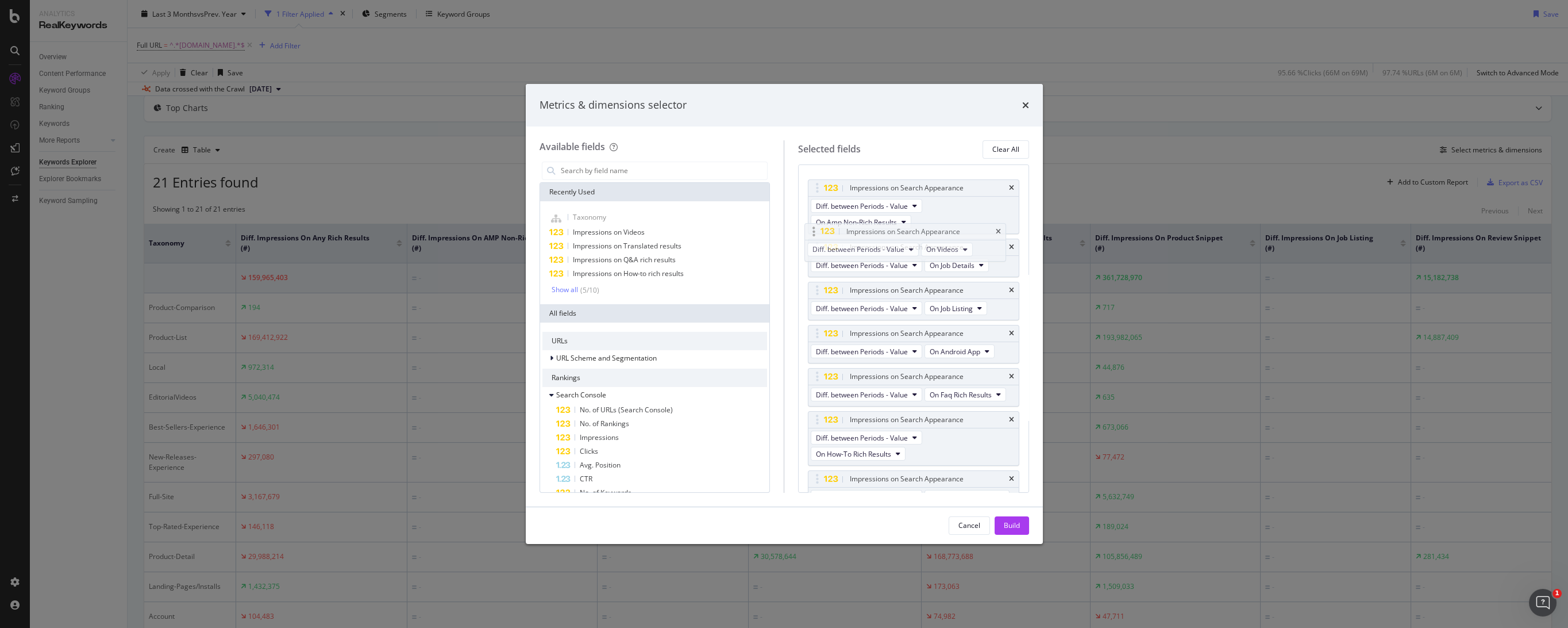
scroll to position [312, 0]
drag, startPoint x: 817, startPoint y: 423, endPoint x: 814, endPoint y: 228, distance: 195.0
click at [814, 228] on body "Analytics RealKeywords Overview Content Performance Keyword Groups Ranking Keyw…" at bounding box center [784, 314] width 1568 height 628
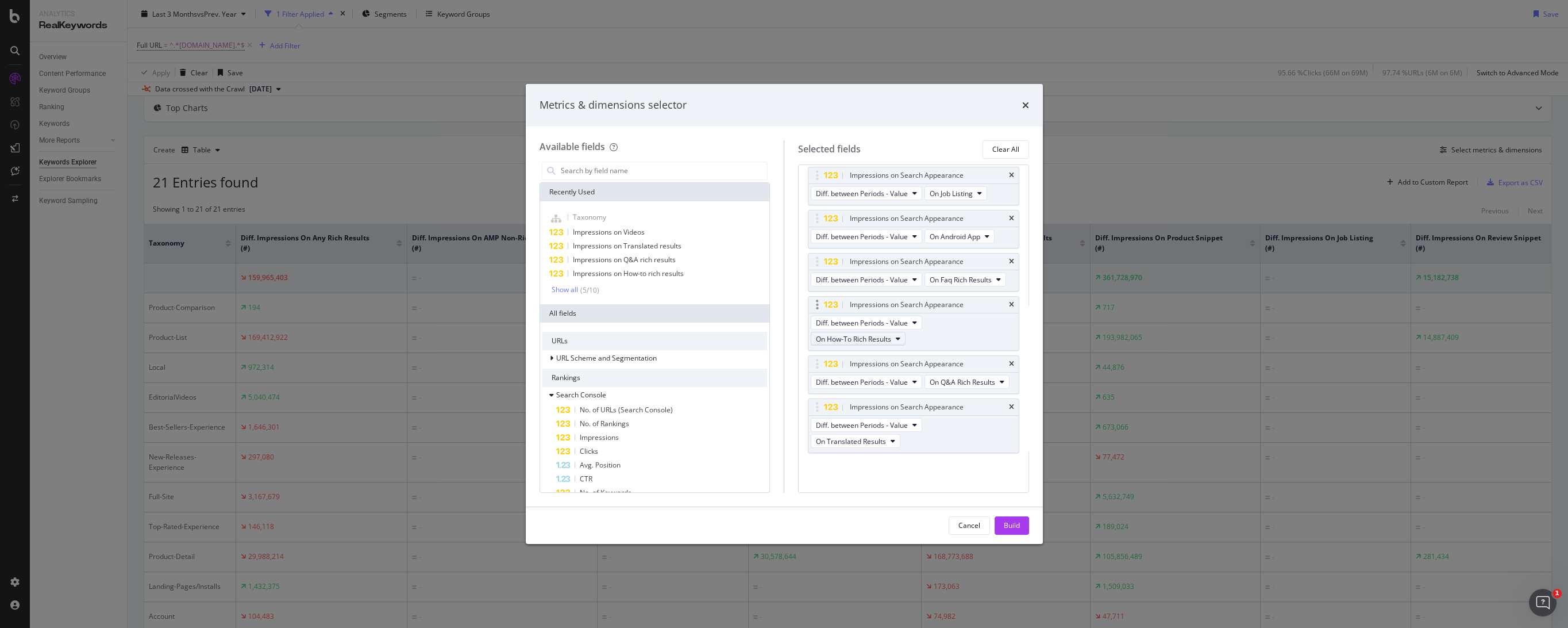
scroll to position [538, 0]
drag, startPoint x: 813, startPoint y: 229, endPoint x: 813, endPoint y: 292, distance: 63.0
drag, startPoint x: 814, startPoint y: 229, endPoint x: 812, endPoint y: 352, distance: 123.0
drag, startPoint x: 819, startPoint y: 225, endPoint x: 818, endPoint y: 418, distance: 193.0
drag, startPoint x: 817, startPoint y: 290, endPoint x: 938, endPoint y: 479, distance: 224.4
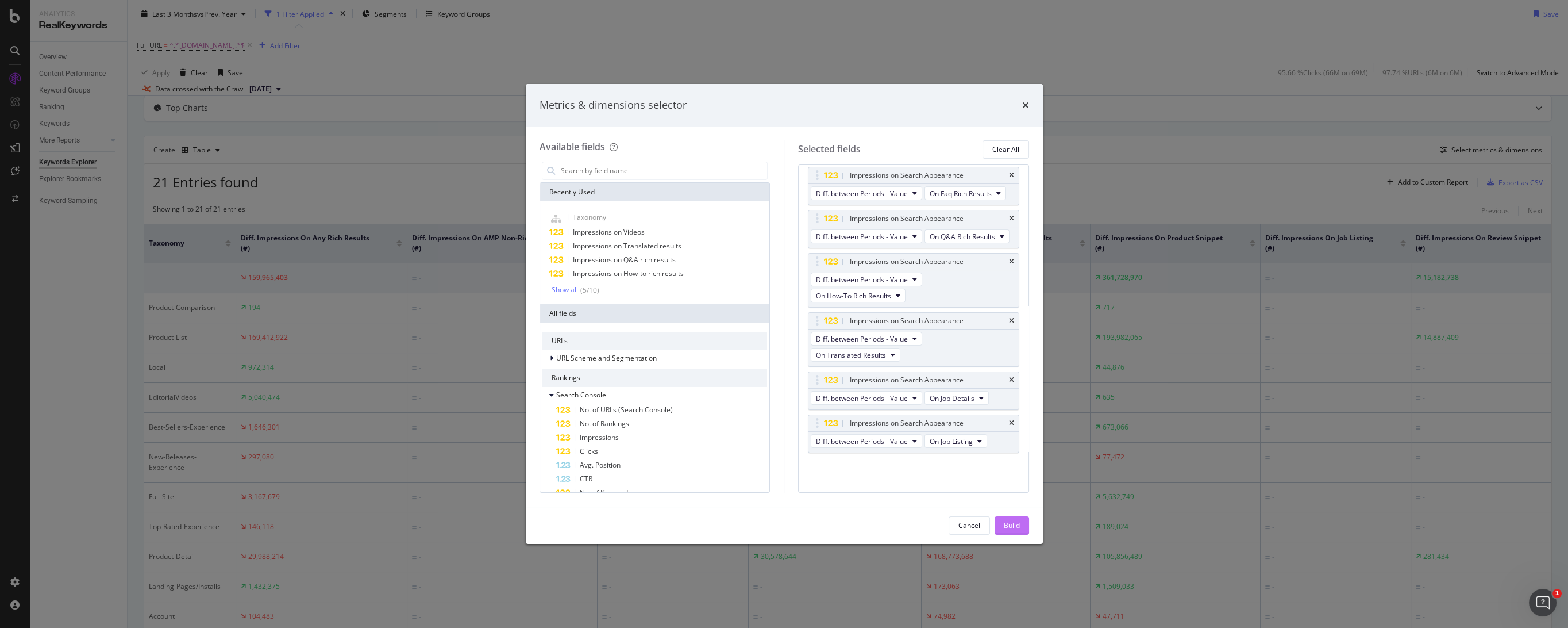
click at [1007, 526] on div "Build" at bounding box center [1011, 525] width 16 height 10
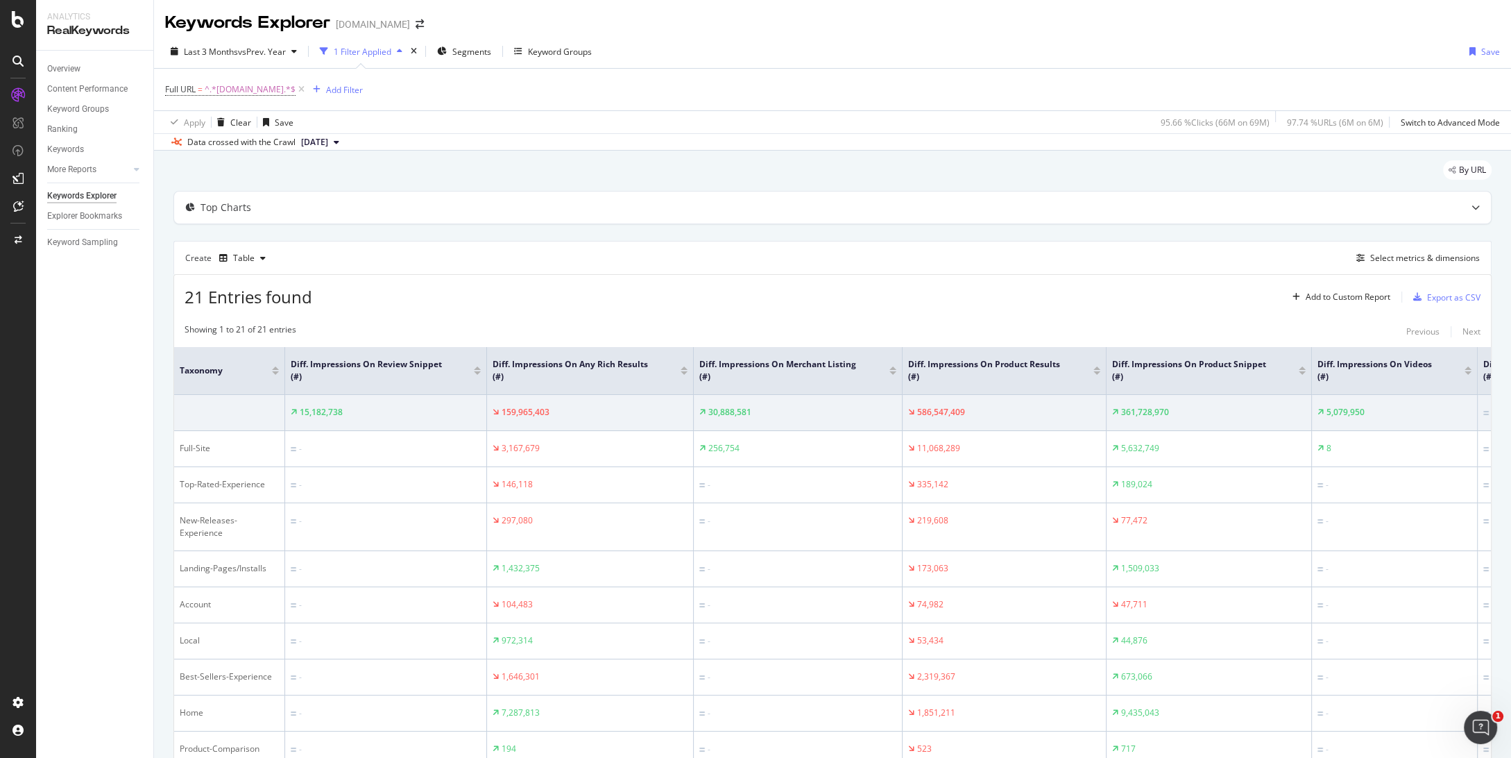
click at [758, 98] on div "Full URL = ^.*[DOMAIN_NAME].*$ Add Filter" at bounding box center [832, 90] width 1335 height 42
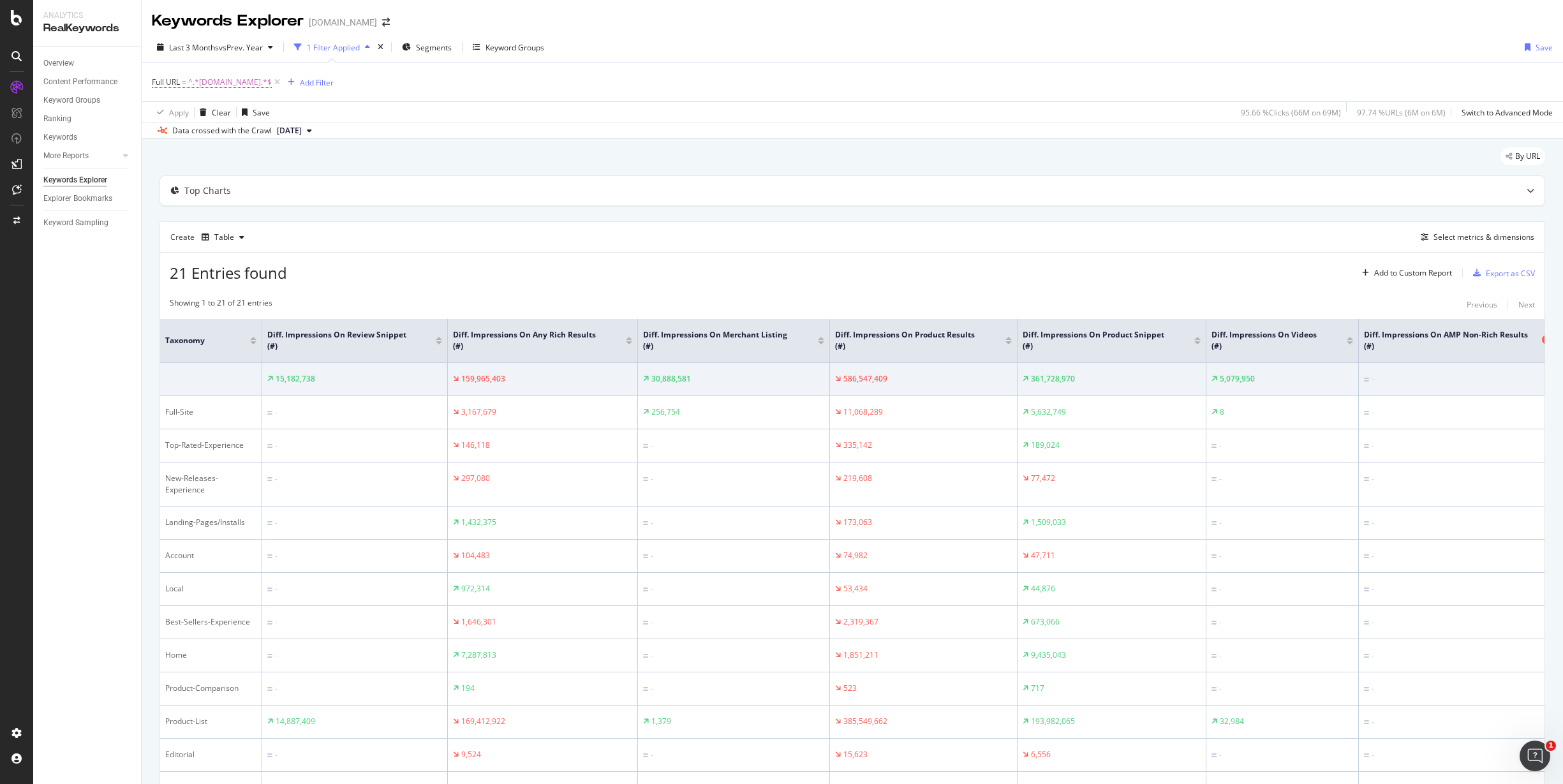
drag, startPoint x: 1398, startPoint y: 348, endPoint x: 1532, endPoint y: 348, distance: 134.0
click at [1127, 353] on html "Analytics RealKeywords Overview Content Performance Keyword Groups Ranking Keyw…" at bounding box center [782, 392] width 1563 height 784
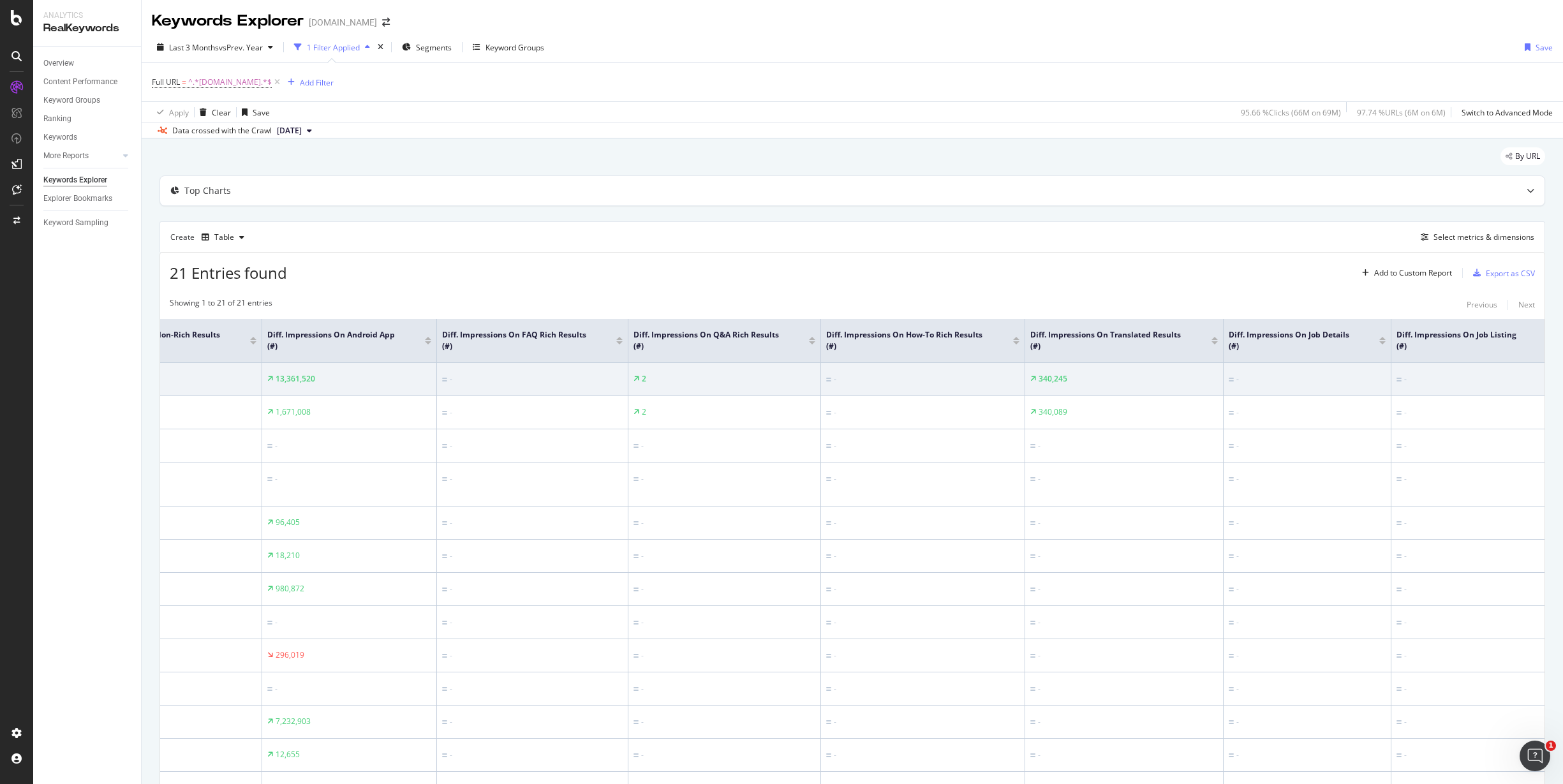
scroll to position [0, 1334]
click at [1127, 238] on div "Select metrics & dimensions" at bounding box center [1484, 237] width 101 height 11
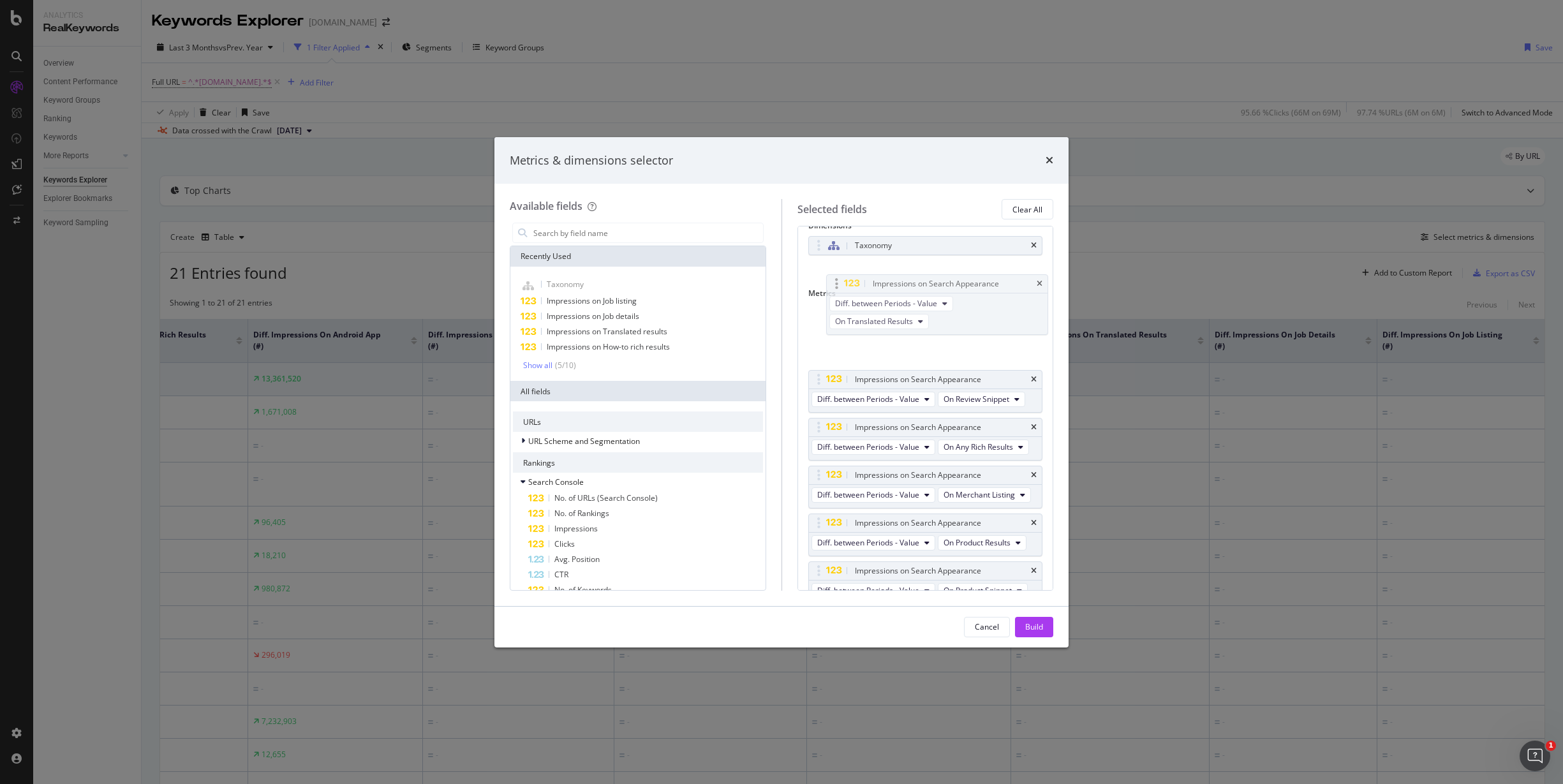
scroll to position [0, 0]
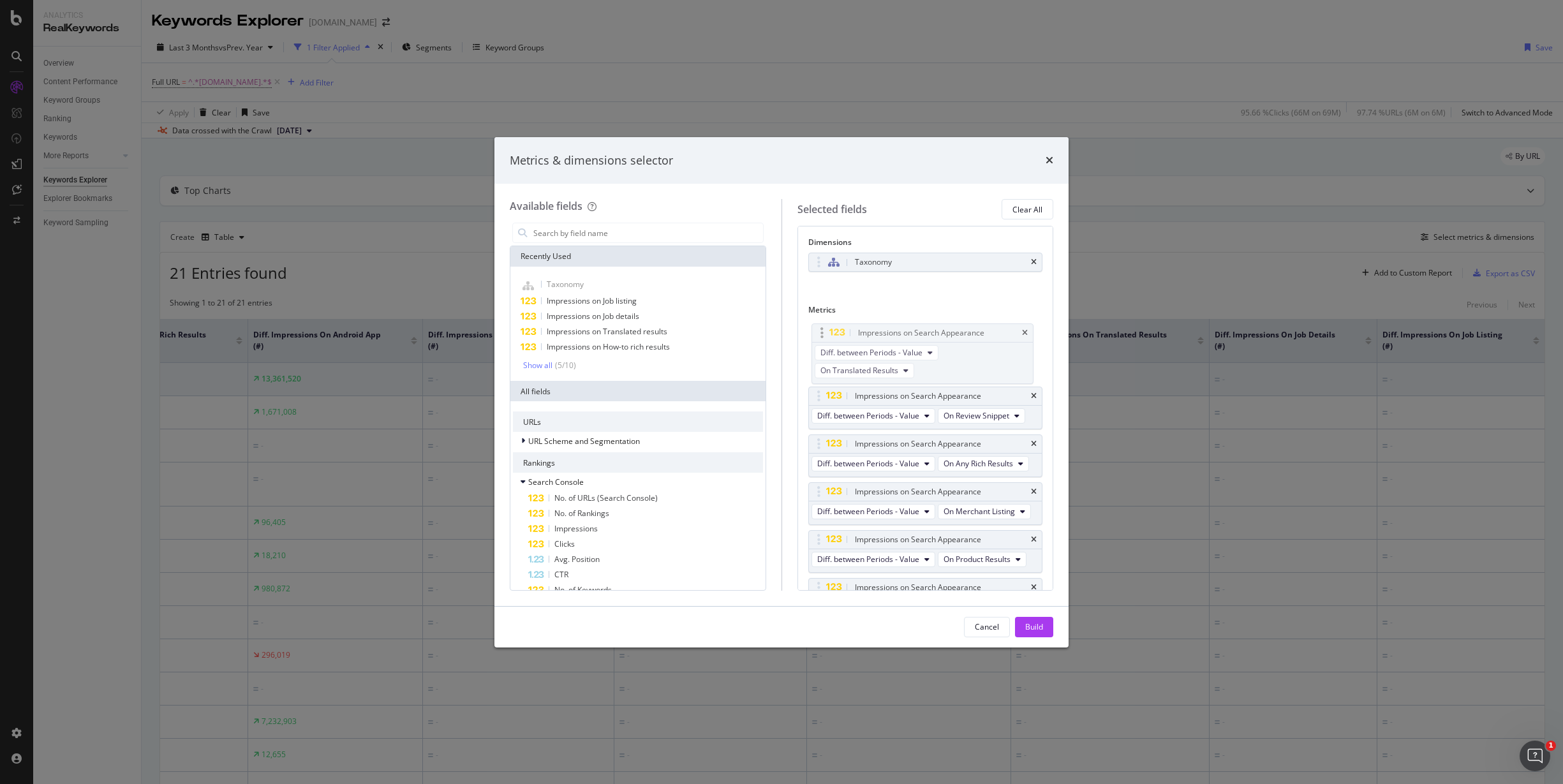
drag, startPoint x: 825, startPoint y: 375, endPoint x: 816, endPoint y: 329, distance: 46.9
click at [816, 329] on body "Analytics RealKeywords Overview Content Performance Keyword Groups Ranking Keyw…" at bounding box center [782, 392] width 1563 height 784
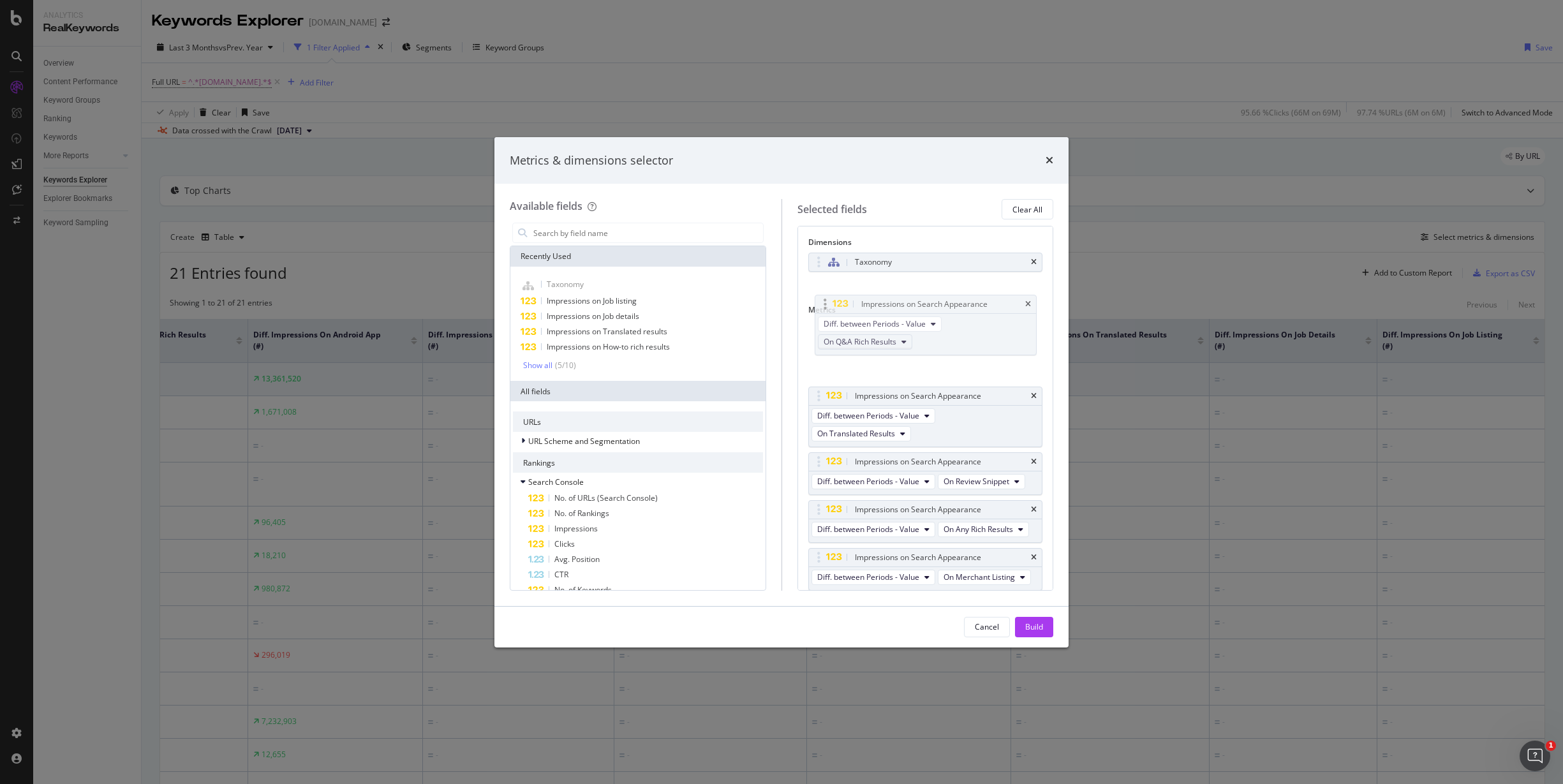
drag, startPoint x: 817, startPoint y: 334, endPoint x: 827, endPoint y: 353, distance: 21.5
click at [820, 322] on body "Analytics RealKeywords Overview Content Performance Keyword Groups Ranking Keyw…" at bounding box center [782, 392] width 1563 height 784
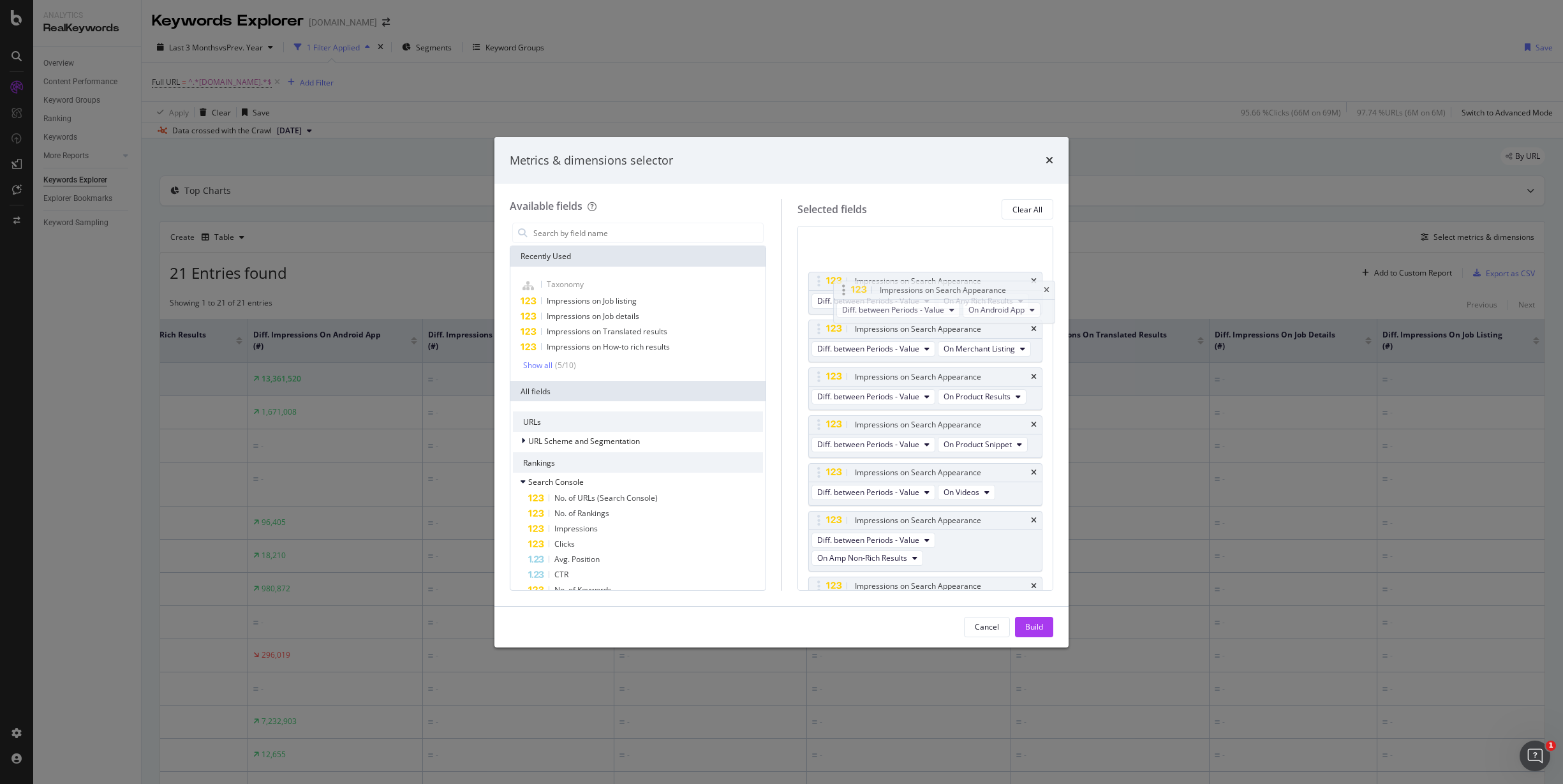
scroll to position [242, 0]
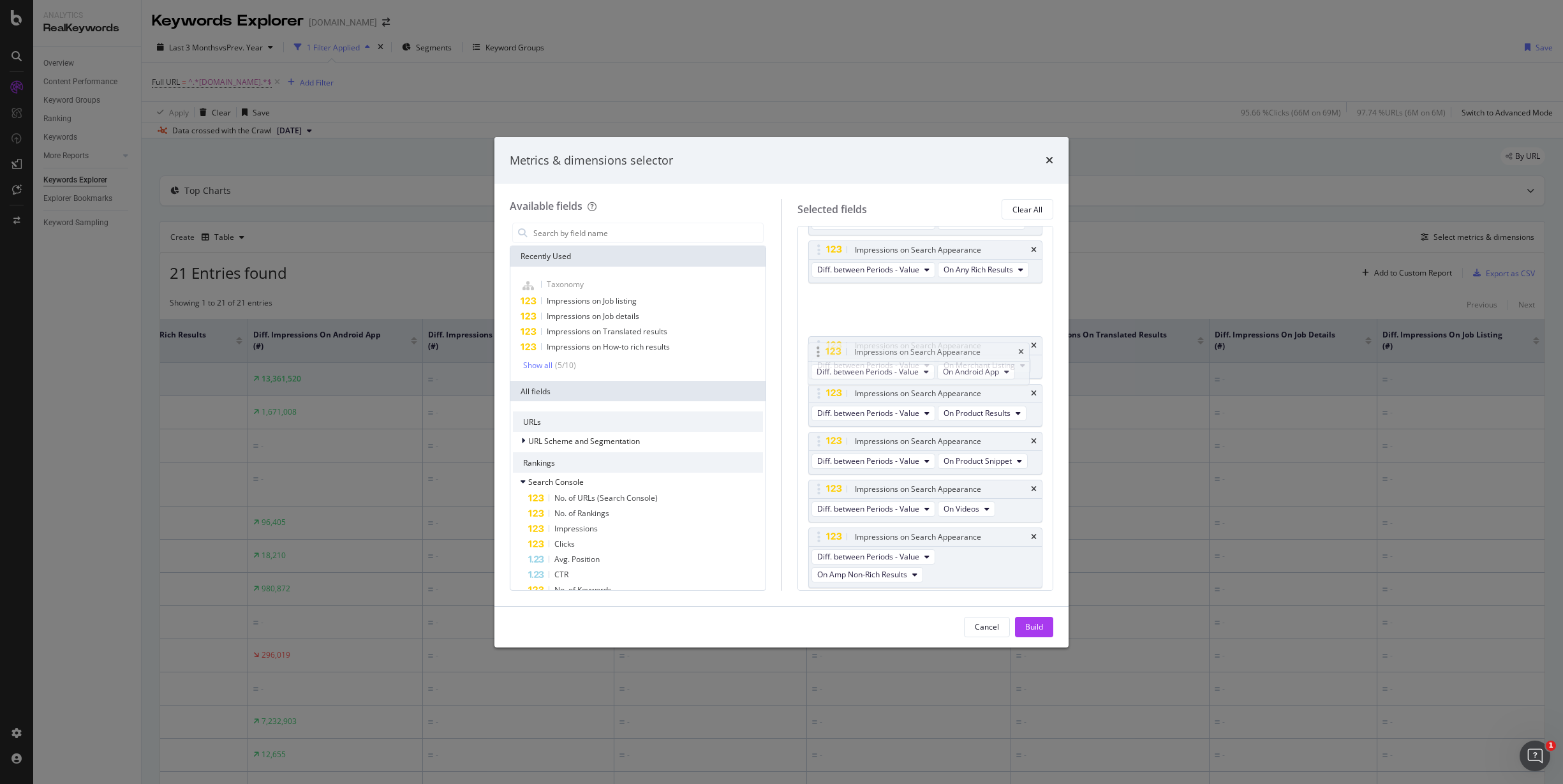
drag, startPoint x: 820, startPoint y: 284, endPoint x: 818, endPoint y: 348, distance: 64.0
click at [818, 348] on body "Analytics RealKeywords Overview Content Performance Keyword Groups Ranking Keyw…" at bounding box center [782, 392] width 1563 height 784
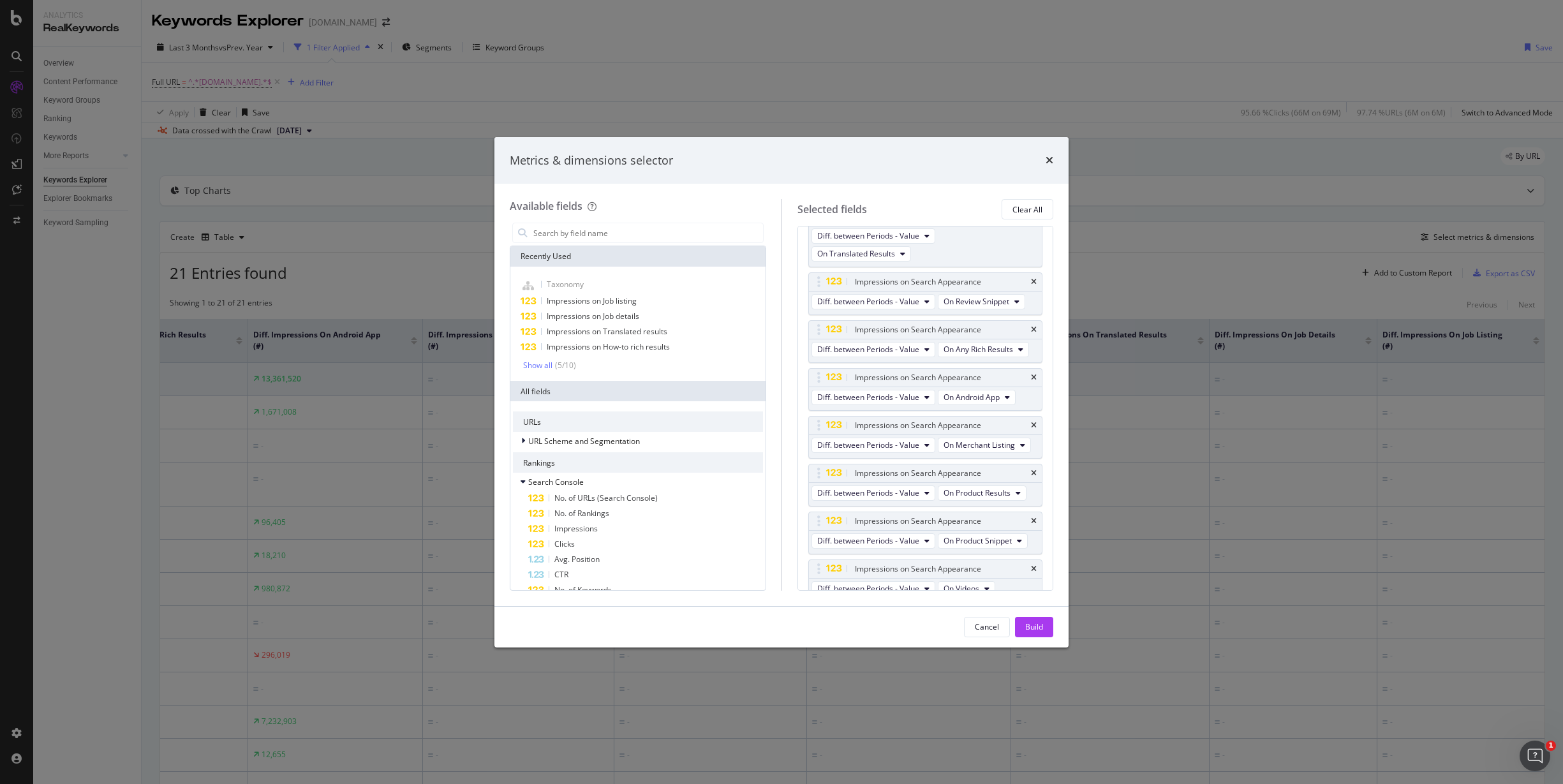
scroll to position [0, 0]
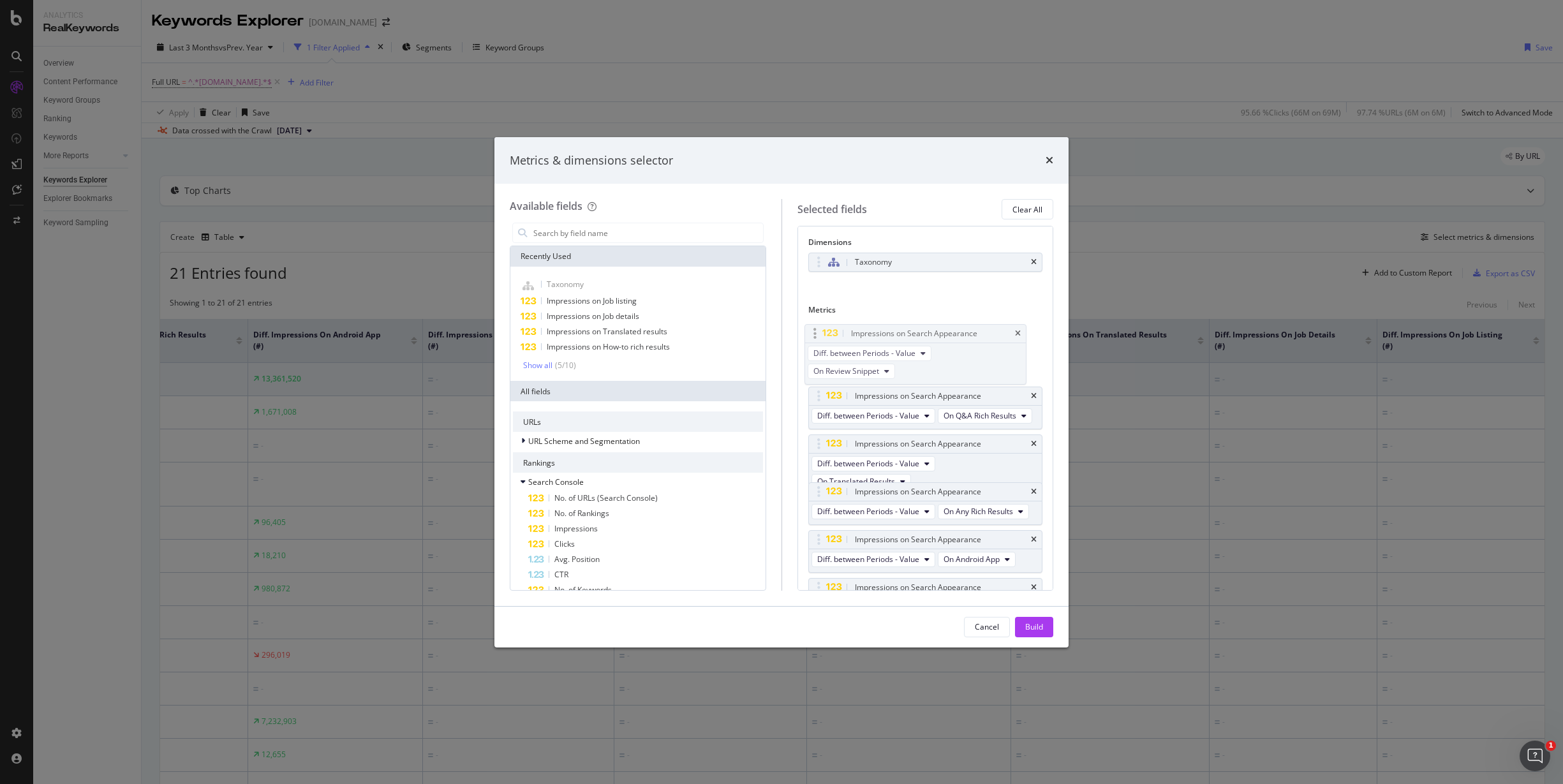
drag, startPoint x: 820, startPoint y: 463, endPoint x: 816, endPoint y: 335, distance: 128.1
click at [816, 335] on body "Analytics RealKeywords Overview Content Performance Keyword Groups Ranking Keyw…" at bounding box center [782, 392] width 1563 height 784
drag, startPoint x: 816, startPoint y: 544, endPoint x: 806, endPoint y: 324, distance: 220.2
click at [806, 324] on body "Analytics RealKeywords Overview Content Performance Keyword Groups Ranking Keyw…" at bounding box center [782, 392] width 1563 height 784
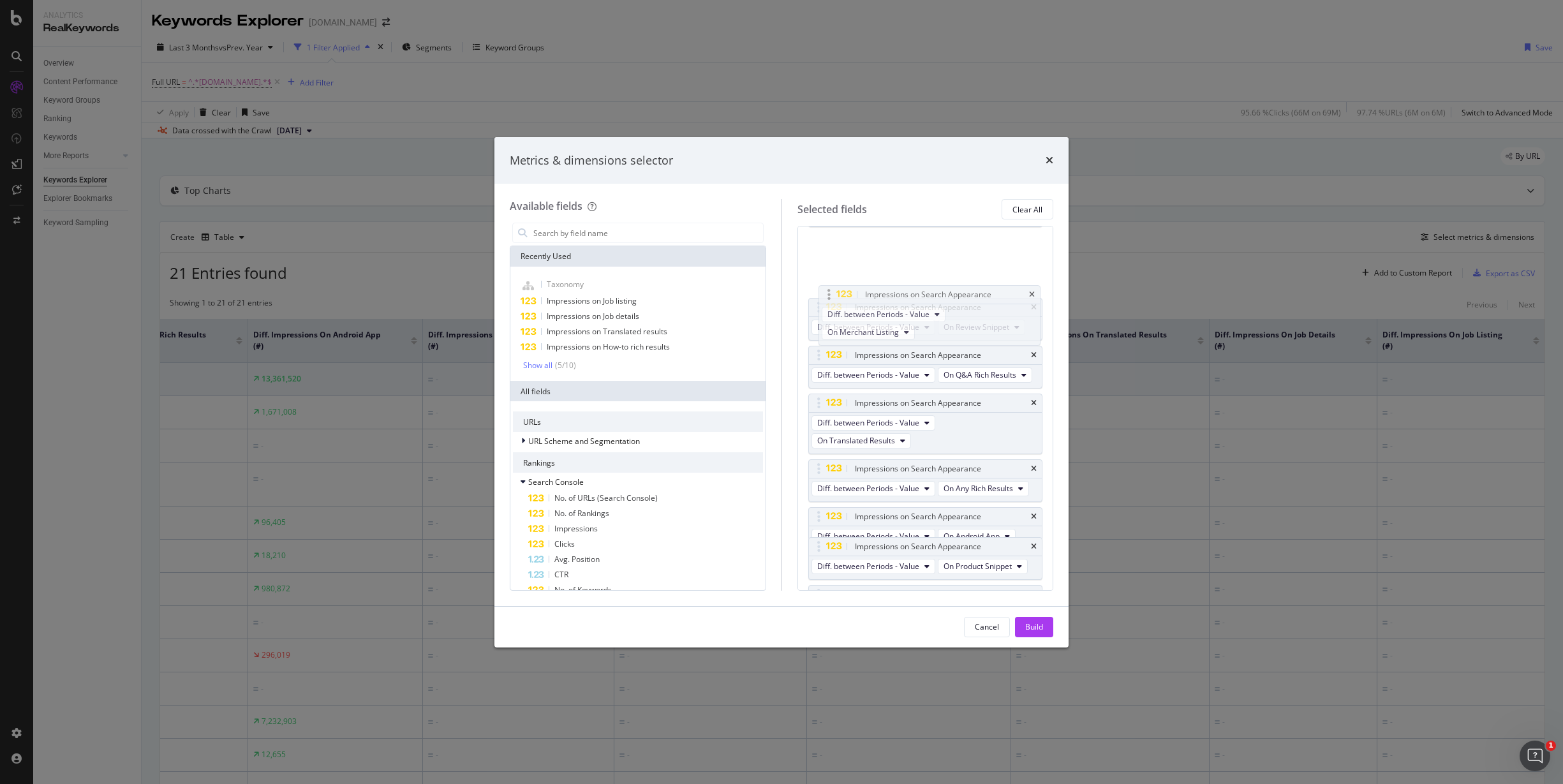
scroll to position [128, 0]
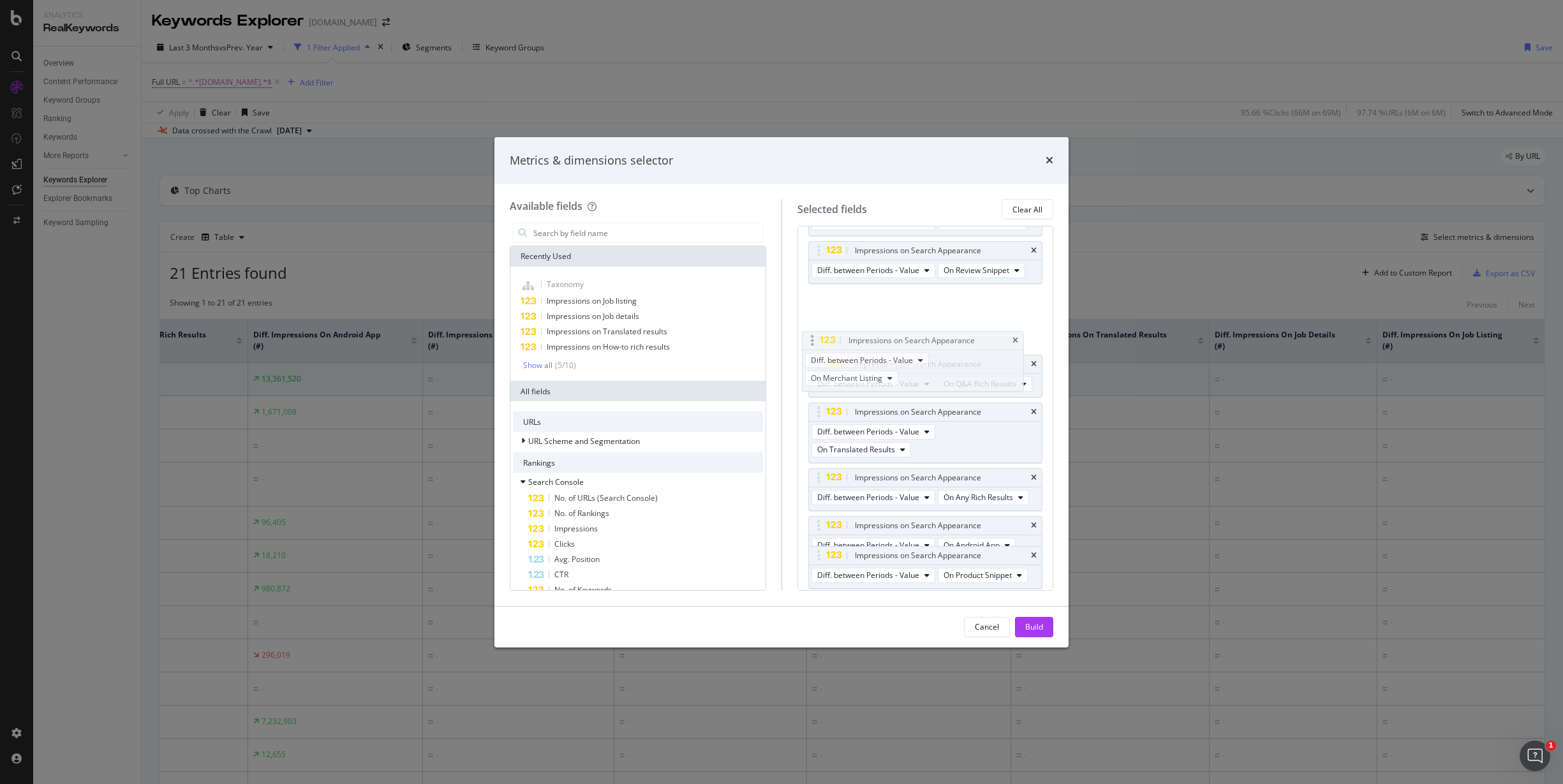
drag, startPoint x: 822, startPoint y: 540, endPoint x: 816, endPoint y: 339, distance: 201.1
click at [816, 339] on body "Analytics RealKeywords Overview Content Performance Keyword Groups Ranking Keyw…" at bounding box center [782, 392] width 1563 height 784
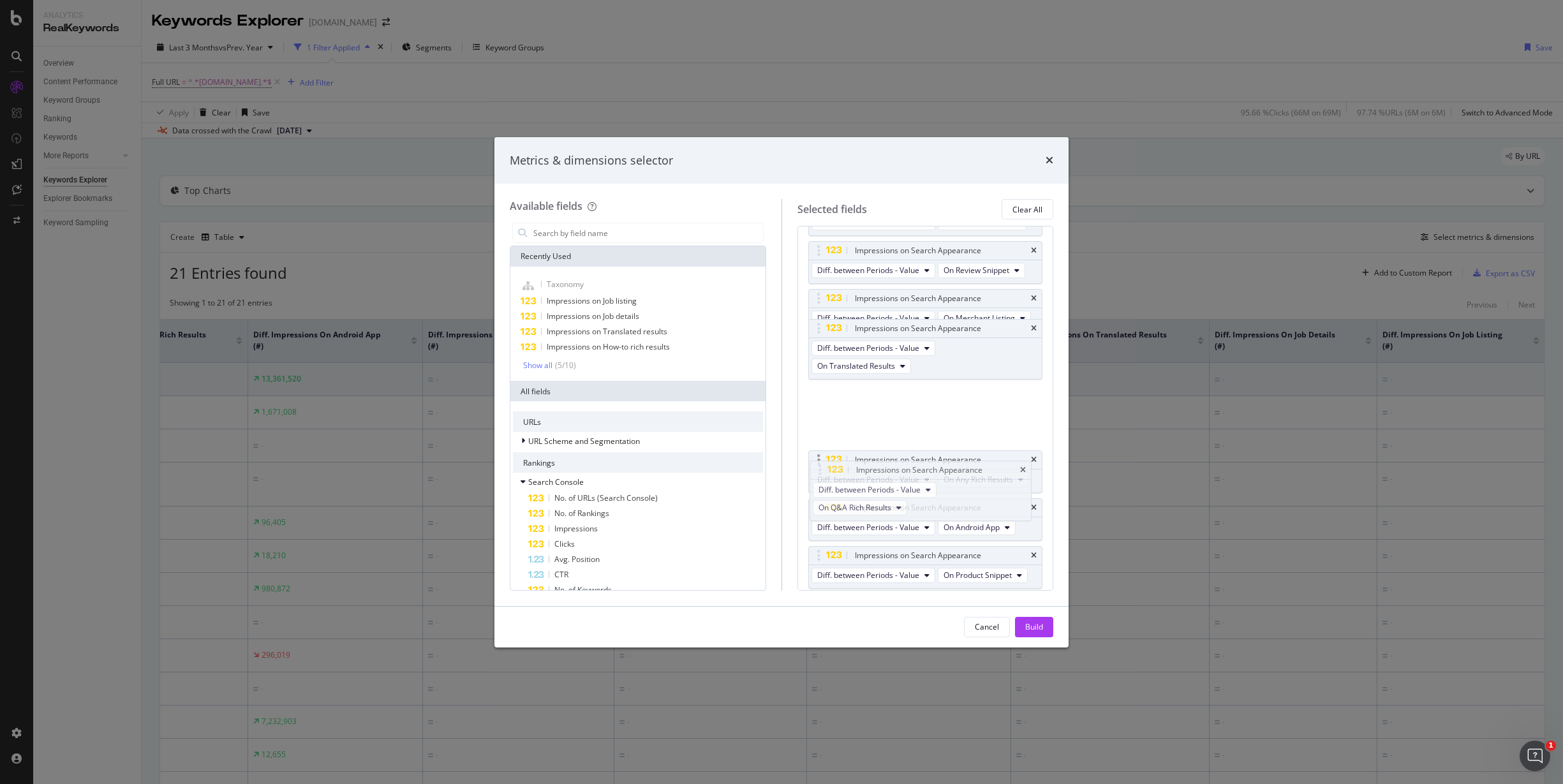
drag, startPoint x: 817, startPoint y: 397, endPoint x: 813, endPoint y: 520, distance: 123.1
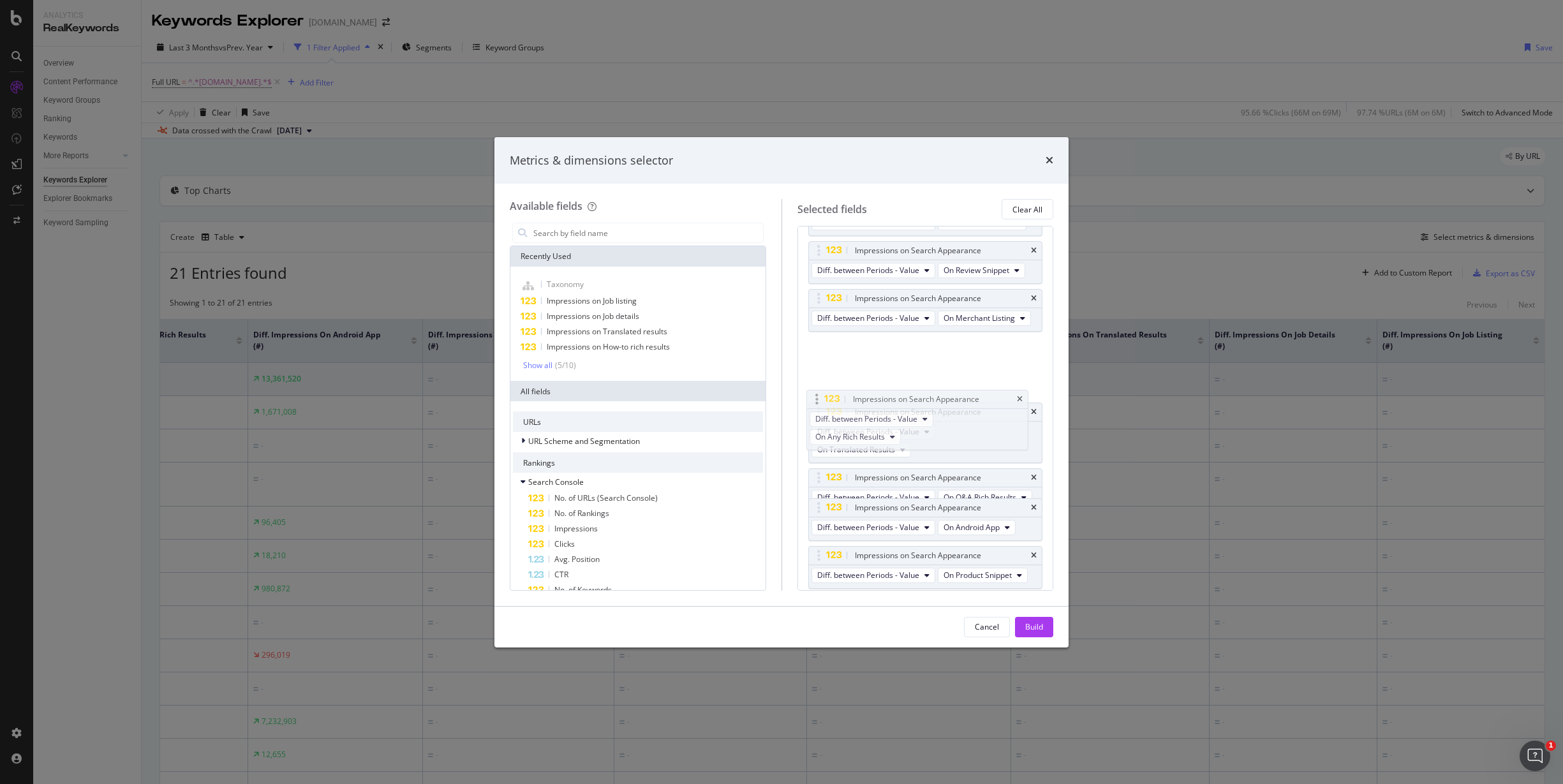
drag, startPoint x: 817, startPoint y: 531, endPoint x: 816, endPoint y: 400, distance: 131.0
click at [816, 400] on body "Analytics RealKeywords Overview Content Performance Keyword Groups Ranking Keyw…" at bounding box center [782, 392] width 1563 height 784
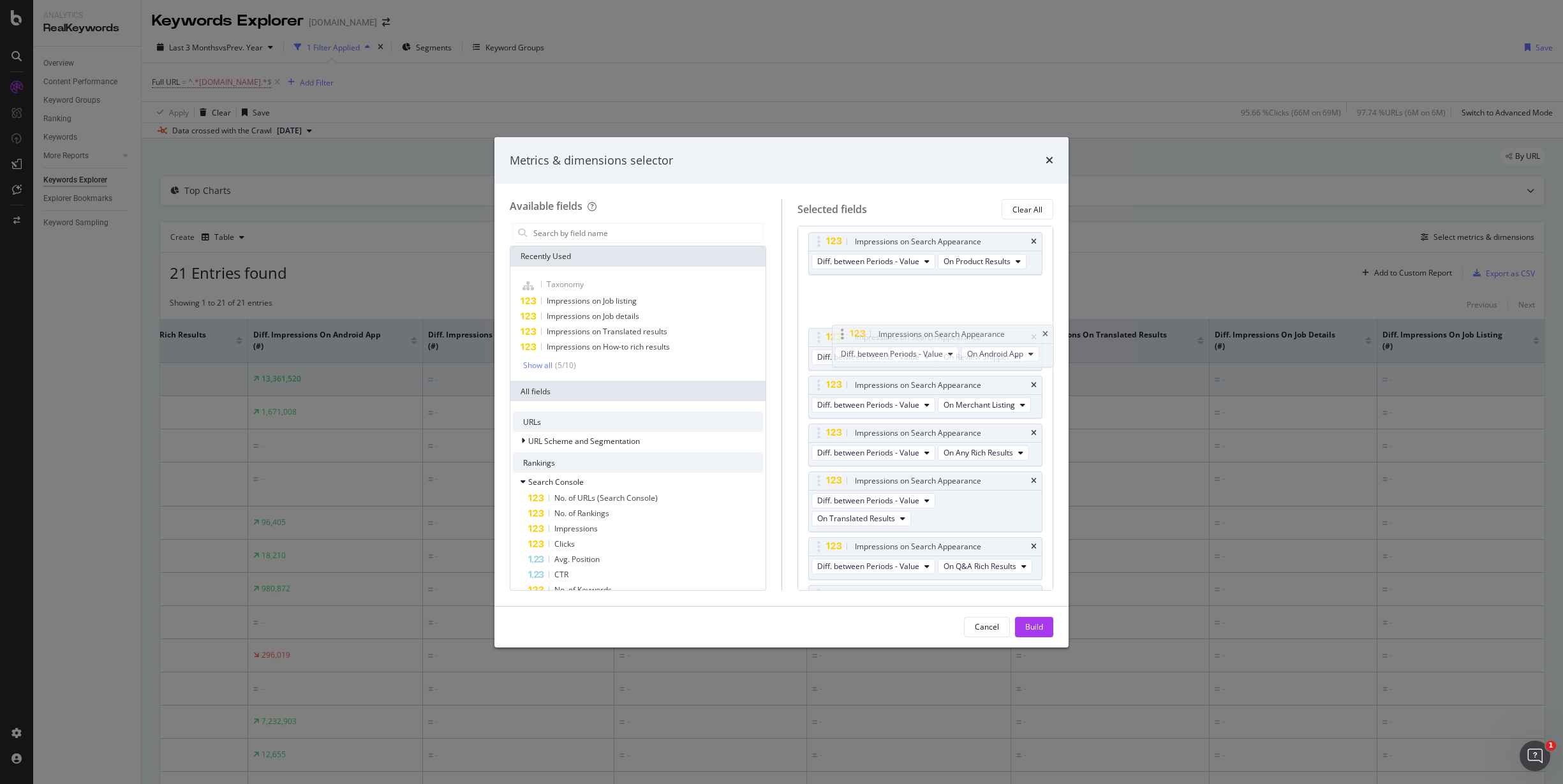
scroll to position [87, 0]
drag, startPoint x: 818, startPoint y: 463, endPoint x: 825, endPoint y: 314, distance: 149.2
click at [825, 314] on body "Analytics RealKeywords Overview Content Performance Keyword Groups Ranking Keyw…" at bounding box center [782, 392] width 1563 height 784
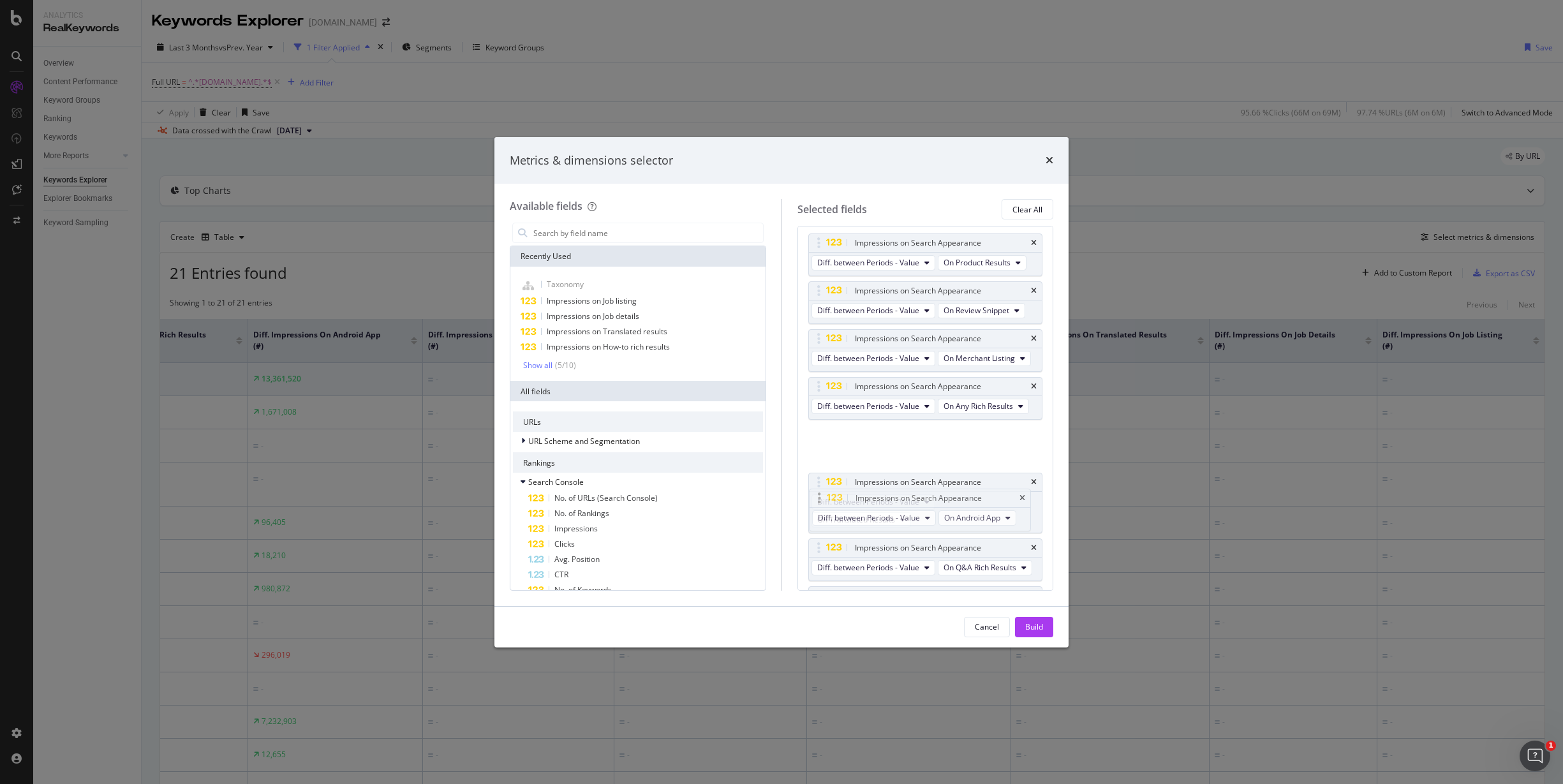
drag, startPoint x: 819, startPoint y: 303, endPoint x: 820, endPoint y: 493, distance: 190.0
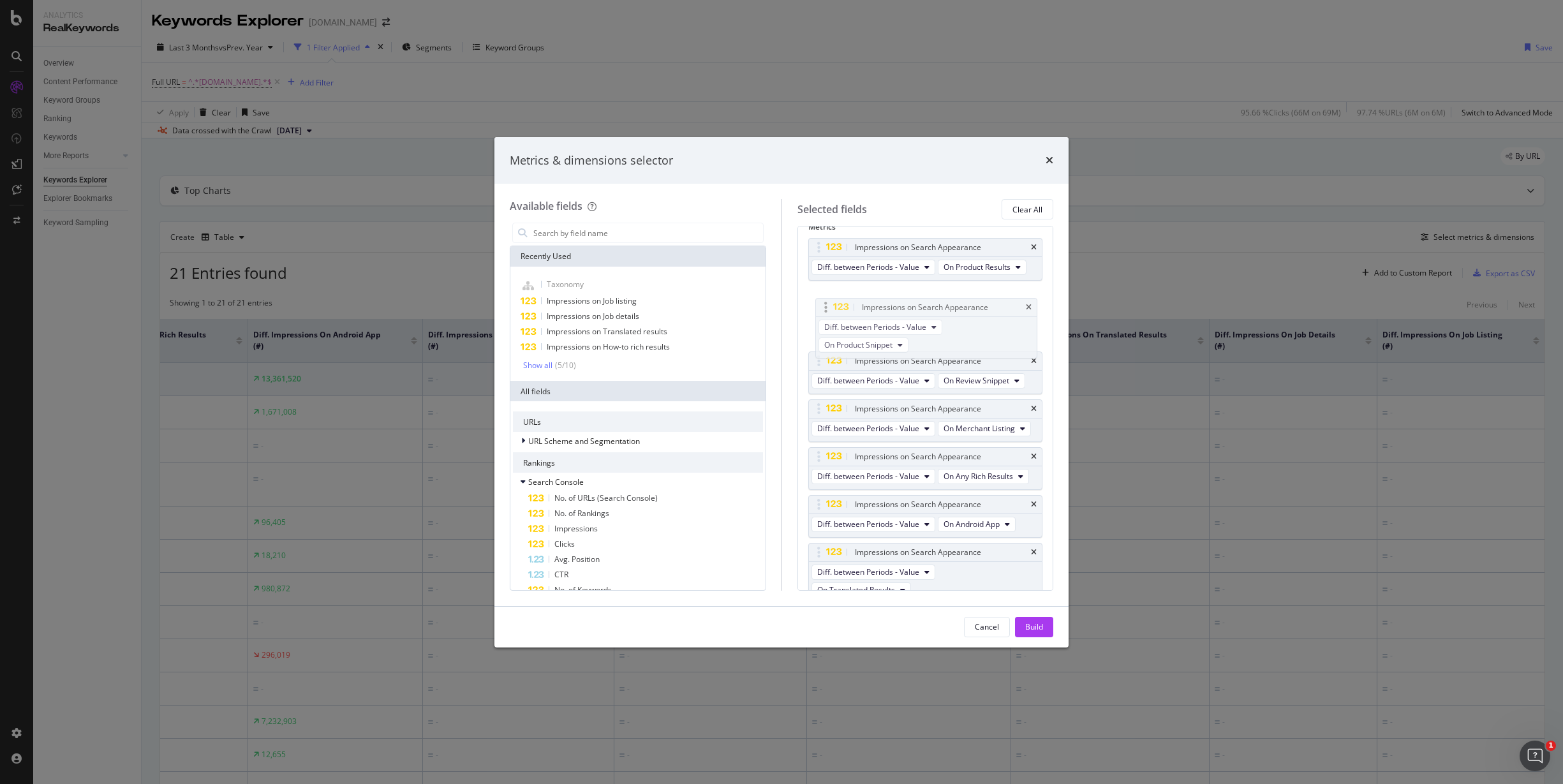
scroll to position [76, 0]
drag, startPoint x: 818, startPoint y: 319, endPoint x: 969, endPoint y: 368, distance: 158.8
click at [817, 322] on body "Analytics RealKeywords Overview Content Performance Keyword Groups Ranking Keyw…" at bounding box center [782, 392] width 1563 height 784
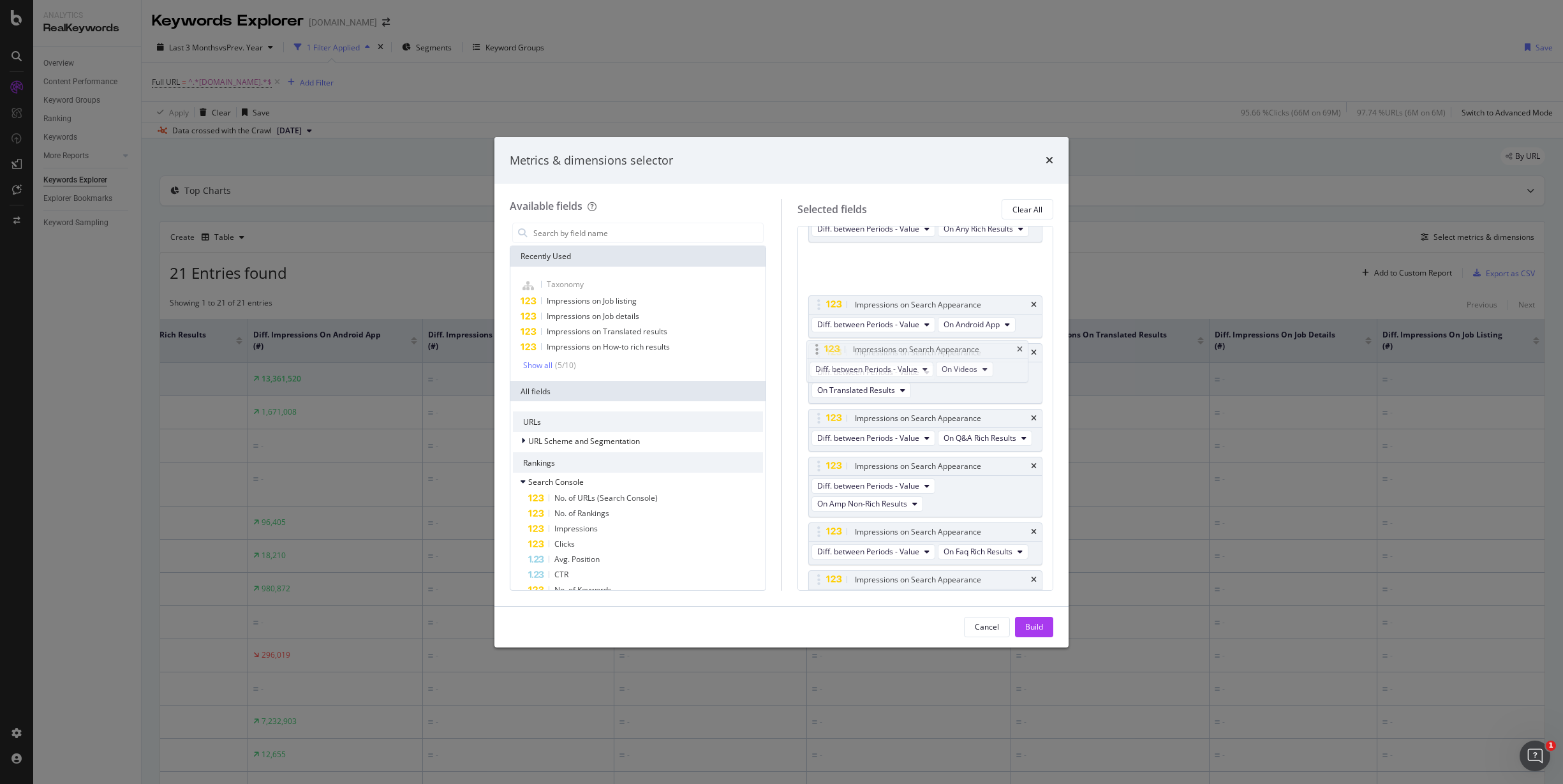
drag, startPoint x: 821, startPoint y: 360, endPoint x: 819, endPoint y: 347, distance: 13.2
click at [819, 347] on body "Analytics RealKeywords Overview Content Performance Keyword Groups Ranking Keyw…" at bounding box center [782, 392] width 1563 height 784
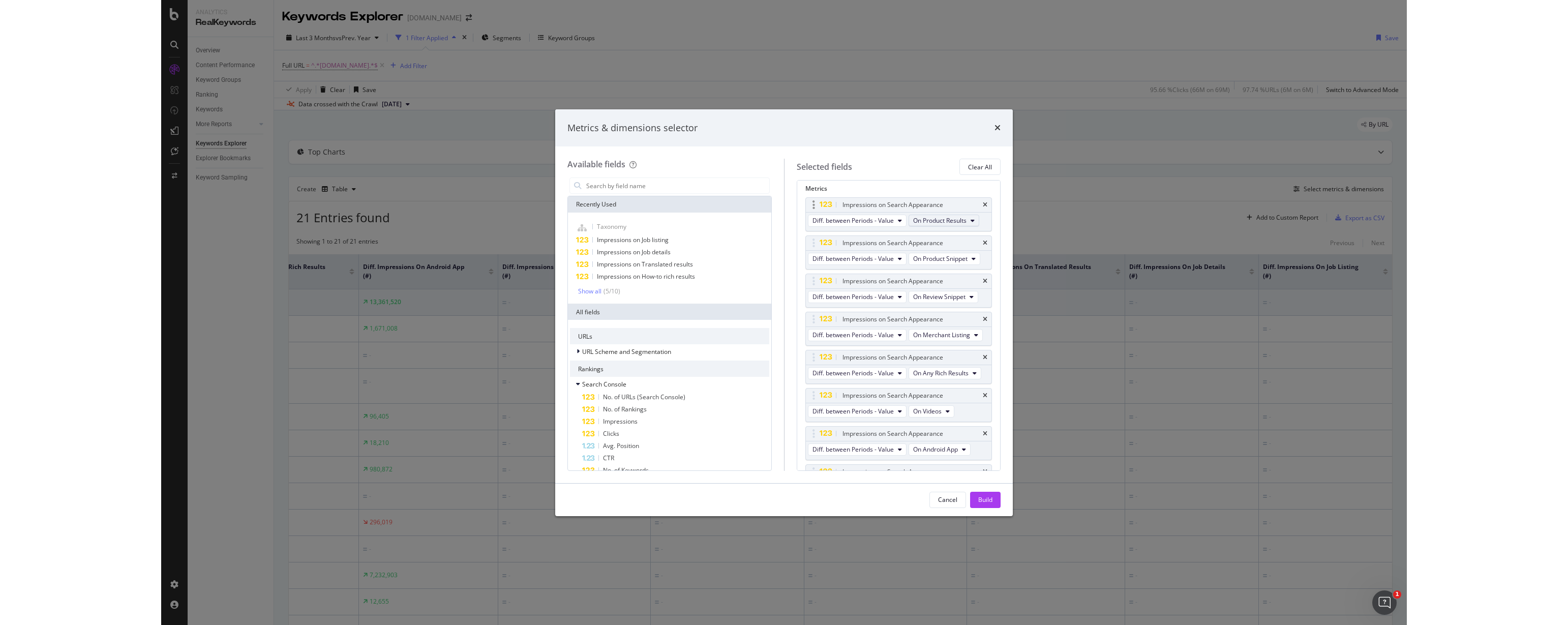
scroll to position [0, 0]
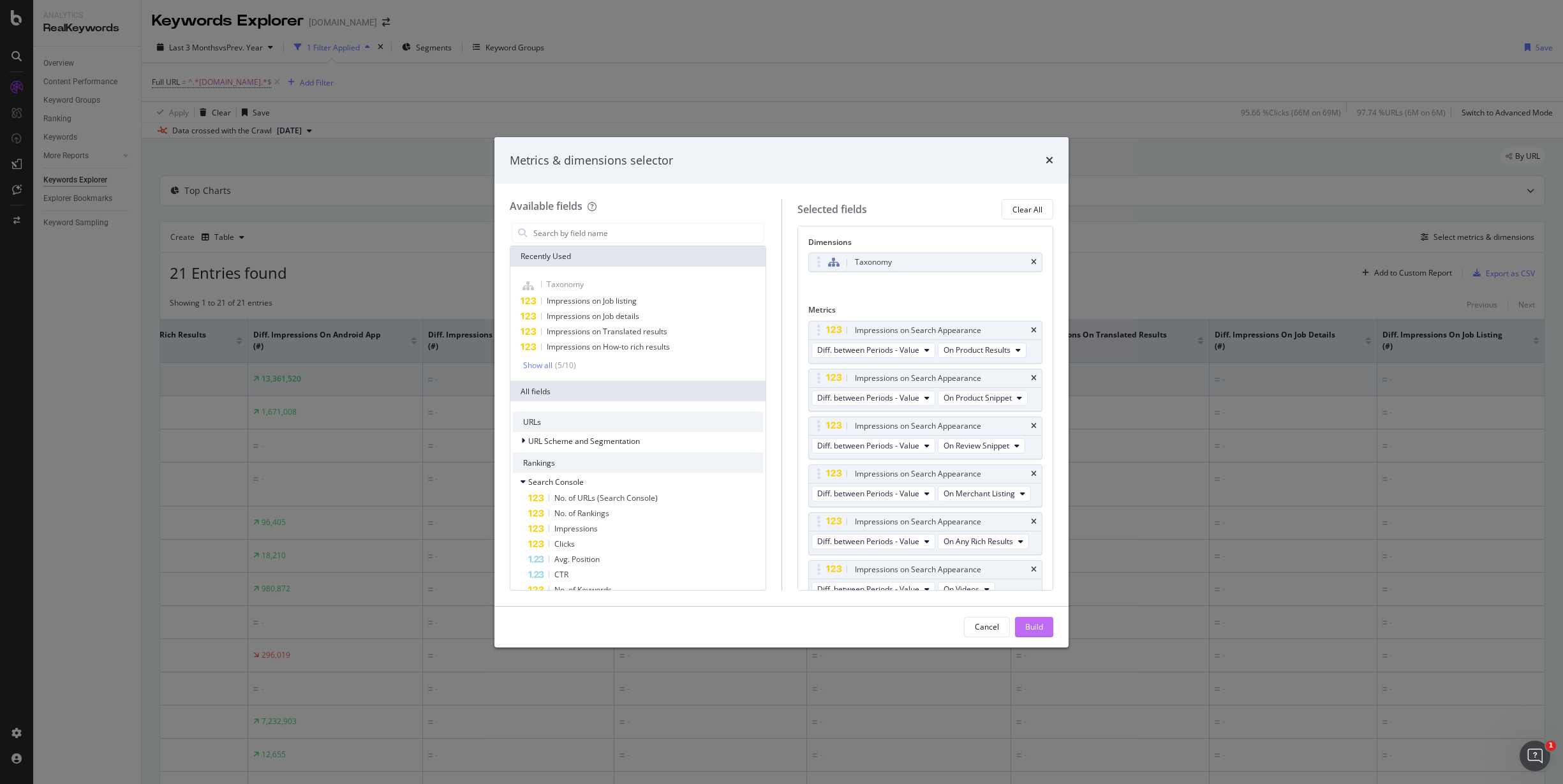
click at [1035, 622] on div "Build" at bounding box center [1033, 627] width 17 height 11
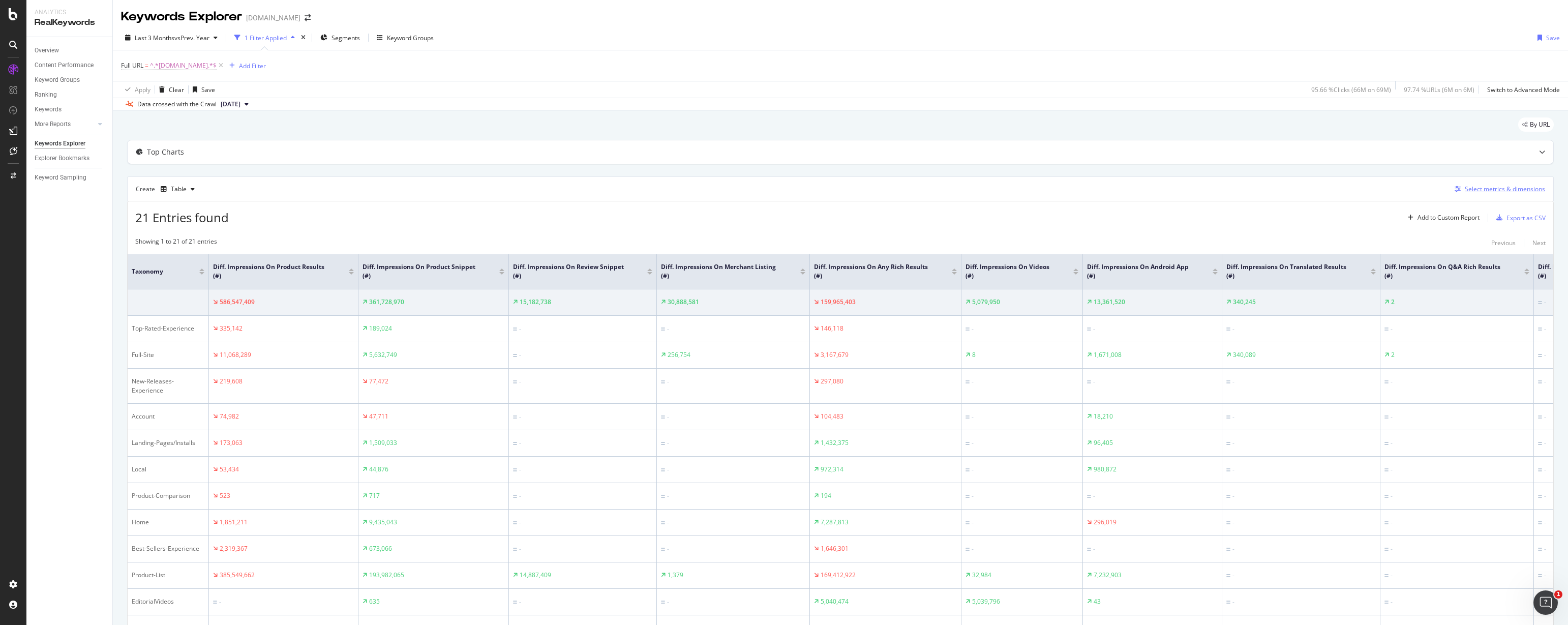
click at [899, 186] on div "Select metrics & dimensions" at bounding box center [1506, 189] width 81 height 9
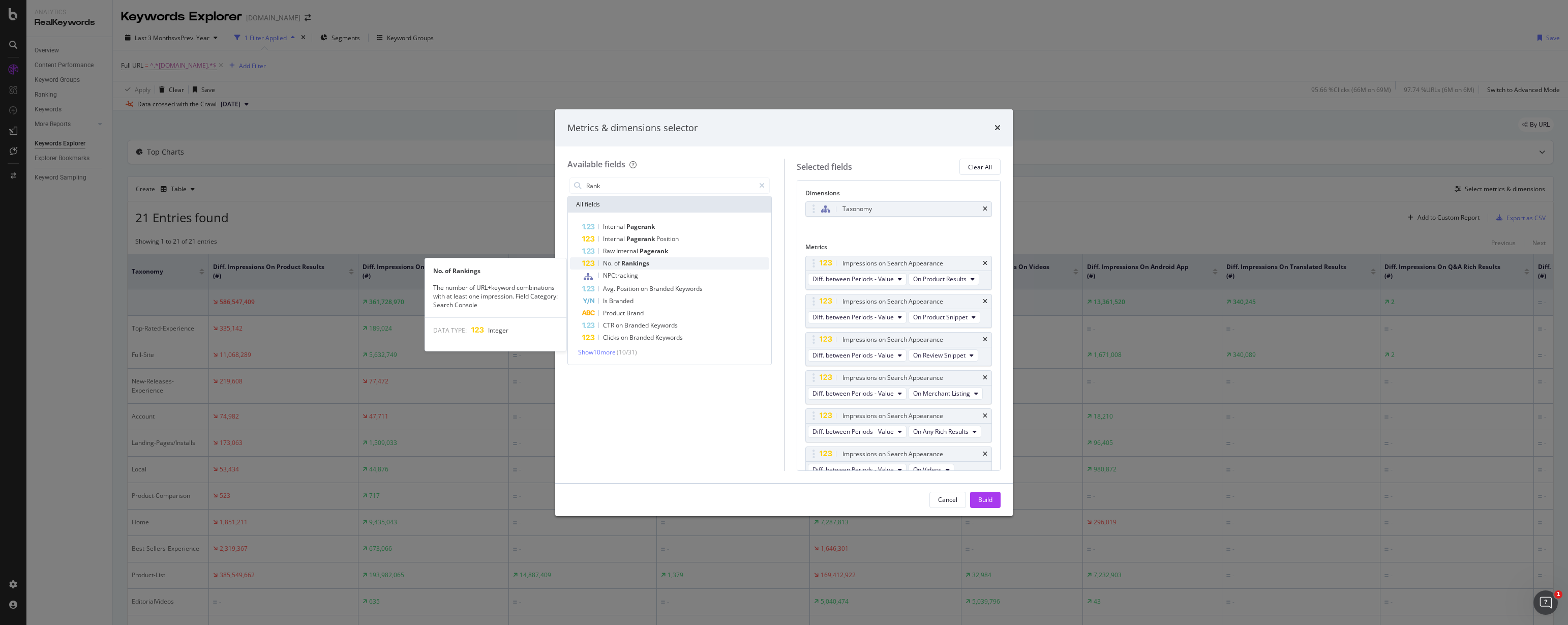
type input "Rank"
click at [634, 263] on span "Rankings" at bounding box center [636, 263] width 28 height 9
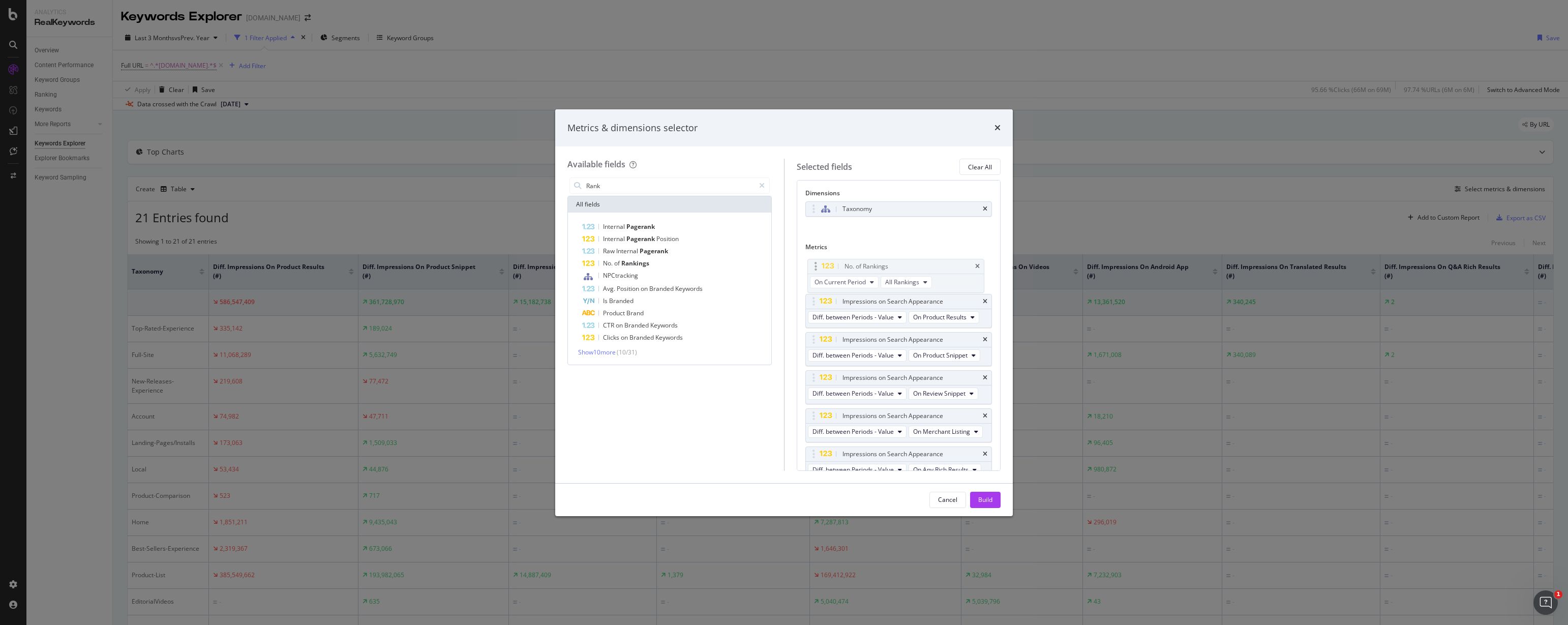
drag, startPoint x: 814, startPoint y: 447, endPoint x: 814, endPoint y: 270, distance: 177.0
click at [815, 270] on body "Analytics RealKeywords Overview Content Performance Keyword Groups Ranking Keyw…" at bounding box center [784, 312] width 1568 height 625
click at [853, 278] on span "On Current Period" at bounding box center [839, 279] width 51 height 9
click at [869, 350] on span "Diff. between Periods - Value" at bounding box center [866, 354] width 98 height 9
click at [627, 190] on input "Rank" at bounding box center [669, 185] width 169 height 15
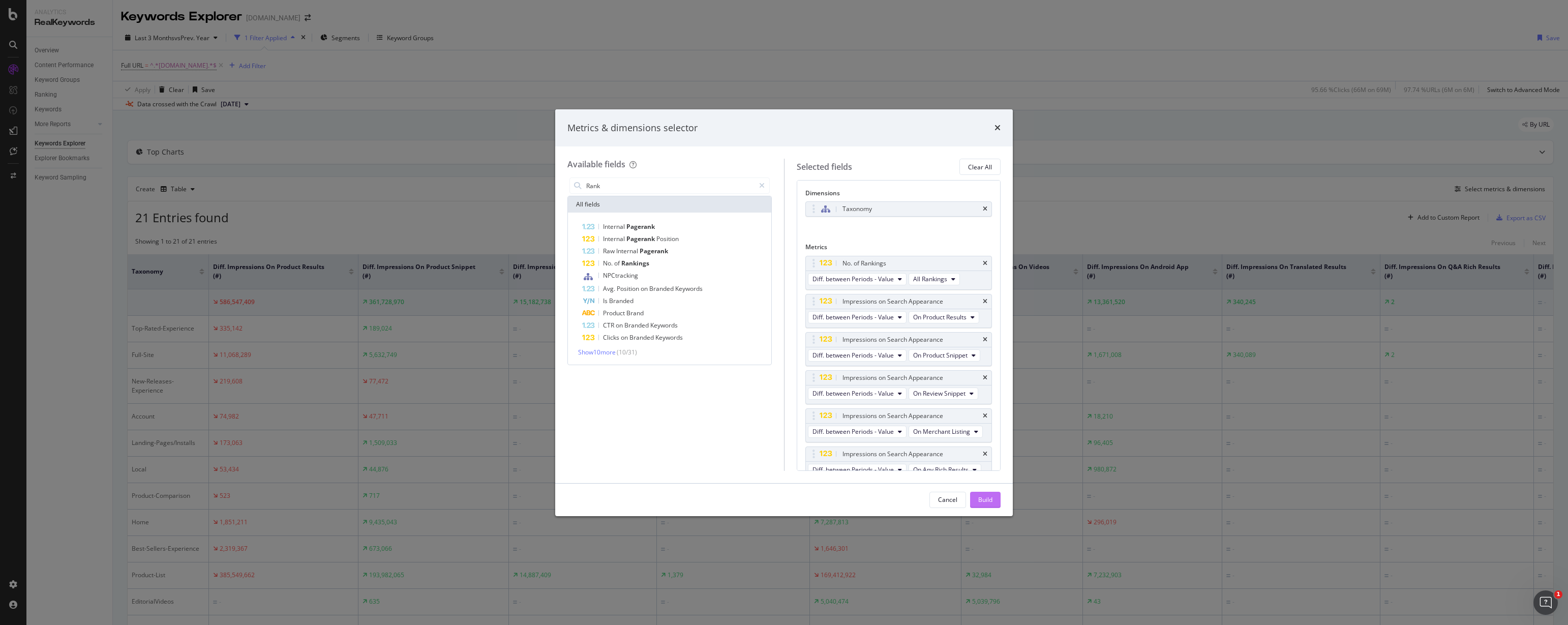
click at [899, 502] on div "Build" at bounding box center [985, 500] width 14 height 9
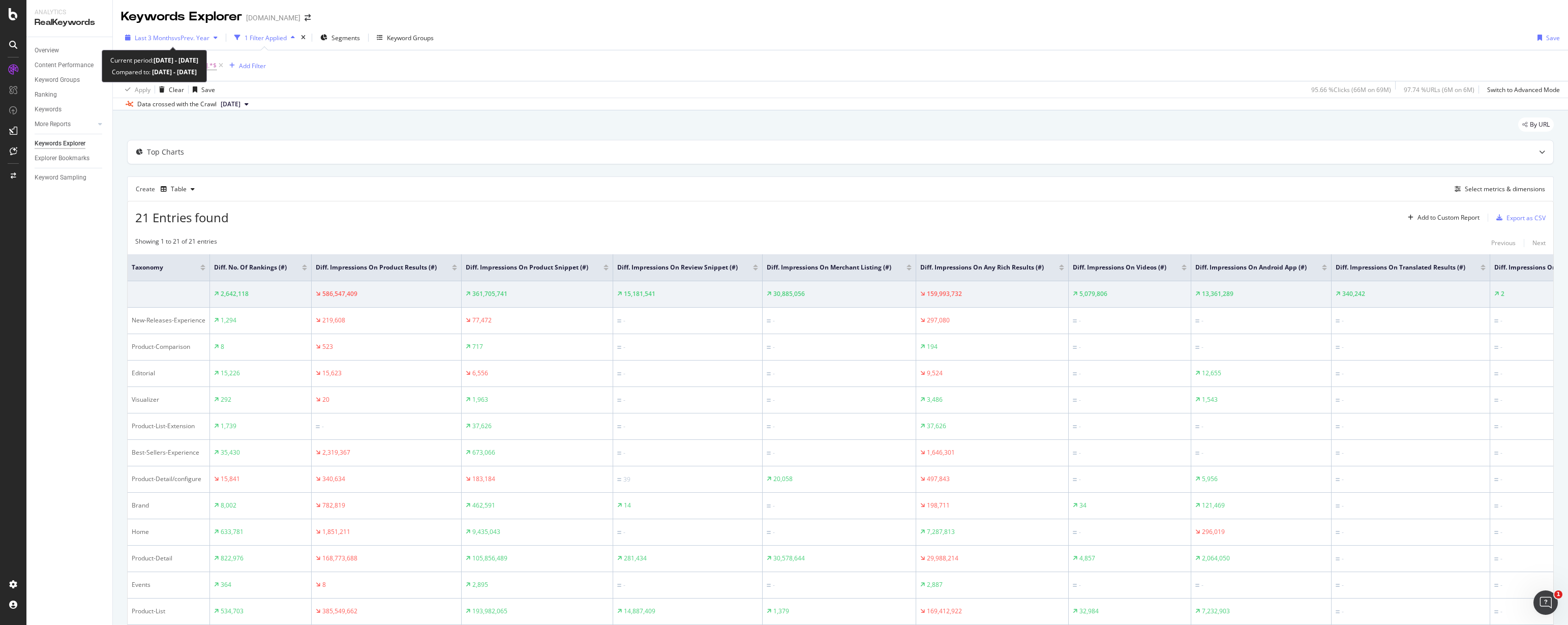
click at [195, 37] on span "vs Prev. Year" at bounding box center [192, 38] width 35 height 9
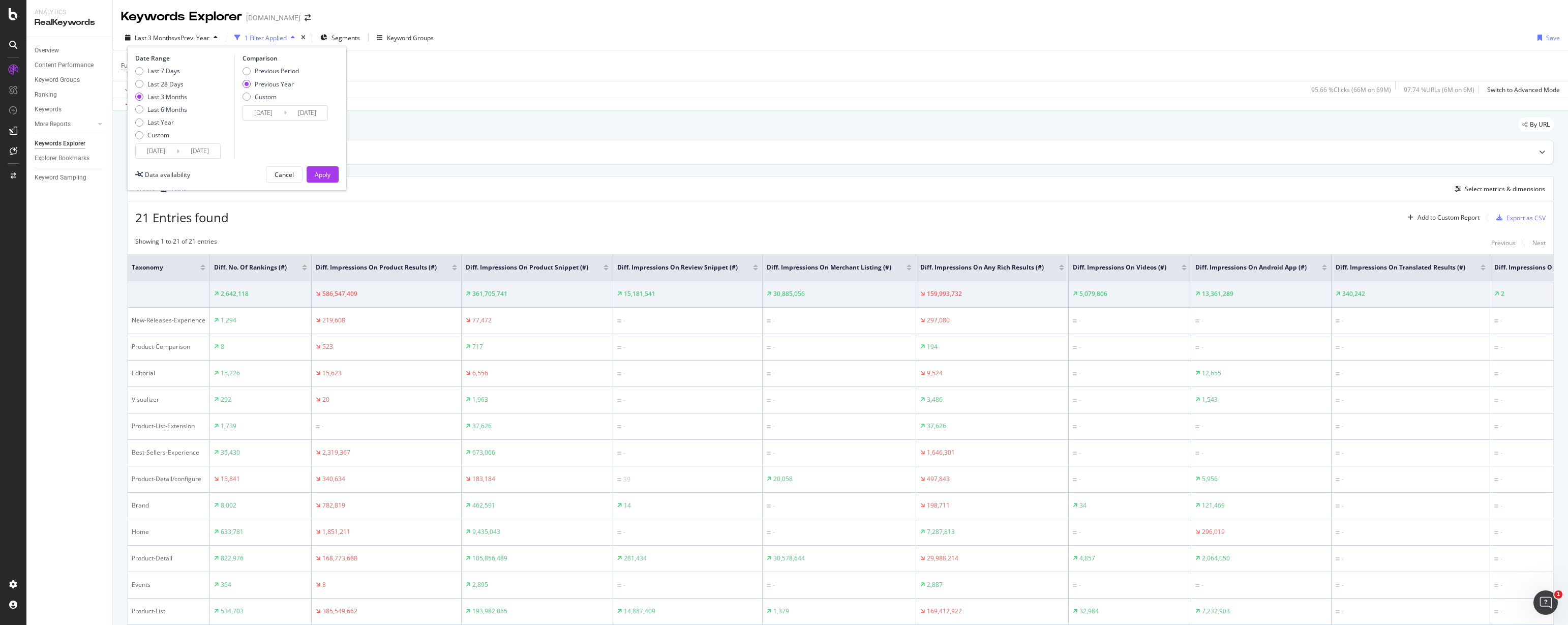
click at [157, 152] on input "[DATE]" at bounding box center [155, 150] width 40 height 14
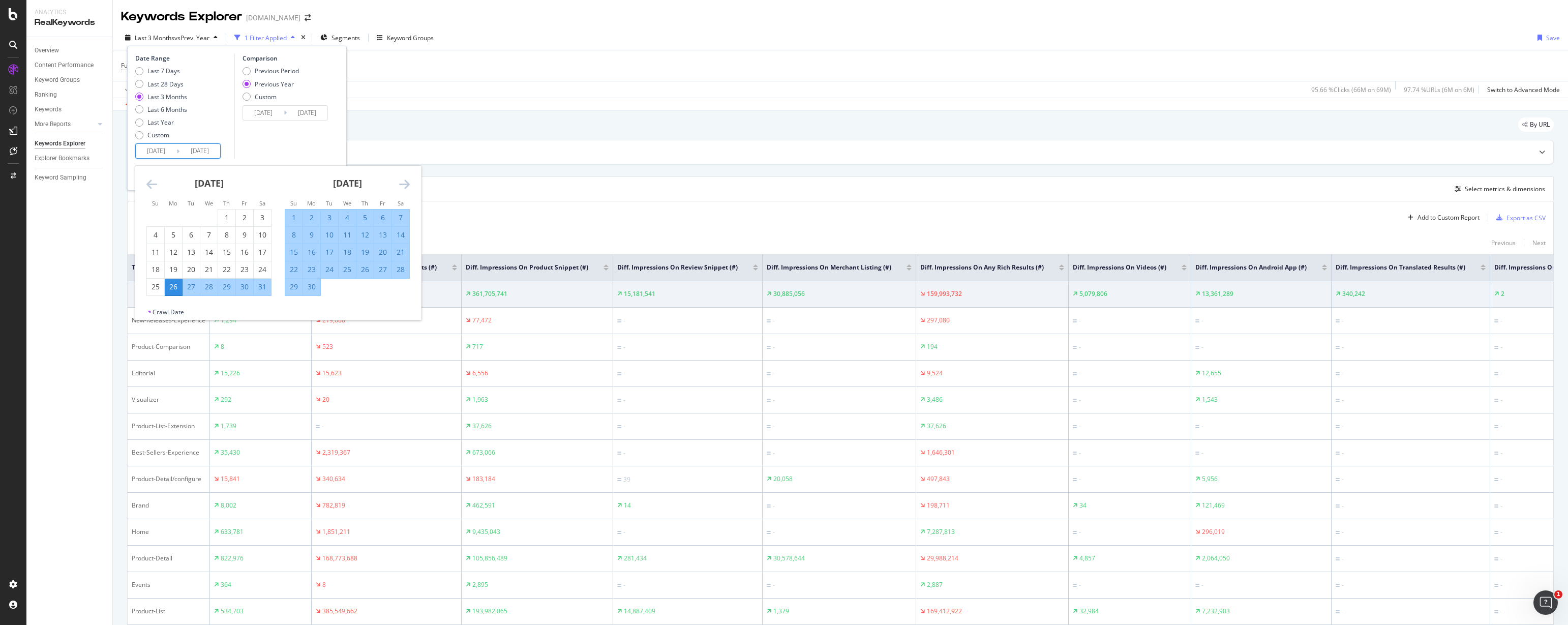
click at [408, 182] on icon "Move forward to switch to the next month." at bounding box center [405, 184] width 11 height 12
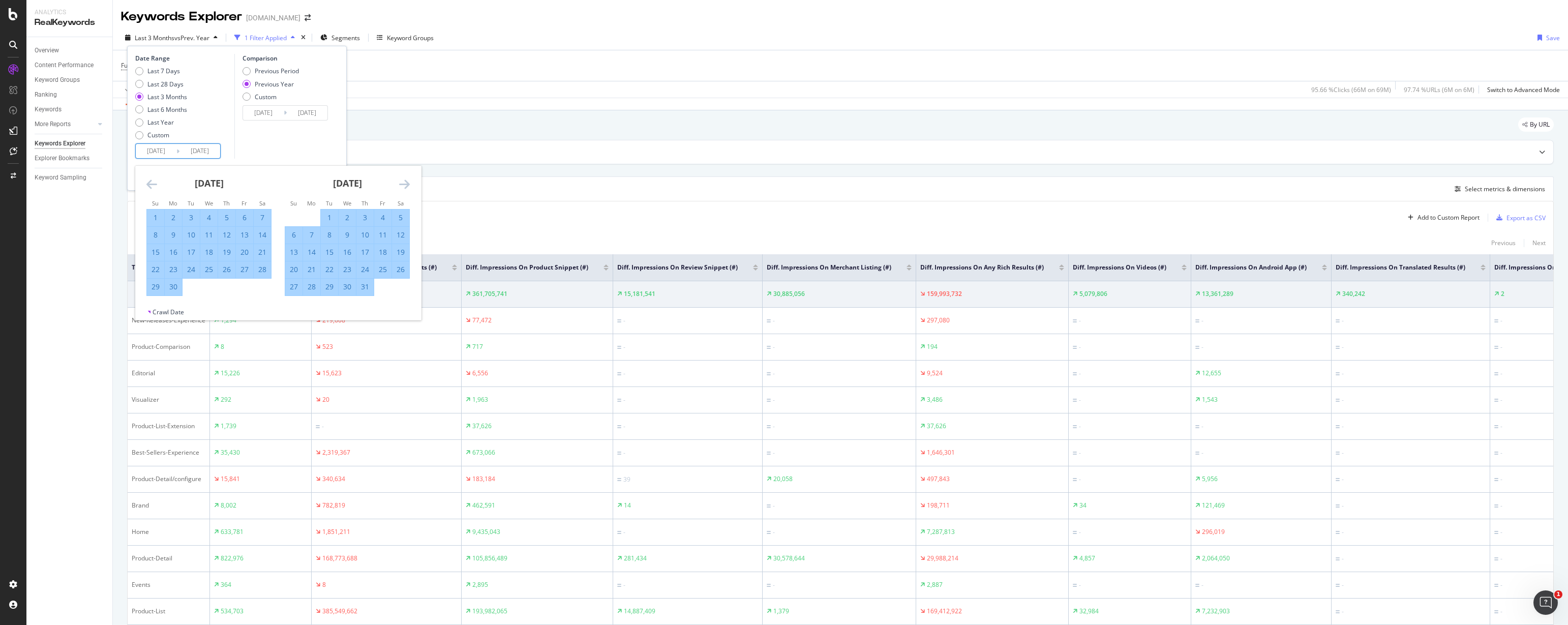
click at [408, 182] on icon "Move forward to switch to the next month." at bounding box center [405, 184] width 11 height 12
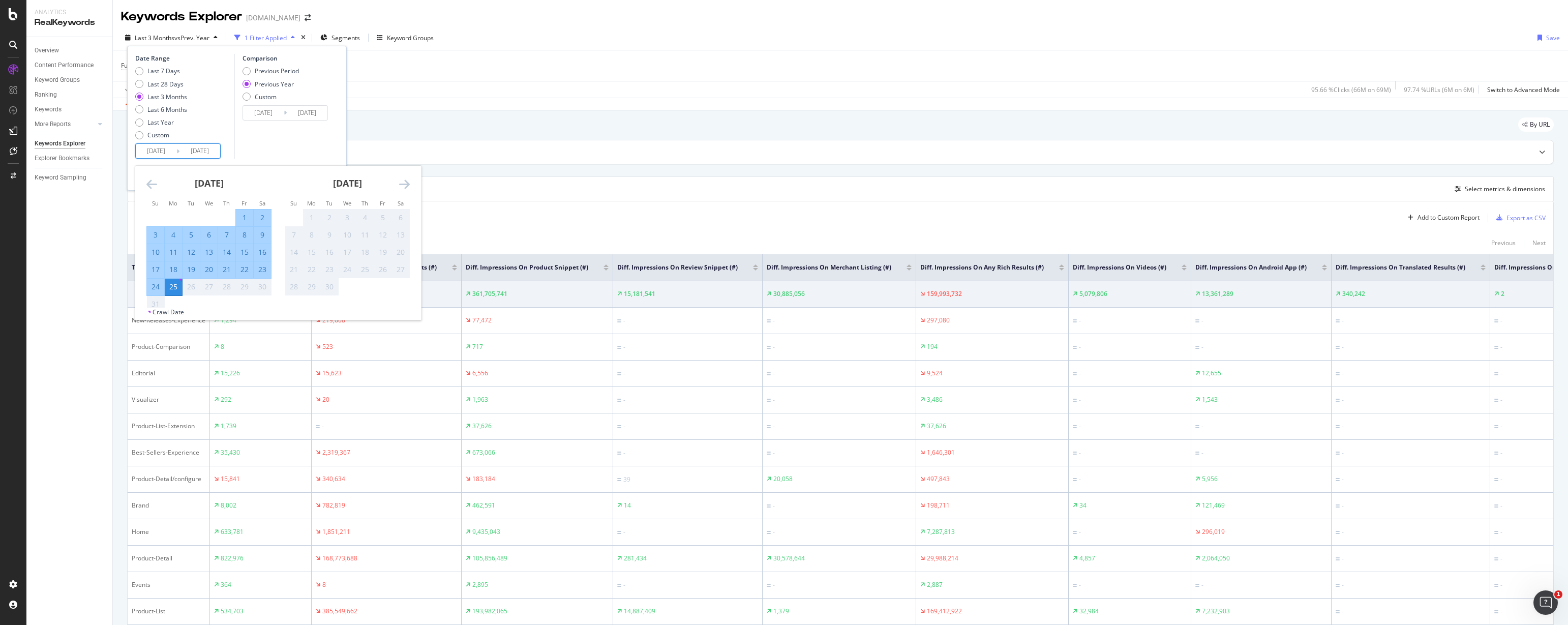
click at [408, 182] on icon "Move forward to switch to the next month." at bounding box center [405, 184] width 11 height 12
click at [144, 180] on div "[DATE] 1 2 3 4 5 6 7 8 9 10 11 12 13 14 15 16 17 18 19 20 21 22 23 24 25 26 27 …" at bounding box center [209, 231] width 139 height 130
click at [151, 182] on icon "Move backward to switch to the previous month." at bounding box center [152, 184] width 11 height 12
click at [156, 267] on div "17" at bounding box center [155, 270] width 18 height 10
type input "[DATE]"
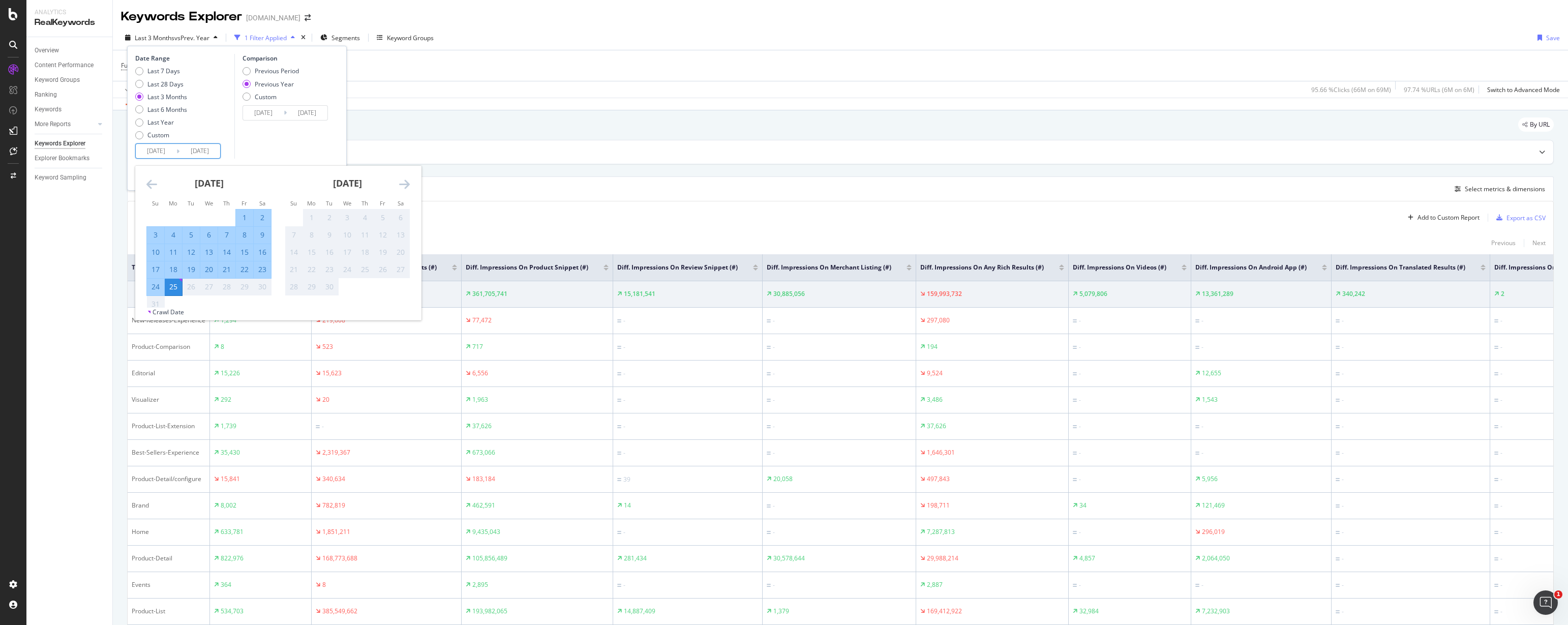
type input "[DATE]"
click at [262, 265] on div "23" at bounding box center [262, 270] width 18 height 10
type input "[DATE]"
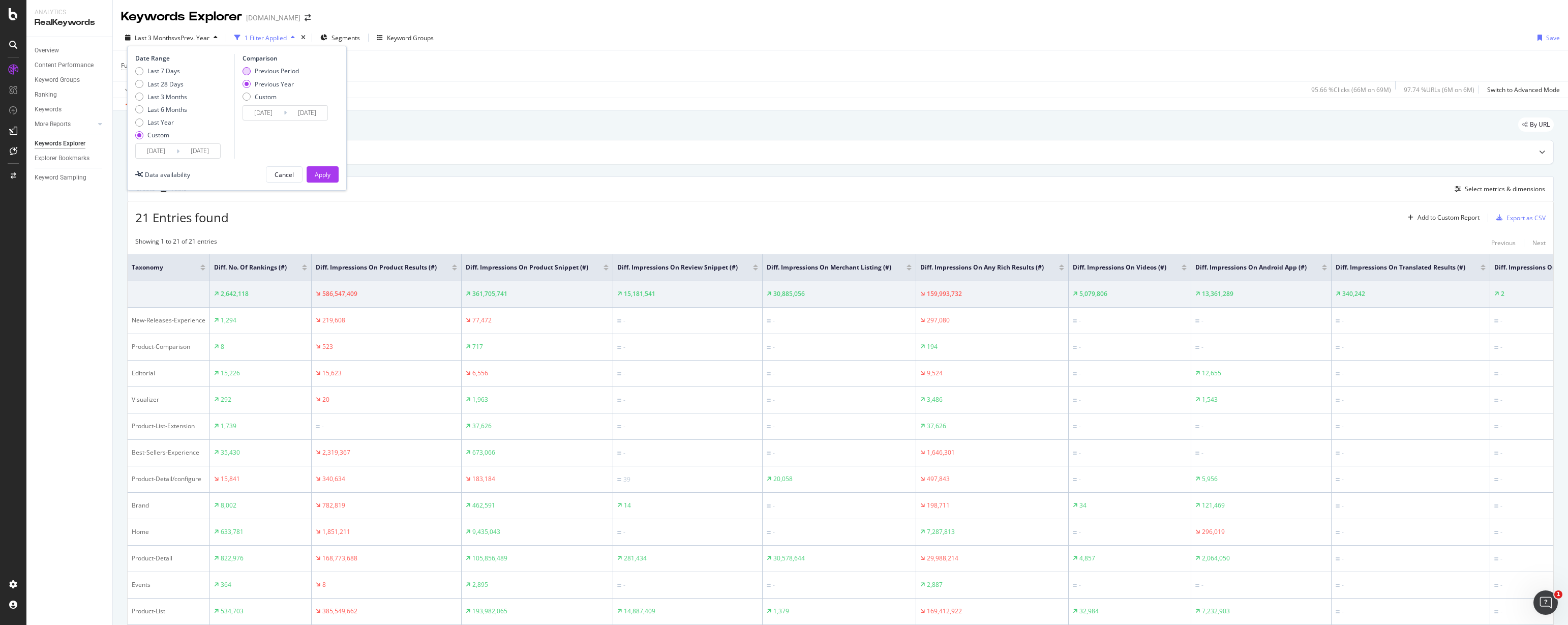
click at [270, 70] on div "Previous Period" at bounding box center [277, 71] width 44 height 9
type input "[DATE]"
click at [320, 171] on div "Apply" at bounding box center [323, 174] width 16 height 9
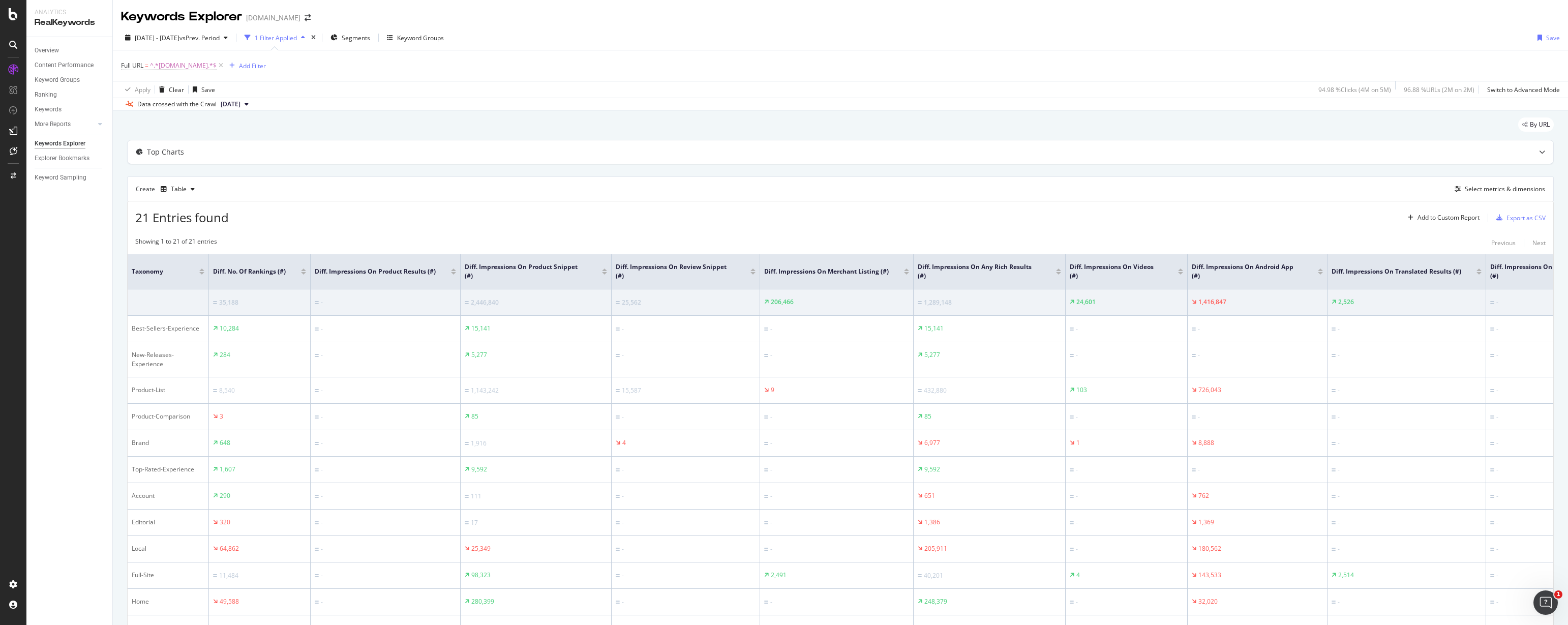
click at [899, 15] on div "Keywords Explorer [DOMAIN_NAME]" at bounding box center [840, 12] width 1455 height 26
click at [220, 40] on span "vs Prev. Period" at bounding box center [199, 38] width 40 height 9
click at [260, 83] on div "Previous Year" at bounding box center [274, 84] width 39 height 9
type input "[DATE]"
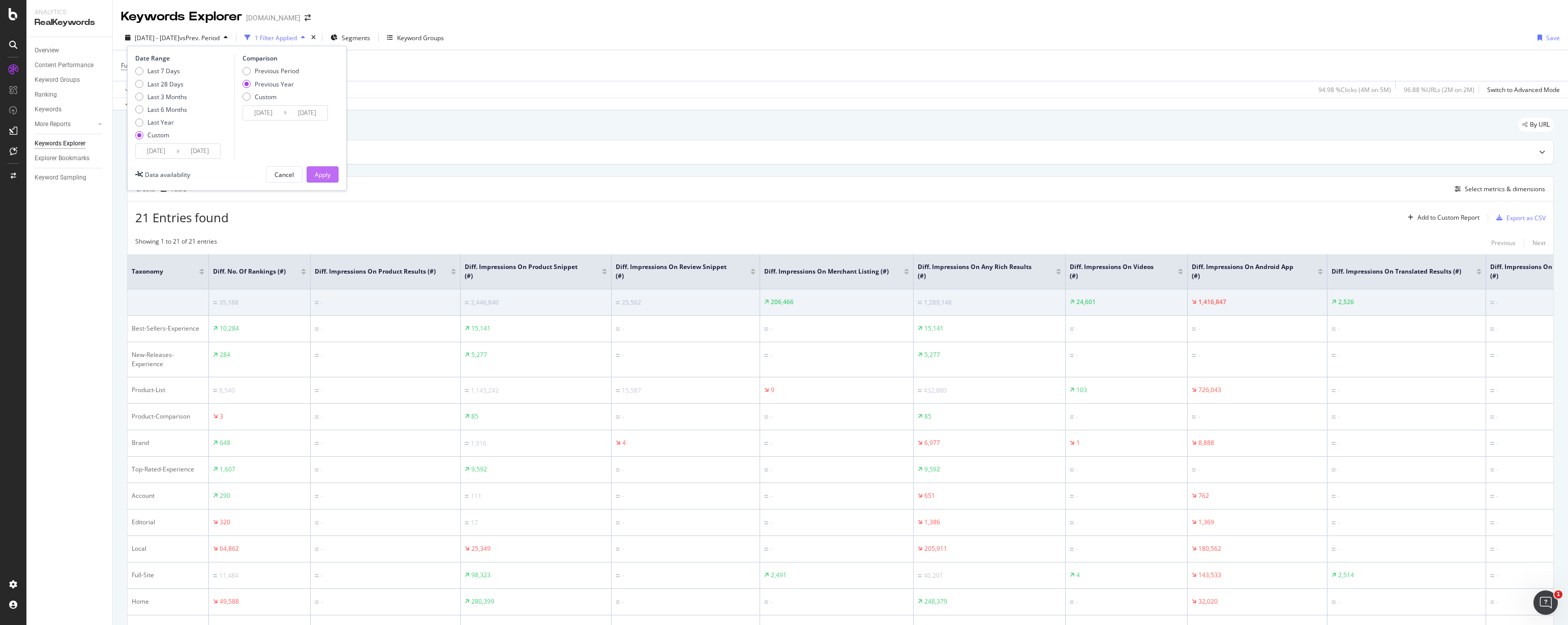
click at [328, 171] on div "Apply" at bounding box center [323, 174] width 16 height 9
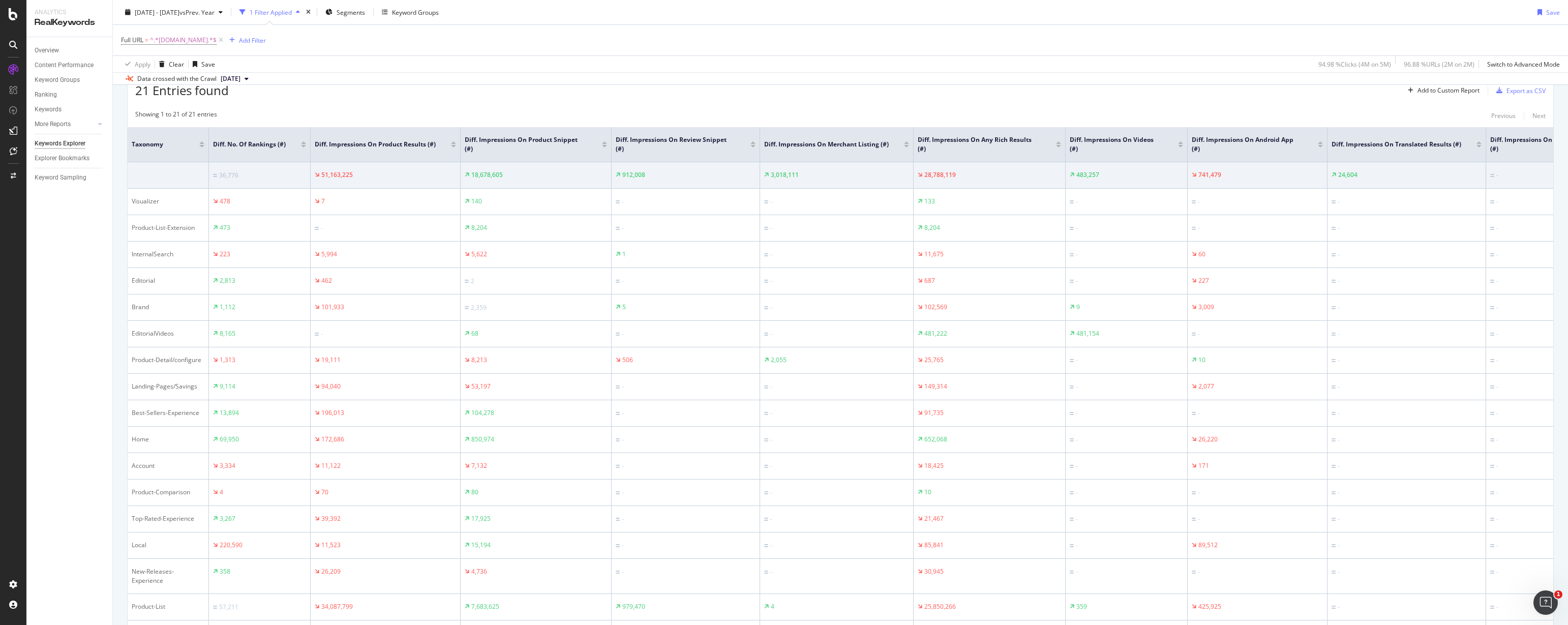
drag, startPoint x: 694, startPoint y: 94, endPoint x: 725, endPoint y: 97, distance: 31.1
click at [695, 94] on div "21 Entries found Add to Custom Report Export as CSV" at bounding box center [840, 86] width 1426 height 25
click at [377, 87] on div "21 Entries found Add to Custom Report Export as CSV" at bounding box center [840, 86] width 1426 height 25
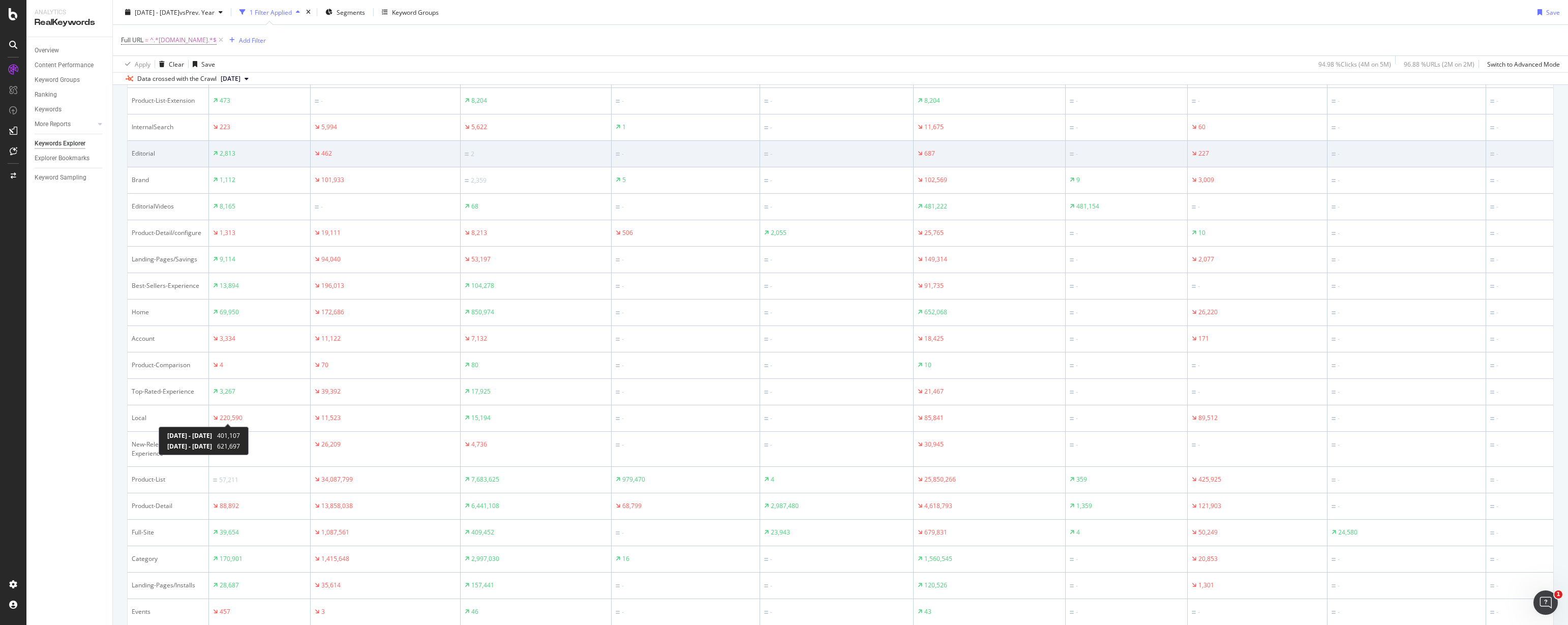
scroll to position [0, 0]
